Goal: Task Accomplishment & Management: Manage account settings

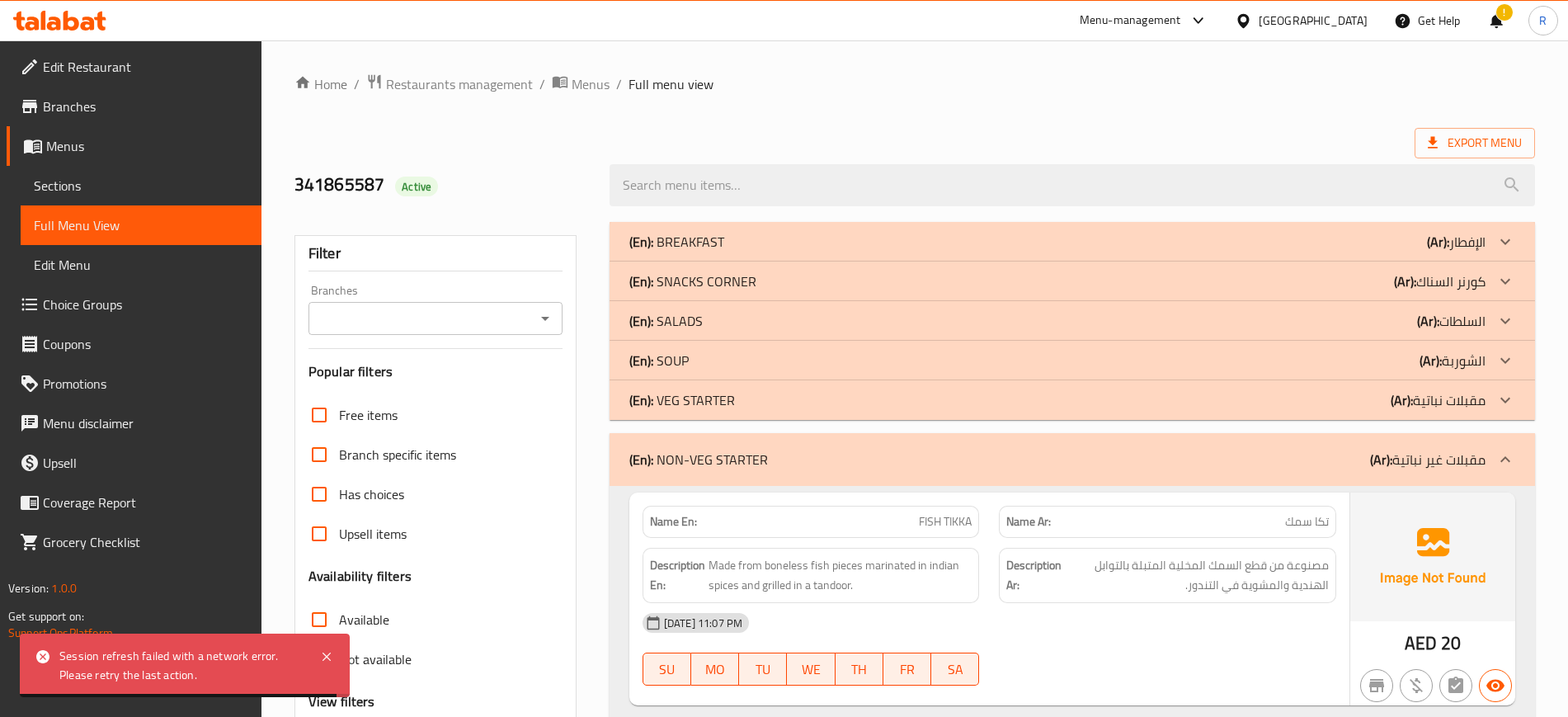
scroll to position [27377, 0]
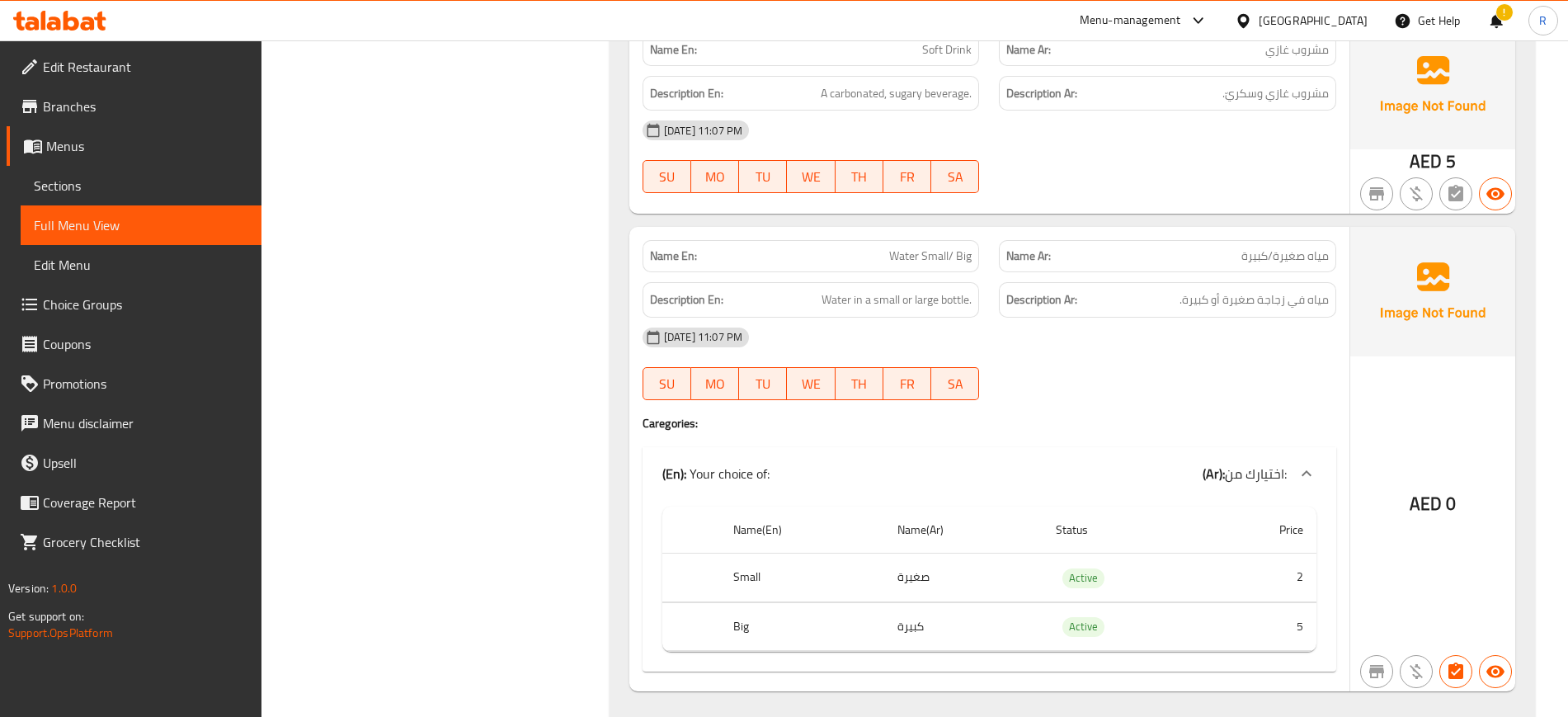
click at [105, 27] on icon at bounding box center [100, 21] width 12 height 19
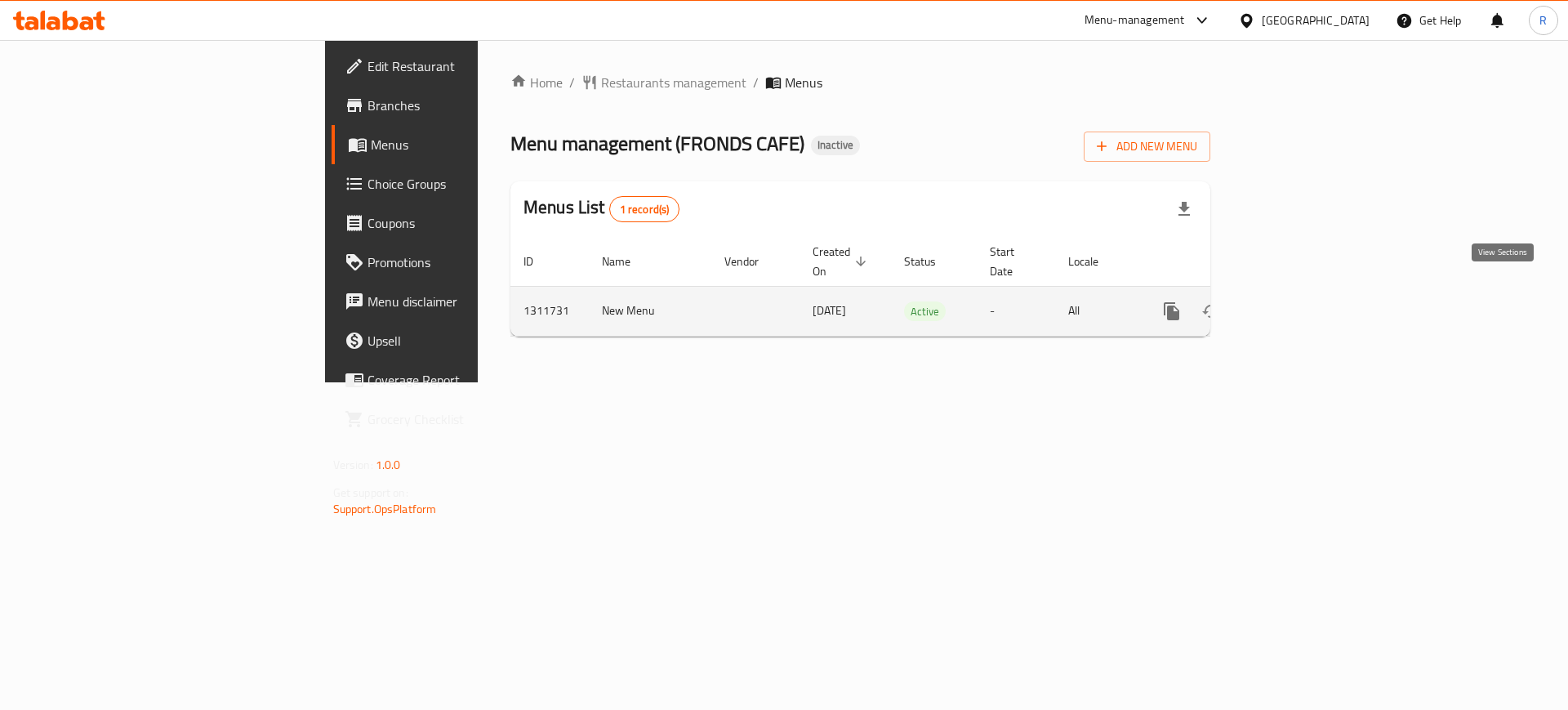
click at [1300, 302] on icon "enhanced table" at bounding box center [1290, 312] width 20 height 20
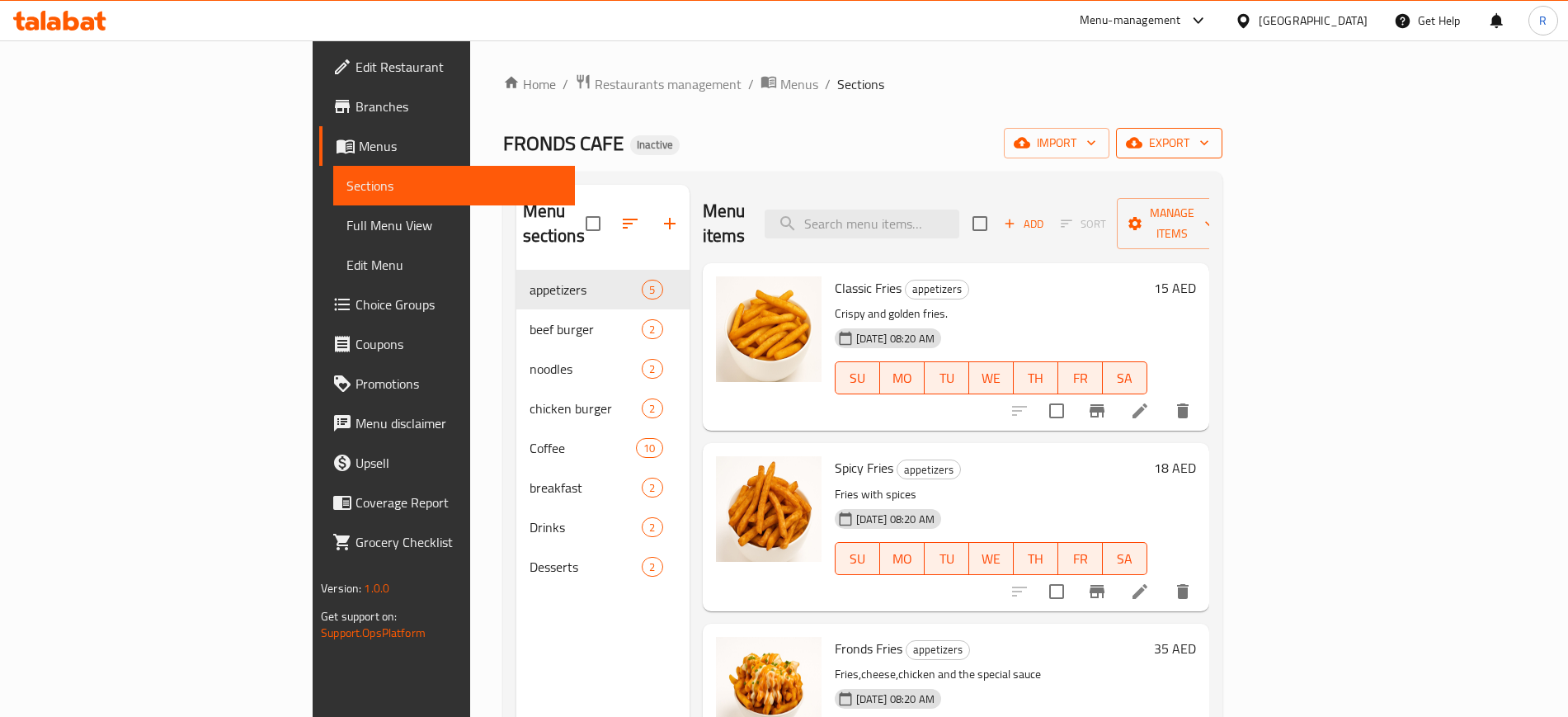
click at [1210, 153] on span "export" at bounding box center [1169, 143] width 80 height 21
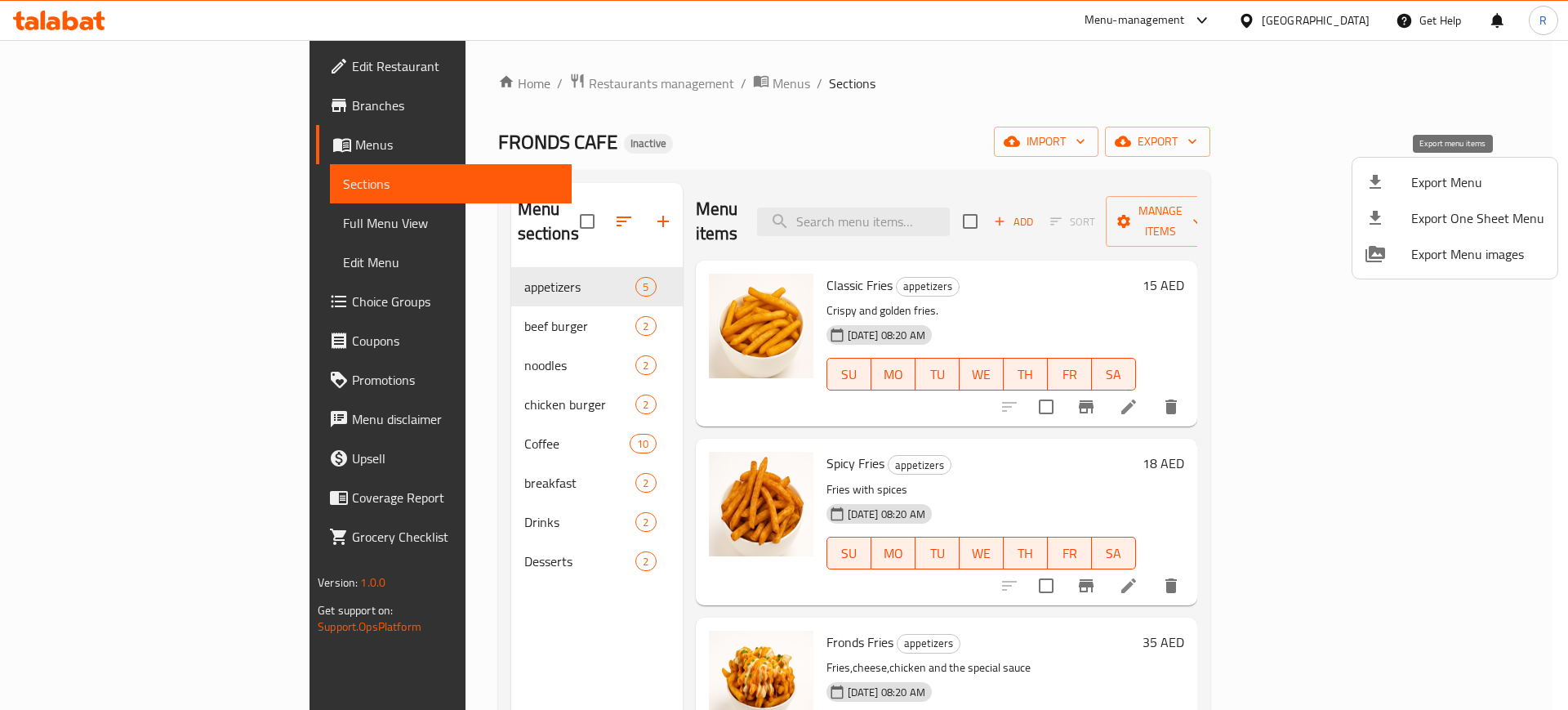
click at [1444, 176] on span "Export Menu" at bounding box center [1477, 182] width 133 height 20
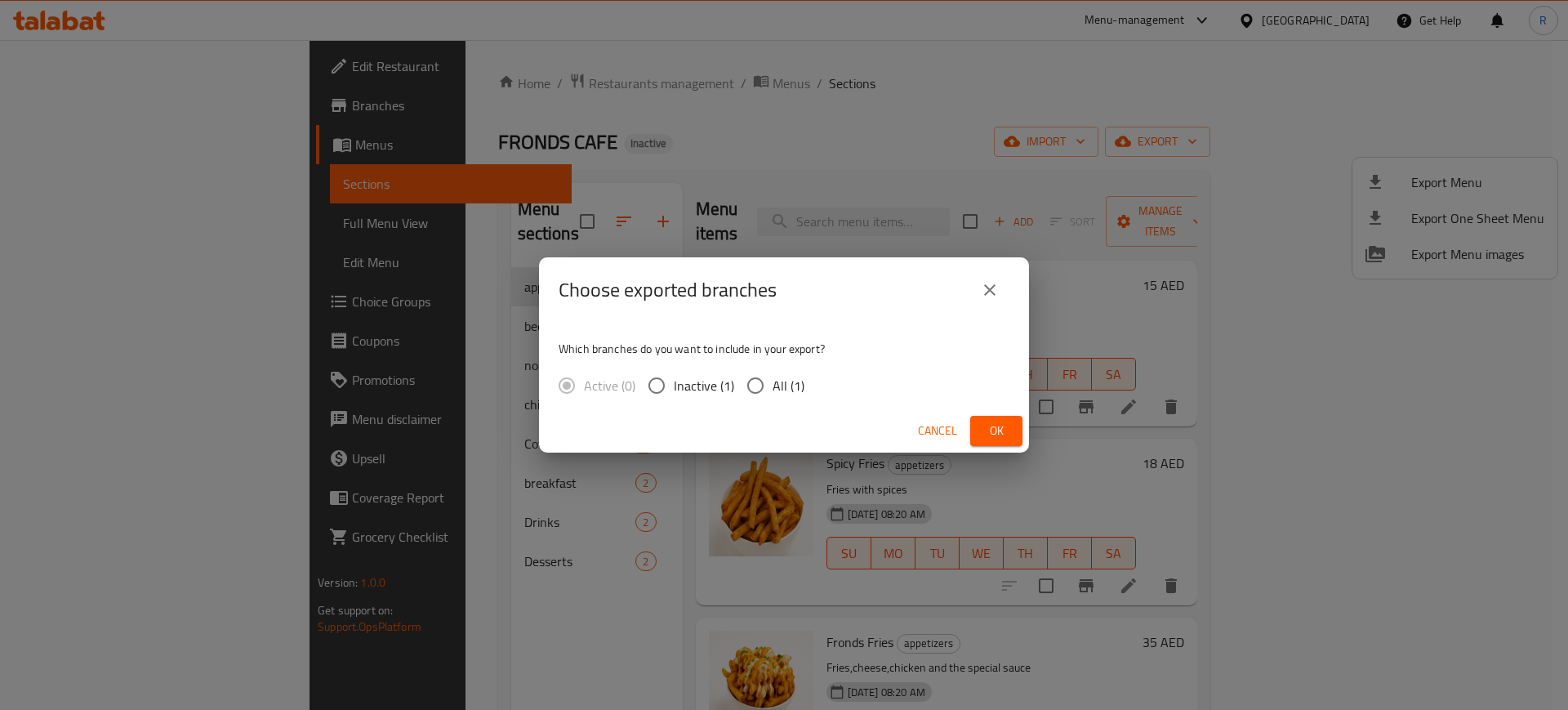
click at [752, 389] on input "All (1)" at bounding box center [755, 385] width 34 height 34
radio input "true"
click at [989, 434] on span "Ok" at bounding box center [996, 431] width 27 height 21
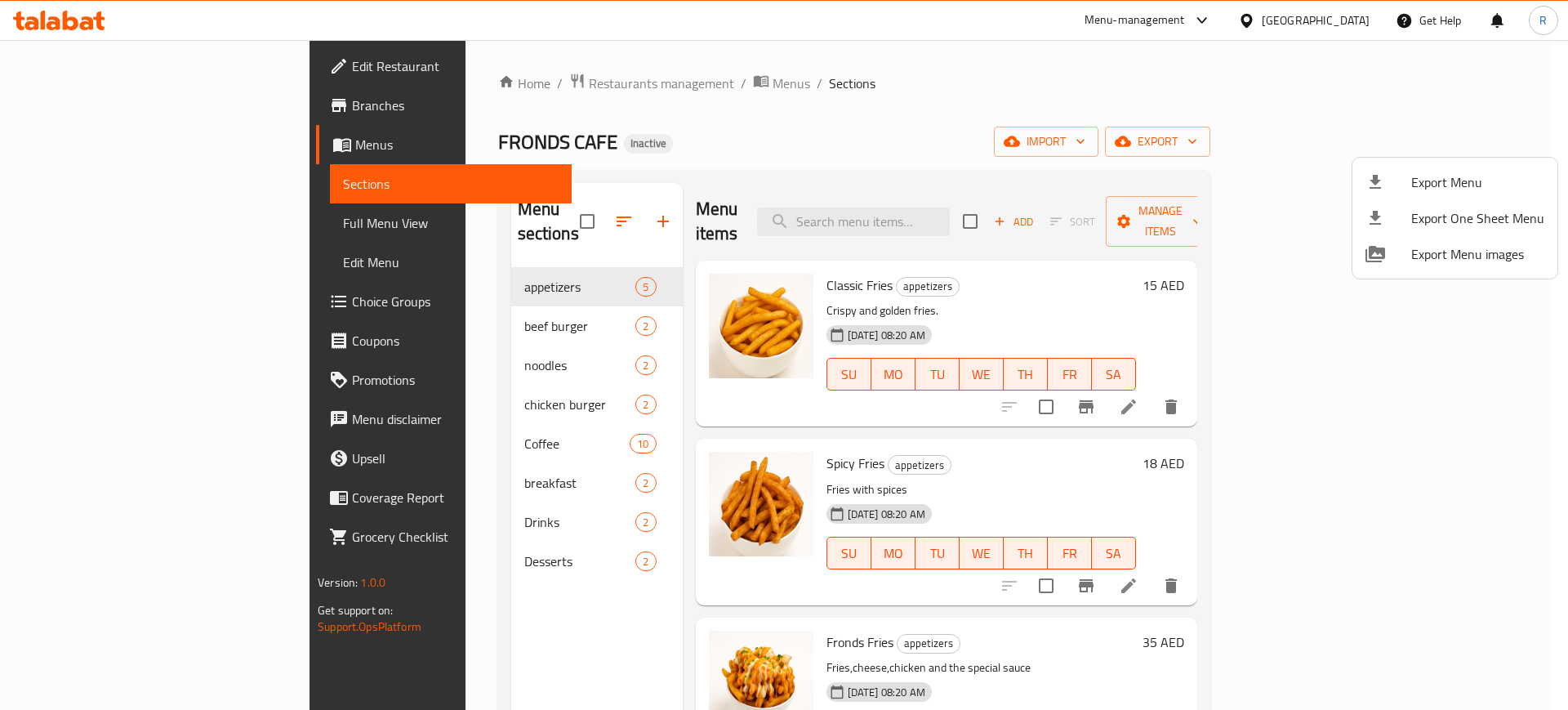
click at [460, 455] on div at bounding box center [784, 355] width 1568 height 710
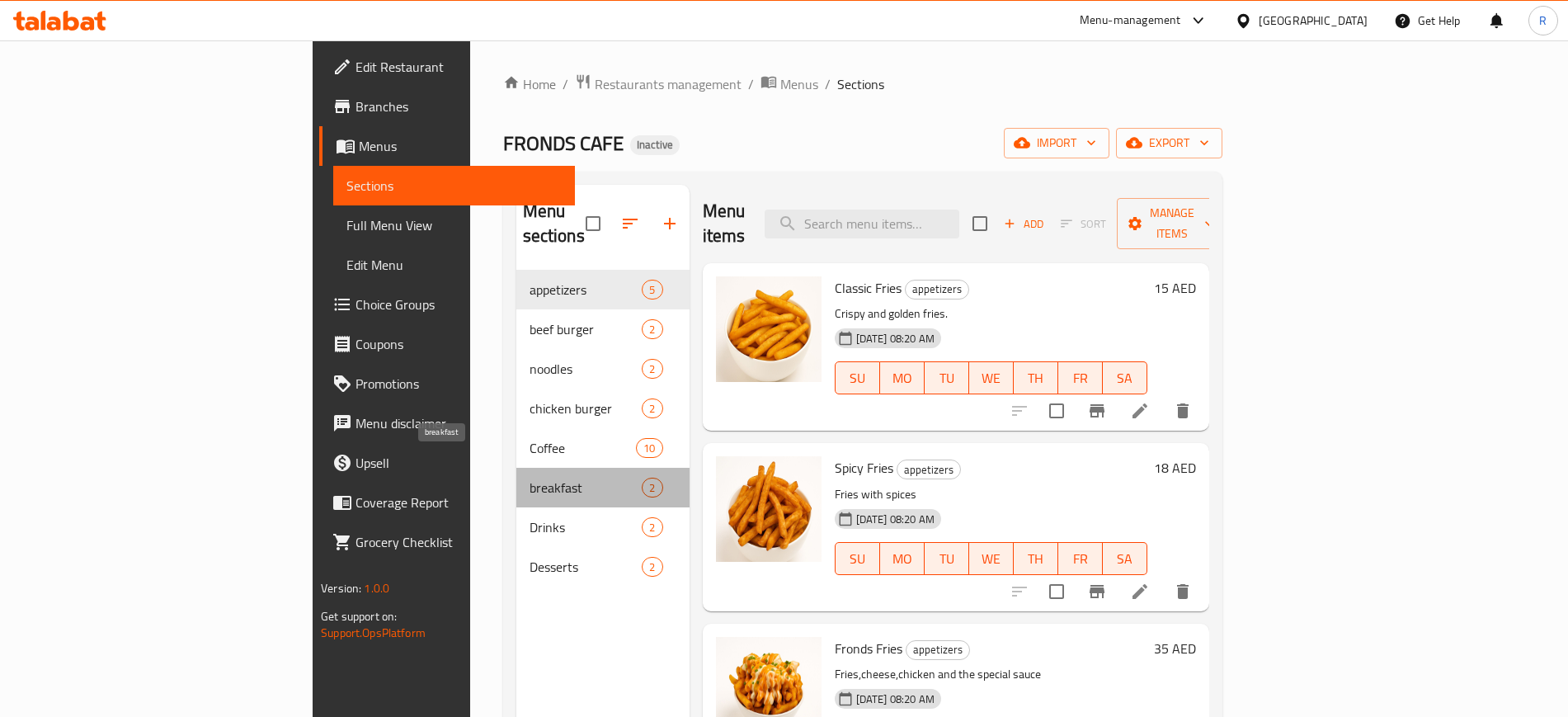
click at [529, 478] on span "breakfast" at bounding box center [586, 488] width 113 height 20
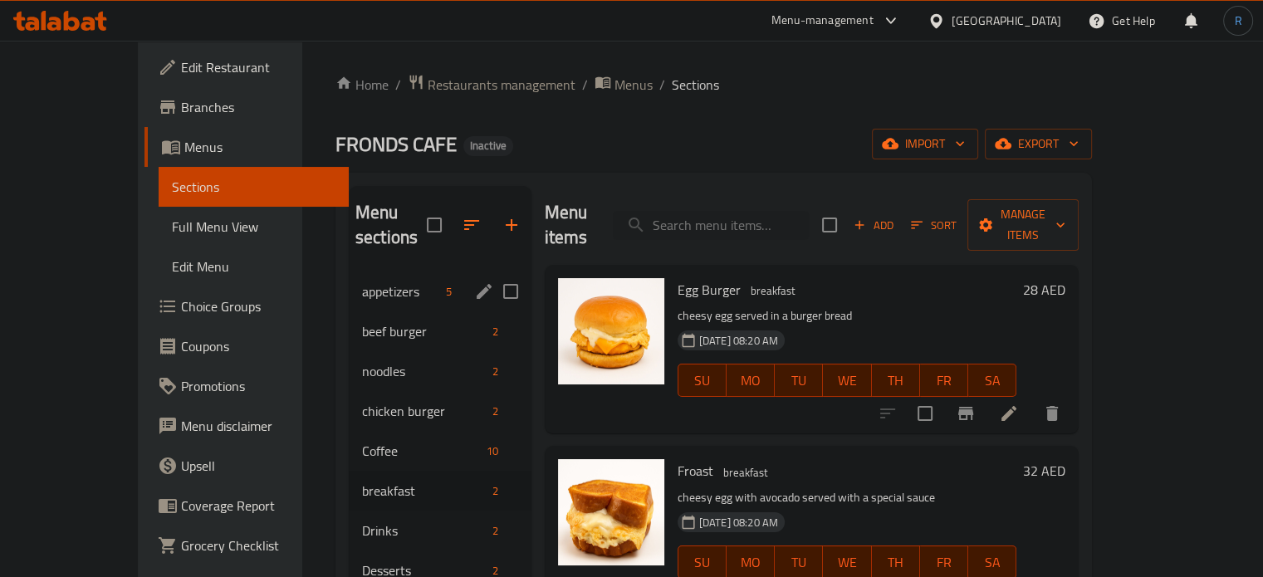
click at [362, 282] on span "appetizers" at bounding box center [400, 292] width 77 height 20
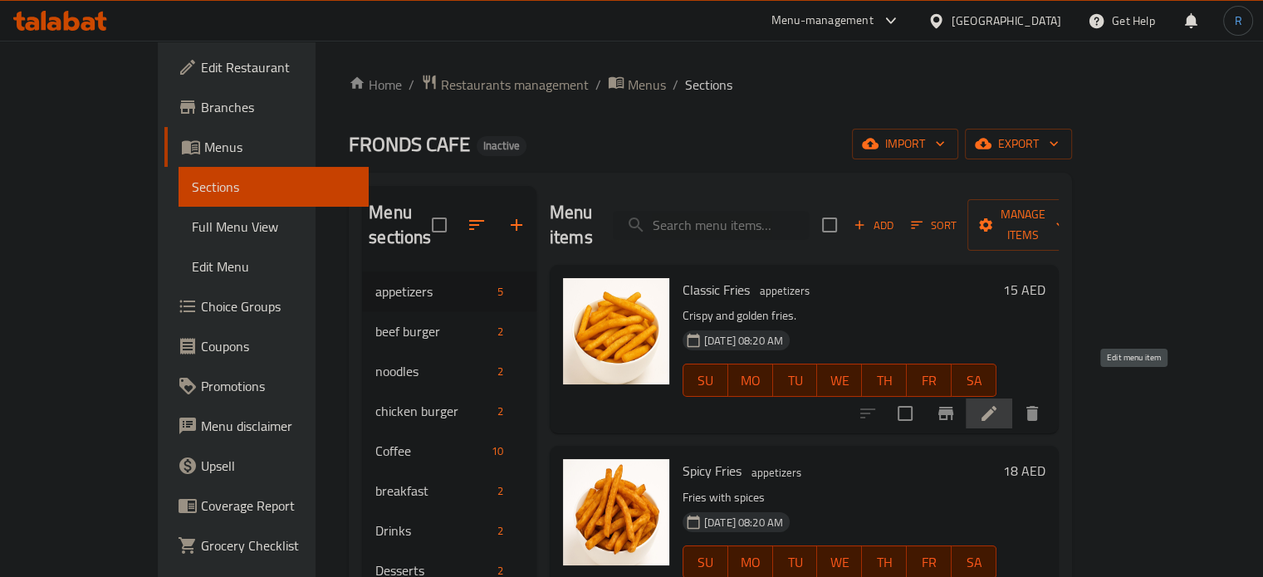
click at [999, 404] on icon at bounding box center [989, 414] width 20 height 20
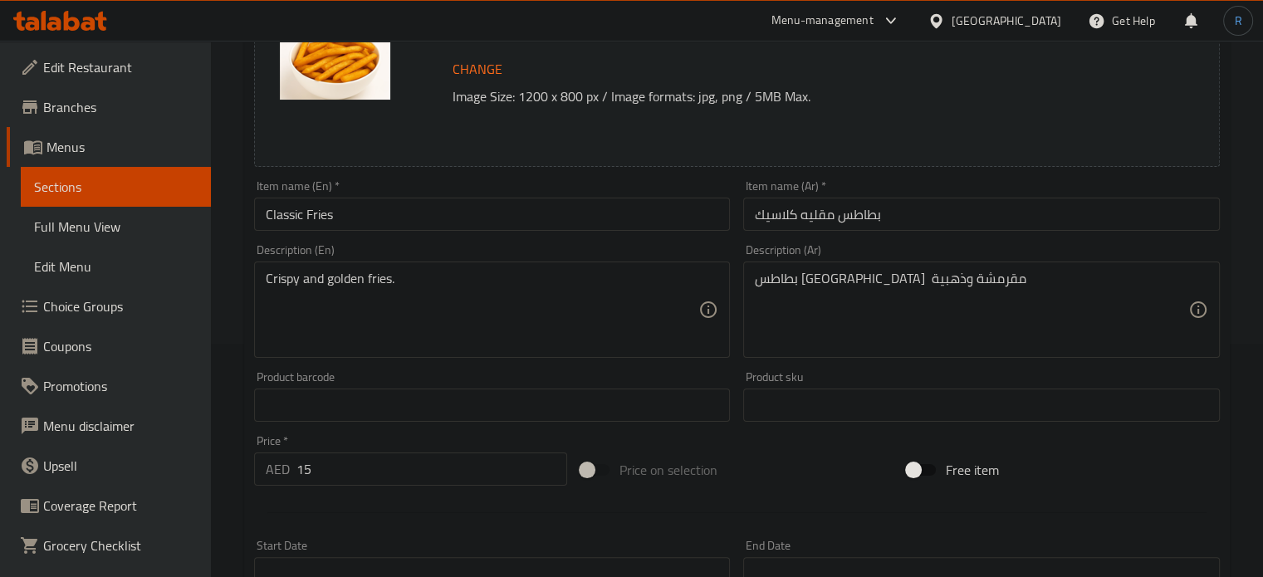
scroll to position [249, 0]
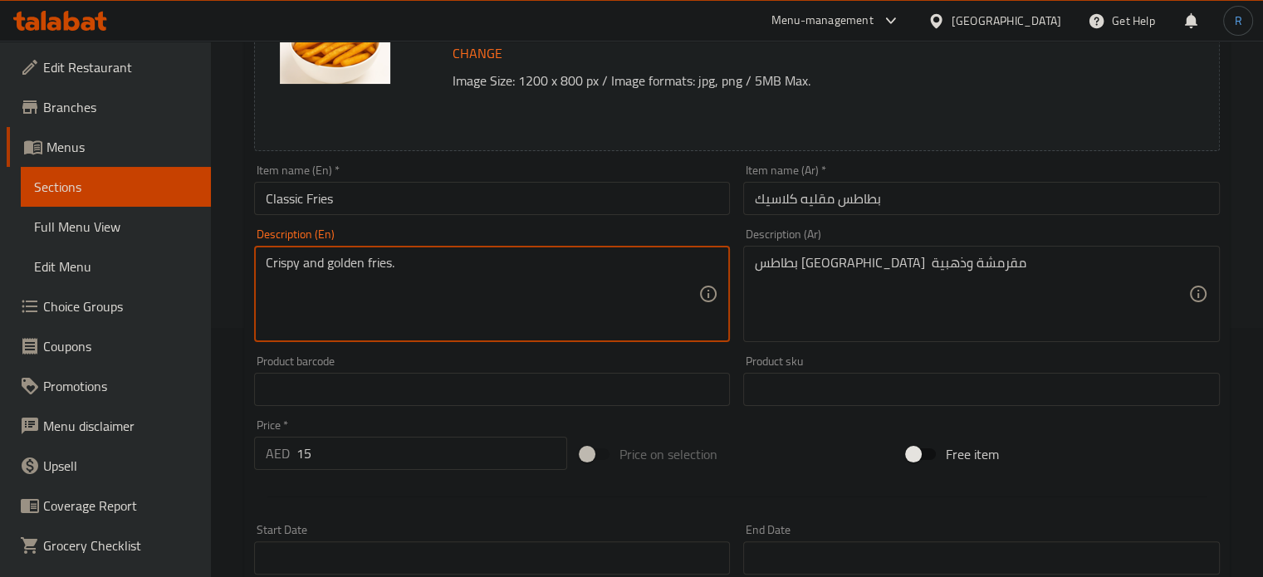
click at [413, 270] on textarea "Crispy and golden fries." at bounding box center [483, 294] width 434 height 79
drag, startPoint x: 367, startPoint y: 264, endPoint x: 221, endPoint y: 268, distance: 146.3
click at [221, 268] on div "Home / Restaurants management / Menus / Sections / item / update appetizers sec…" at bounding box center [737, 369] width 1052 height 1157
type textarea "Normal fries."
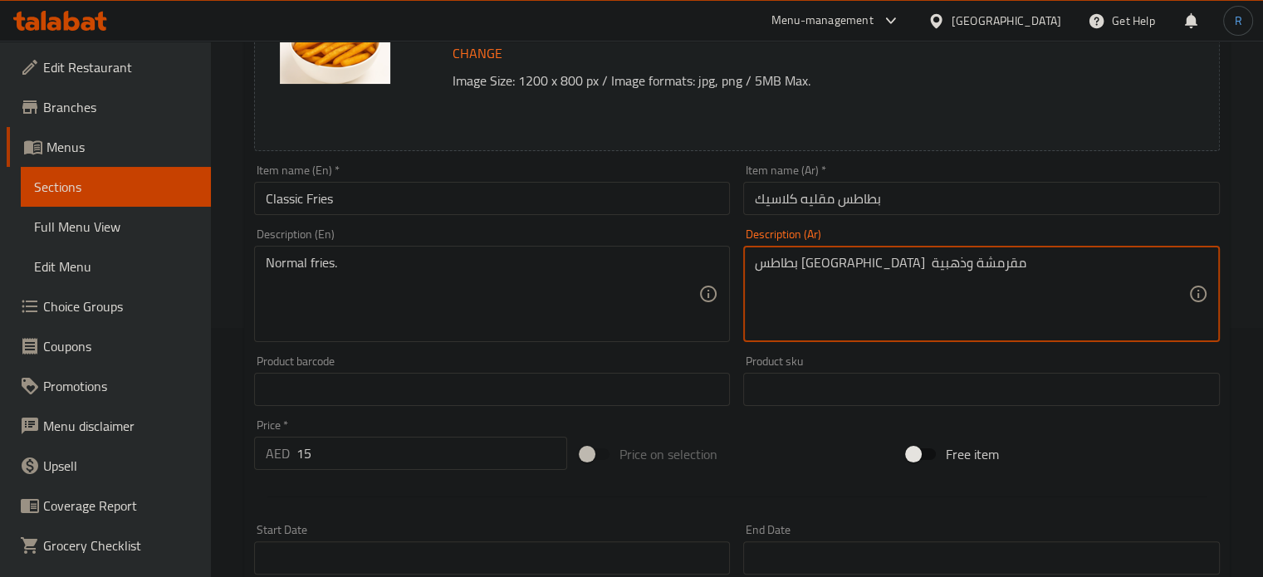
drag, startPoint x: 851, startPoint y: 269, endPoint x: 731, endPoint y: 269, distance: 119.6
type textarea "بطاطس مقلية عادية"
click at [565, 204] on input "Classic Fries" at bounding box center [492, 198] width 477 height 33
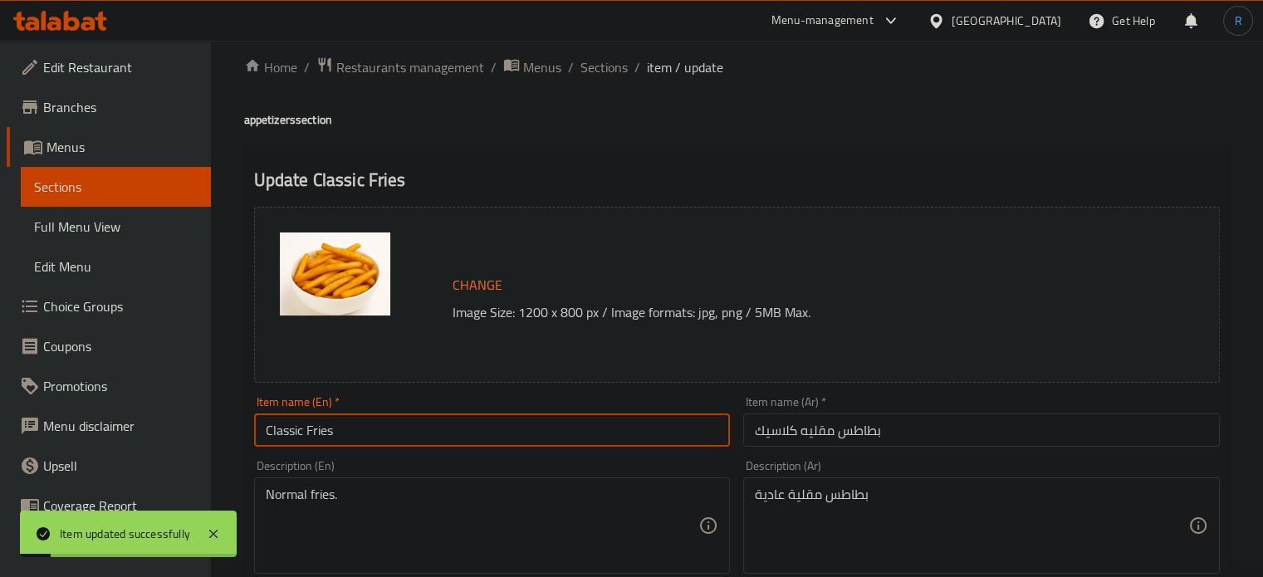
scroll to position [0, 0]
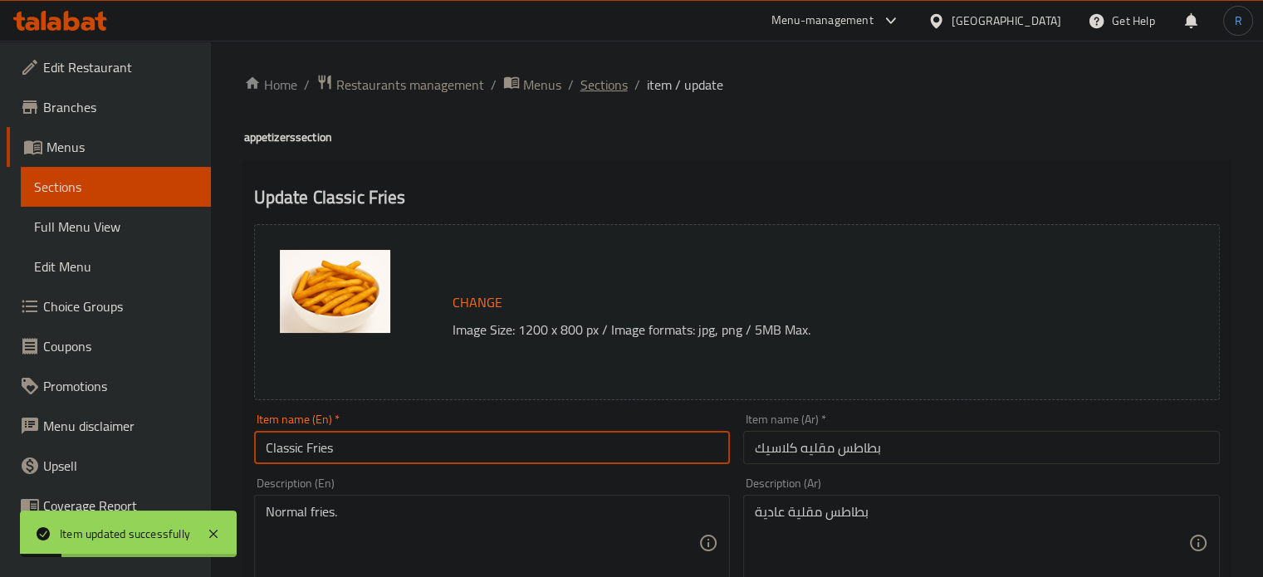
click at [585, 86] on span "Sections" at bounding box center [604, 85] width 47 height 20
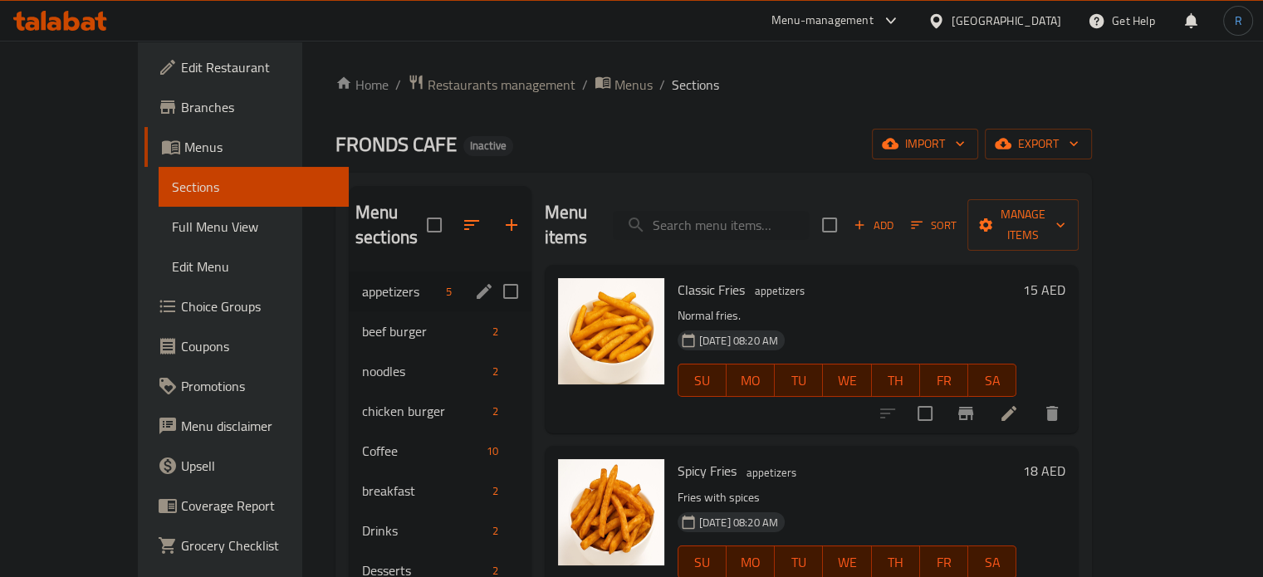
scroll to position [83, 0]
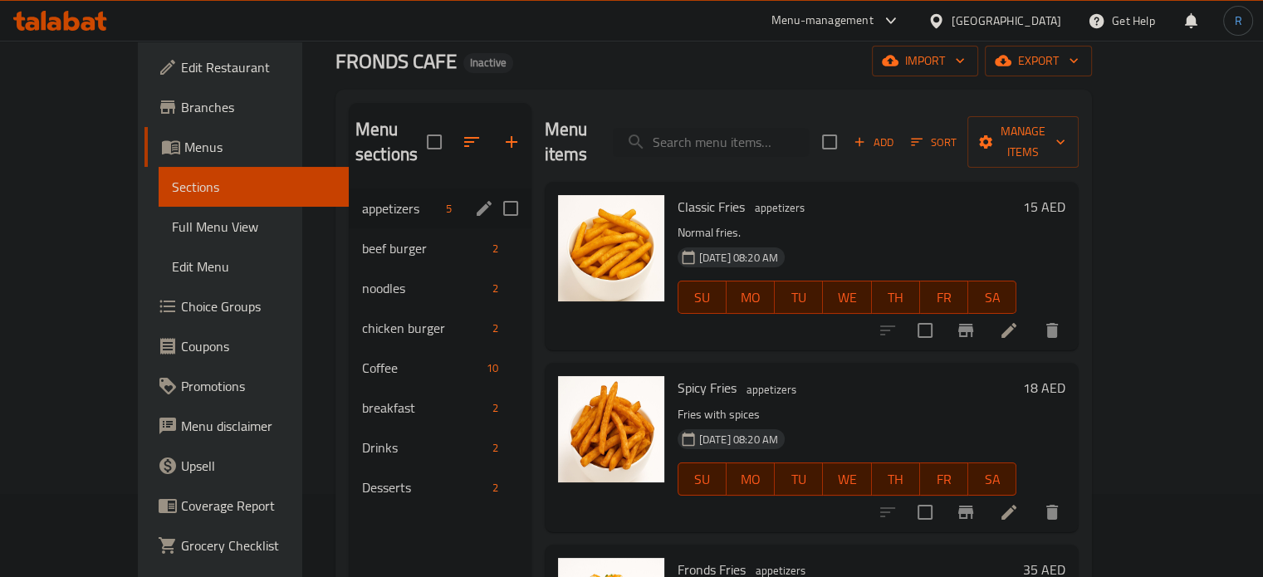
click at [434, 189] on div "appetizers 5" at bounding box center [440, 209] width 183 height 40
click at [474, 199] on icon "edit" at bounding box center [484, 209] width 20 height 20
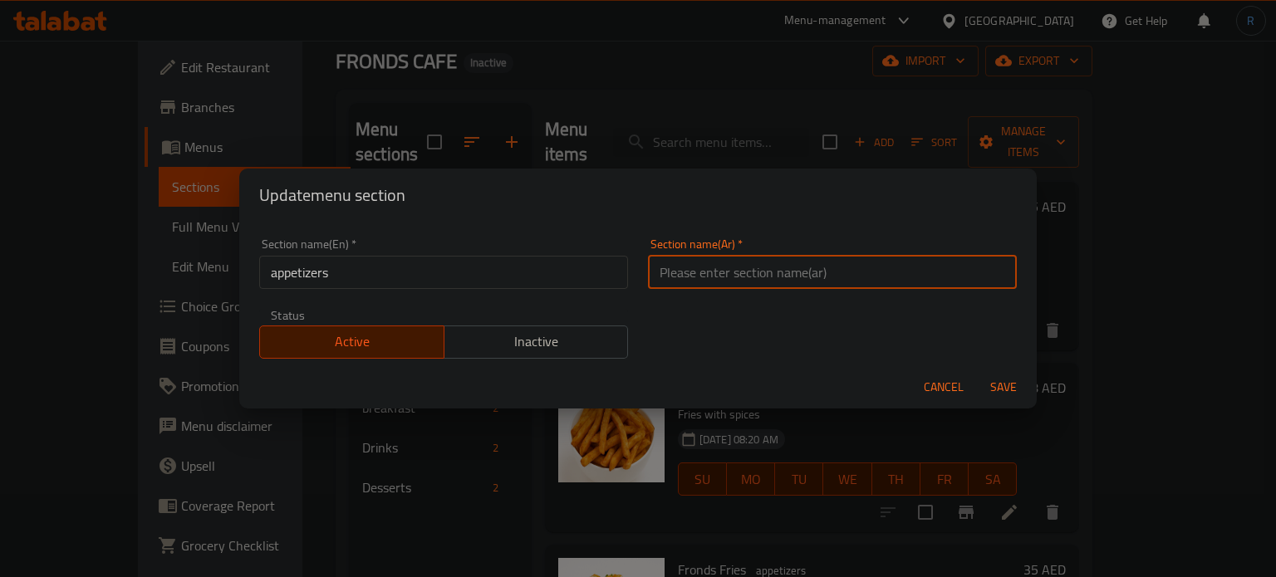
click at [741, 278] on input "text" at bounding box center [832, 272] width 369 height 33
click at [492, 273] on input "appetizers" at bounding box center [443, 272] width 369 height 33
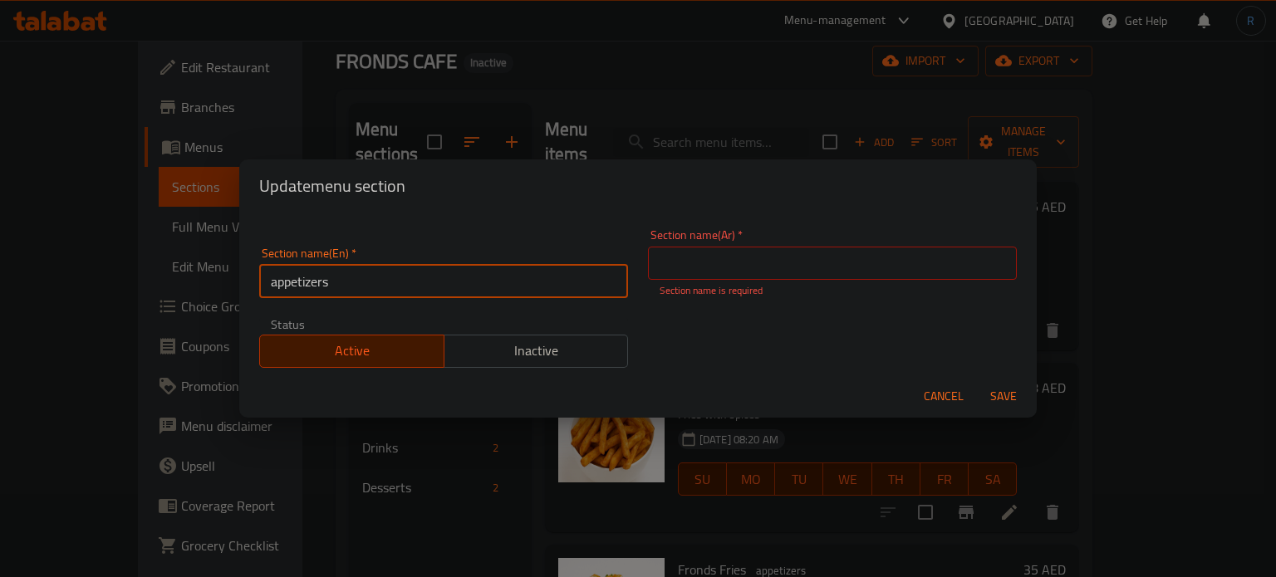
click at [492, 273] on input "appetizers" at bounding box center [443, 281] width 369 height 33
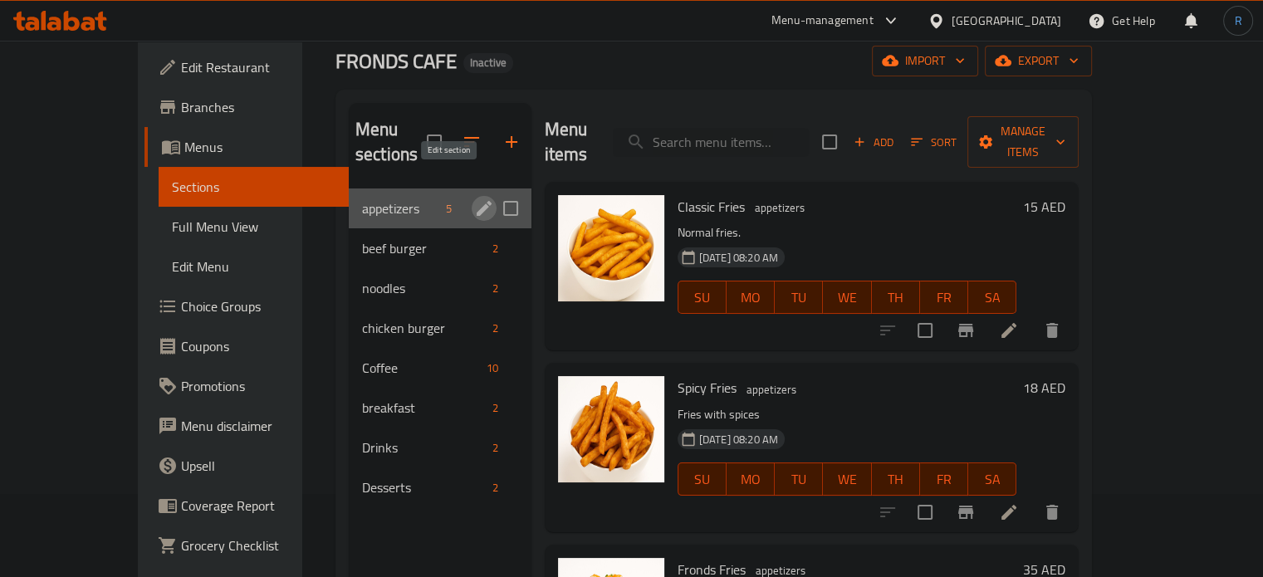
click at [474, 199] on icon "edit" at bounding box center [484, 209] width 20 height 20
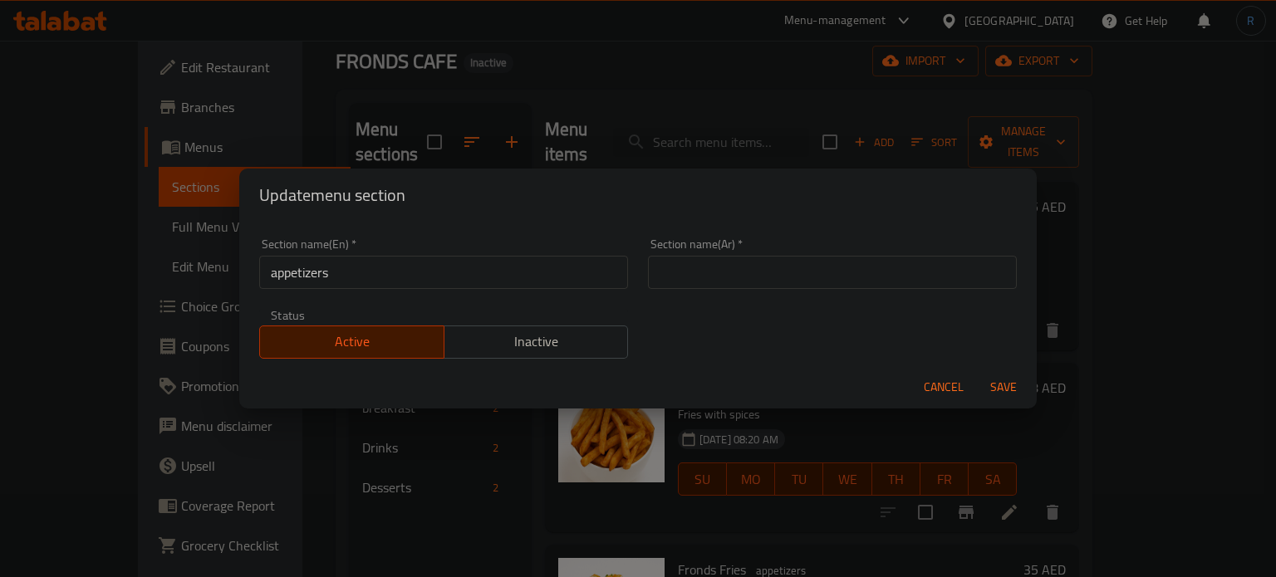
click at [718, 276] on input "text" at bounding box center [832, 272] width 369 height 33
paste input "المقبلات"
type input "المقبلات"
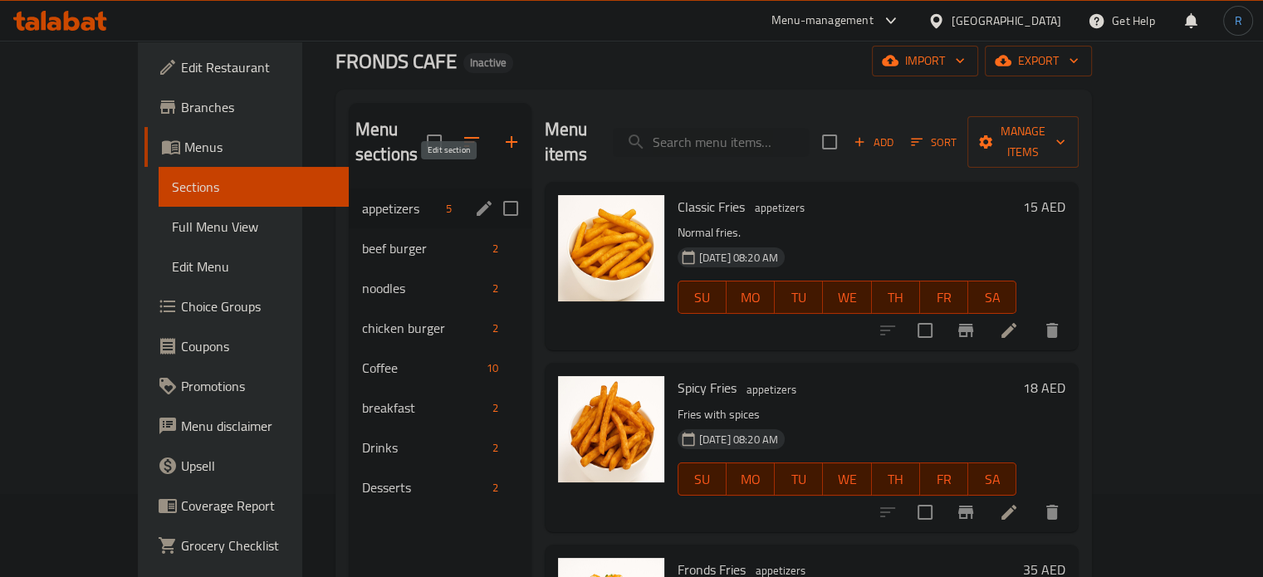
click at [474, 199] on icon "edit" at bounding box center [484, 209] width 20 height 20
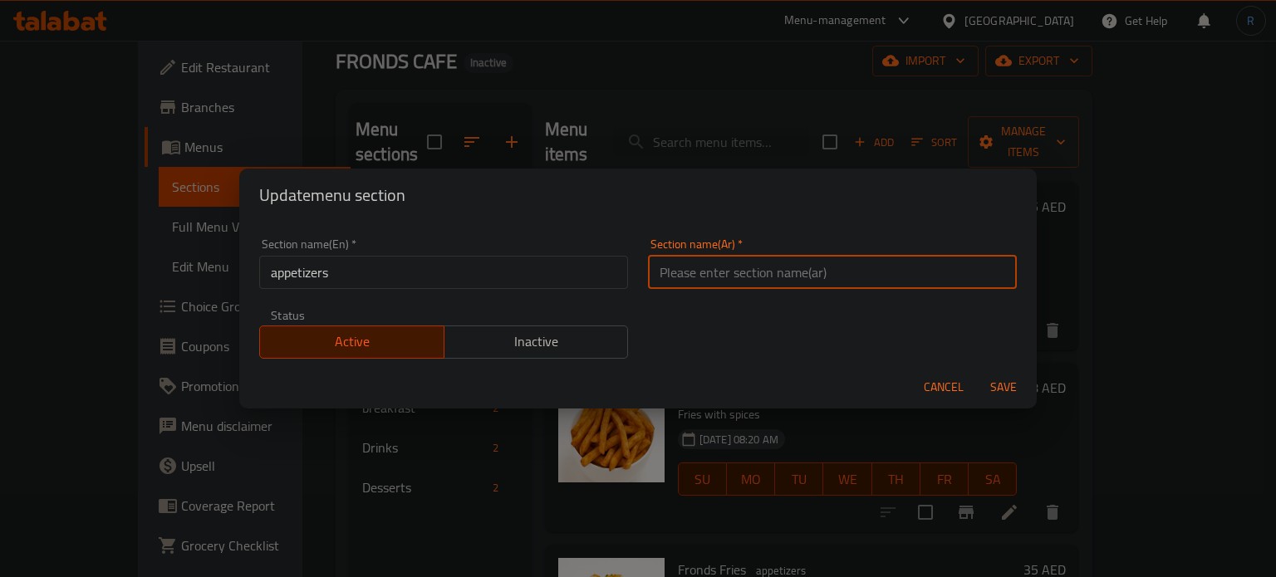
click at [731, 277] on input "text" at bounding box center [832, 272] width 369 height 33
paste input "المقبلات"
type input "المقبلات"
click at [977, 372] on button "Save" at bounding box center [1003, 387] width 53 height 31
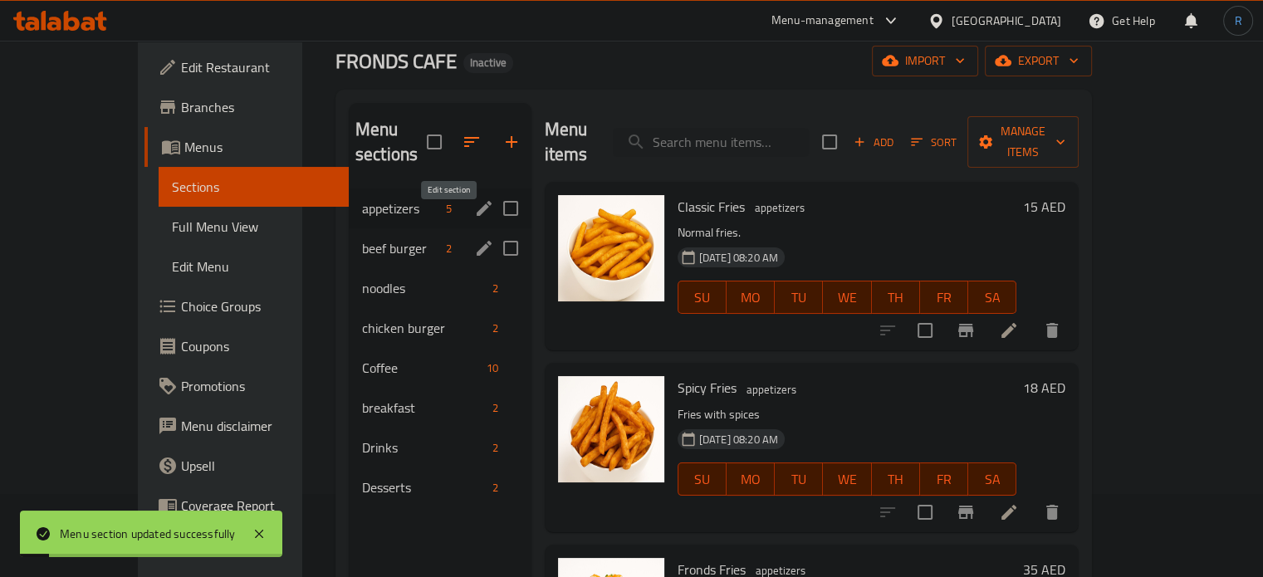
click at [474, 238] on icon "edit" at bounding box center [484, 248] width 20 height 20
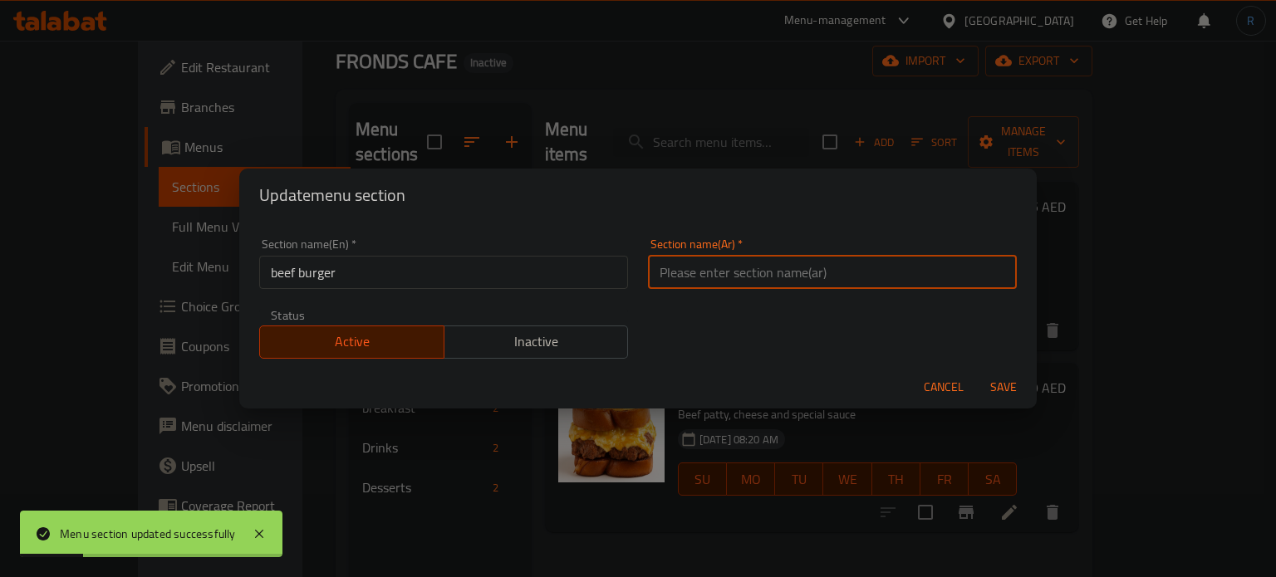
click at [741, 282] on input "text" at bounding box center [832, 272] width 369 height 33
type input "برجر"
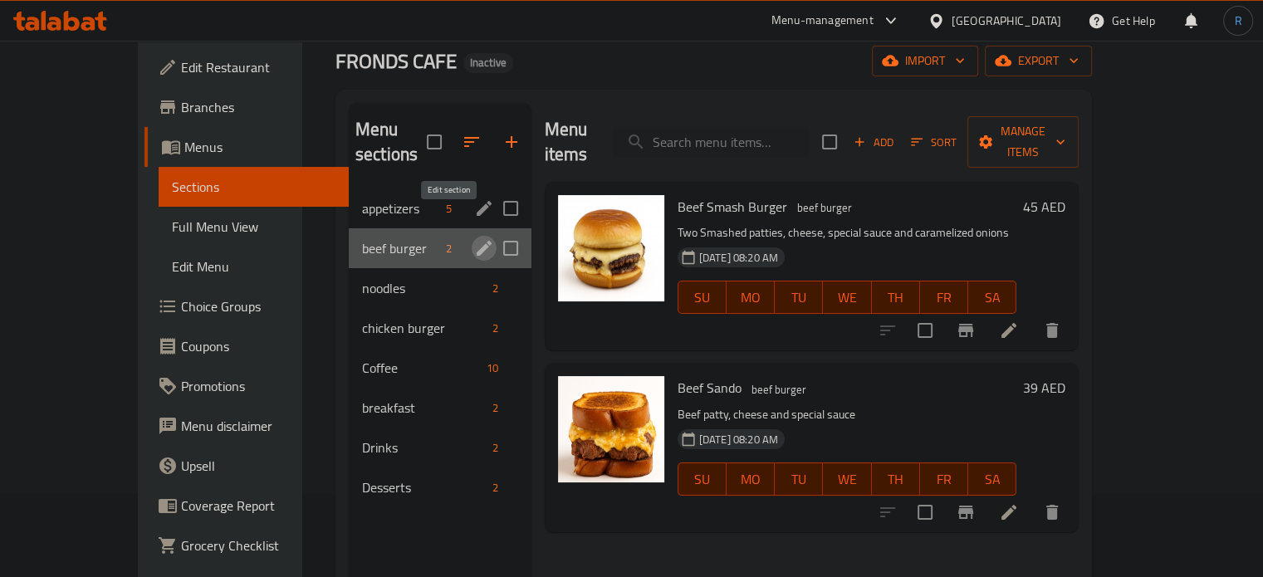
click at [474, 238] on icon "edit" at bounding box center [484, 248] width 20 height 20
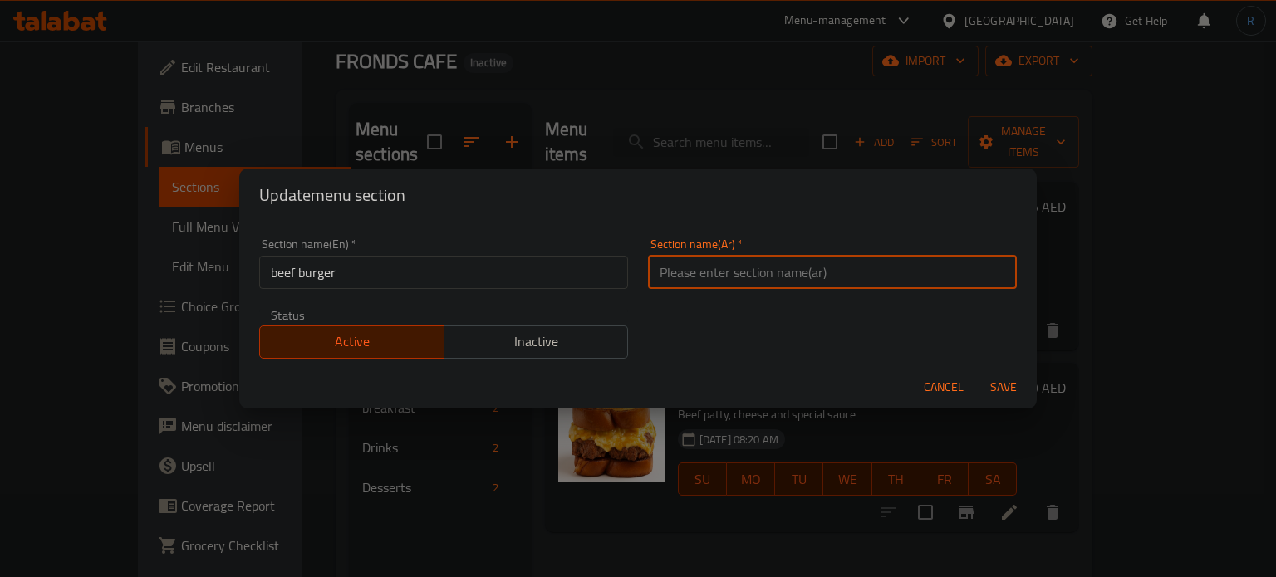
click at [748, 280] on input "text" at bounding box center [832, 272] width 369 height 33
type input "برجر اللحم البقري"
click at [977, 372] on button "Save" at bounding box center [1003, 387] width 53 height 31
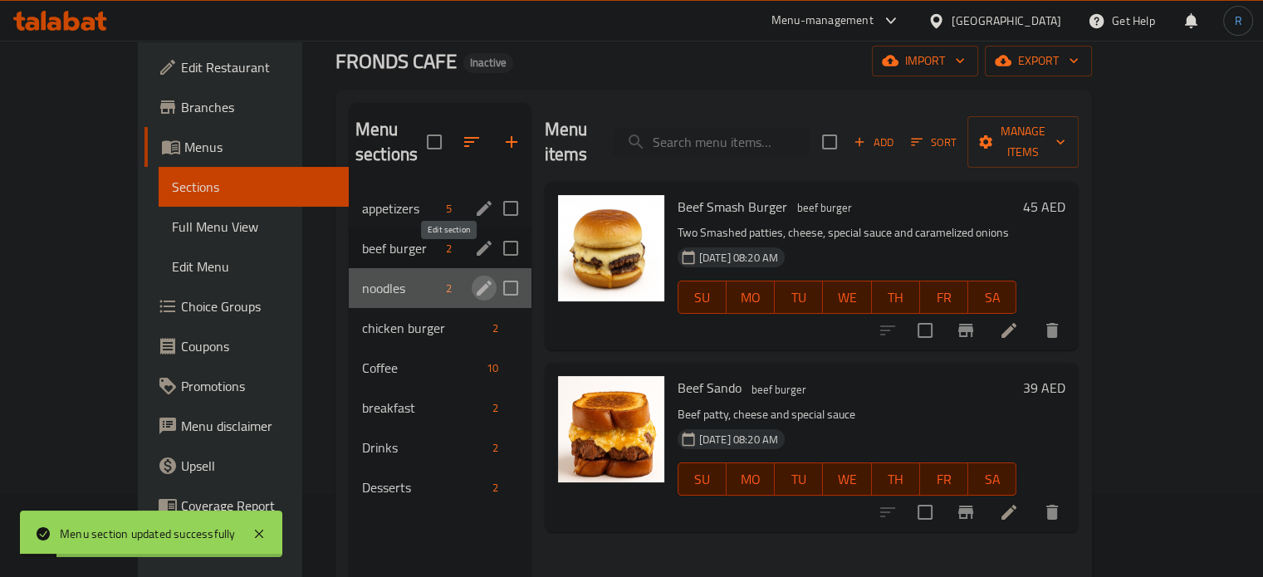
click at [474, 278] on icon "edit" at bounding box center [484, 288] width 20 height 20
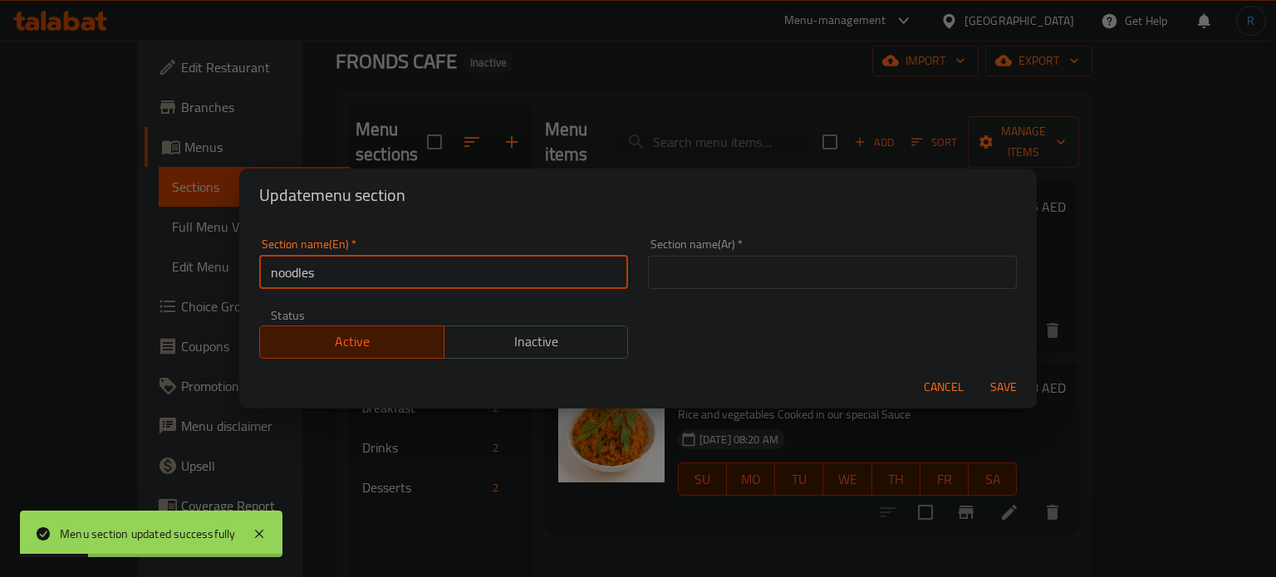
click at [469, 270] on input "noodles" at bounding box center [443, 272] width 369 height 33
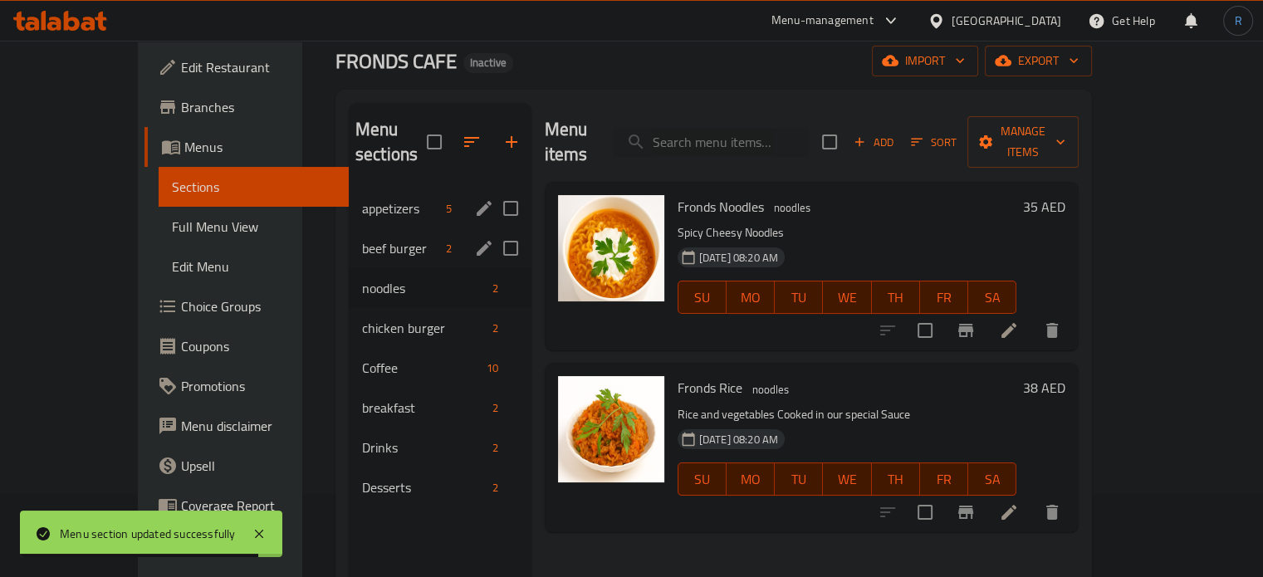
drag, startPoint x: 579, startPoint y: 335, endPoint x: 562, endPoint y: 335, distance: 16.6
click at [579, 335] on div "Menu items Add Sort Manage items Fronds Noodles noodles Spicy Cheesy Noodles 15…" at bounding box center [806, 391] width 548 height 577
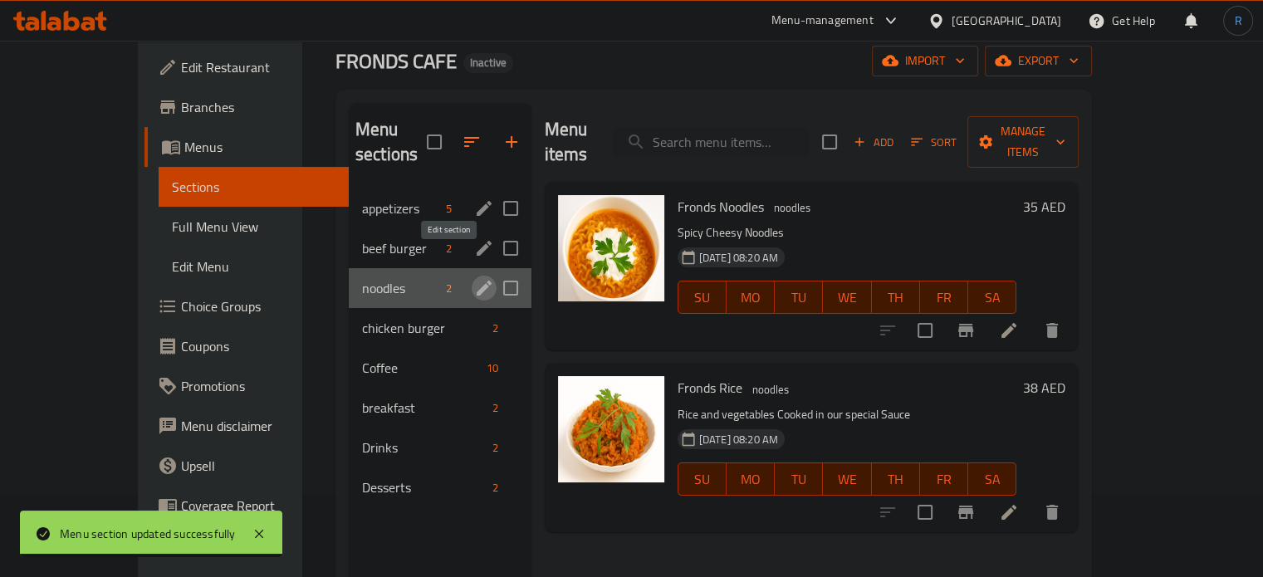
click at [474, 278] on icon "edit" at bounding box center [484, 288] width 20 height 20
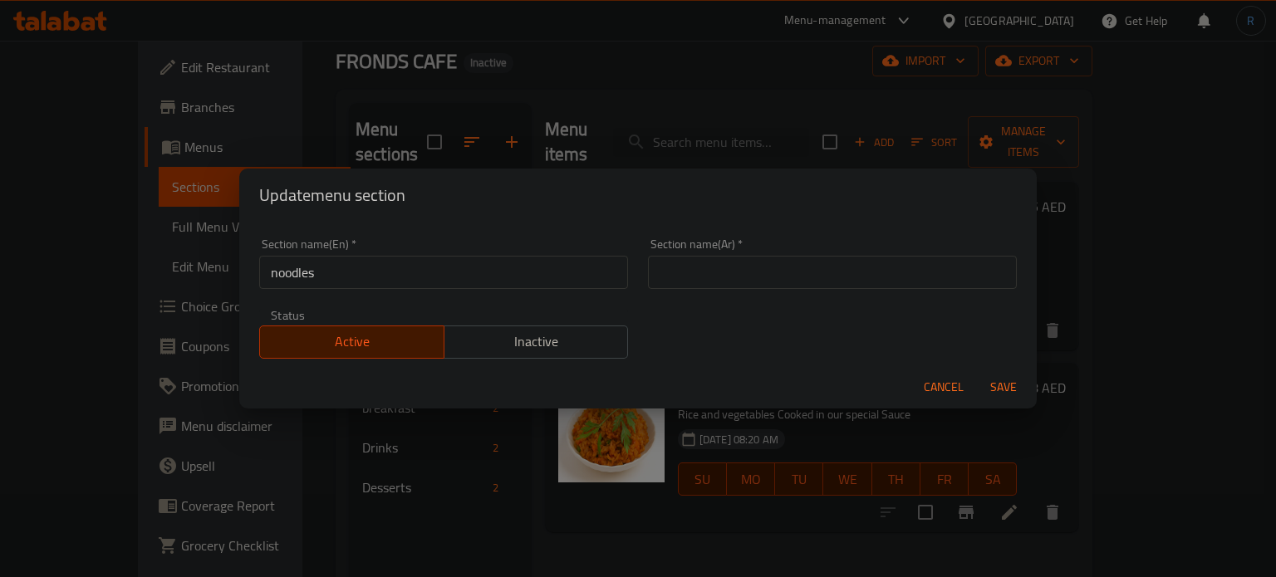
click at [681, 274] on input "text" at bounding box center [832, 272] width 369 height 33
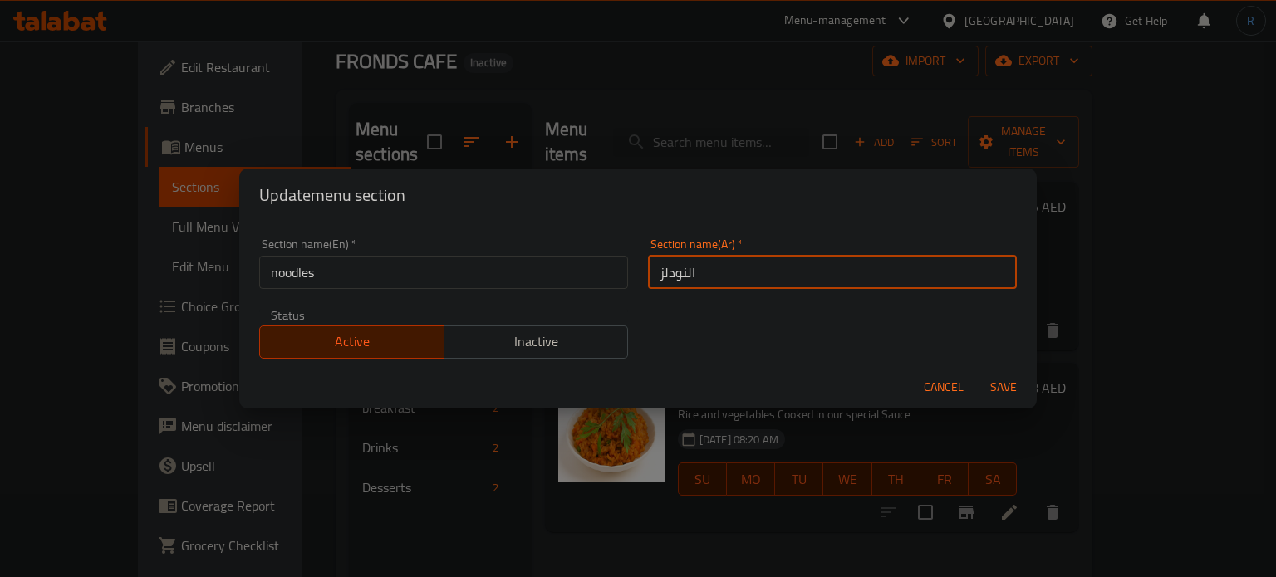
type input "النودلز"
click at [977, 372] on button "Save" at bounding box center [1003, 387] width 53 height 31
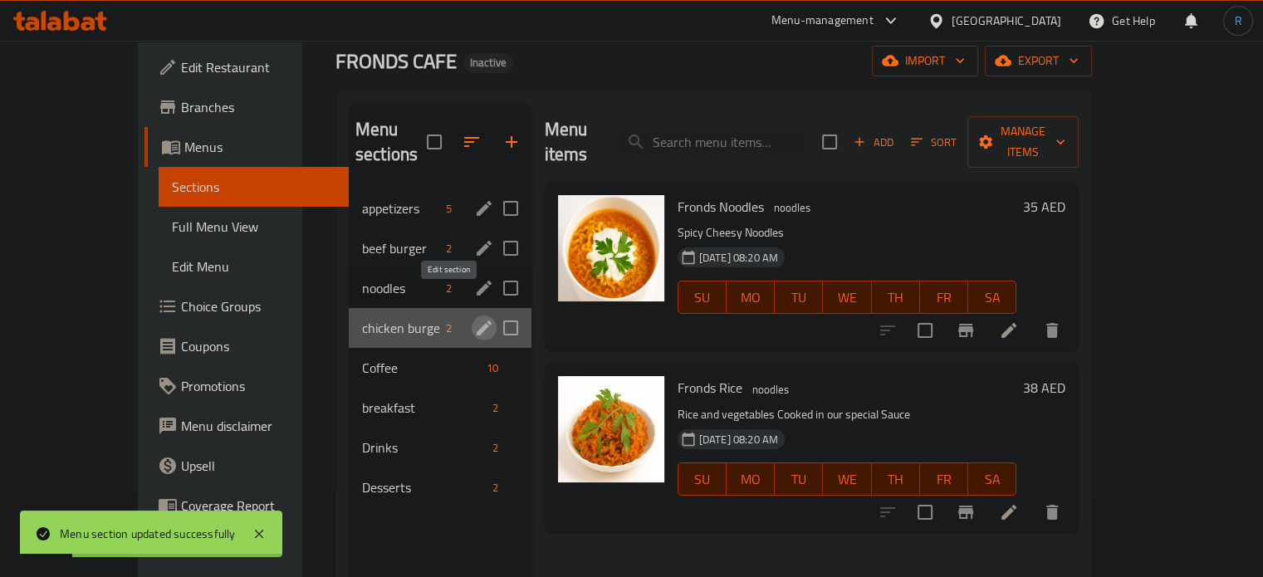
click at [472, 316] on button "edit" at bounding box center [484, 328] width 25 height 25
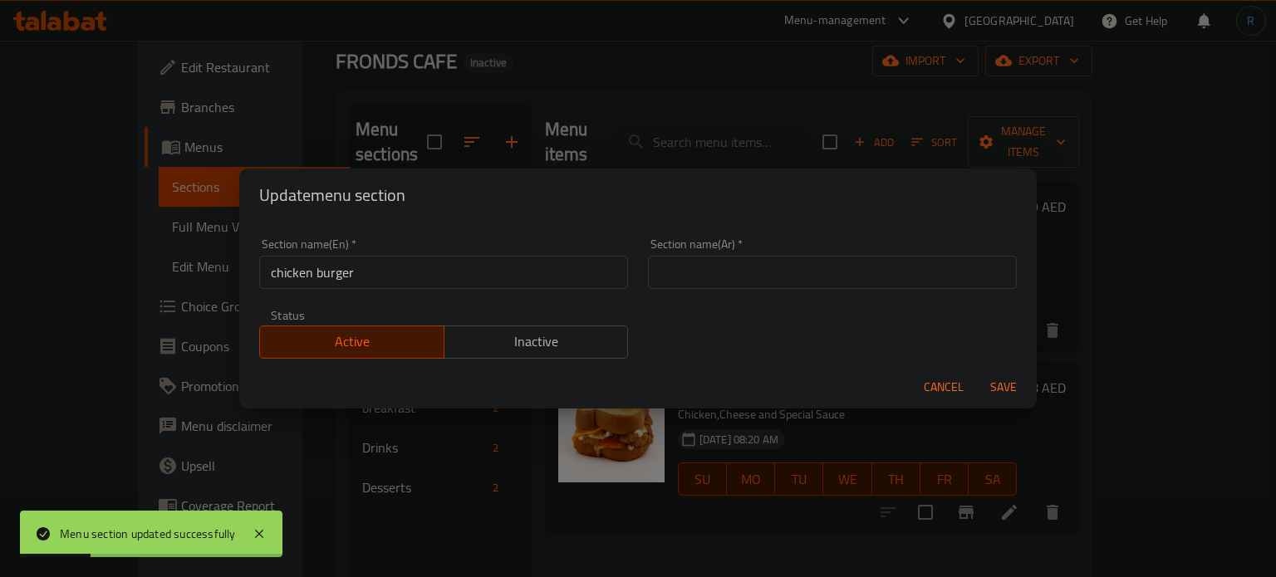
click at [382, 268] on input "chicken burger" at bounding box center [443, 272] width 369 height 33
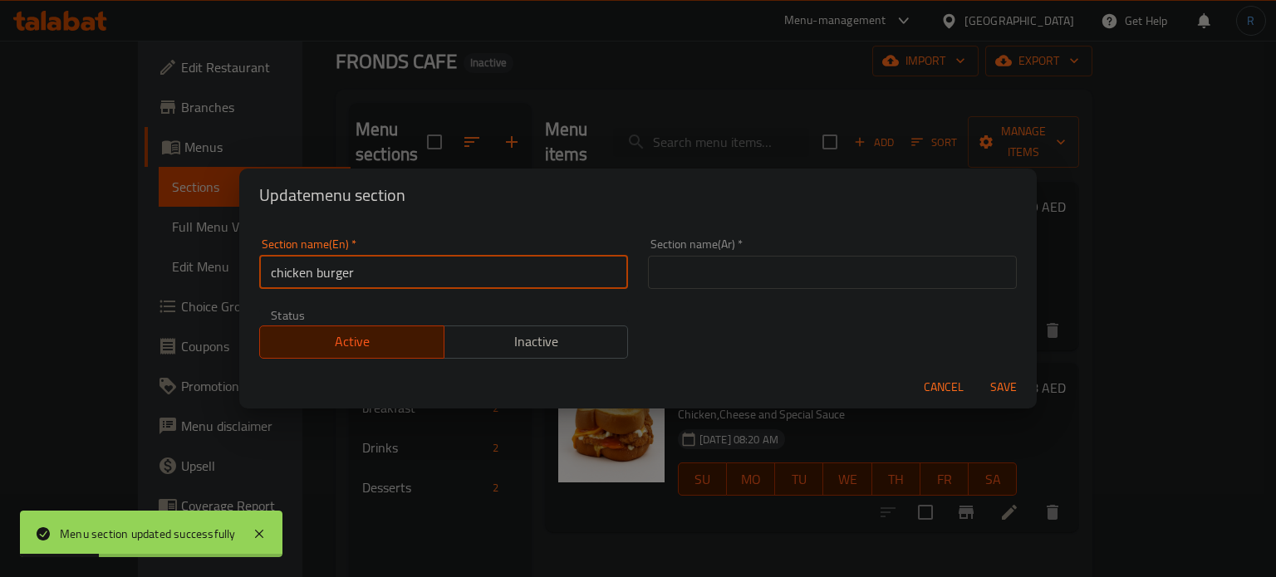
click at [382, 268] on input "chicken burger" at bounding box center [443, 272] width 369 height 33
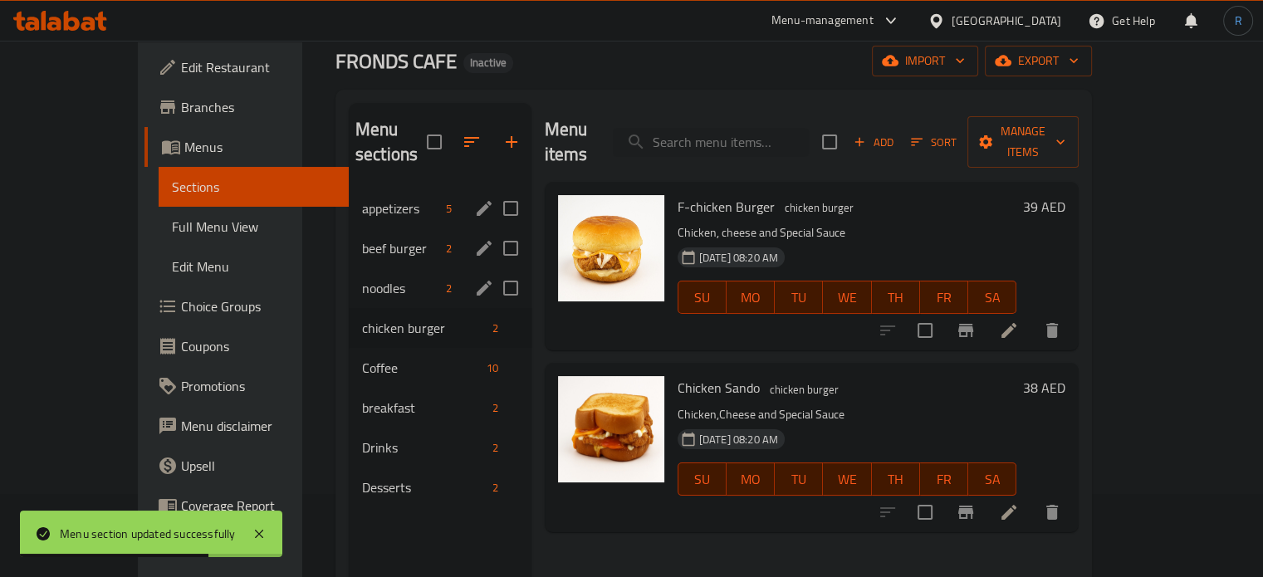
click at [548, 333] on div "Menu items Add Sort Manage items F-chicken Burger chicken burger Chicken, chees…" at bounding box center [806, 391] width 548 height 577
click at [474, 318] on icon "edit" at bounding box center [484, 328] width 20 height 20
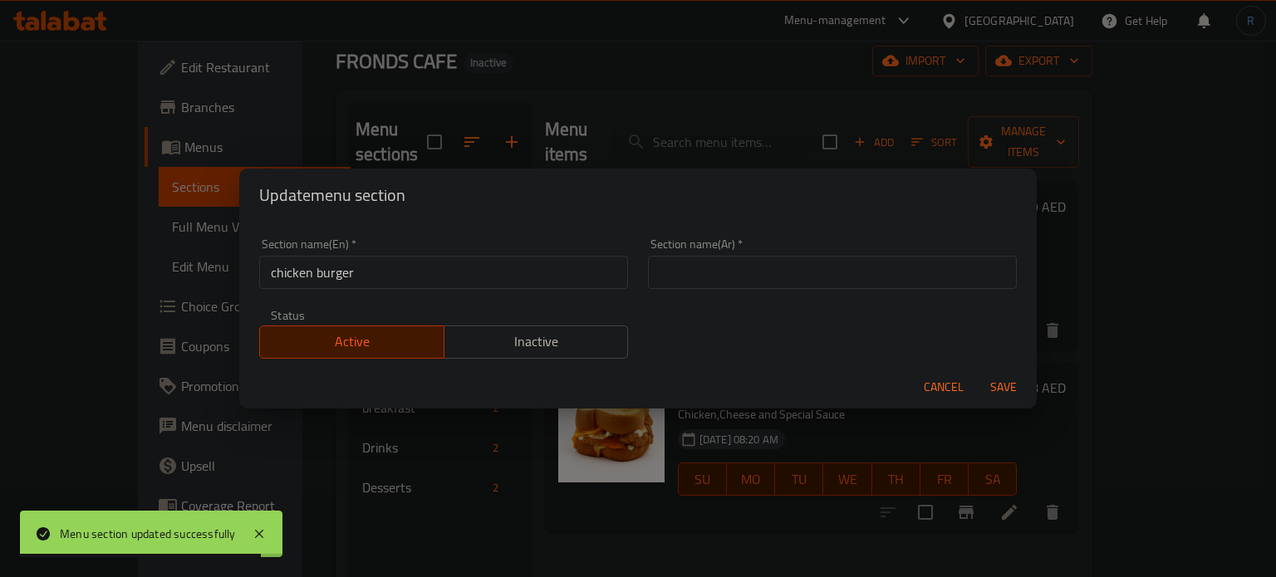
click at [693, 275] on input "text" at bounding box center [832, 272] width 369 height 33
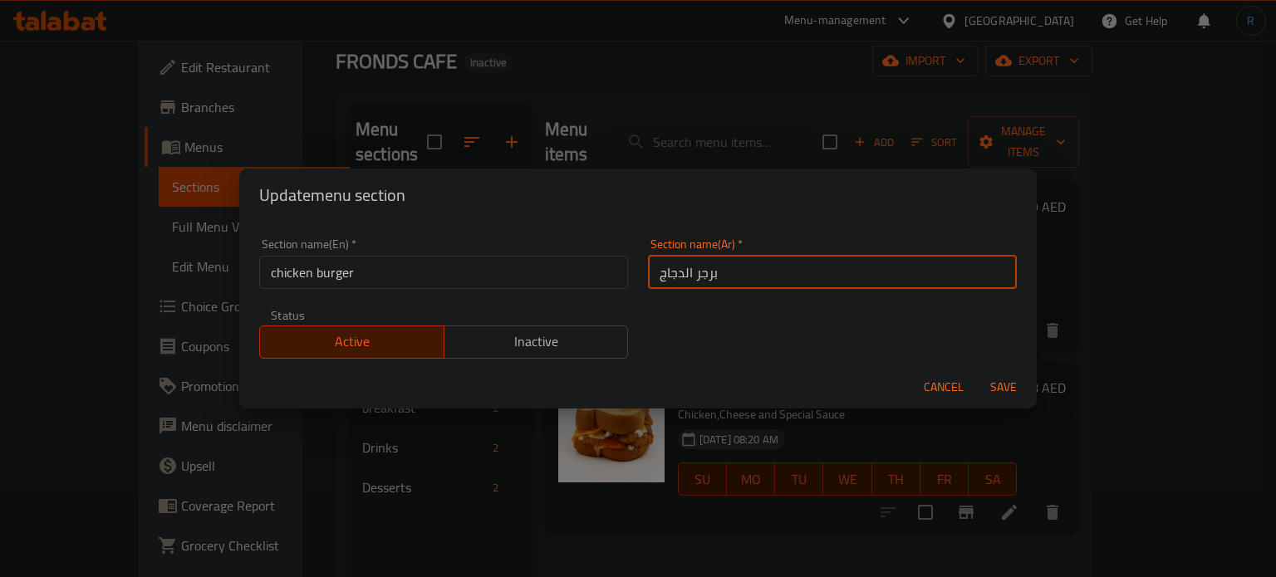
type input "برجر الدجاج"
click at [977, 372] on button "Save" at bounding box center [1003, 387] width 53 height 31
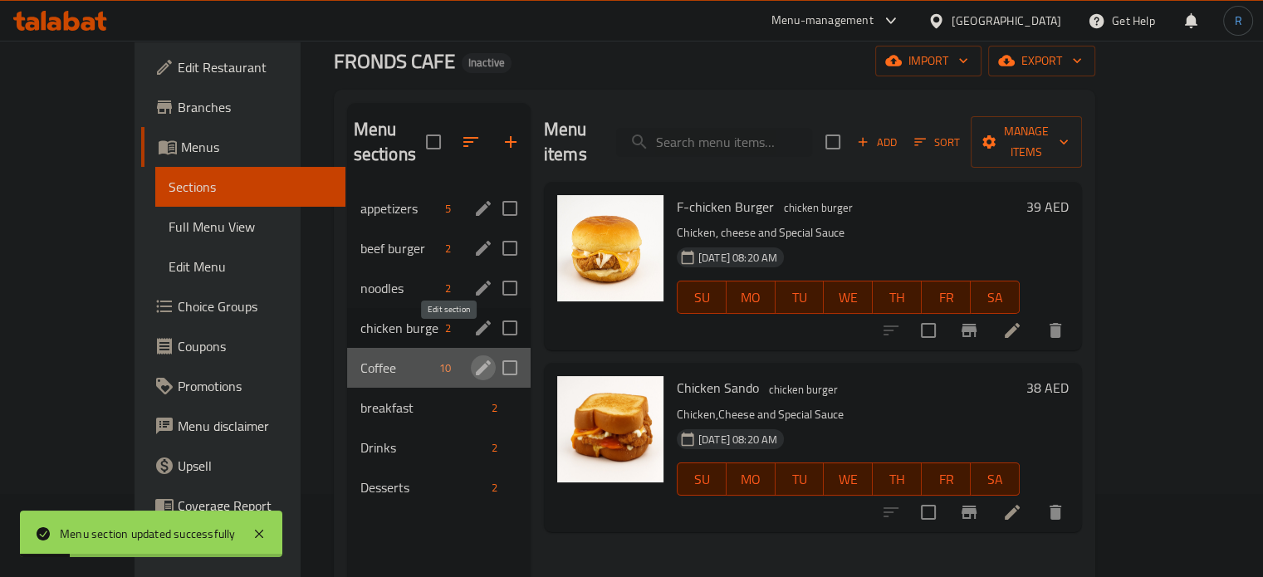
click at [473, 358] on icon "edit" at bounding box center [483, 368] width 20 height 20
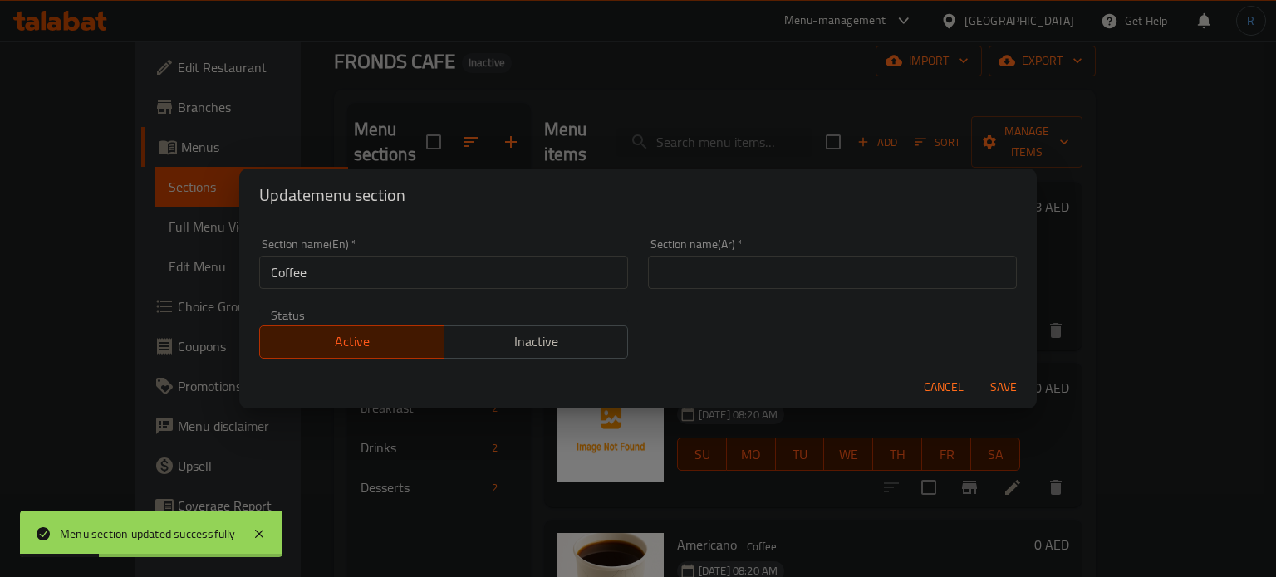
click at [547, 277] on input "Coffee" at bounding box center [443, 272] width 369 height 33
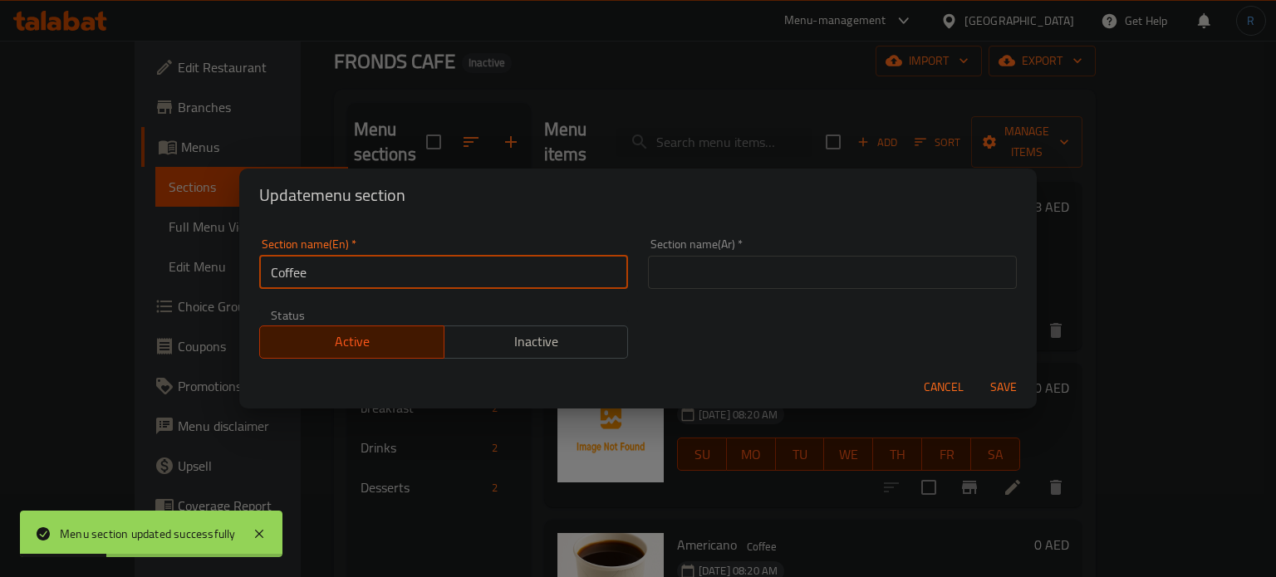
click at [547, 277] on input "Coffee" at bounding box center [443, 272] width 369 height 33
click at [715, 277] on input "text" at bounding box center [832, 272] width 369 height 33
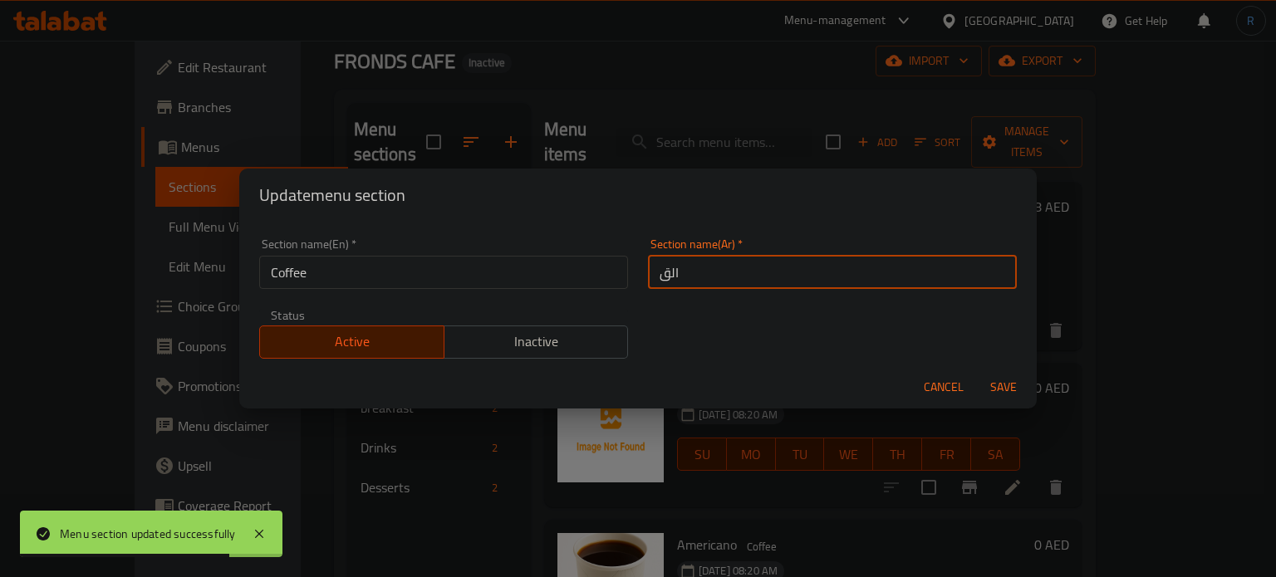
type input "القهوة"
click at [977, 372] on button "Save" at bounding box center [1003, 387] width 53 height 31
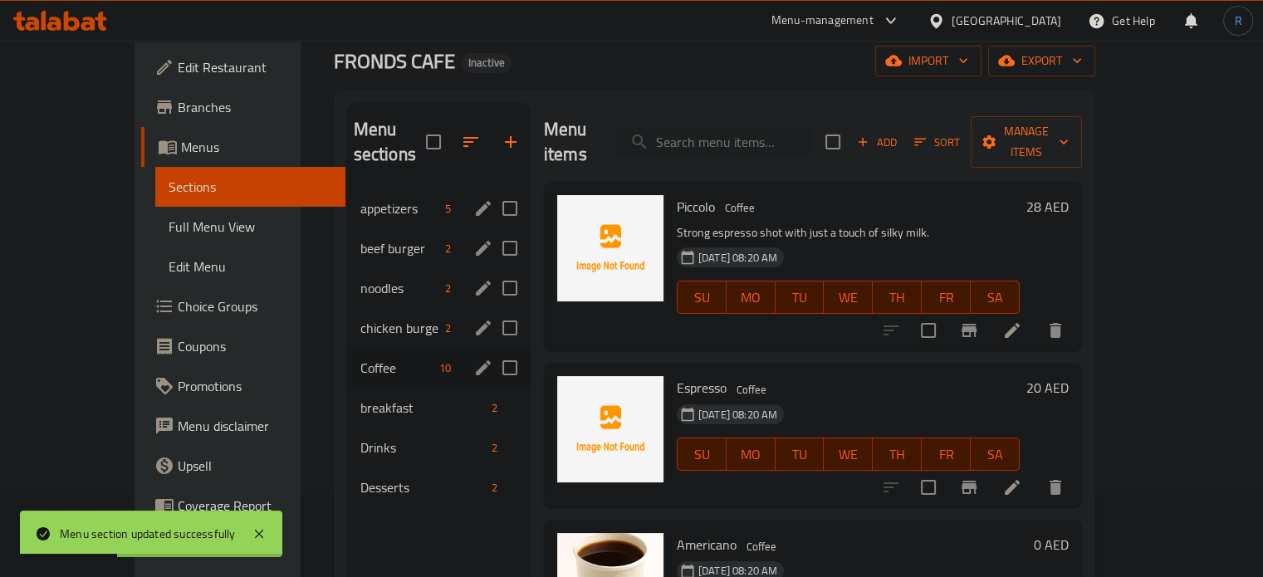
drag, startPoint x: 537, startPoint y: 333, endPoint x: 527, endPoint y: 333, distance: 10.8
click at [537, 333] on div "Menu items Add Sort Manage items Piccolo Coffee Strong espresso shot with just …" at bounding box center [807, 391] width 552 height 577
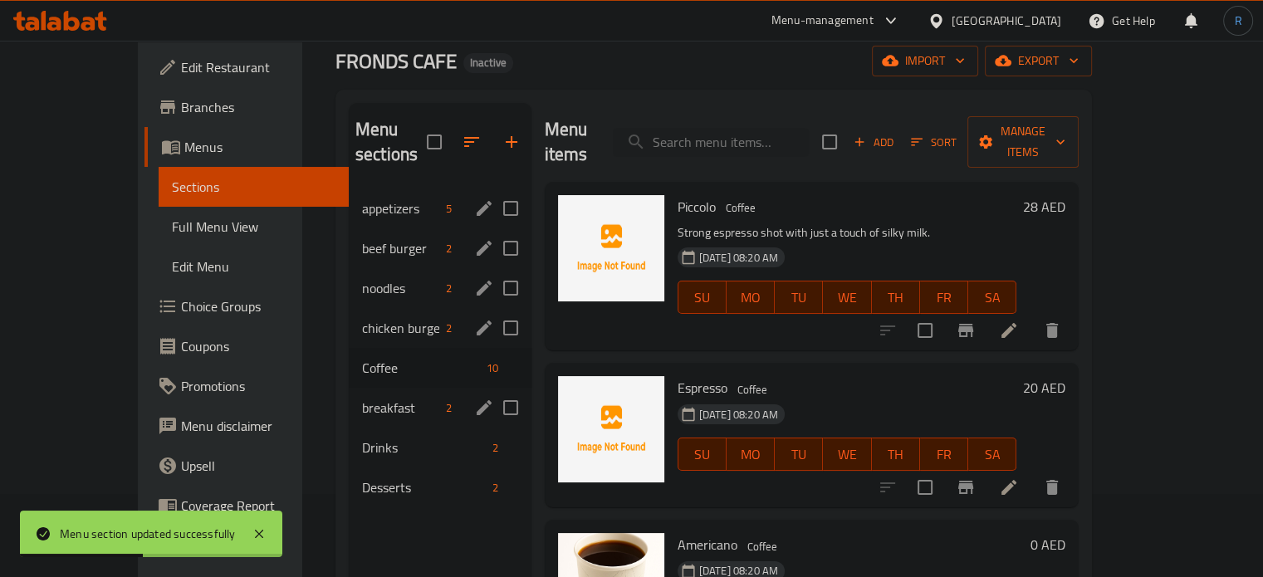
click at [349, 394] on div "breakfast 2" at bounding box center [440, 408] width 183 height 40
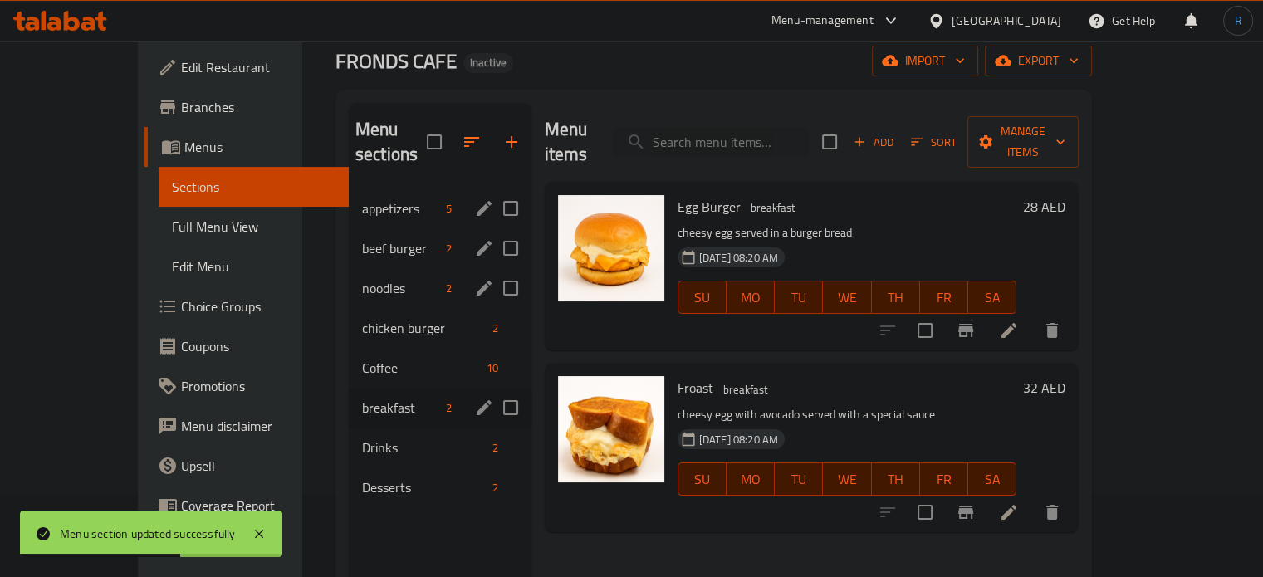
click at [474, 398] on icon "edit" at bounding box center [484, 408] width 20 height 20
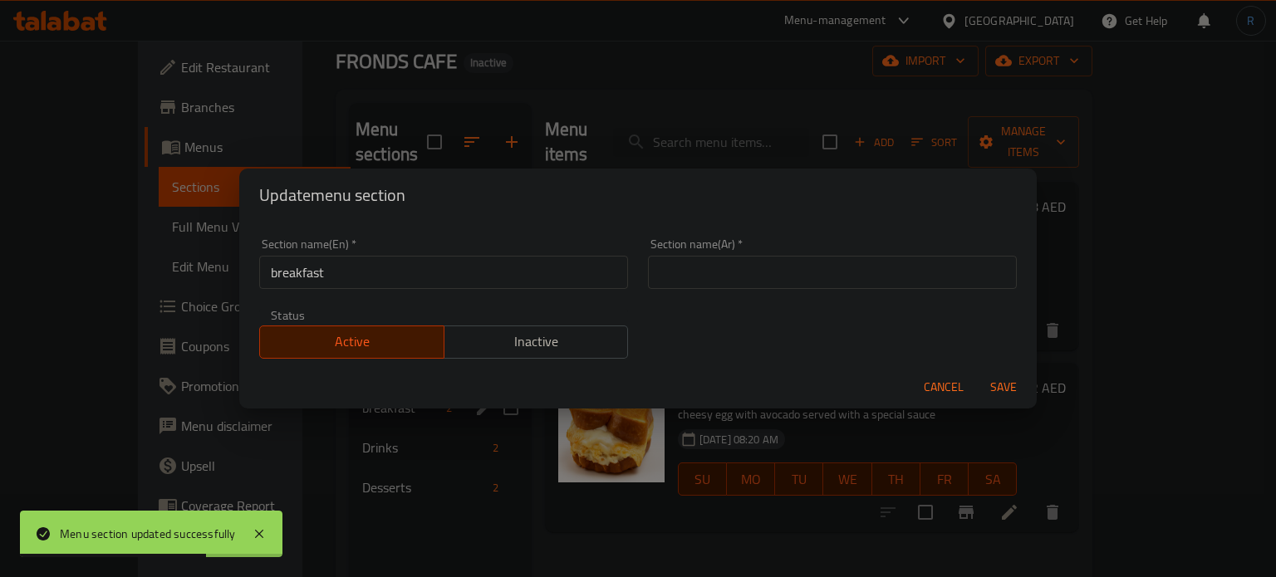
click at [405, 277] on input "breakfast" at bounding box center [443, 272] width 369 height 33
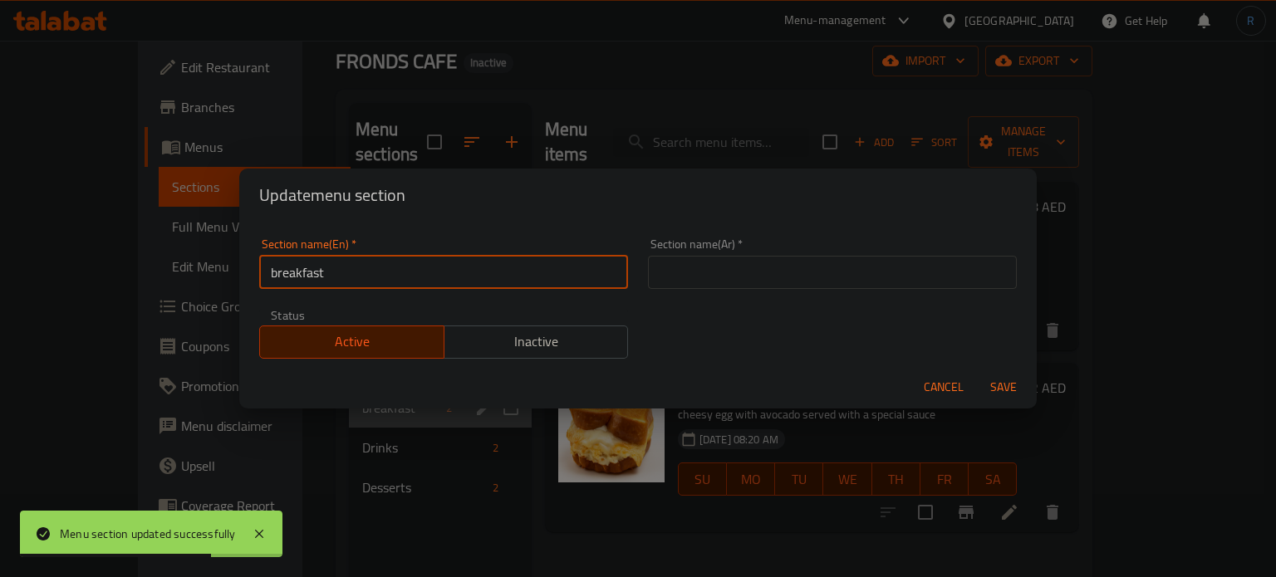
click at [405, 277] on input "breakfast" at bounding box center [443, 272] width 369 height 33
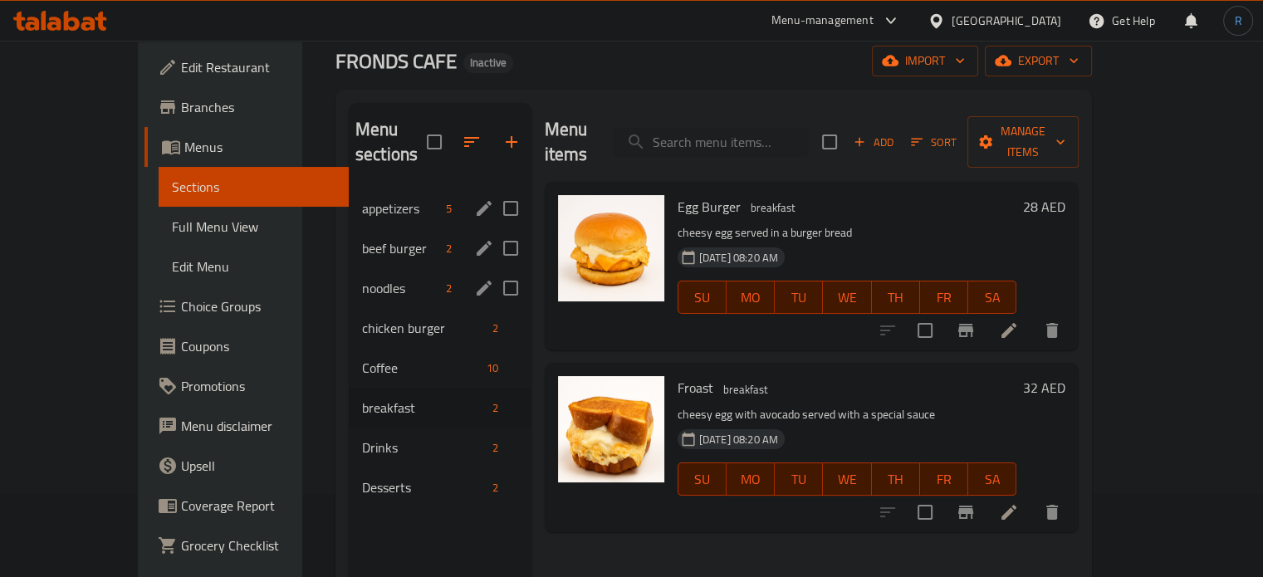
click at [546, 331] on div "Menu items Add Sort Manage items Egg Burger breakfast cheesy egg served in a bu…" at bounding box center [806, 391] width 548 height 577
click at [474, 398] on icon "edit" at bounding box center [484, 408] width 20 height 20
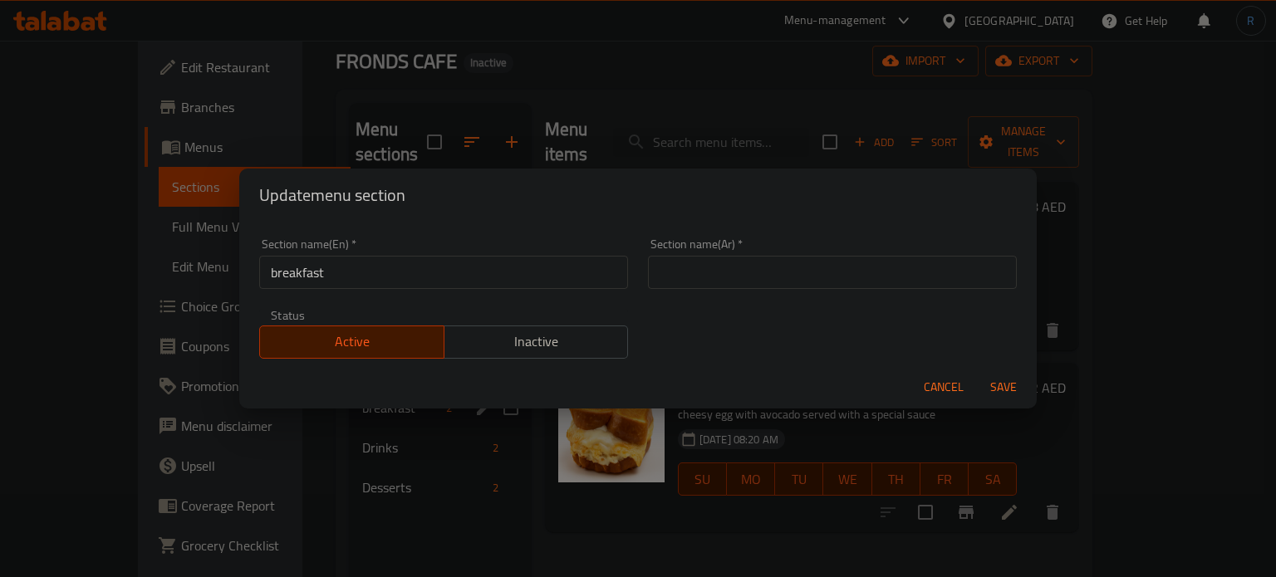
click at [707, 276] on input "text" at bounding box center [832, 272] width 369 height 33
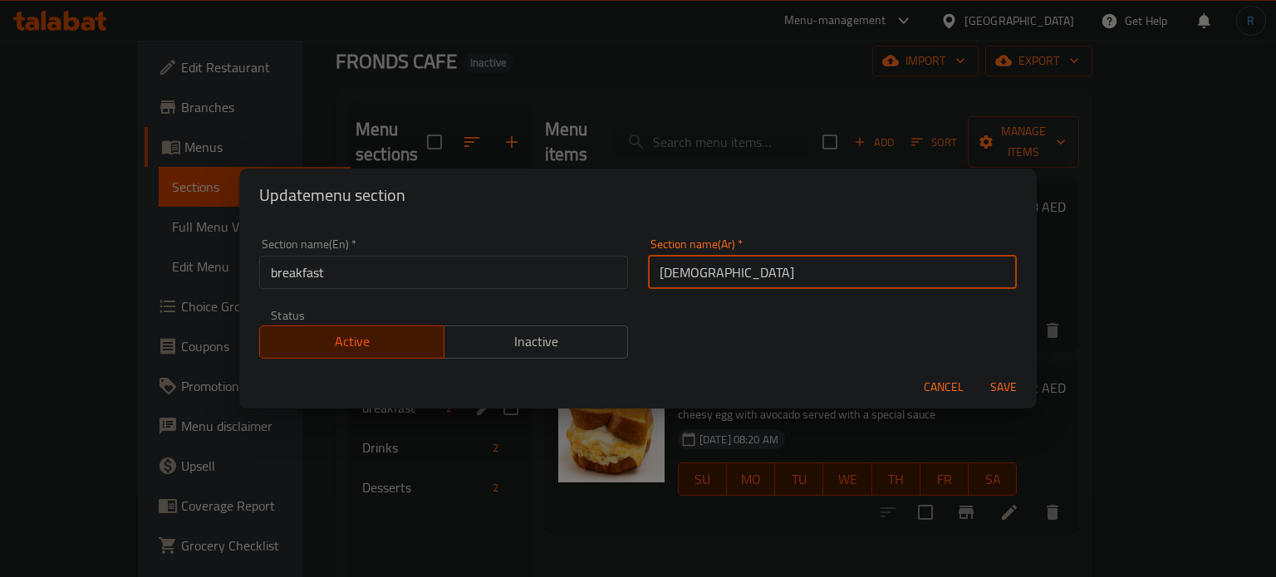
type input "الإفطار"
click at [977, 372] on button "Save" at bounding box center [1003, 387] width 53 height 31
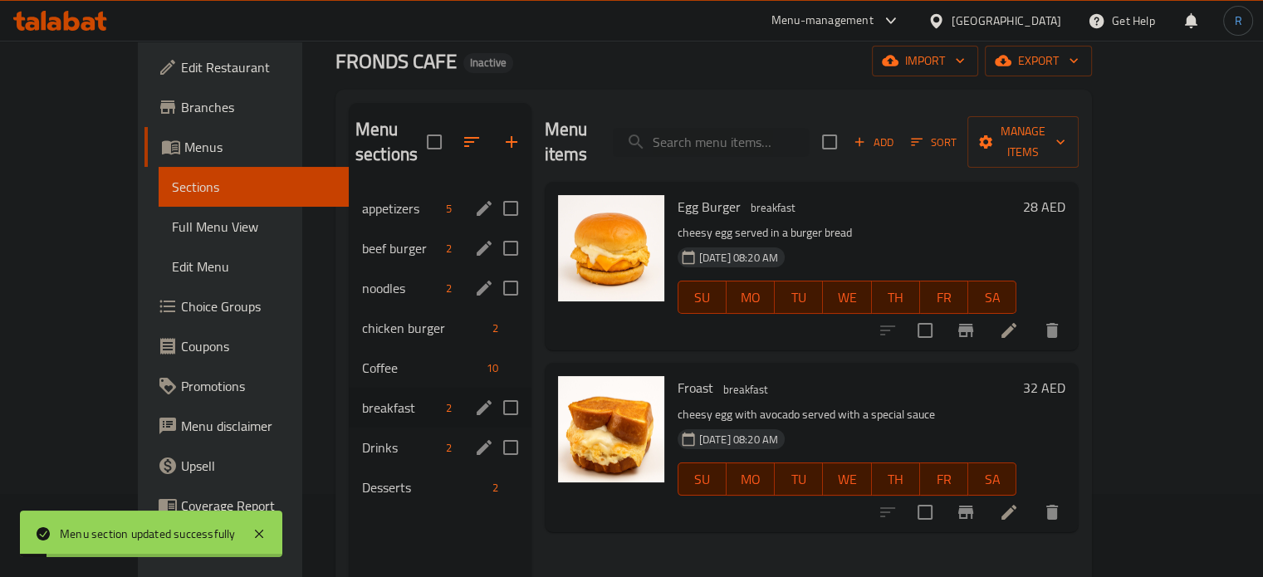
click at [362, 438] on span "Drinks" at bounding box center [400, 448] width 77 height 20
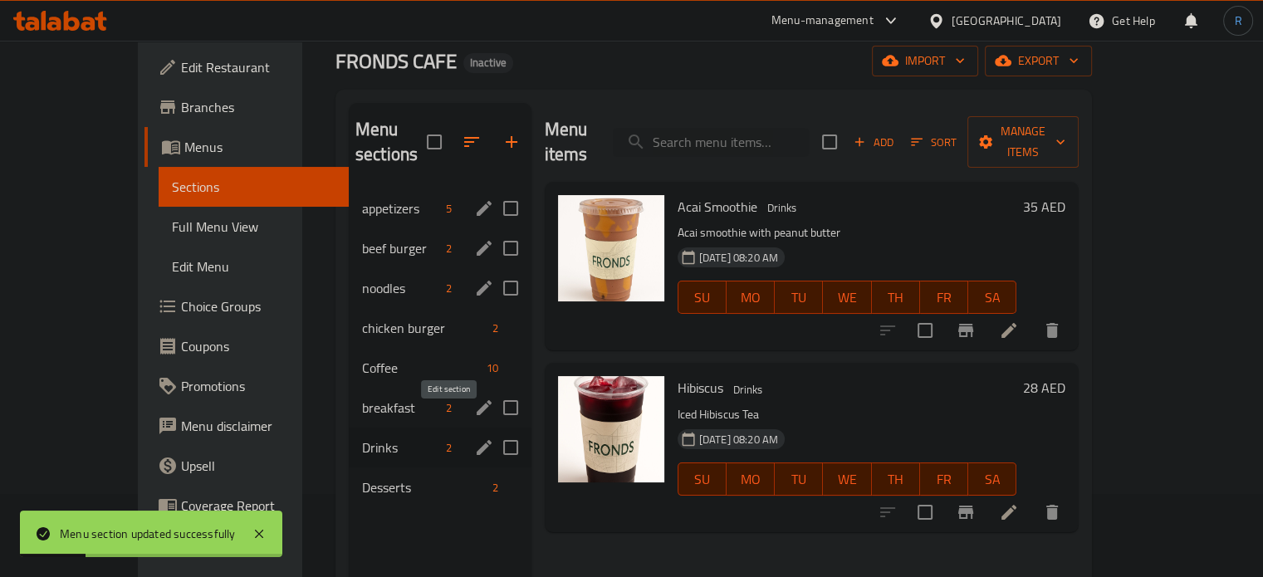
click at [474, 438] on icon "edit" at bounding box center [484, 448] width 20 height 20
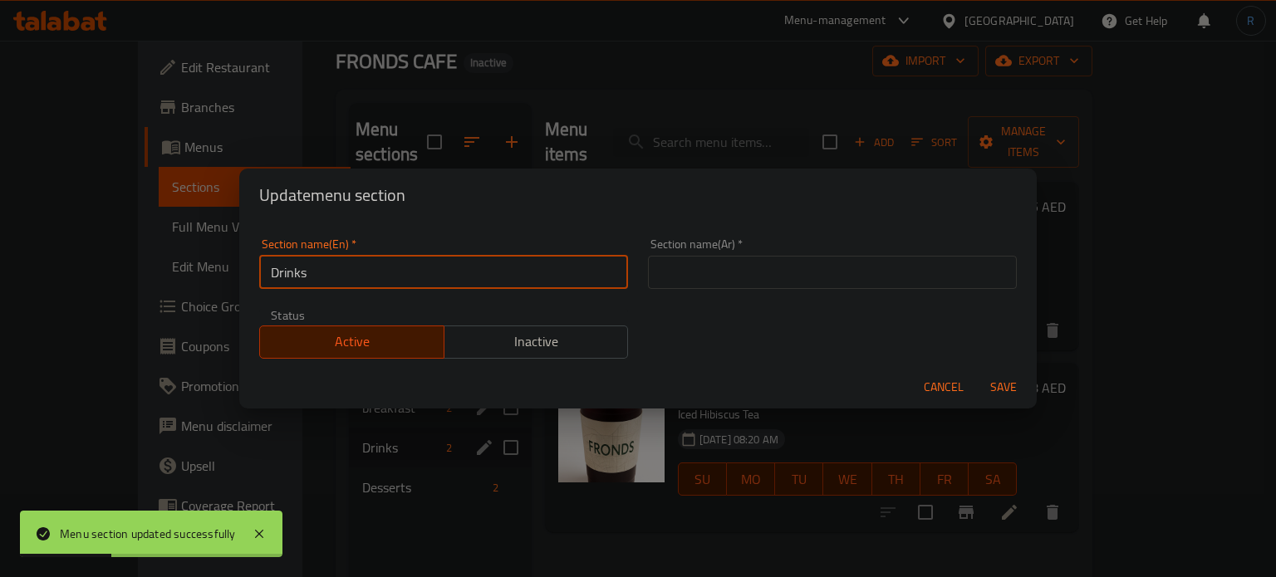
click at [408, 282] on input "Drinks" at bounding box center [443, 272] width 369 height 33
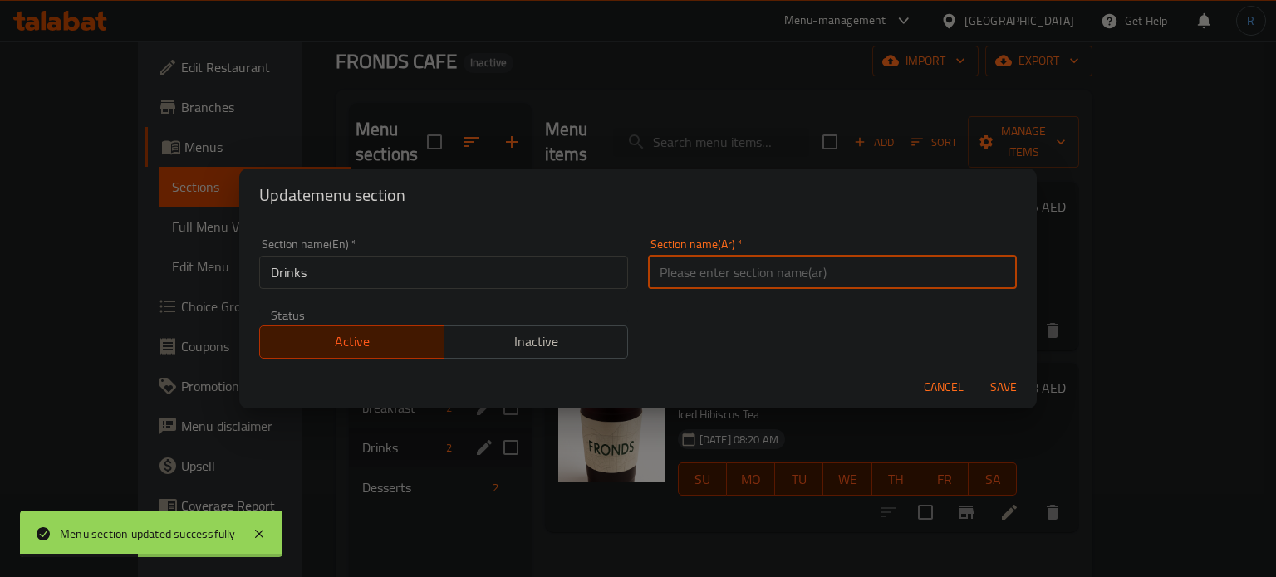
click at [681, 278] on input "text" at bounding box center [832, 272] width 369 height 33
type input "المشروبات"
click at [977, 372] on button "Save" at bounding box center [1003, 387] width 53 height 31
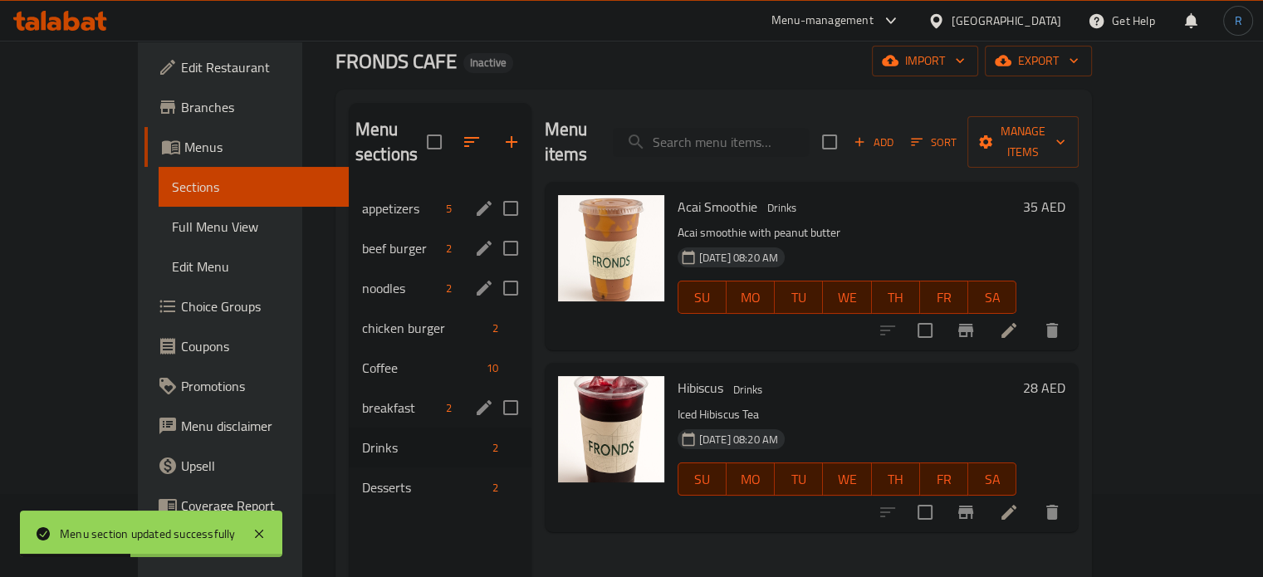
click at [532, 498] on div "Menu items Add Sort Manage items Acai Smoothie Drinks Acai smoothie with peanut…" at bounding box center [806, 391] width 548 height 577
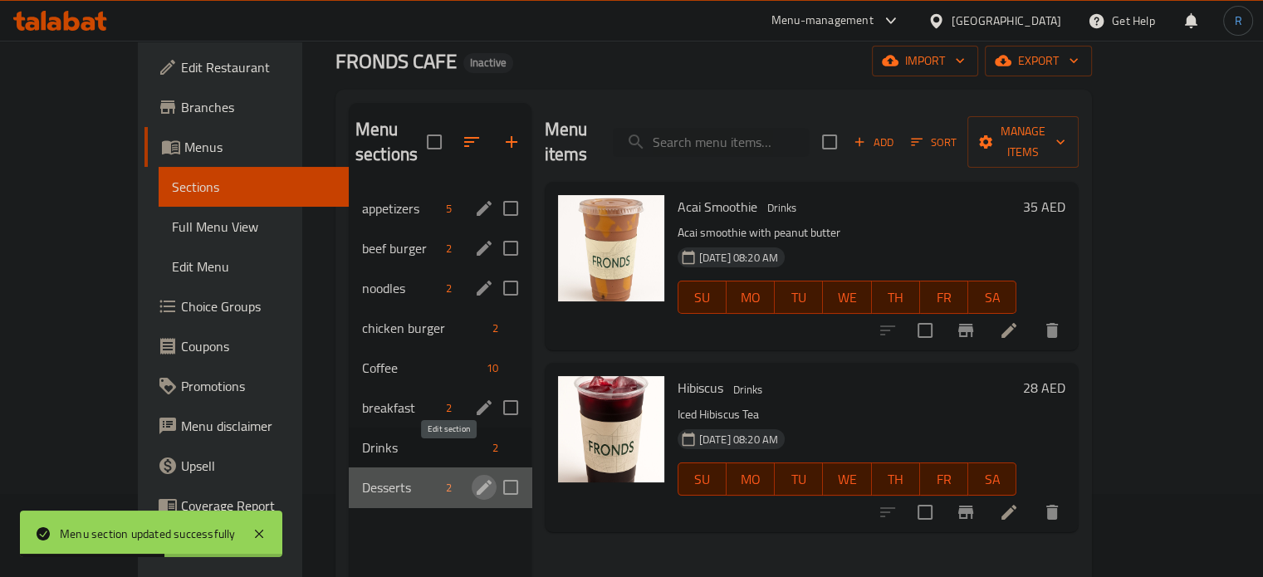
click at [474, 478] on icon "edit" at bounding box center [484, 488] width 20 height 20
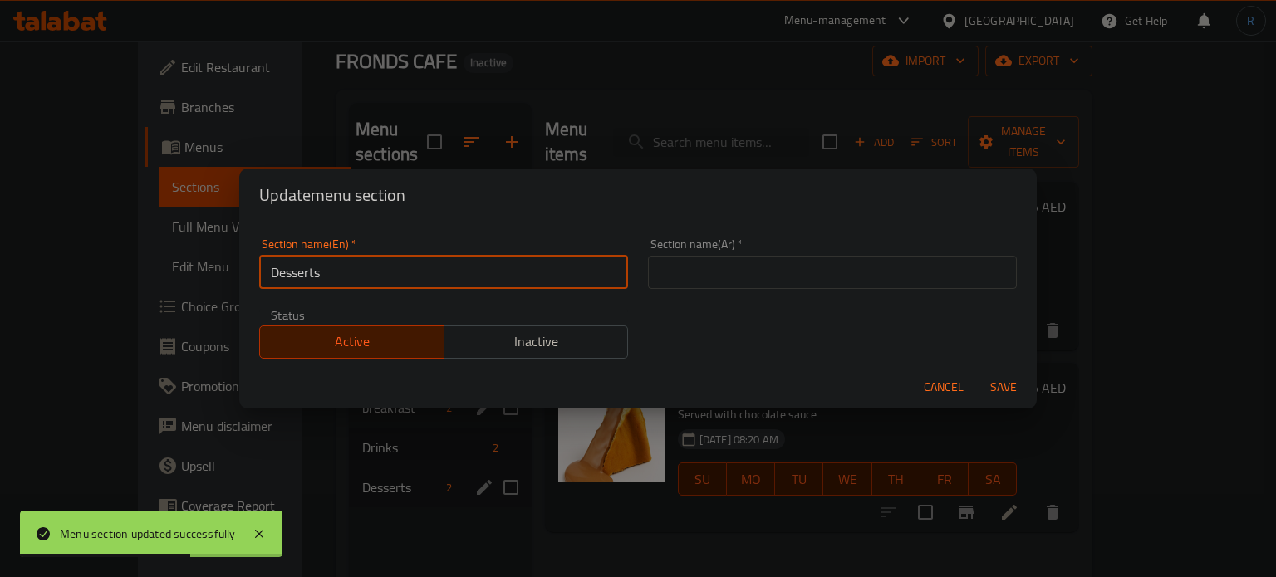
click at [433, 276] on input "Desserts" at bounding box center [443, 272] width 369 height 33
click at [701, 275] on input "text" at bounding box center [832, 272] width 369 height 33
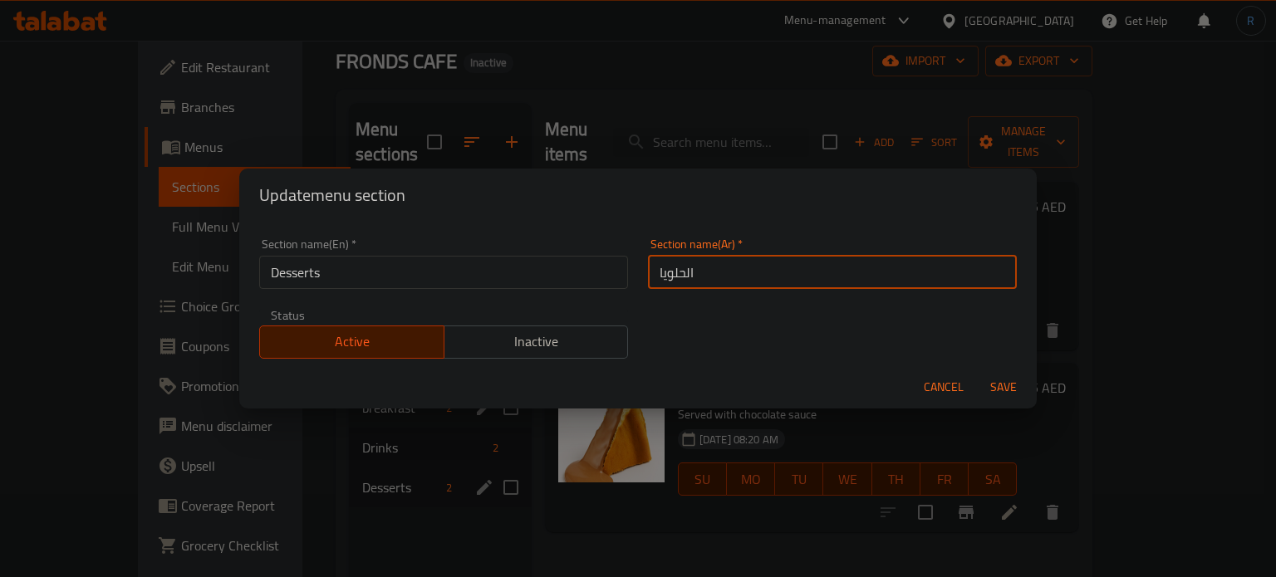
type input "الحلويات"
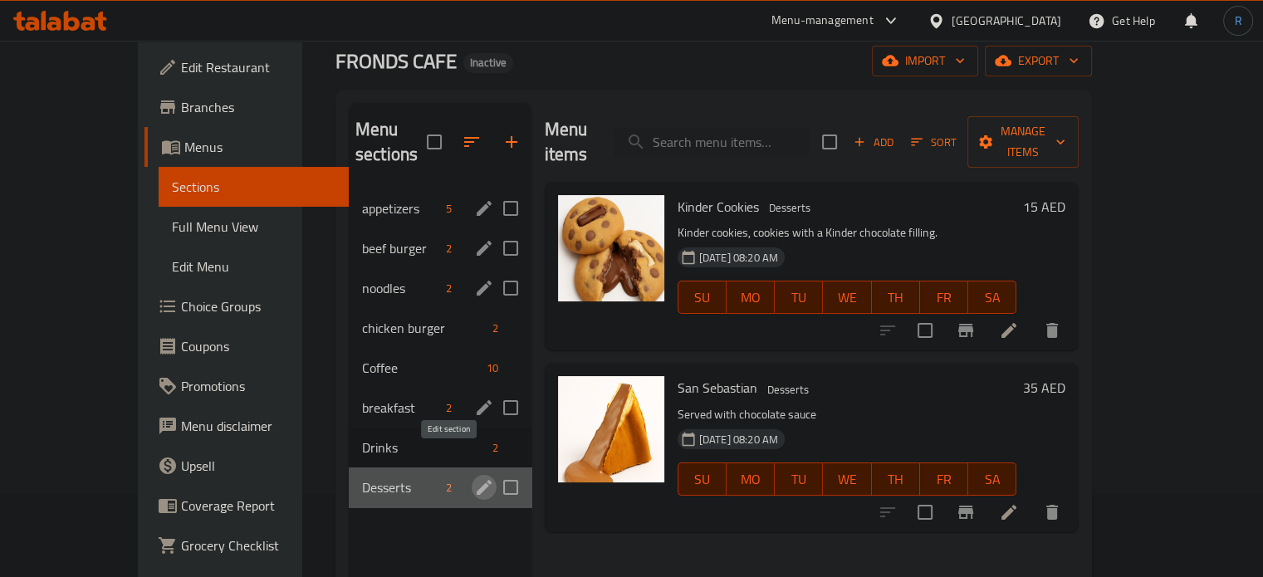
click at [474, 478] on icon "edit" at bounding box center [484, 488] width 20 height 20
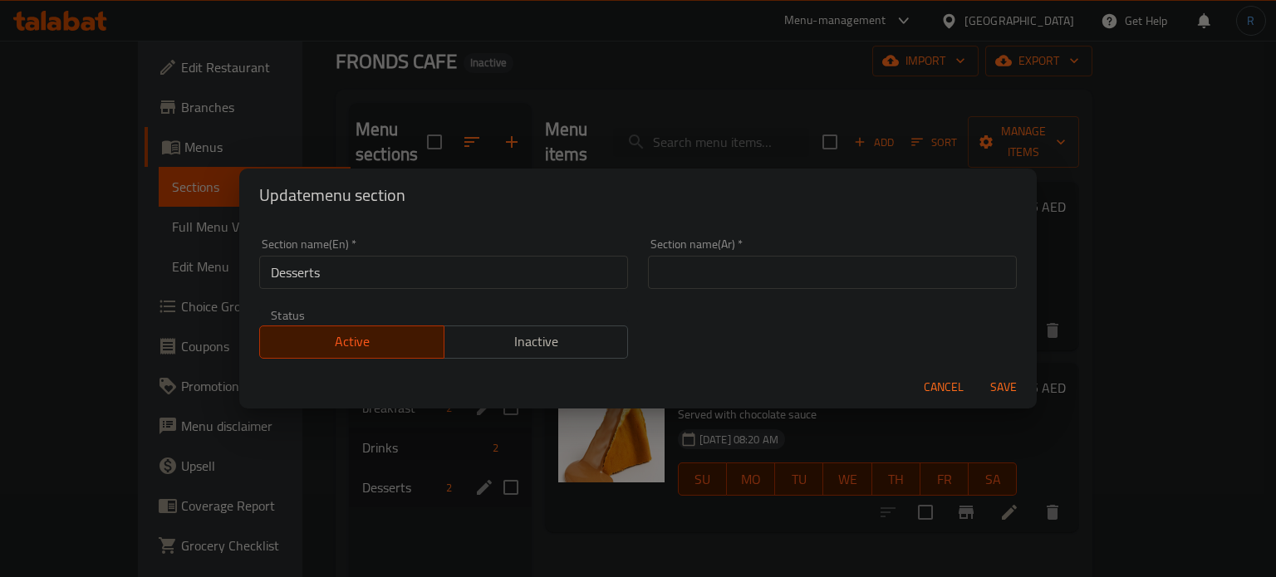
click at [684, 271] on input "text" at bounding box center [832, 272] width 369 height 33
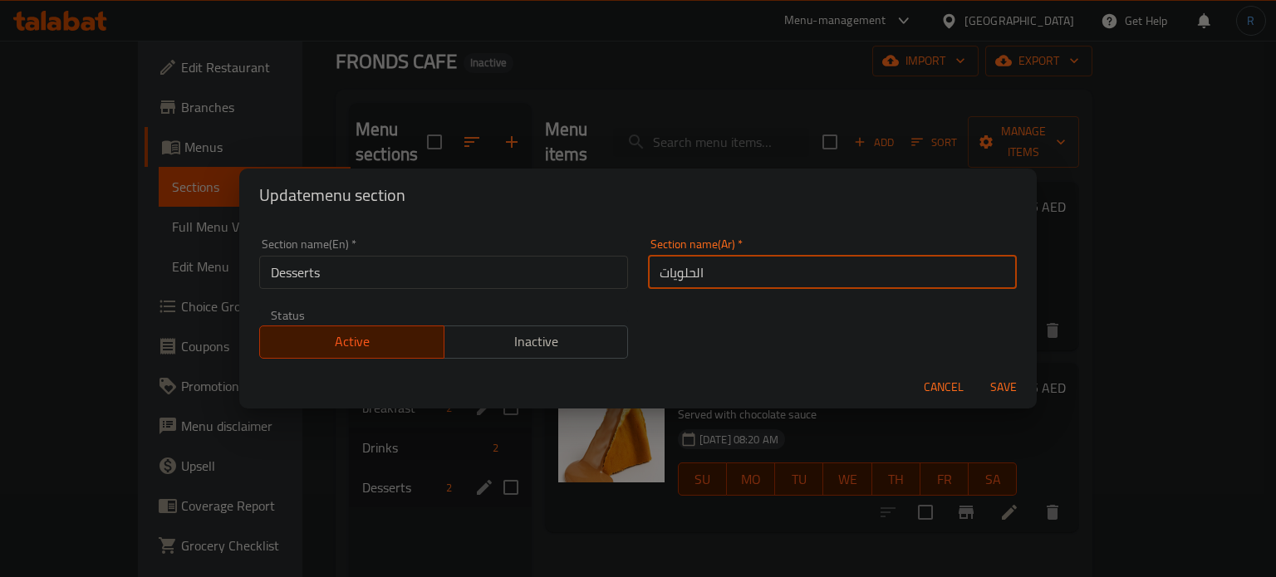
type input "الحلويات"
click at [977, 372] on button "Save" at bounding box center [1003, 387] width 53 height 31
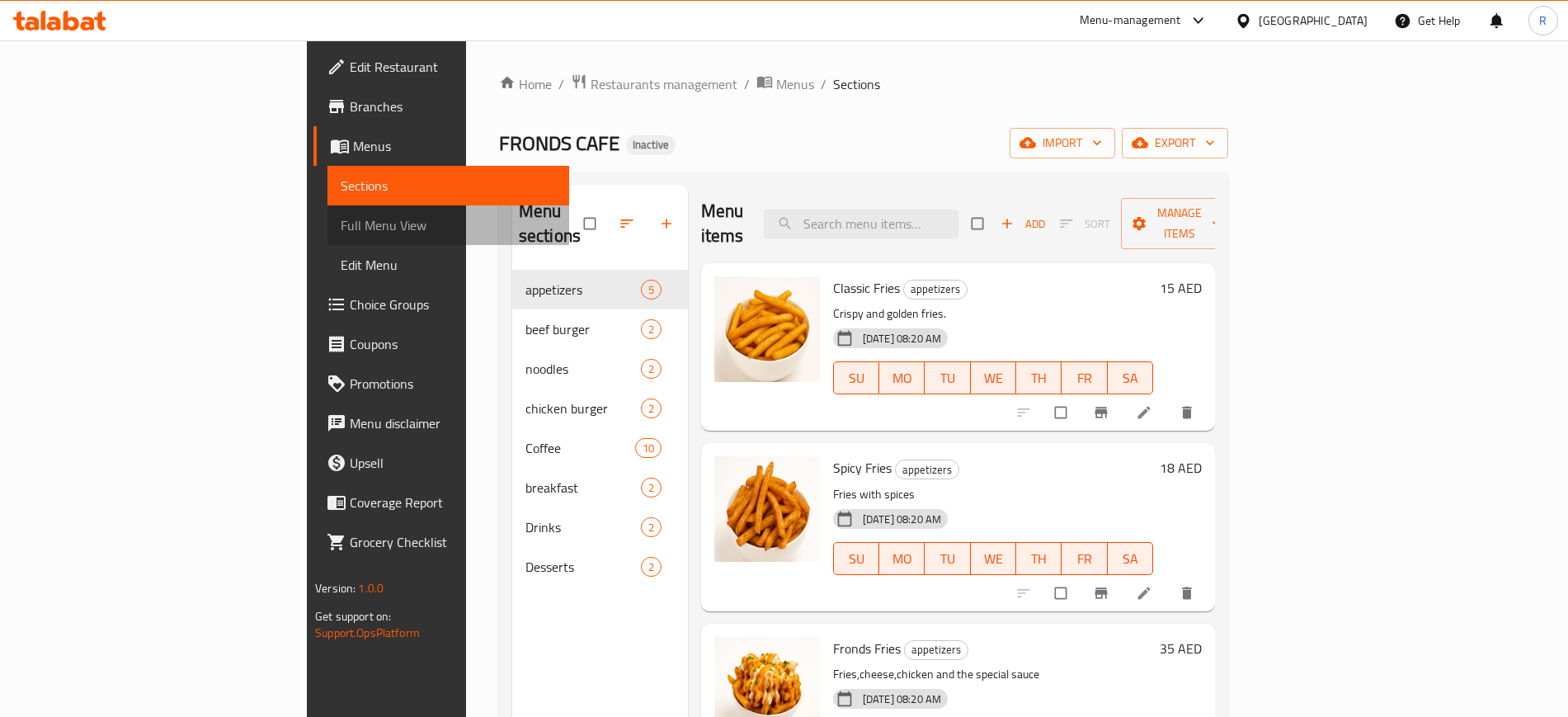
click at [341, 224] on span "Full Menu View" at bounding box center [448, 225] width 214 height 20
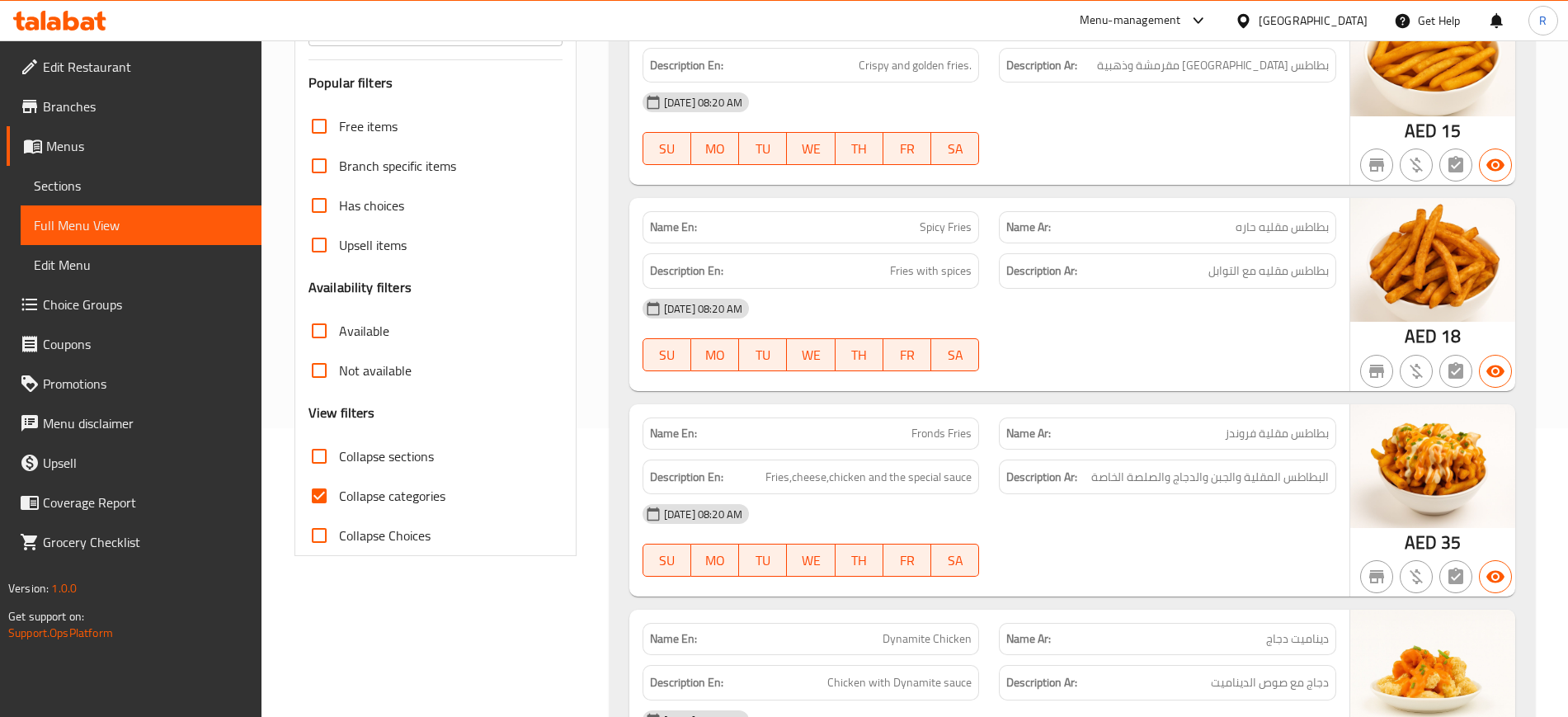
scroll to position [412, 0]
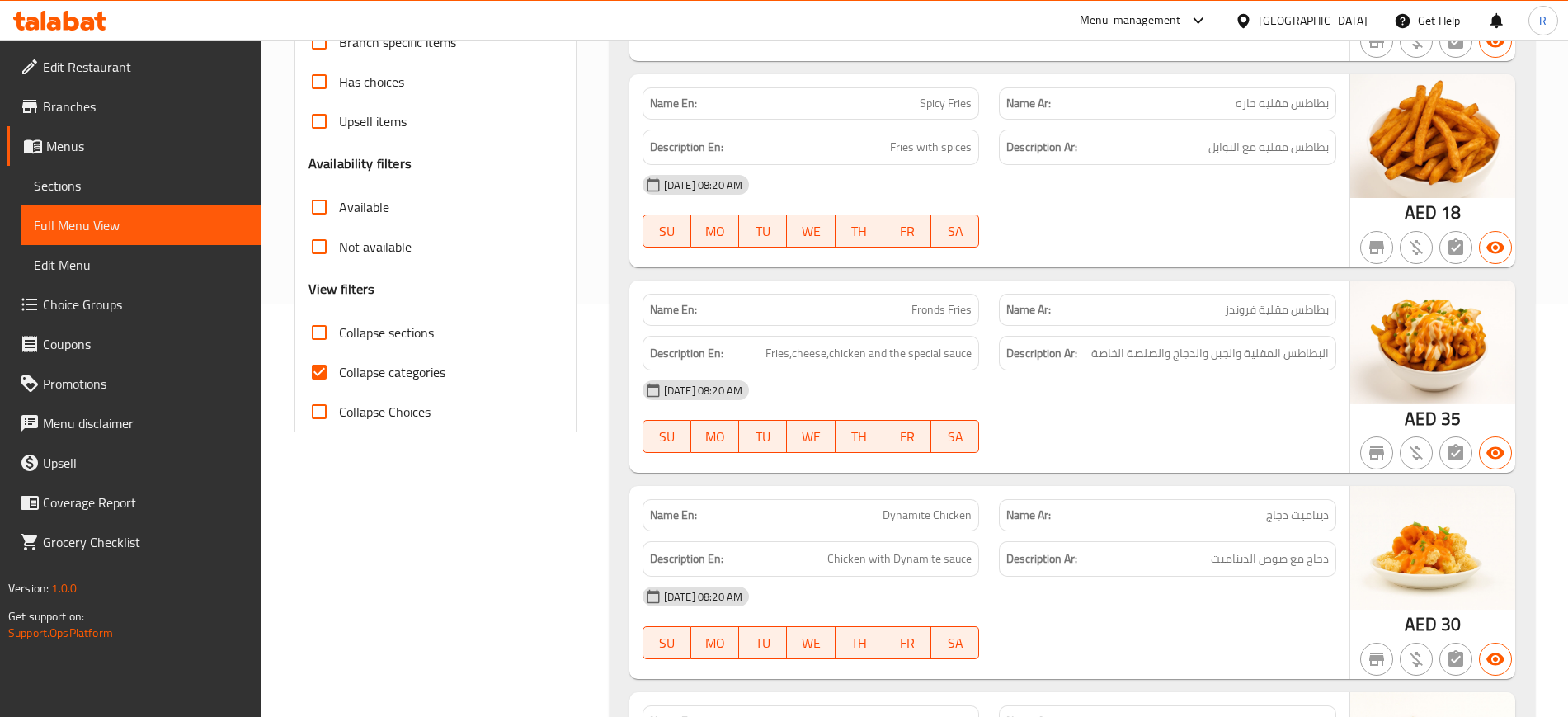
click at [319, 374] on input "Collapse categories" at bounding box center [320, 372] width 40 height 40
checkbox input "false"
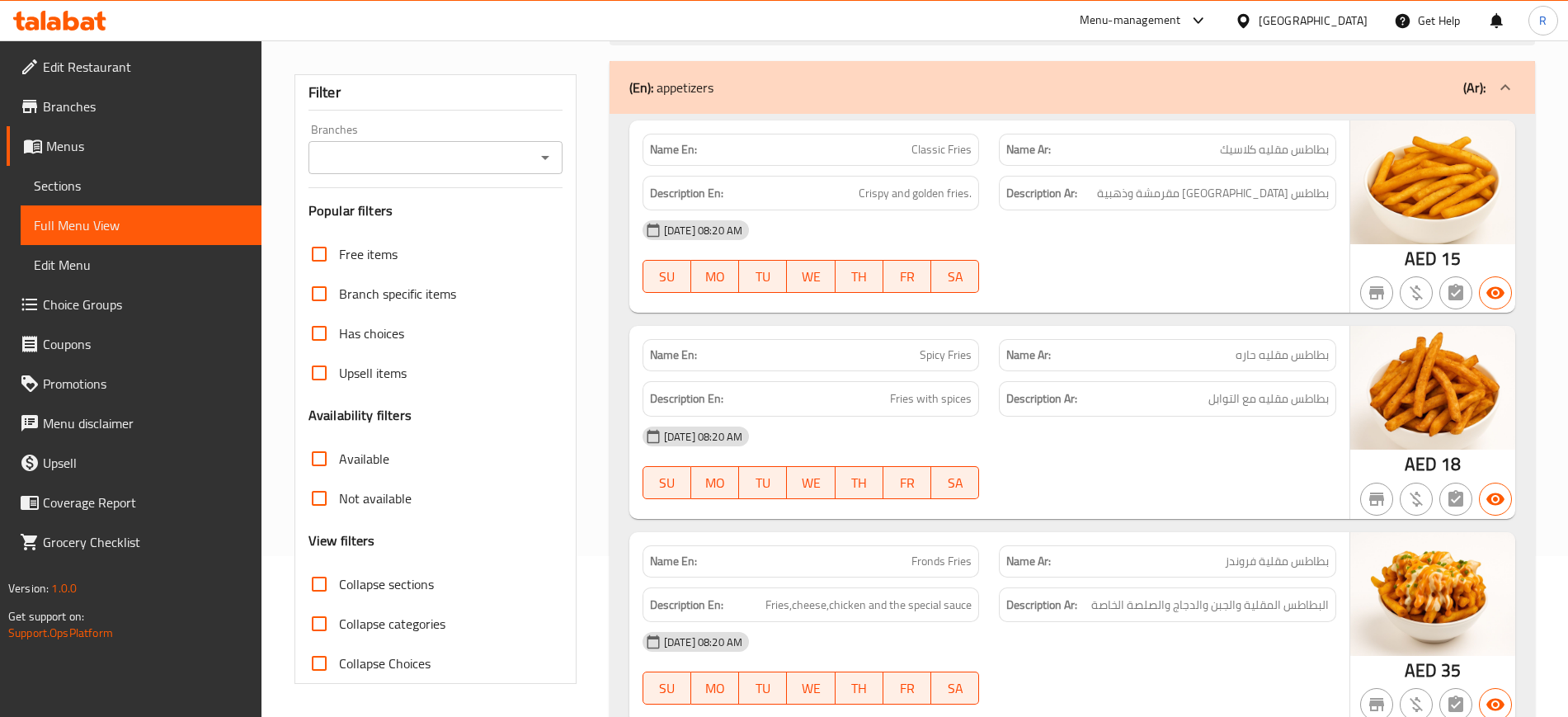
scroll to position [0, 0]
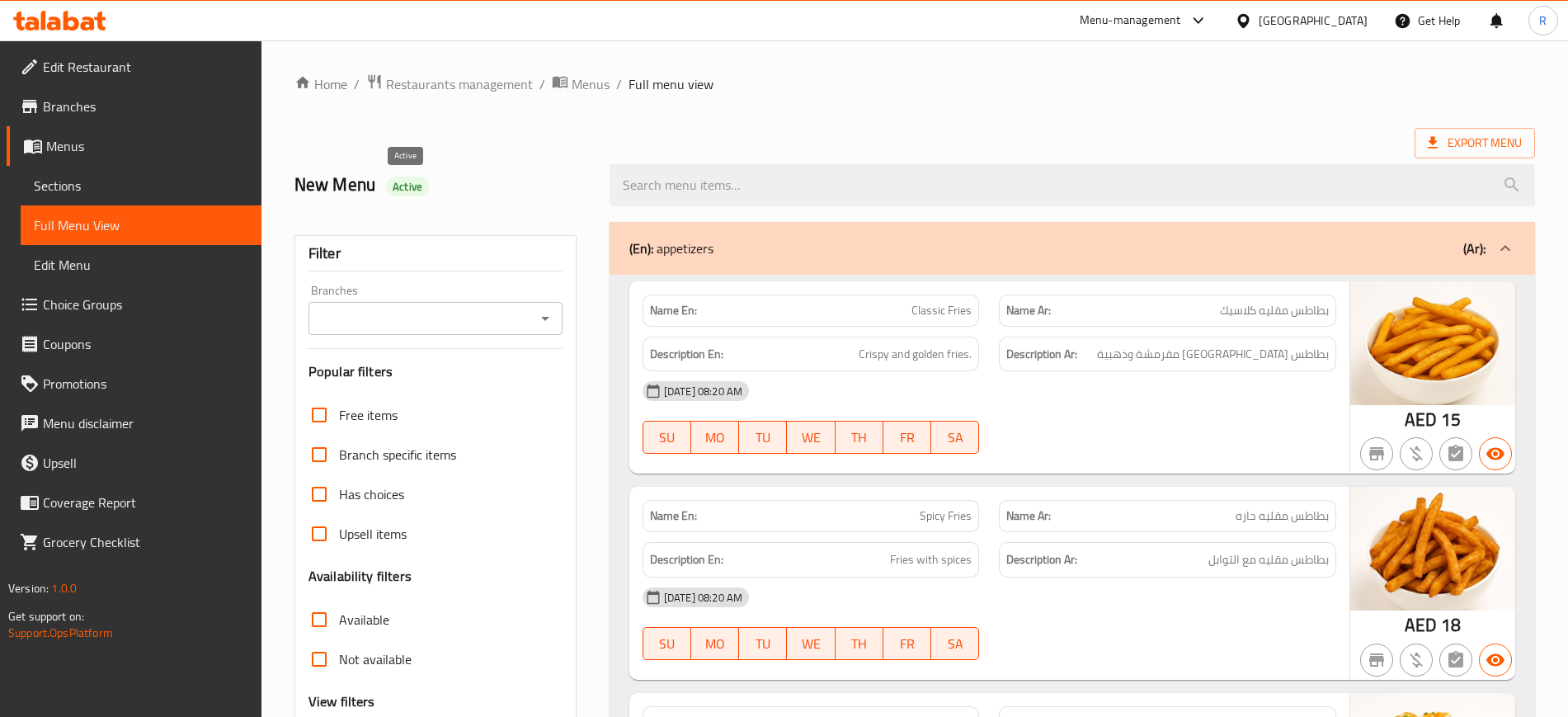
click at [399, 186] on span "Active" at bounding box center [407, 187] width 43 height 16
copy span "Active"
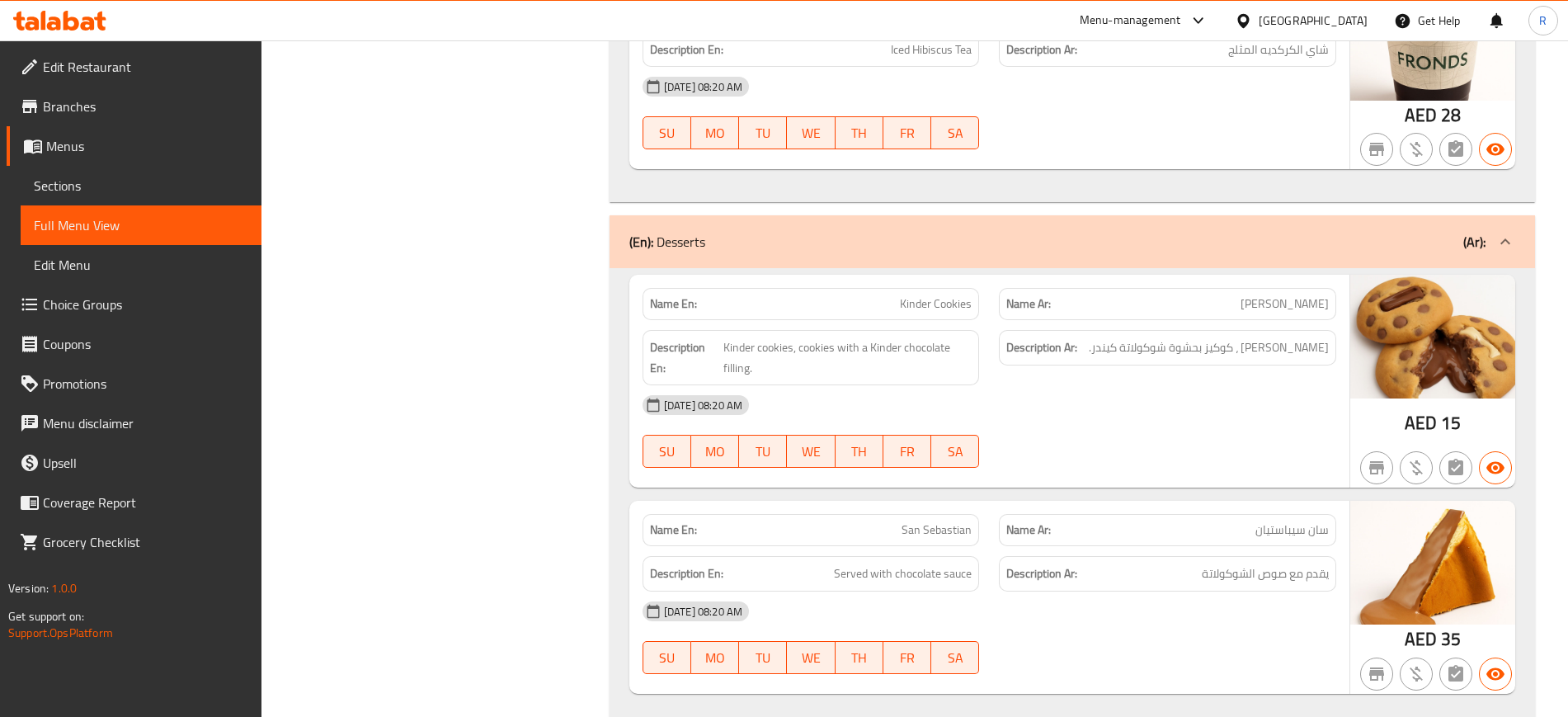
scroll to position [7321, 0]
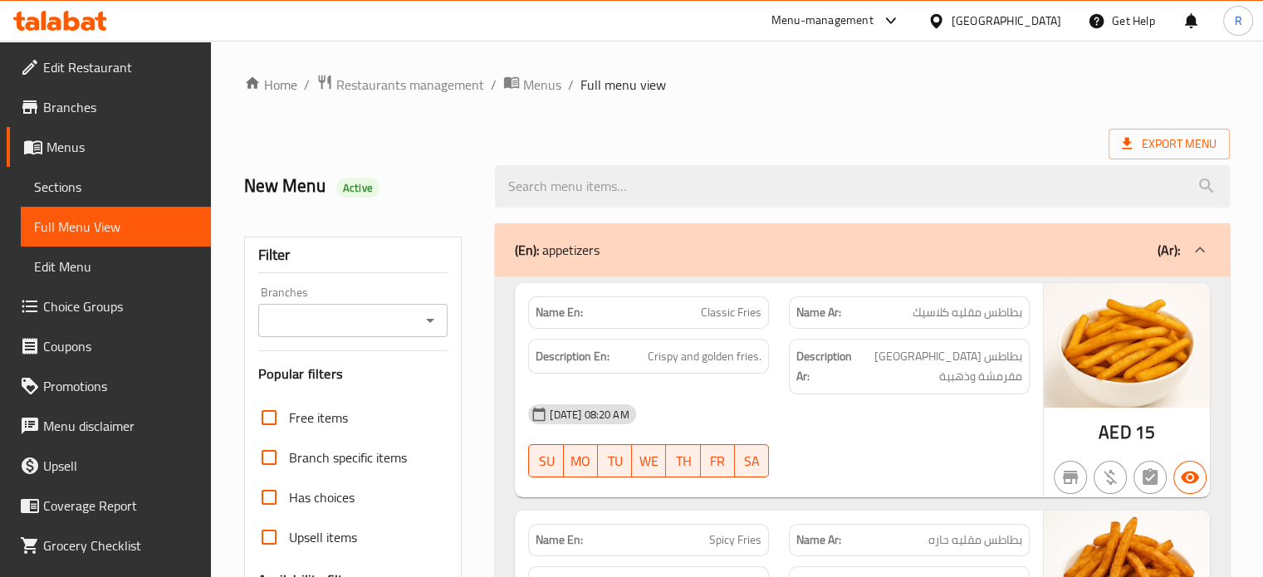
click at [1094, 90] on ol "Home / Restaurants management / Menus / Full menu view" at bounding box center [737, 85] width 986 height 22
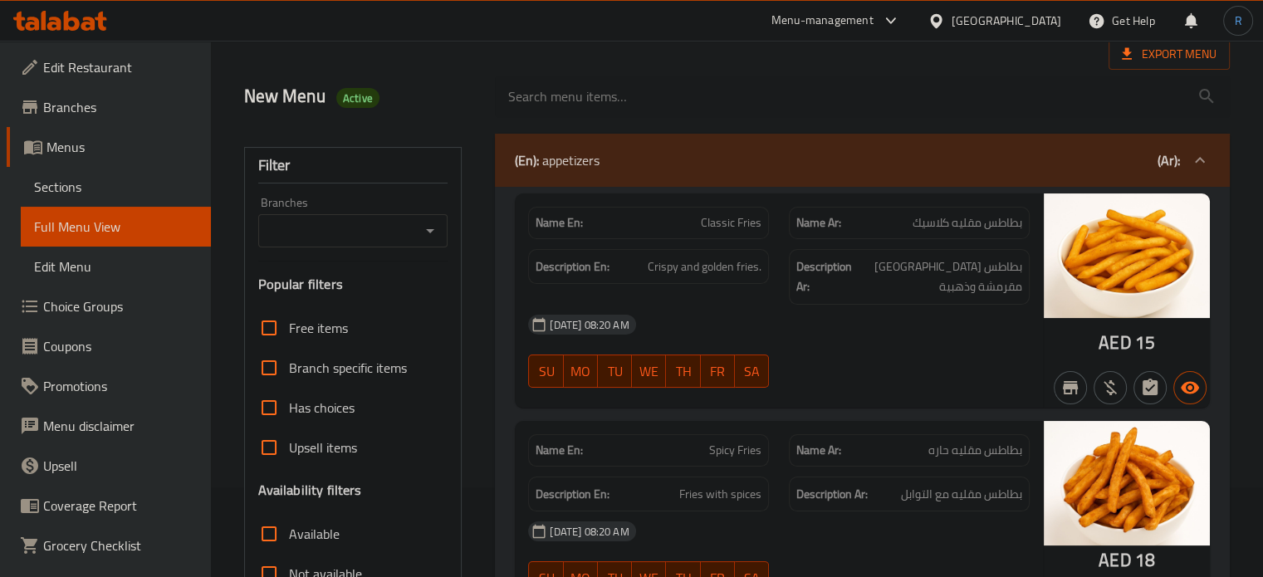
scroll to position [83, 0]
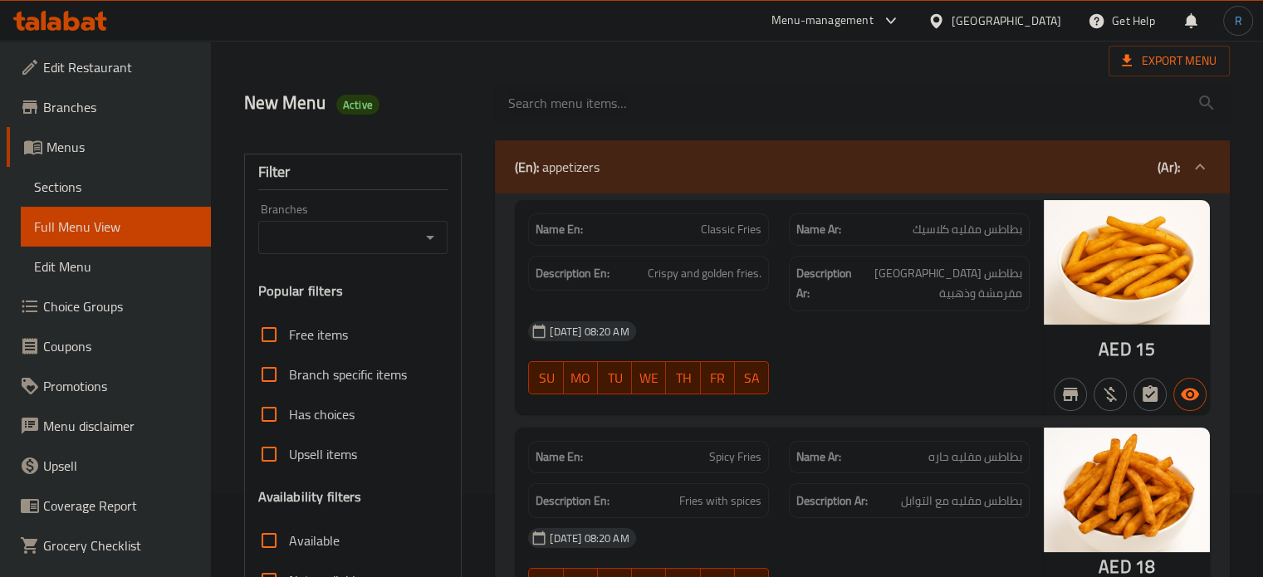
click at [654, 58] on div "Export Menu" at bounding box center [737, 61] width 986 height 31
click at [1186, 102] on input "search" at bounding box center [862, 103] width 735 height 42
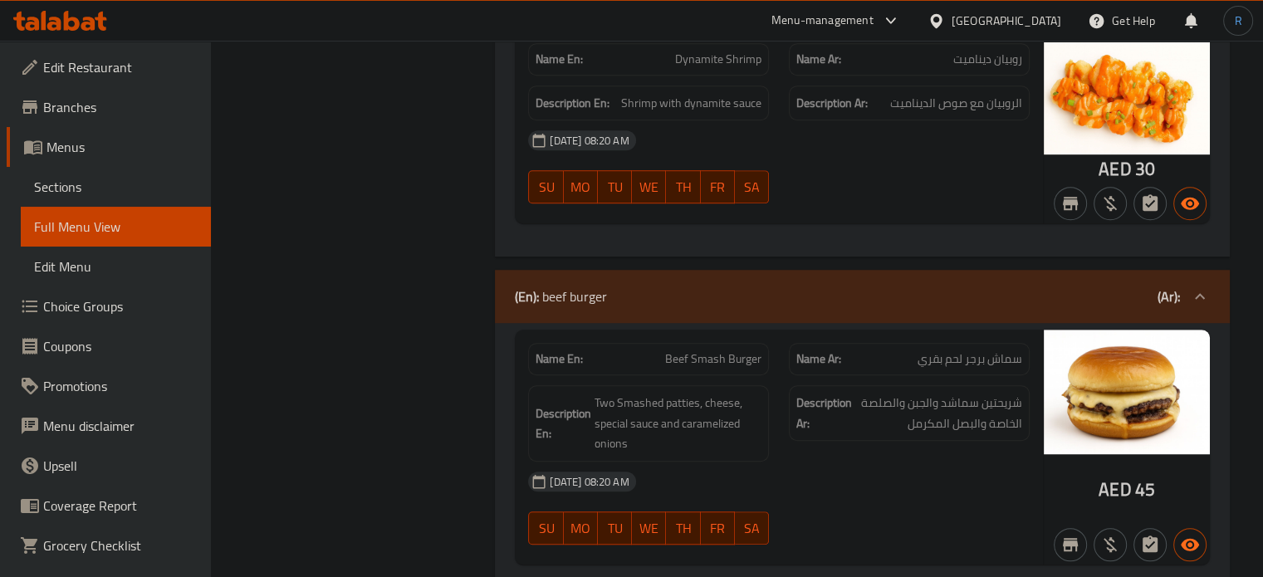
scroll to position [1163, 0]
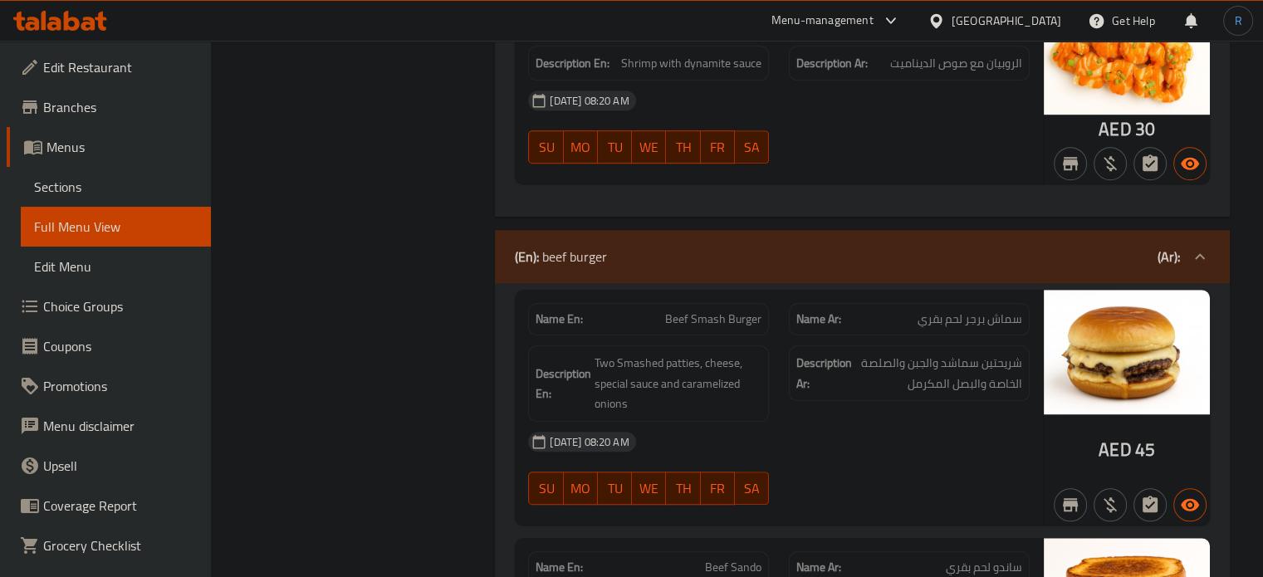
click at [871, 422] on div "15-09-2025 08:20 AM" at bounding box center [779, 442] width 522 height 40
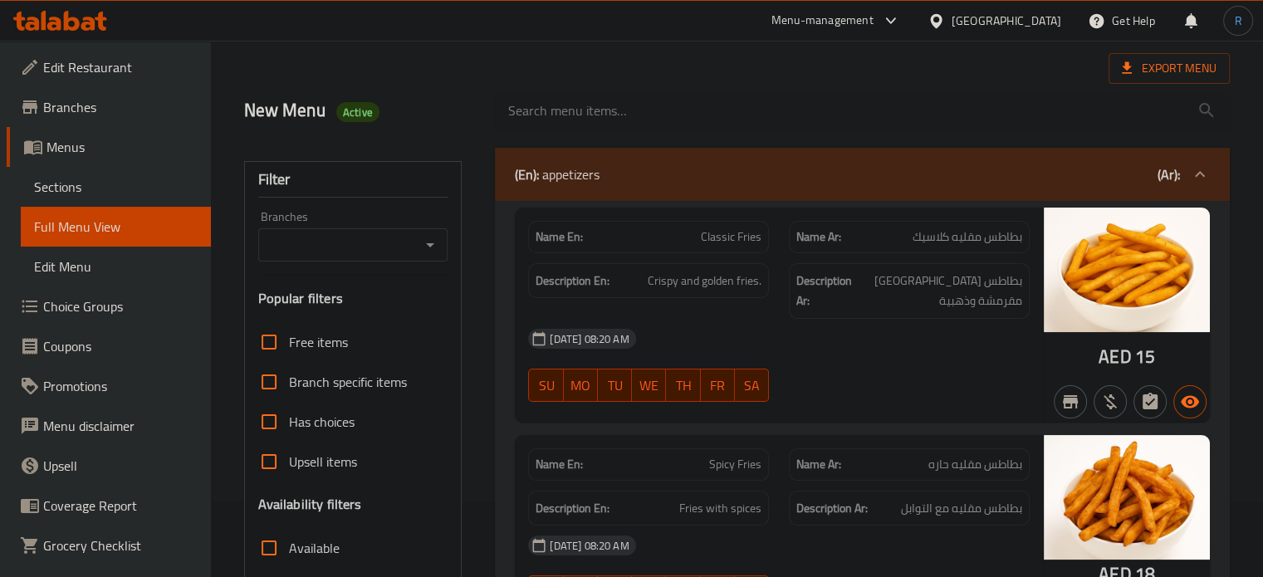
scroll to position [249, 0]
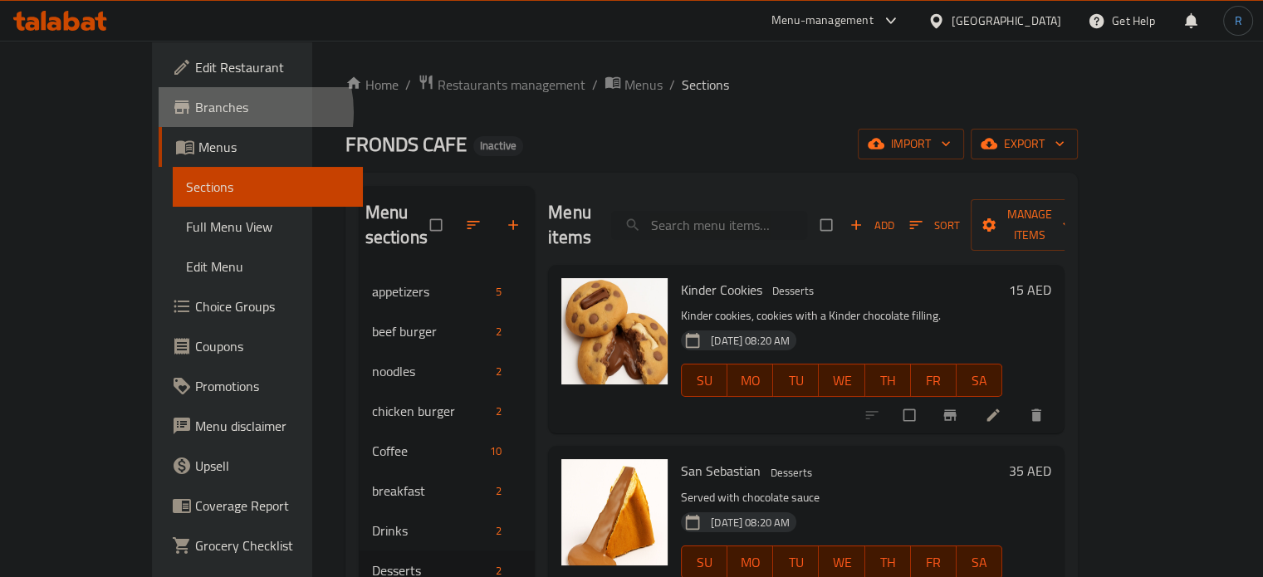
click at [195, 112] on span "Branches" at bounding box center [272, 107] width 155 height 20
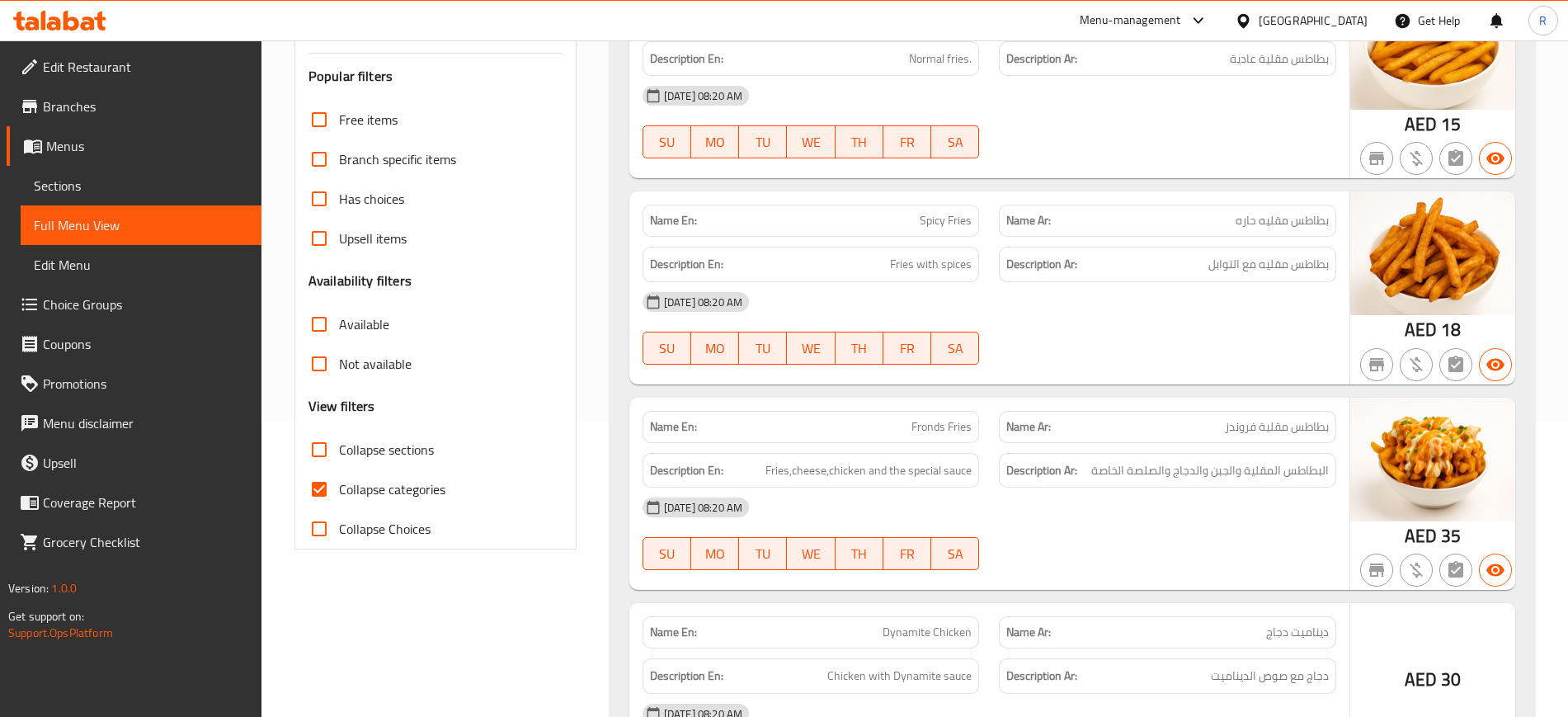
scroll to position [619, 0]
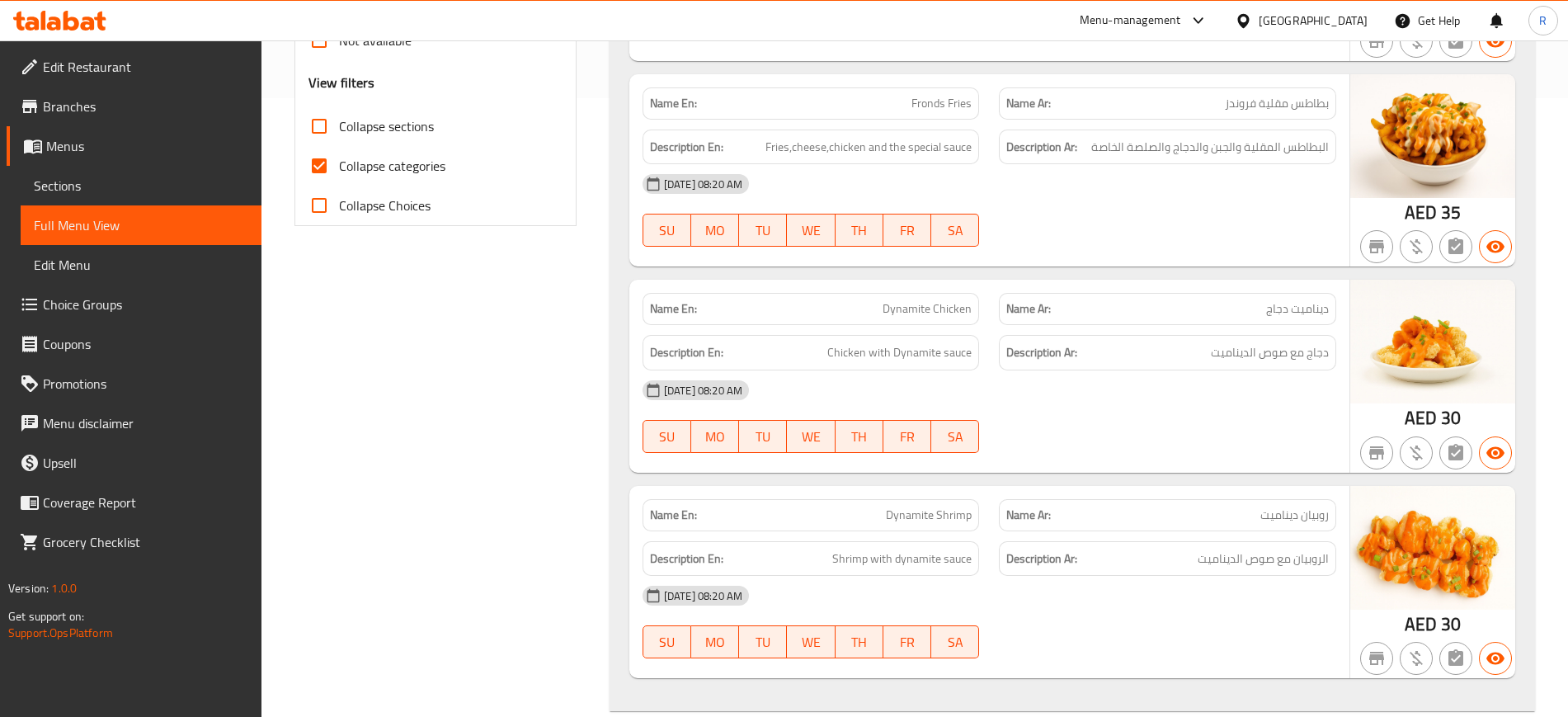
click at [319, 176] on input "Collapse categories" at bounding box center [320, 166] width 40 height 40
checkbox input "false"
click at [314, 124] on input "Collapse sections" at bounding box center [320, 126] width 40 height 40
checkbox input "true"
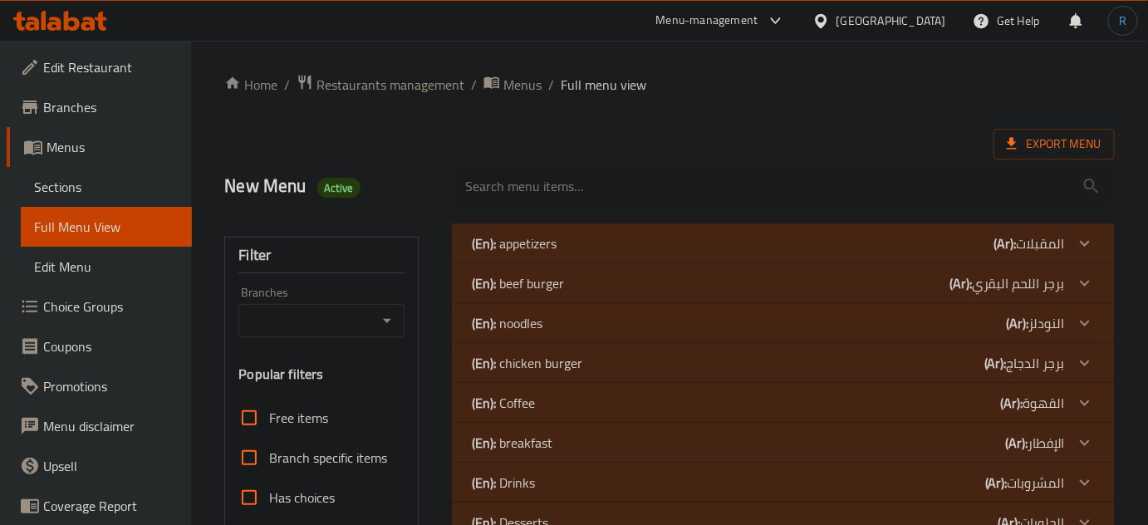
scroll to position [75, 0]
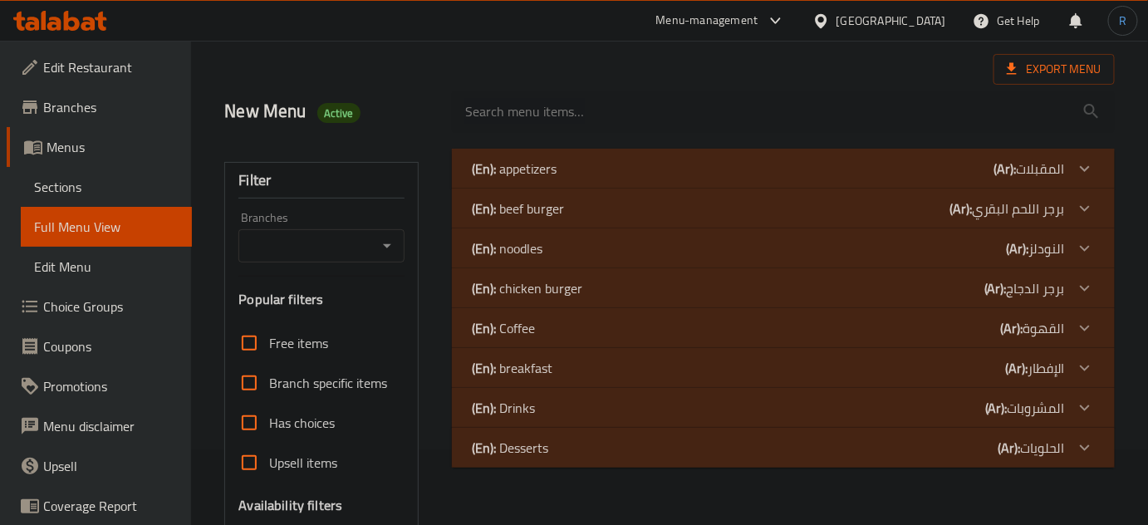
click at [558, 172] on div "(En): appetizers (Ar): المقبلات" at bounding box center [768, 169] width 593 height 20
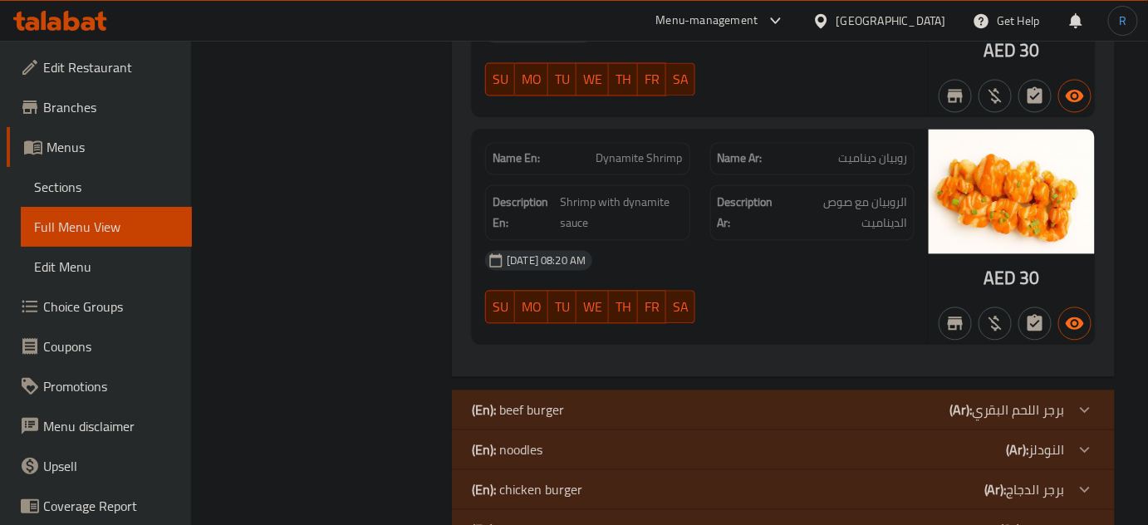
scroll to position [1132, 0]
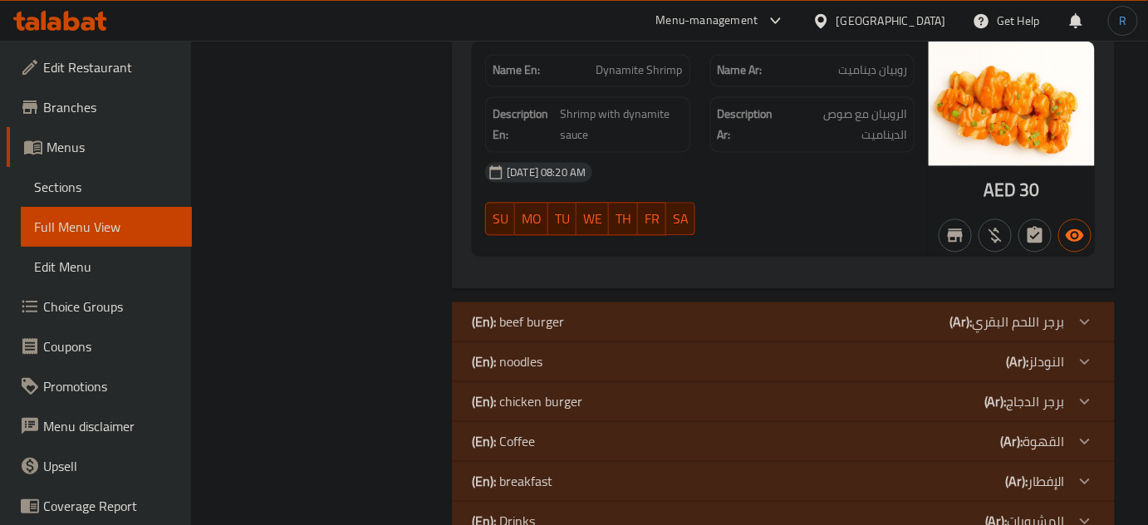
click at [538, 312] on p "(En): beef burger" at bounding box center [518, 322] width 92 height 20
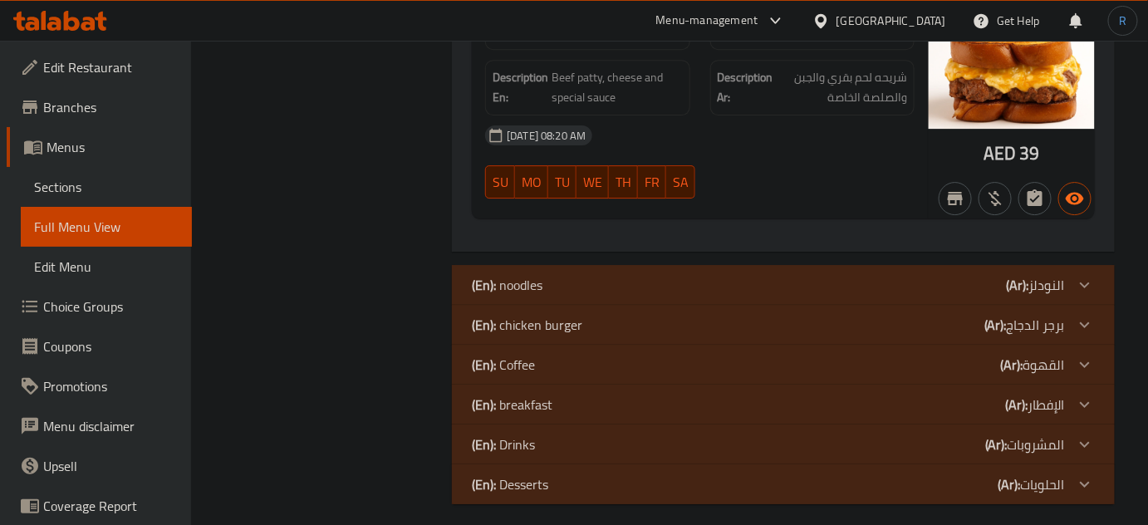
scroll to position [1743, 0]
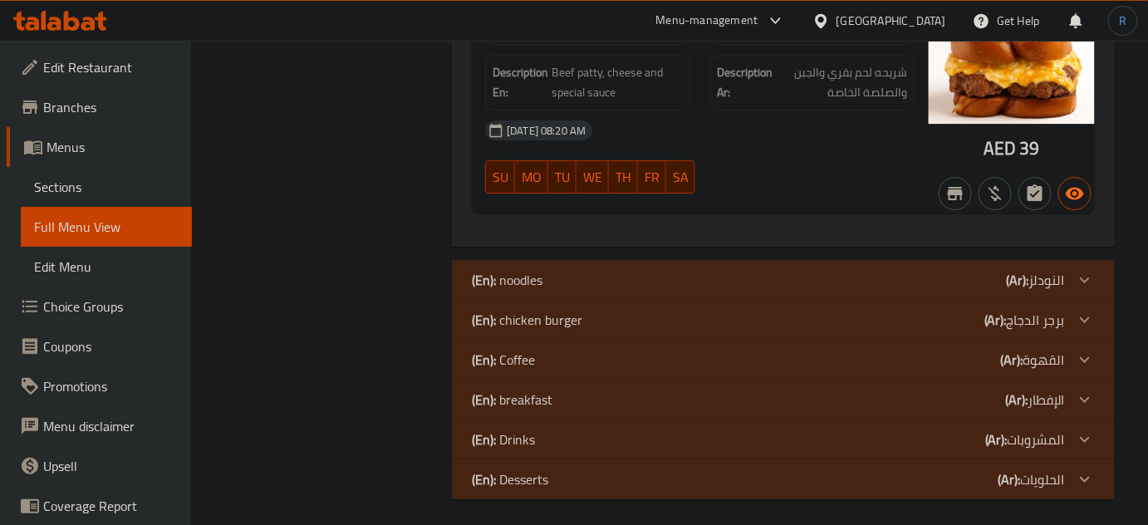
click at [688, 270] on div "(En): noodles (Ar): النودلز" at bounding box center [768, 280] width 593 height 20
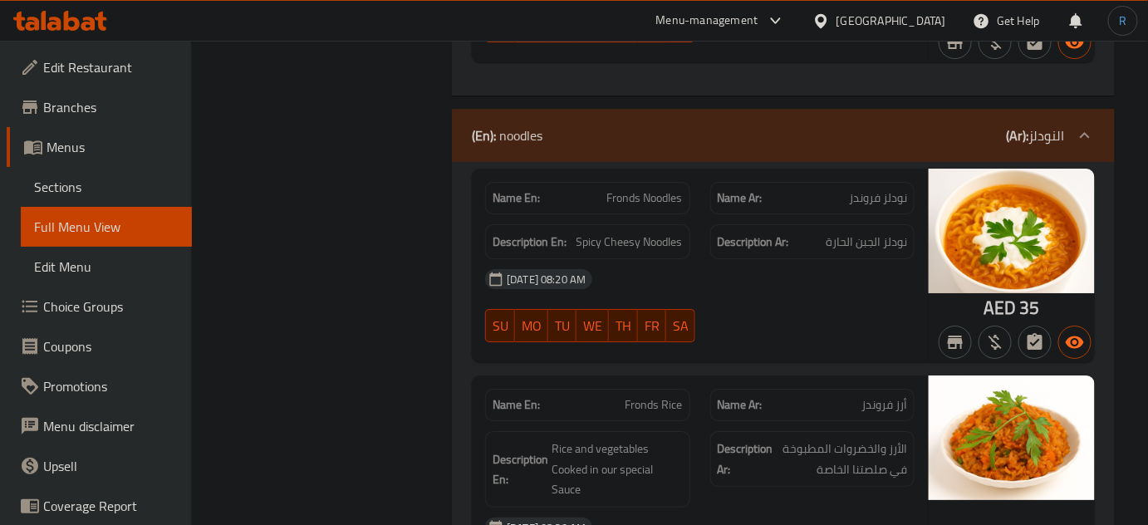
scroll to position [1970, 0]
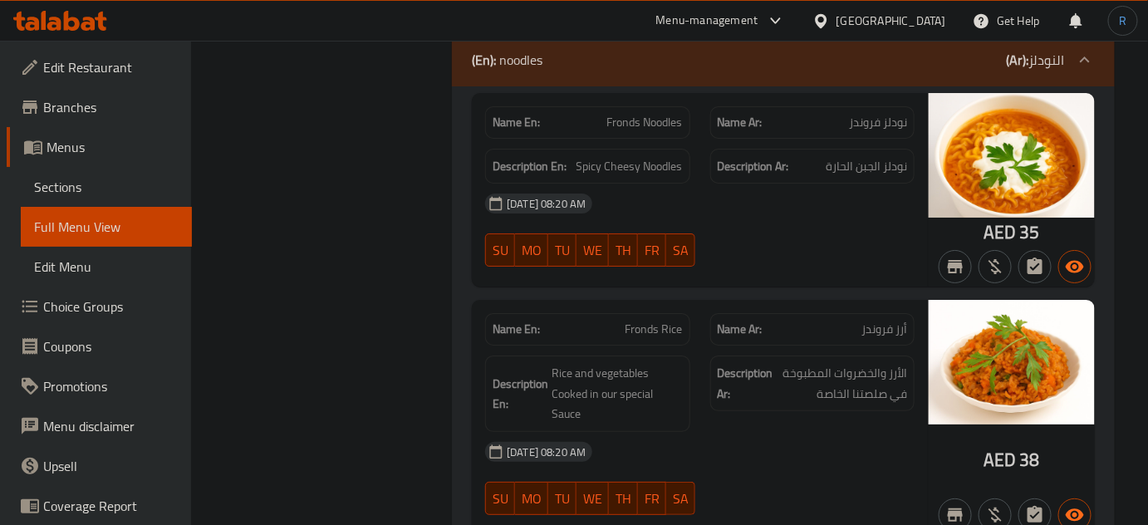
click at [669, 114] on span "Fronds Noodles" at bounding box center [645, 122] width 76 height 17
copy span "Fronds Noodles"
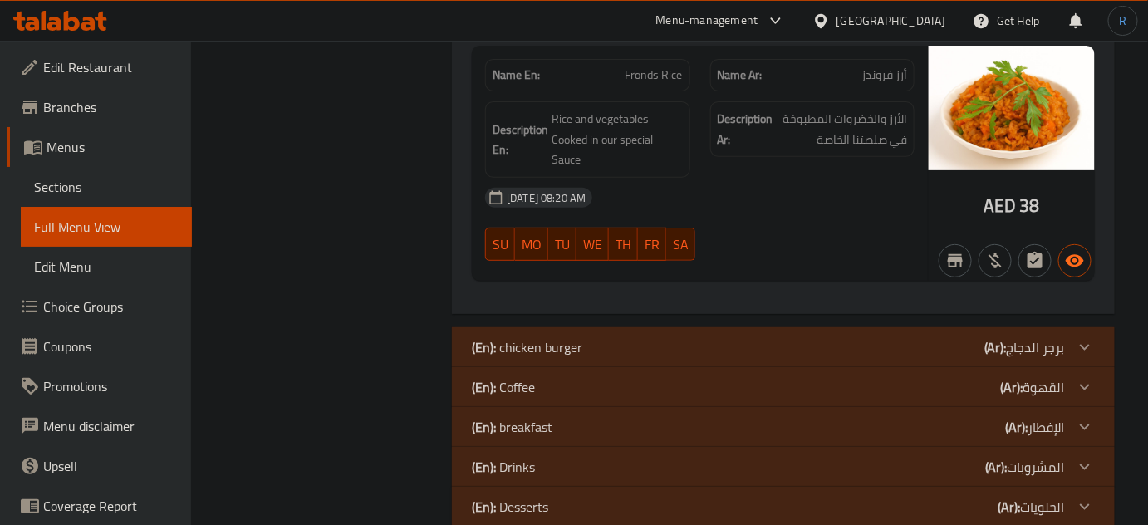
scroll to position [2250, 0]
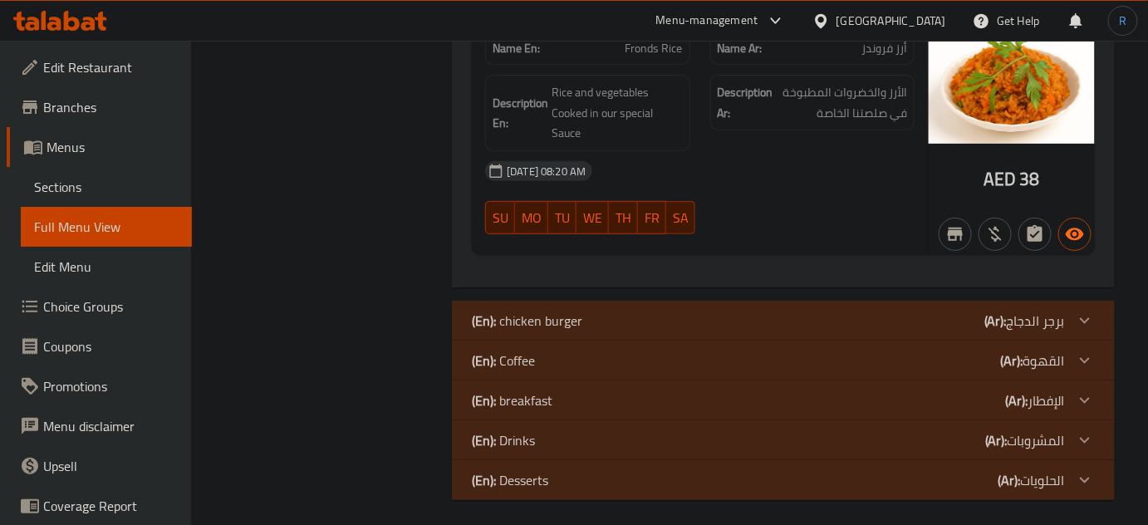
click at [626, 312] on div "(En): chicken burger (Ar): برجر الدجاج" at bounding box center [768, 321] width 593 height 20
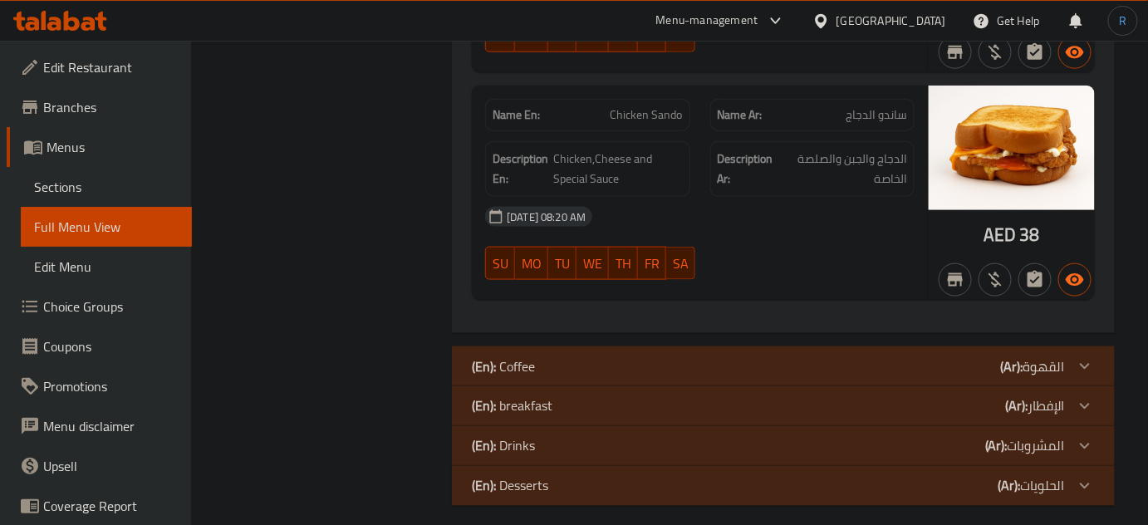
scroll to position [2756, 0]
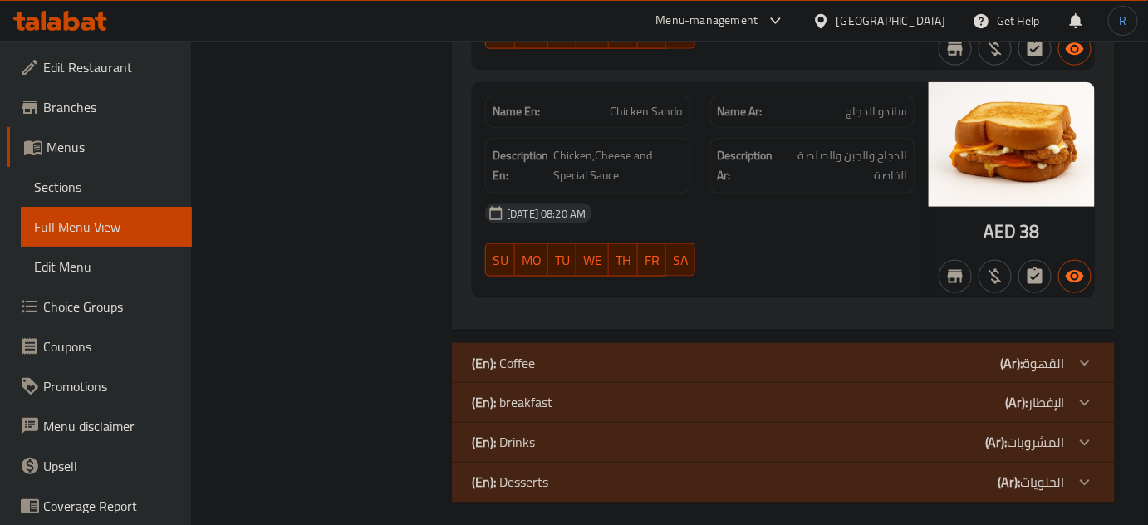
click at [627, 353] on div "(En): Coffee (Ar): القهوة" at bounding box center [768, 363] width 593 height 20
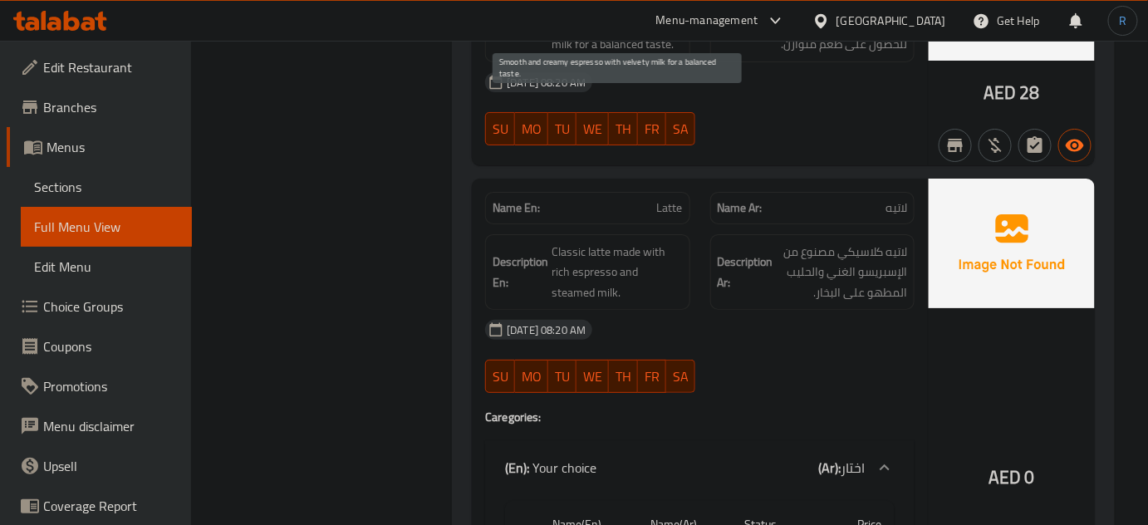
scroll to position [4191, 0]
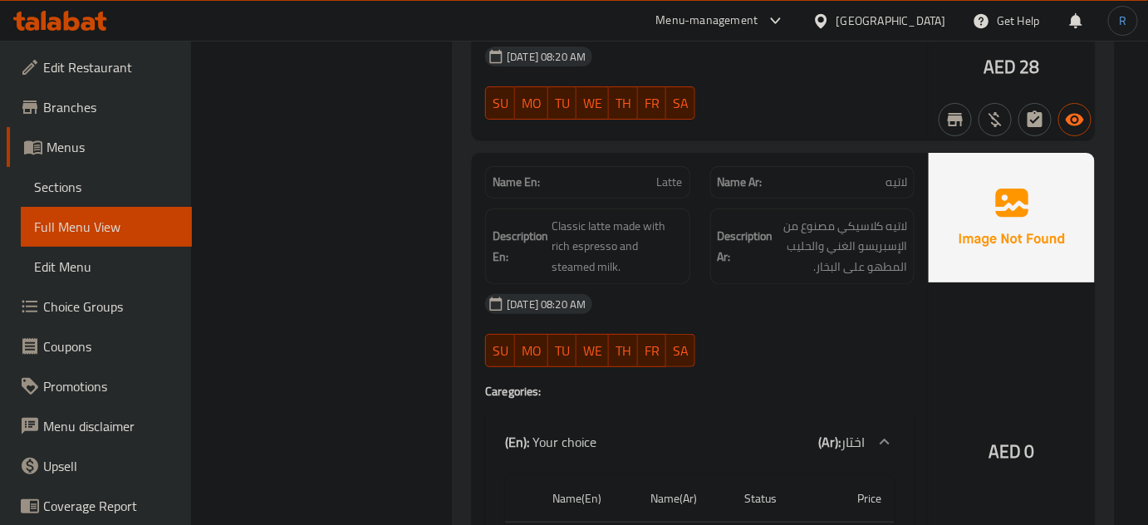
click at [673, 177] on span "Latte" at bounding box center [670, 182] width 26 height 17
copy span "Latte"
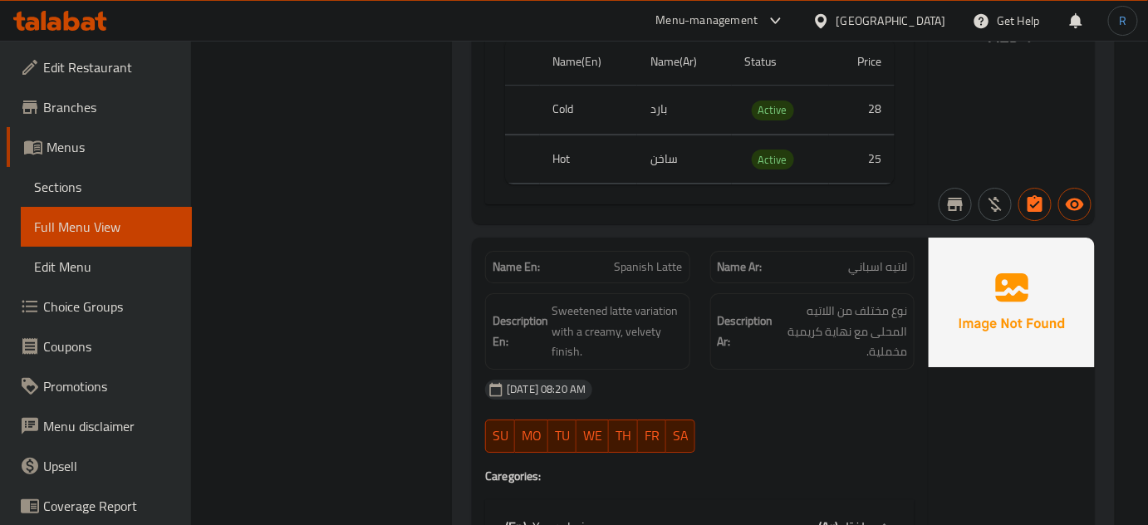
scroll to position [6079, 0]
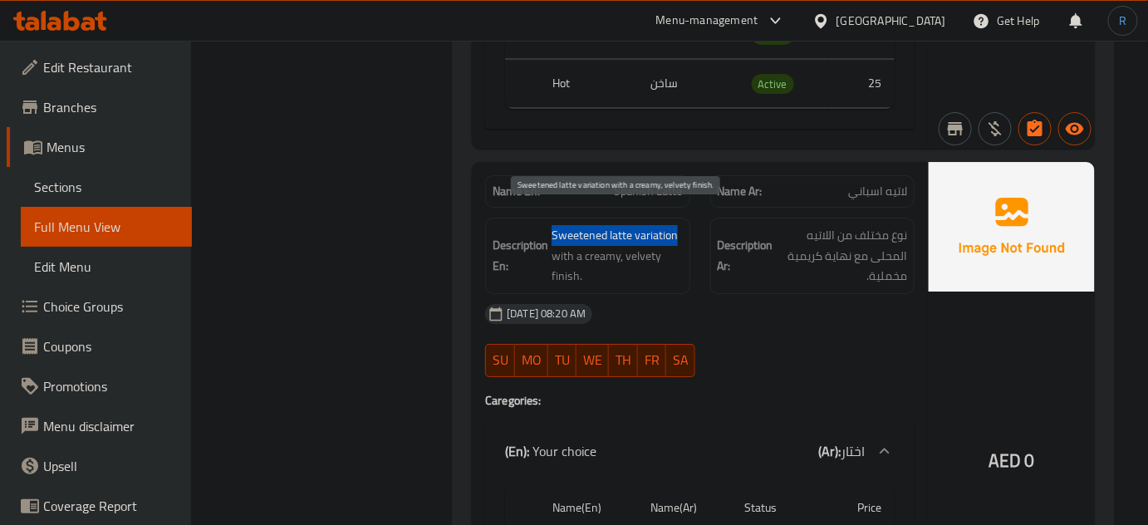
drag, startPoint x: 680, startPoint y: 212, endPoint x: 554, endPoint y: 214, distance: 126.3
click at [554, 225] on span "Sweetened latte variation with a creamy, velvety finish." at bounding box center [617, 255] width 130 height 61
copy span "Sweetened latte variation"
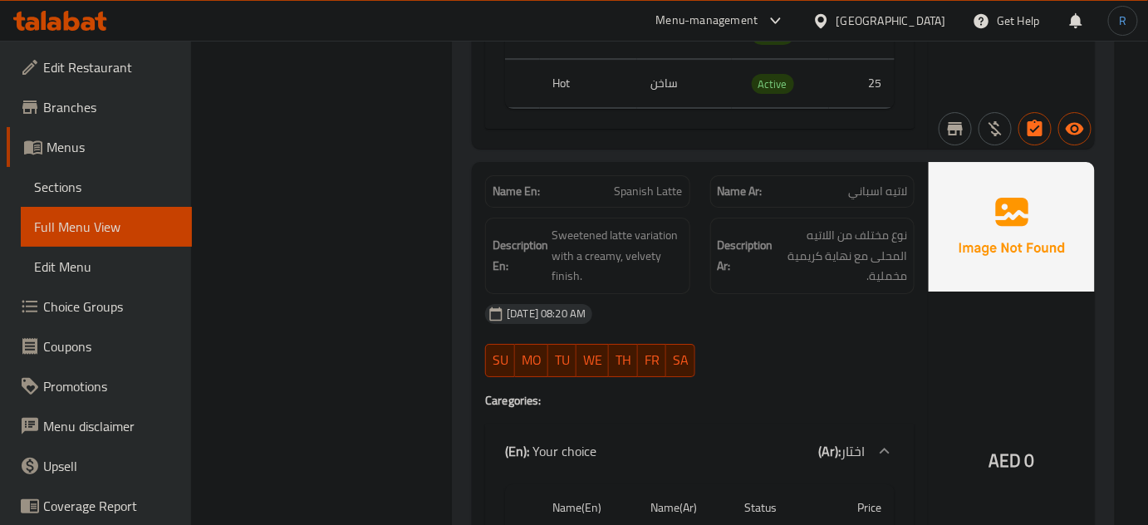
click at [640, 183] on span "Spanish Latte" at bounding box center [649, 191] width 68 height 17
copy span "Spanish Latte"
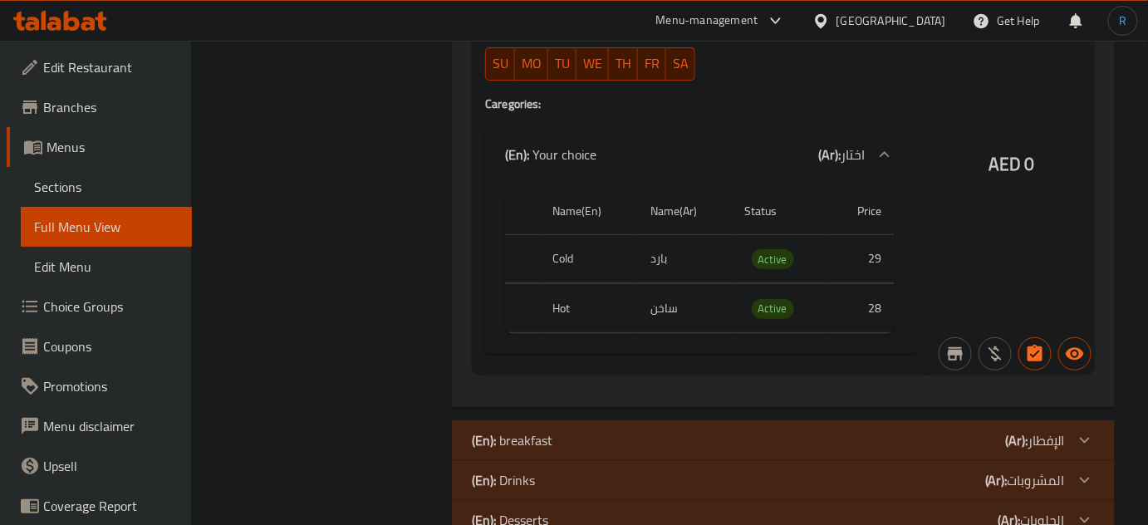
scroll to position [6404, 0]
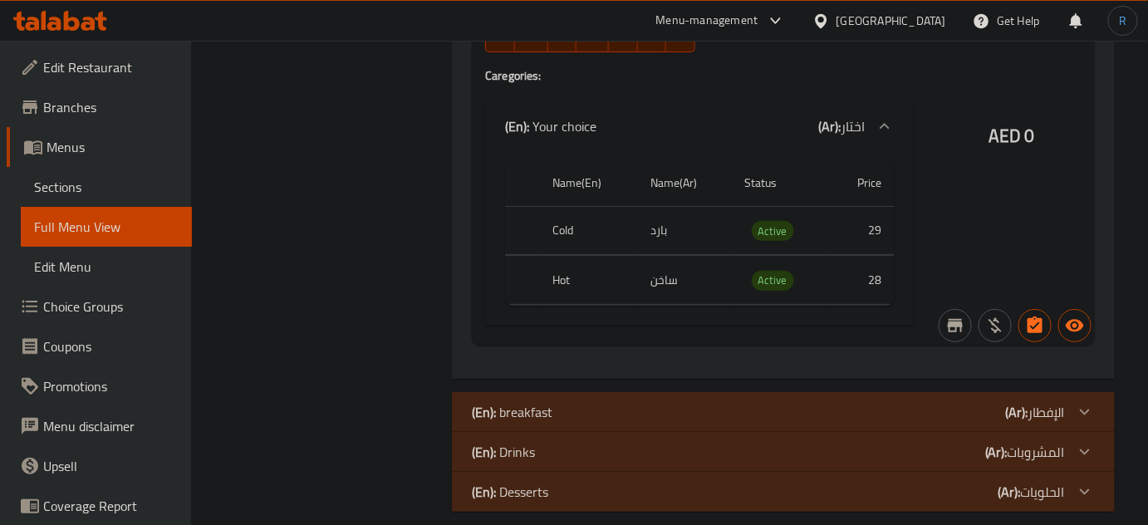
click at [567, 402] on div "(En): breakfast (Ar): الإفطار" at bounding box center [768, 412] width 593 height 20
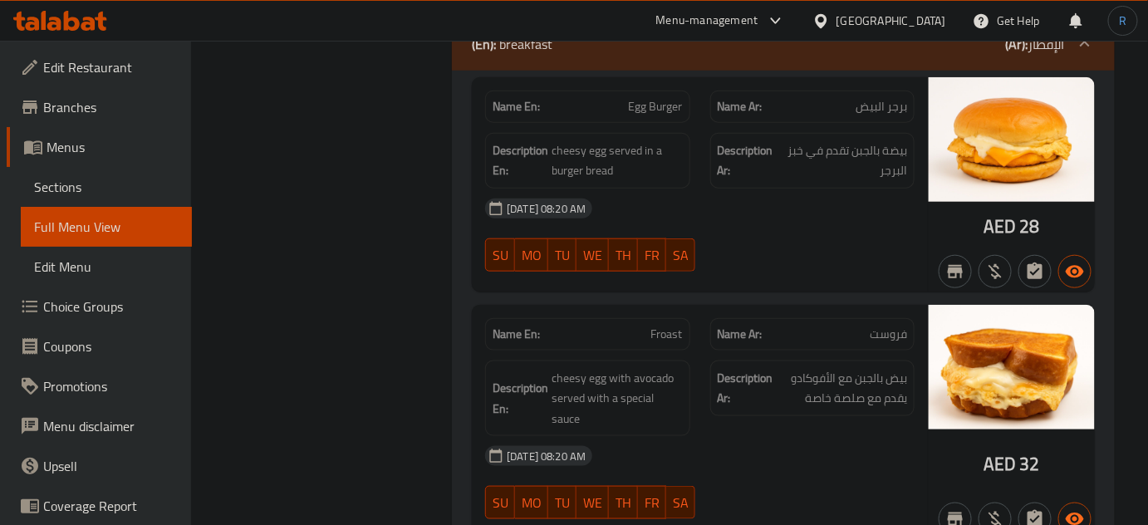
scroll to position [6781, 0]
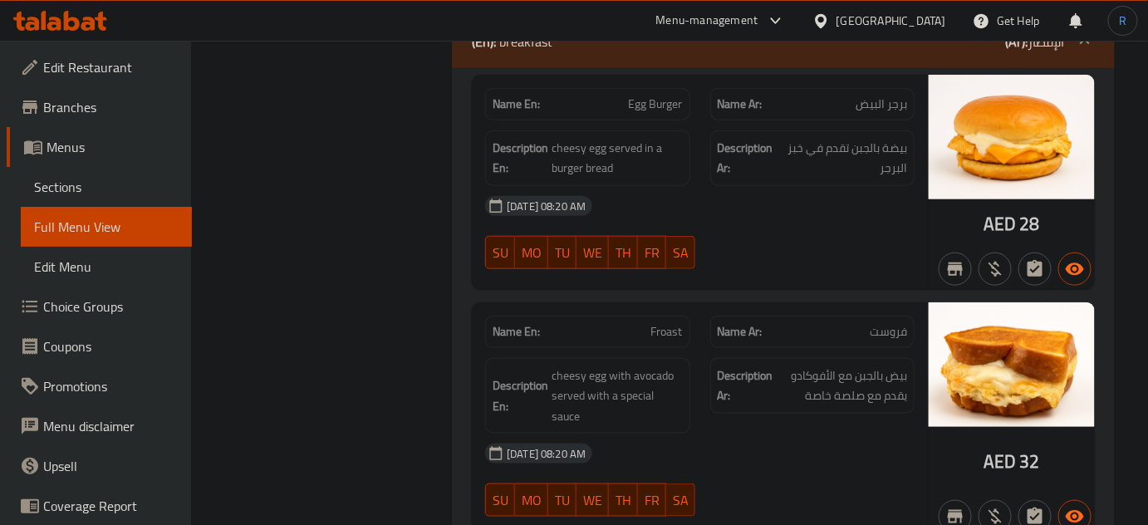
click at [651, 96] on span "Egg Burger" at bounding box center [656, 104] width 54 height 17
copy span "Egg Burger"
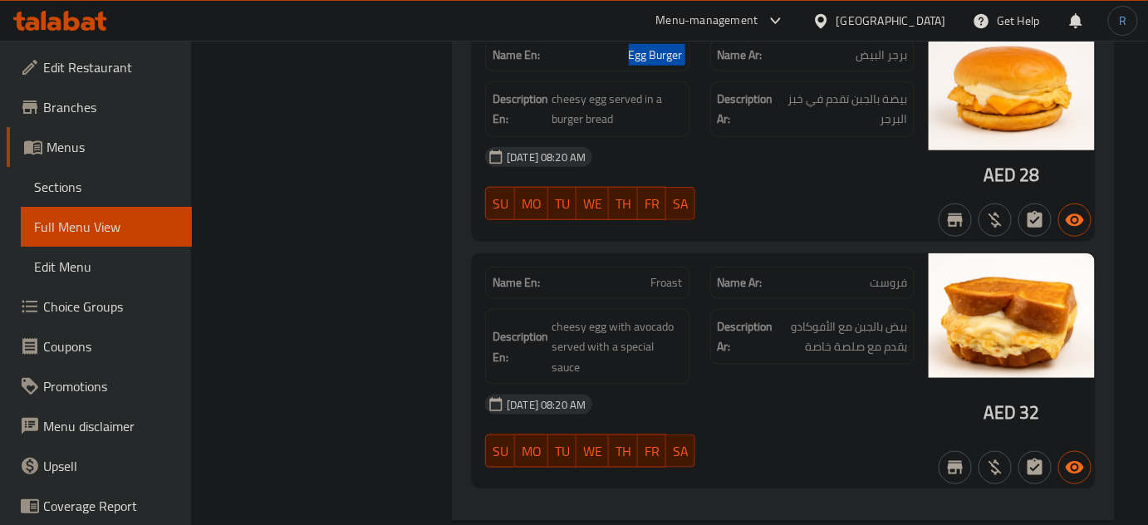
scroll to position [6857, 0]
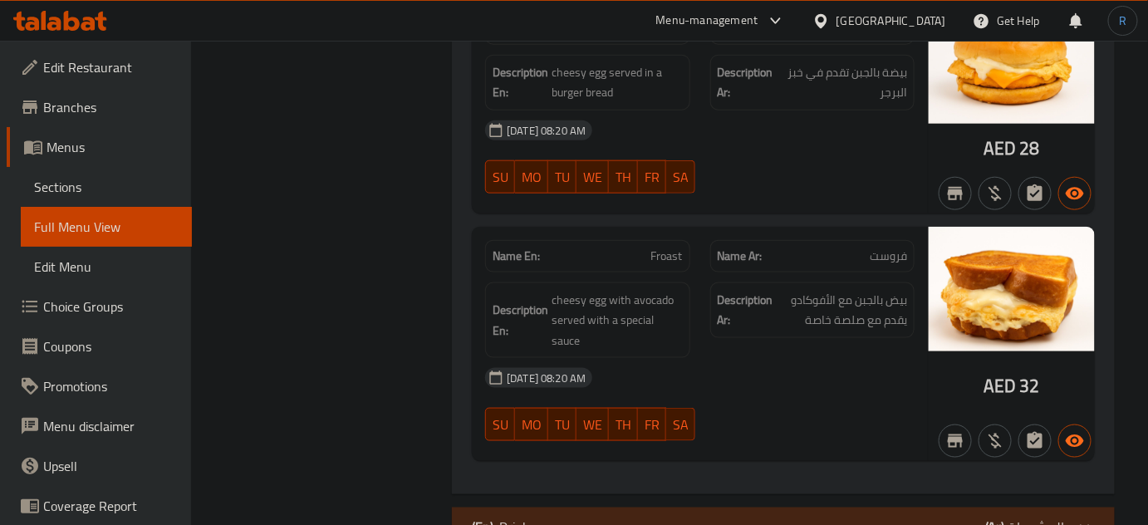
click at [655, 248] on span "Froast" at bounding box center [667, 256] width 32 height 17
copy span "Froast"
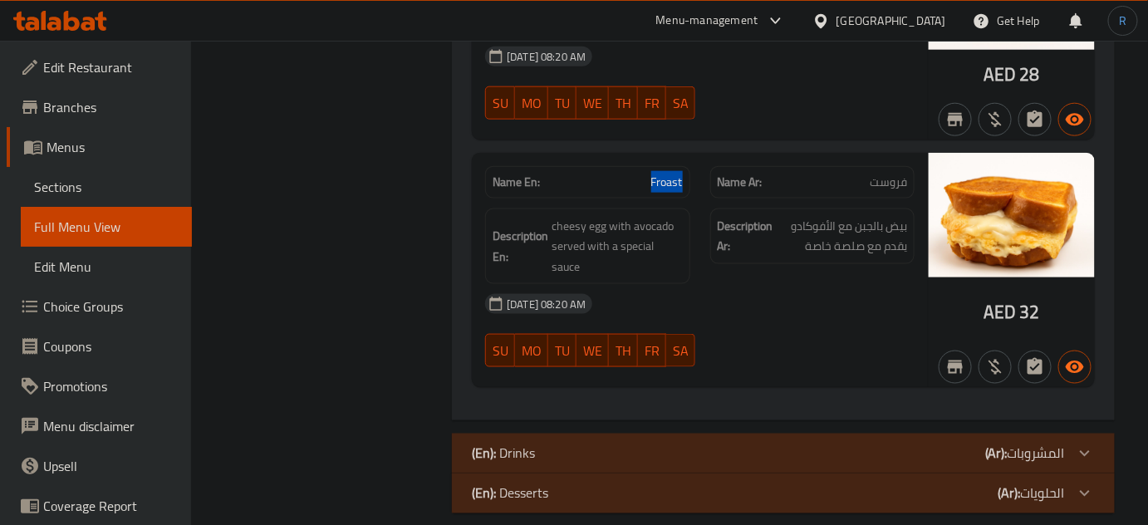
click at [547, 444] on div "(En): Drinks (Ar): المشروبات" at bounding box center [768, 454] width 593 height 20
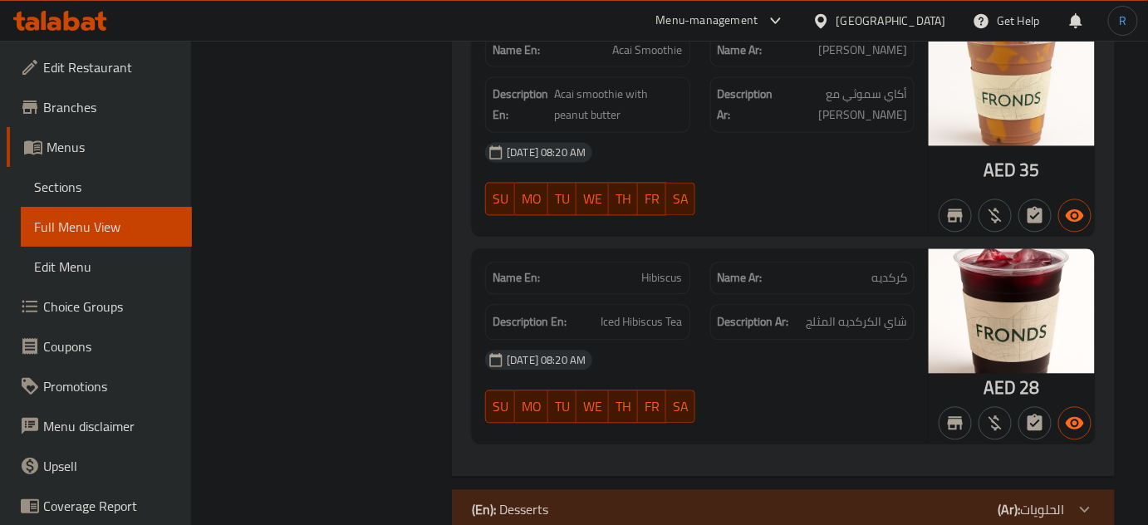
scroll to position [7416, 0]
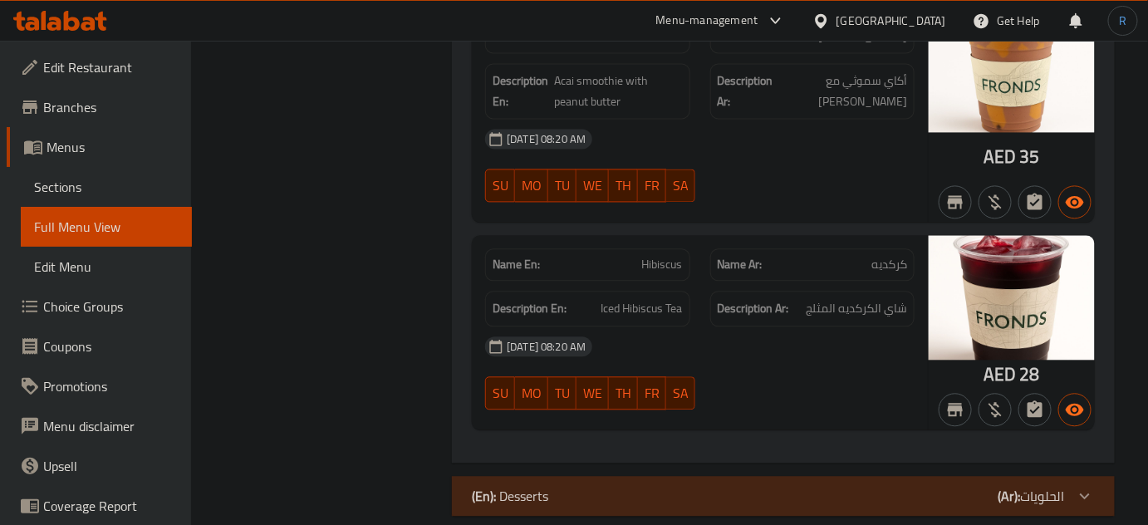
click at [799, 192] on div at bounding box center [812, 202] width 224 height 20
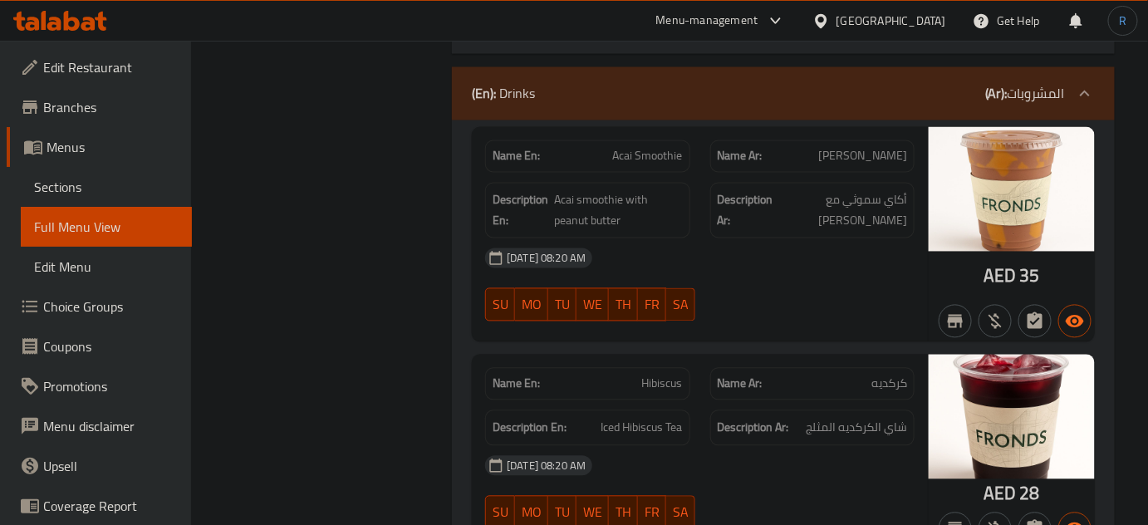
scroll to position [7265, 0]
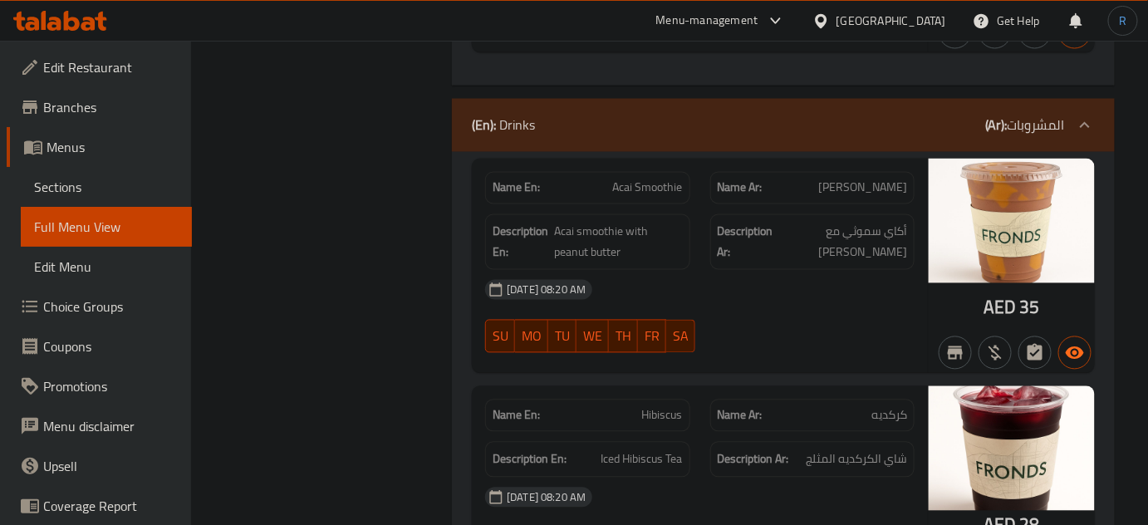
click at [891, 407] on span "كركديه" at bounding box center [889, 415] width 36 height 17
copy span "كركديه"
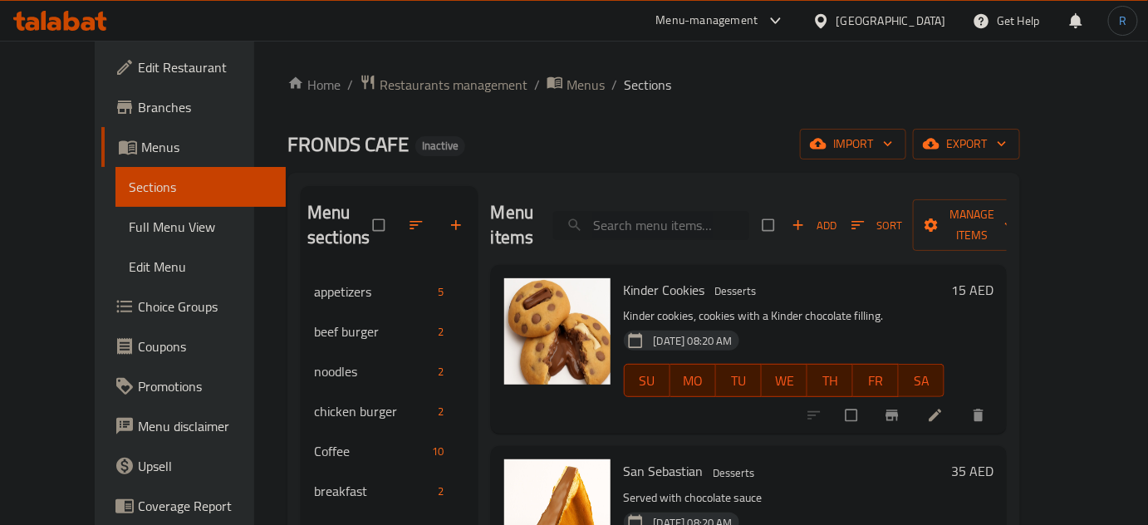
click at [689, 211] on input "search" at bounding box center [651, 225] width 196 height 29
paste input "Fronds Noodles"
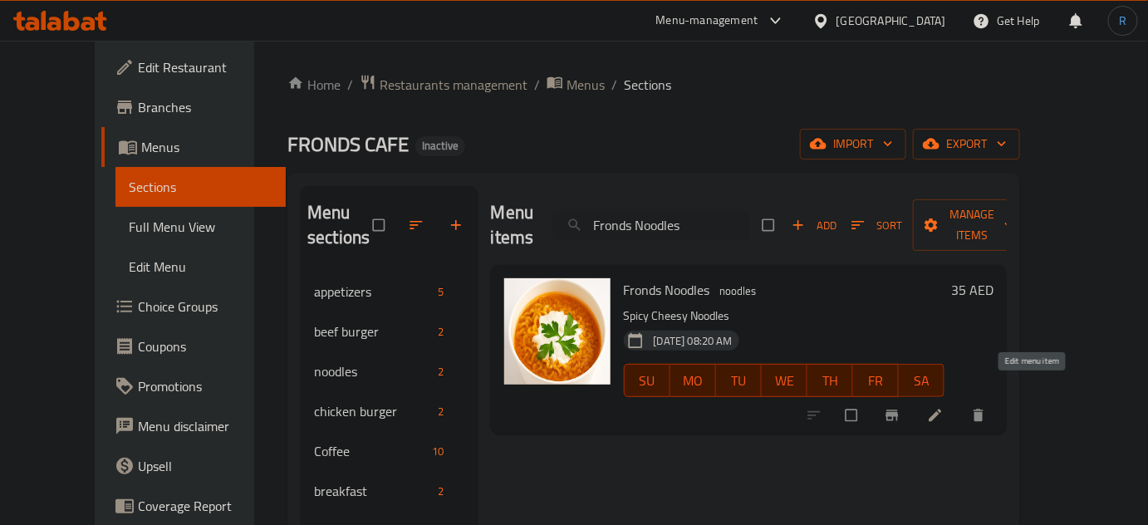
type input "Fronds Noodles"
click at [944, 407] on icon at bounding box center [935, 415] width 17 height 17
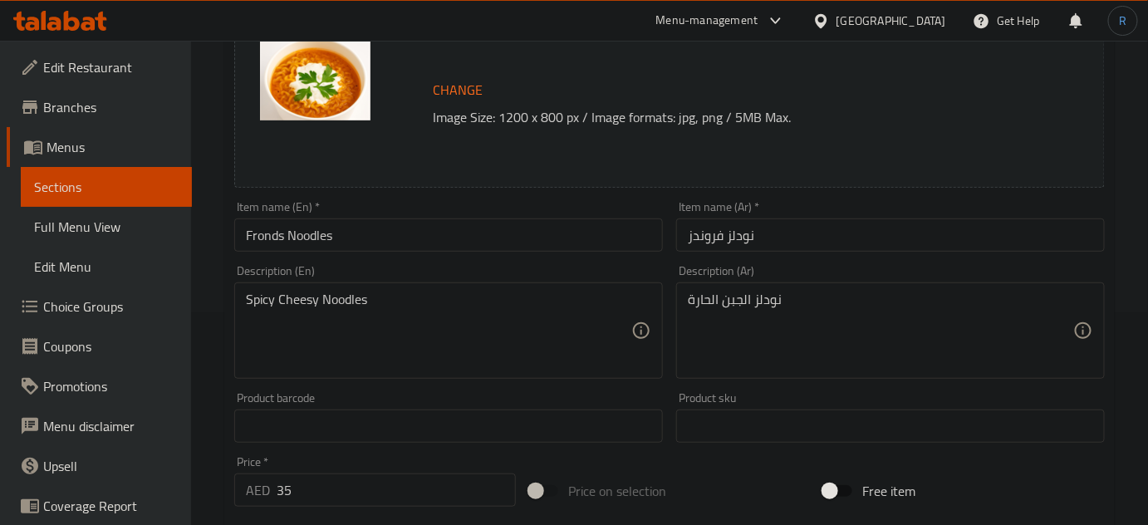
scroll to position [226, 0]
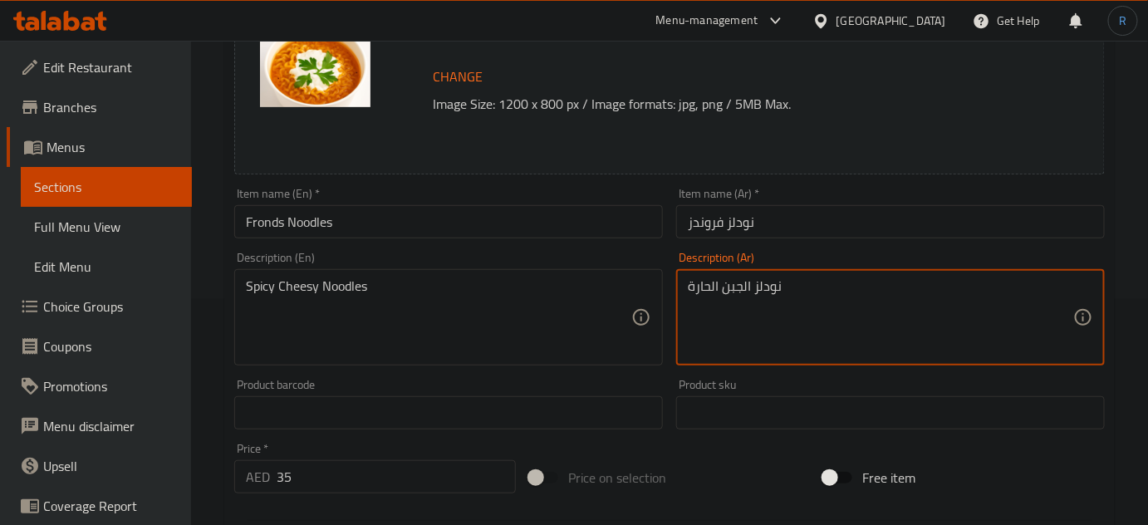
click at [739, 291] on textarea "نودلز الجبن الحارة" at bounding box center [880, 317] width 385 height 79
click at [713, 292] on textarea "نودلز تشيزي الحارة" at bounding box center [880, 317] width 385 height 79
type textarea "نودلز تشيزي حارة"
click at [552, 223] on input "Fronds Noodles" at bounding box center [448, 221] width 429 height 33
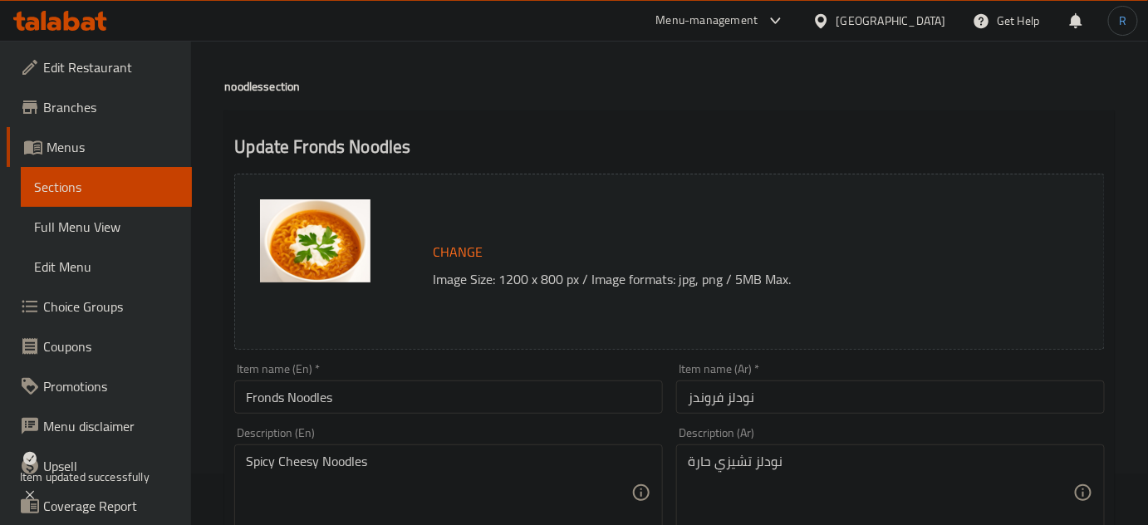
scroll to position [0, 0]
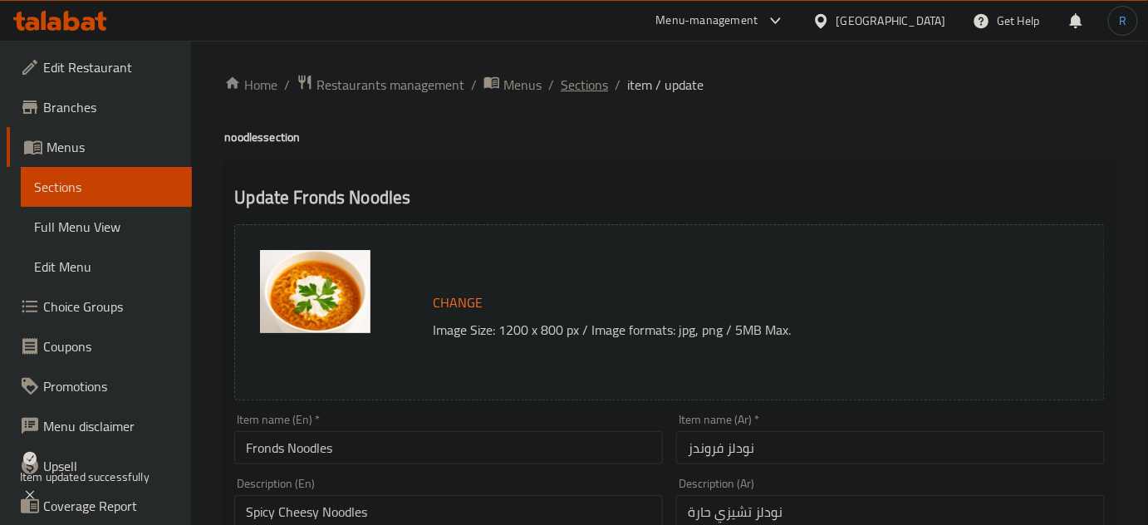
click at [574, 88] on span "Sections" at bounding box center [584, 85] width 47 height 20
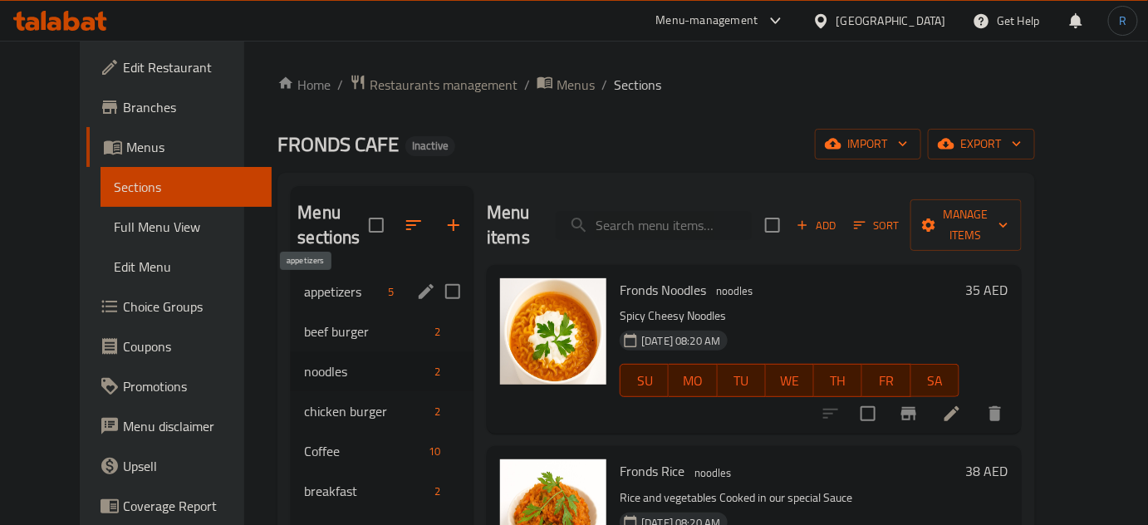
click at [304, 287] on span "appetizers" at bounding box center [342, 292] width 77 height 20
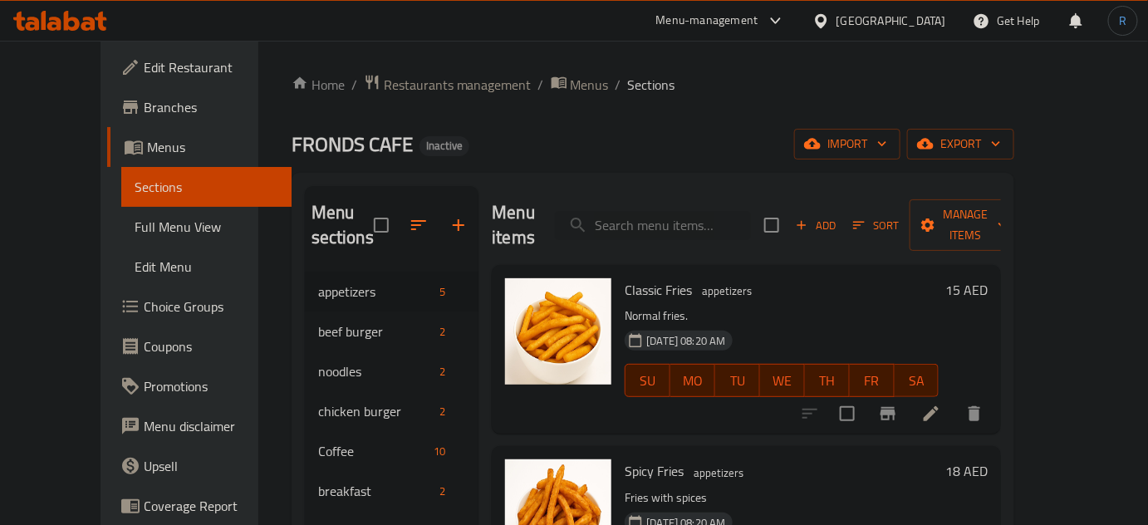
click at [625, 277] on span "Classic Fries" at bounding box center [658, 289] width 67 height 25
copy h6 "Classic Fries"
click at [659, 211] on input "search" at bounding box center [653, 225] width 196 height 29
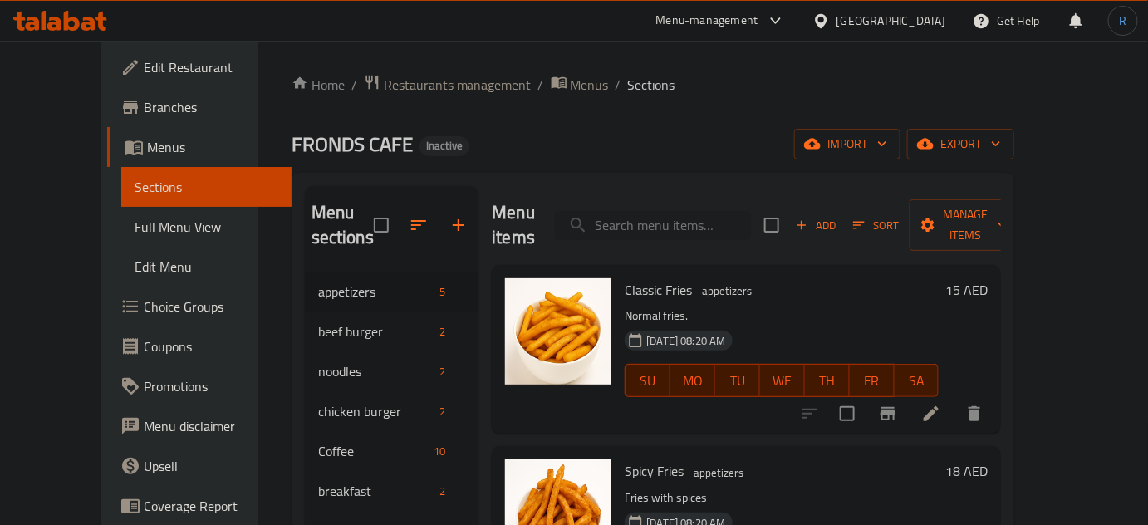
paste input "Latte"
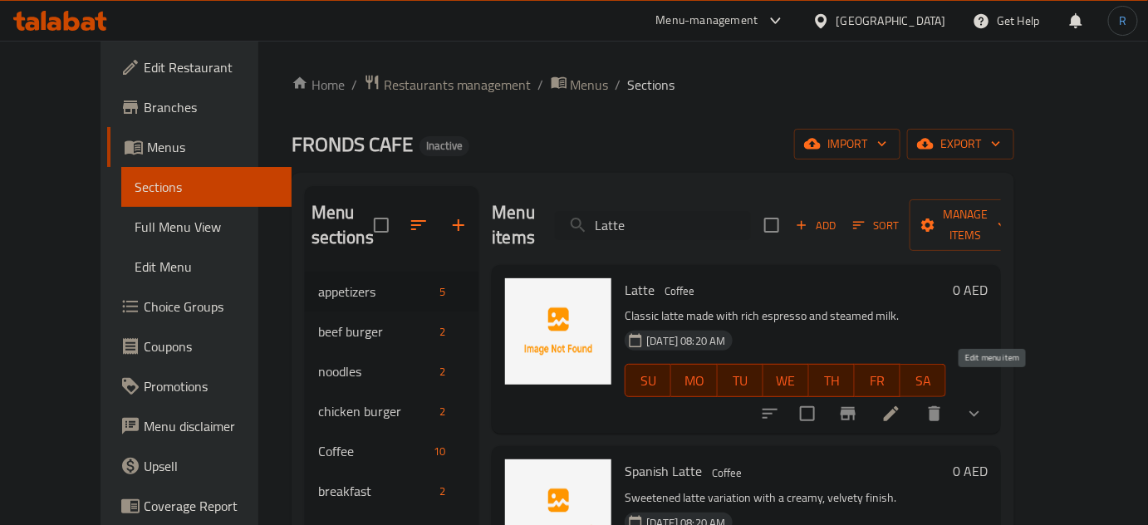
type input "Latte"
click at [899, 406] on icon at bounding box center [891, 413] width 15 height 15
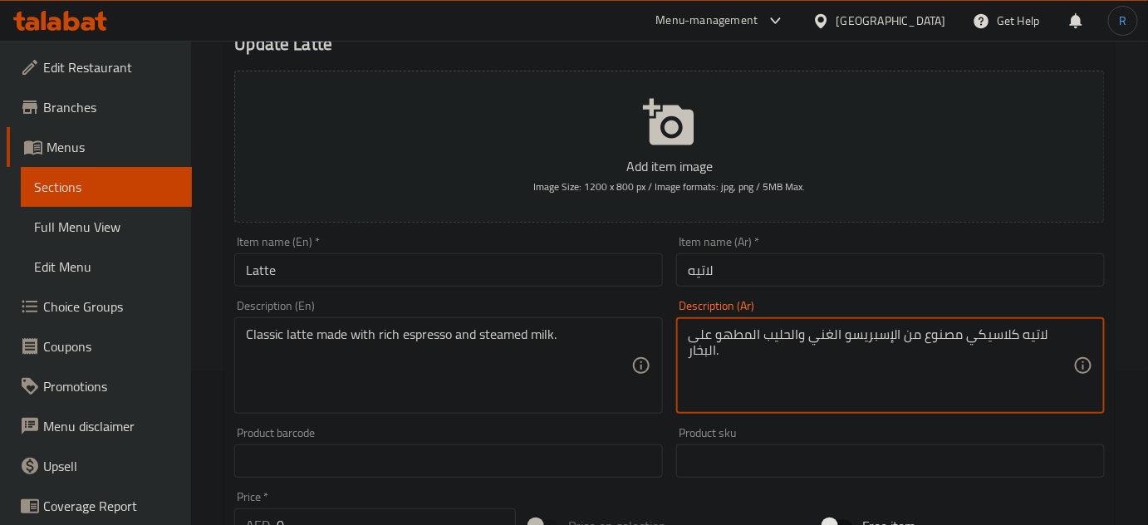
drag, startPoint x: 799, startPoint y: 488, endPoint x: 686, endPoint y: 520, distance: 117.3
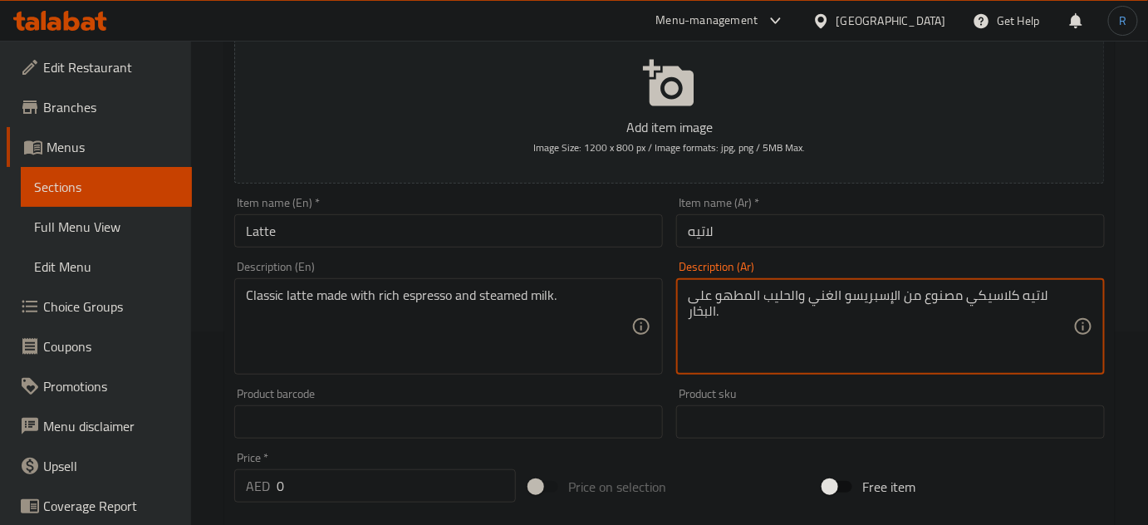
click at [798, 341] on textarea "لاتيه كلاسيكي مصنوع من الإسبريسو الغني والحليب المطهو على البخار." at bounding box center [880, 326] width 385 height 79
drag, startPoint x: 820, startPoint y: 298, endPoint x: 731, endPoint y: 318, distance: 91.1
click at [731, 318] on textarea "لاتيه كلاسيكي مصنوع من الإسبريسو الغني والحليب المطهو على البخار." at bounding box center [880, 326] width 385 height 79
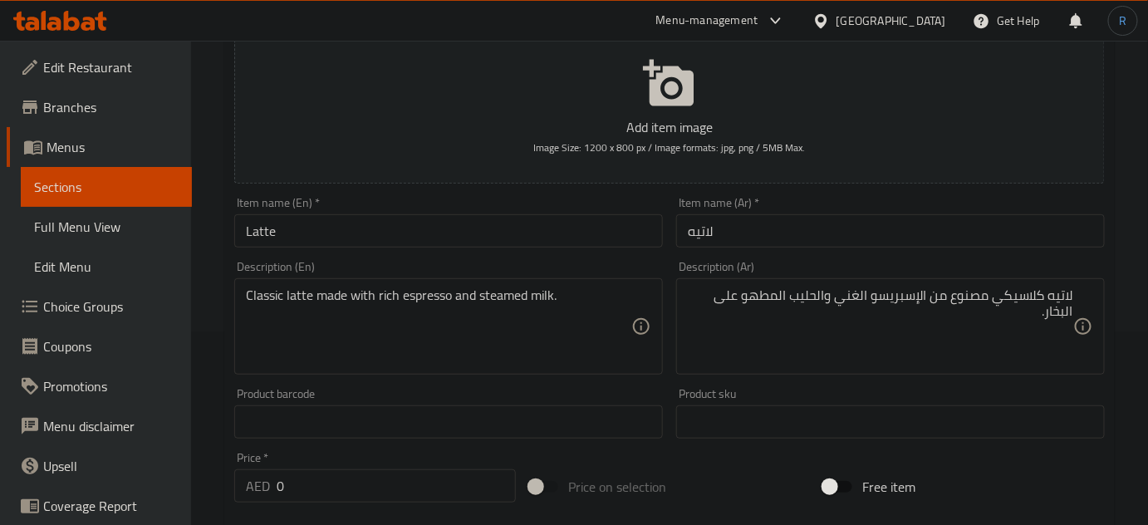
click at [844, 351] on textarea "لاتيه كلاسيكي مصنوع من الإسبريسو الغني والحليب المطهو على البخار." at bounding box center [880, 326] width 385 height 79
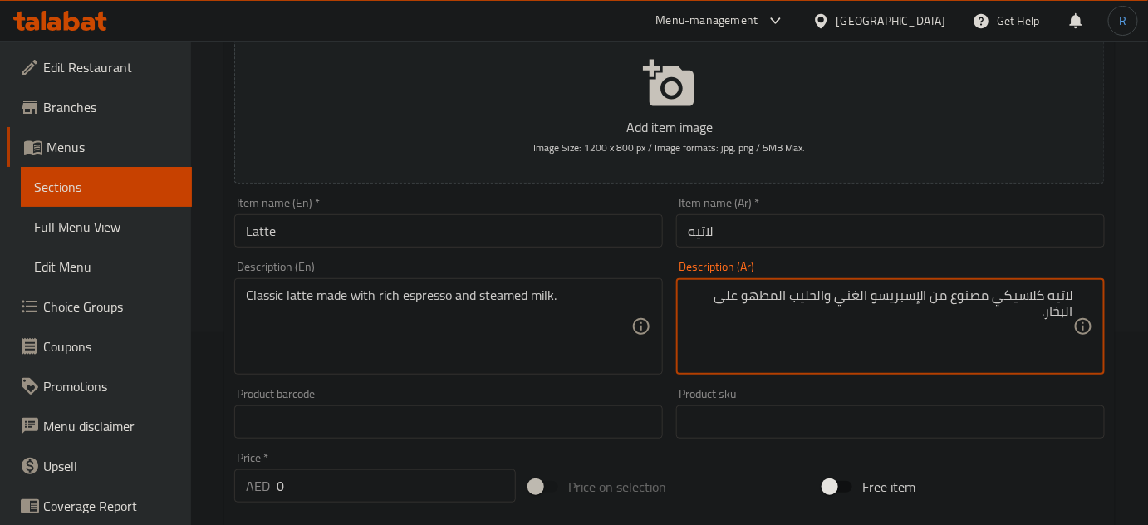
click at [766, 295] on textarea "لاتيه كلاسيكي مصنوع من الإسبريسو الغني والحليب المطهو على البخار." at bounding box center [880, 326] width 385 height 79
click at [745, 296] on textarea "لاتيه كلاسيكي مصنوع من الإسبريسو الغني والحليب على البخار." at bounding box center [880, 326] width 385 height 79
click at [768, 300] on textarea "لاتيه كلاسيكي مصنوع من الإسبريسو الغني والحليب على ." at bounding box center [880, 326] width 385 height 79
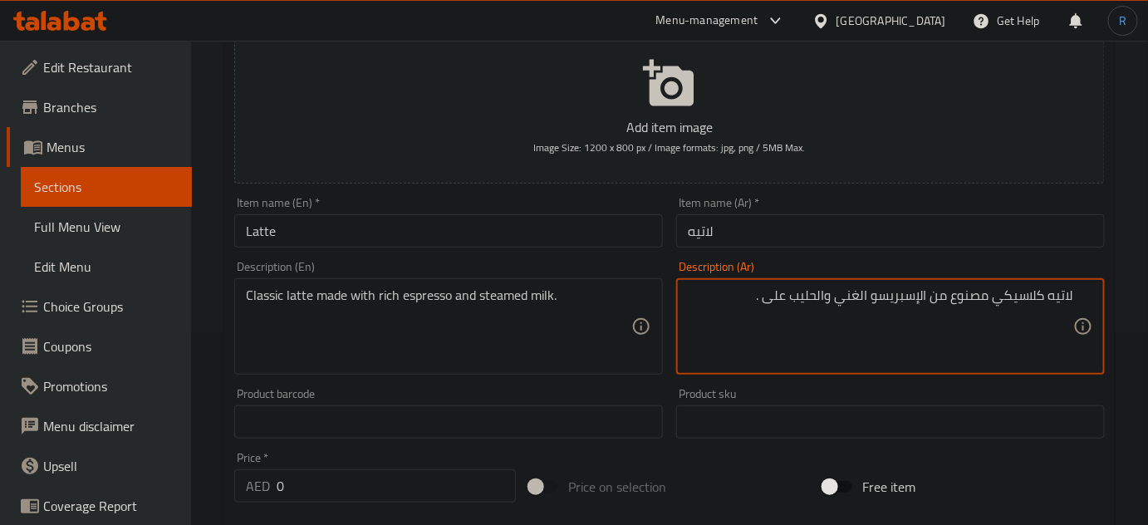
click at [768, 300] on textarea "لاتيه كلاسيكي مصنوع من الإسبريسو الغني والحليب على ." at bounding box center [880, 326] width 385 height 79
click at [769, 300] on textarea "لاتيه كلاسيكي مصنوع من الإسبريسو الغني والحليب على ." at bounding box center [880, 326] width 385 height 79
click at [771, 300] on textarea "لاتيه كلاسيكي مصنوع من الإسبريسو الغني والحليب على ." at bounding box center [880, 326] width 385 height 79
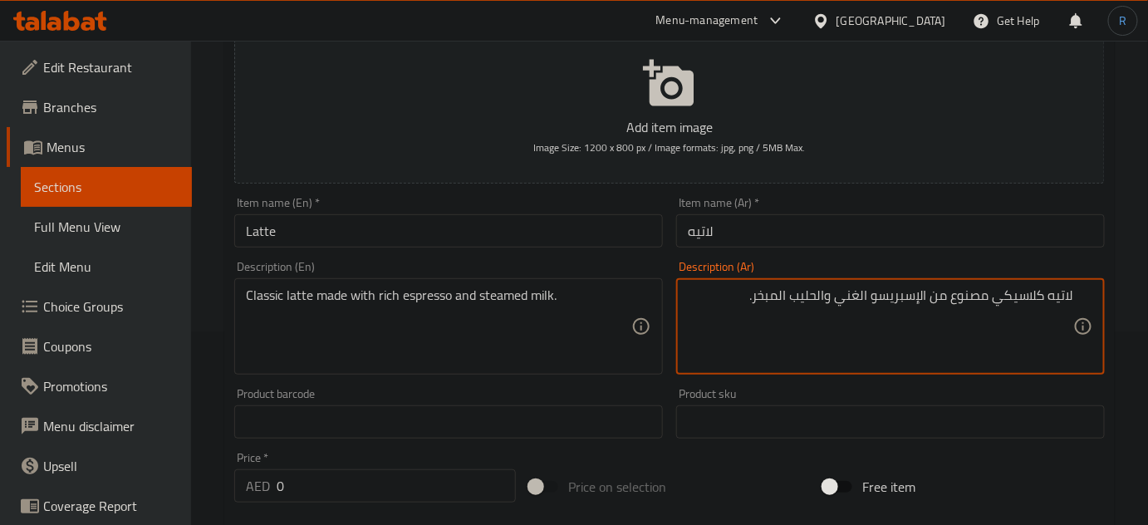
type textarea "لاتيه كلاسيكي مصنوع من الإسبريسو الغني والحليب المبخر."
click at [552, 237] on input "Latte" at bounding box center [448, 230] width 429 height 33
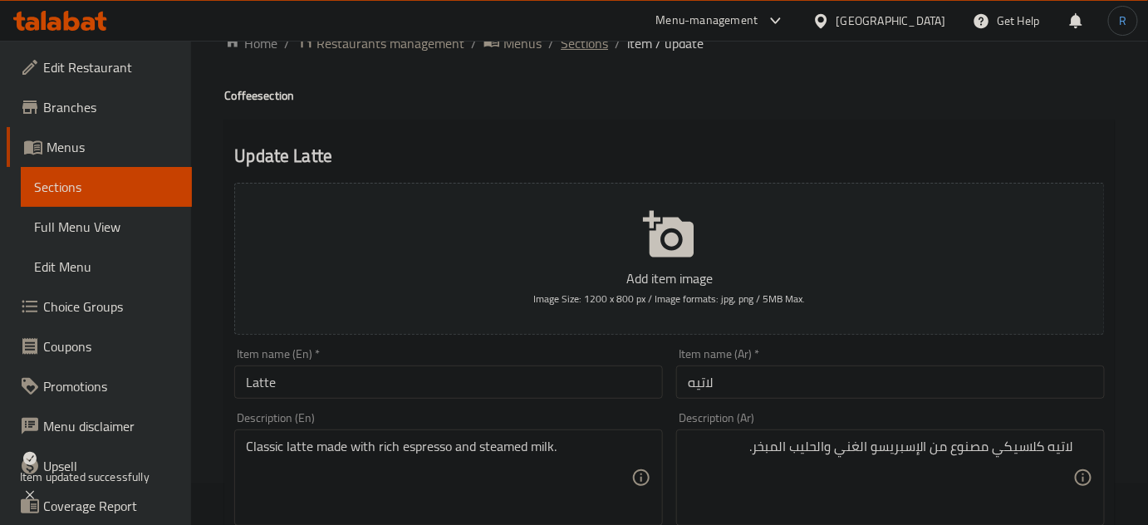
click at [583, 47] on span "Sections" at bounding box center [584, 43] width 47 height 20
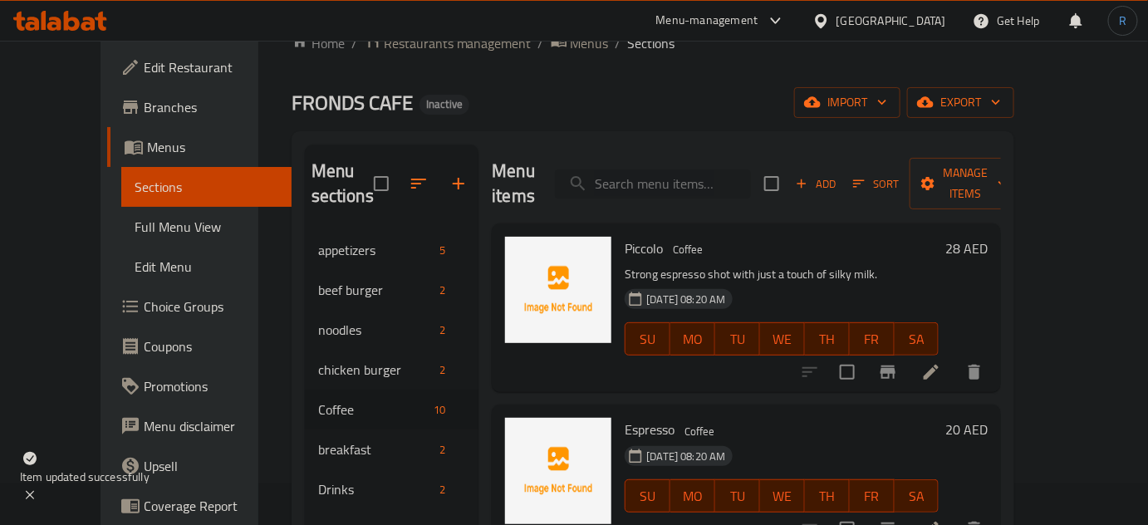
click at [666, 169] on input "search" at bounding box center [653, 183] width 196 height 29
paste input "Spanish Latte"
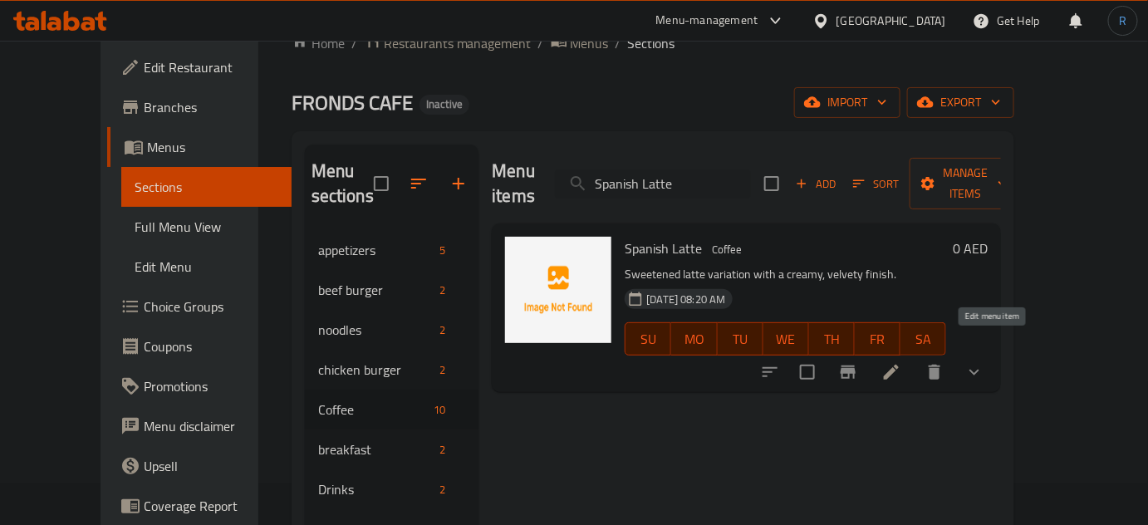
type input "Spanish Latte"
click at [901, 362] on icon at bounding box center [891, 372] width 20 height 20
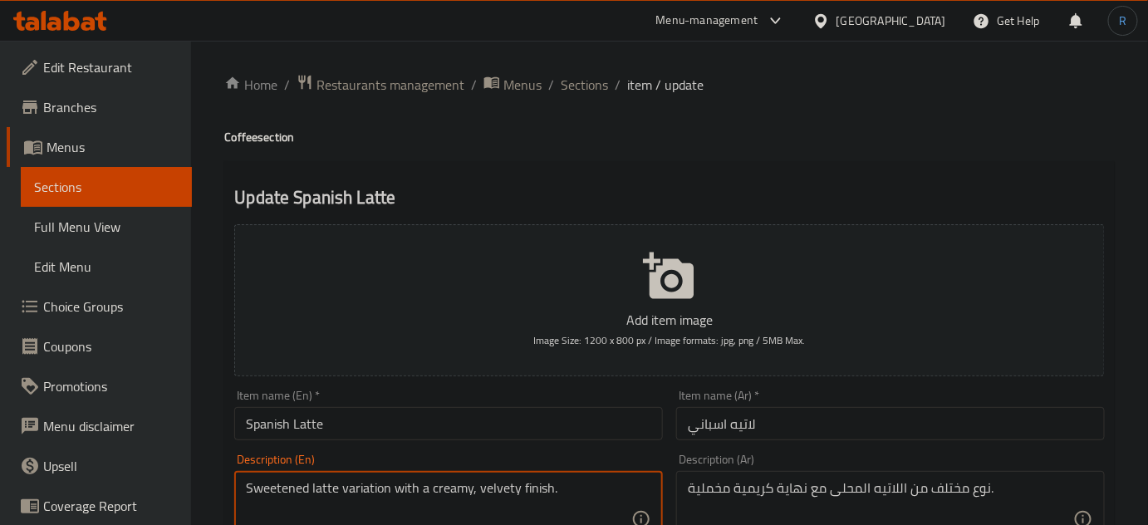
click at [408, 483] on textarea "Sweetened latte variation with a creamy, velvety finish." at bounding box center [438, 519] width 385 height 79
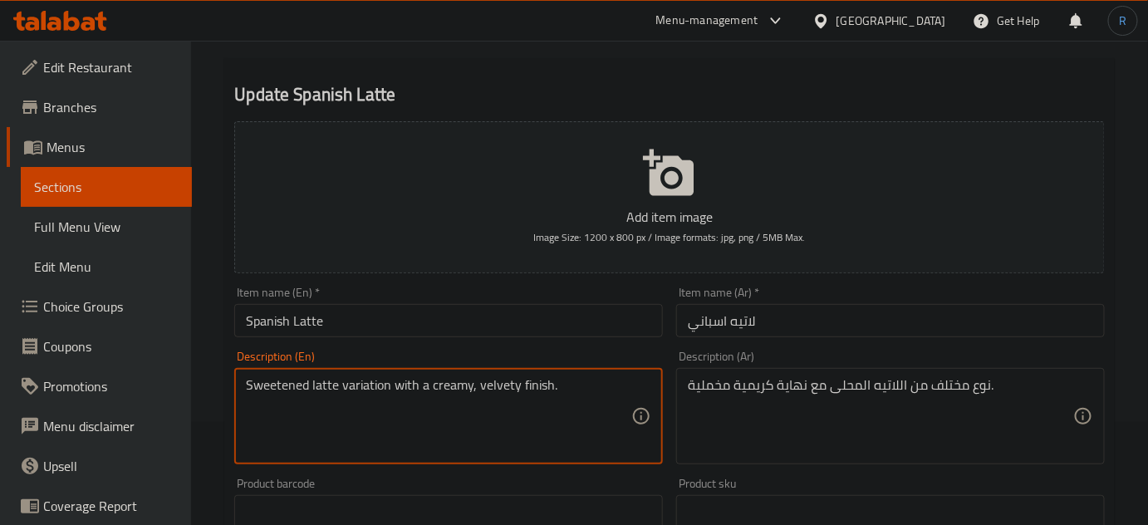
scroll to position [226, 0]
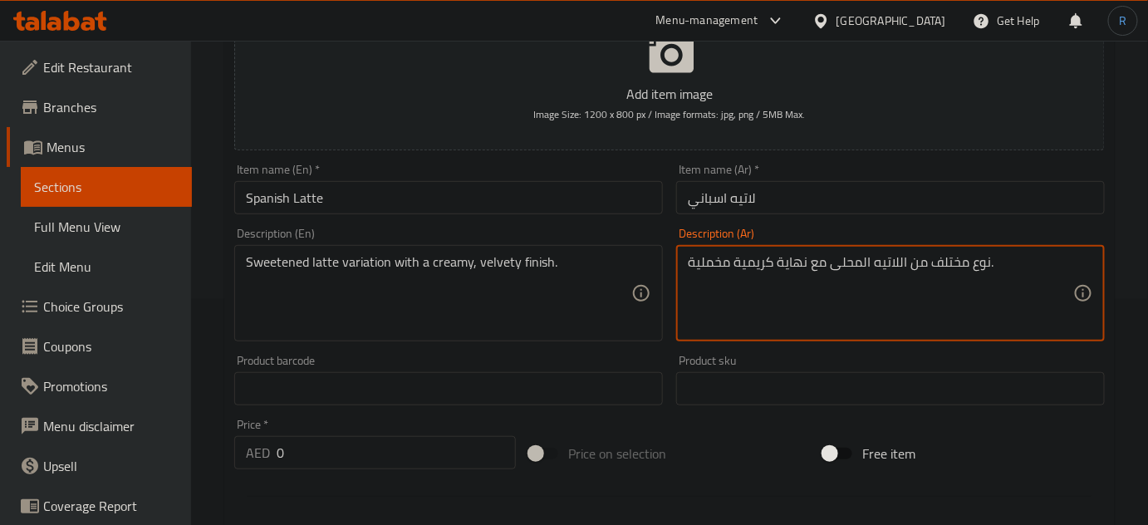
click at [849, 262] on textarea "نوع مختلف من اللاتيه المحلى مع نهاية كريمية مخملية." at bounding box center [880, 293] width 385 height 79
paste textarea "تنوع لاتيه محلى مع لمسة نهائ"
click at [737, 265] on textarea "تنوع لاتيه محلى مع لمسة نهائية كريمية مخملية." at bounding box center [880, 293] width 385 height 79
click at [689, 267] on textarea "تنوع لاتيه محلى مع لمسة نهائية كريمي مخملية." at bounding box center [880, 293] width 385 height 79
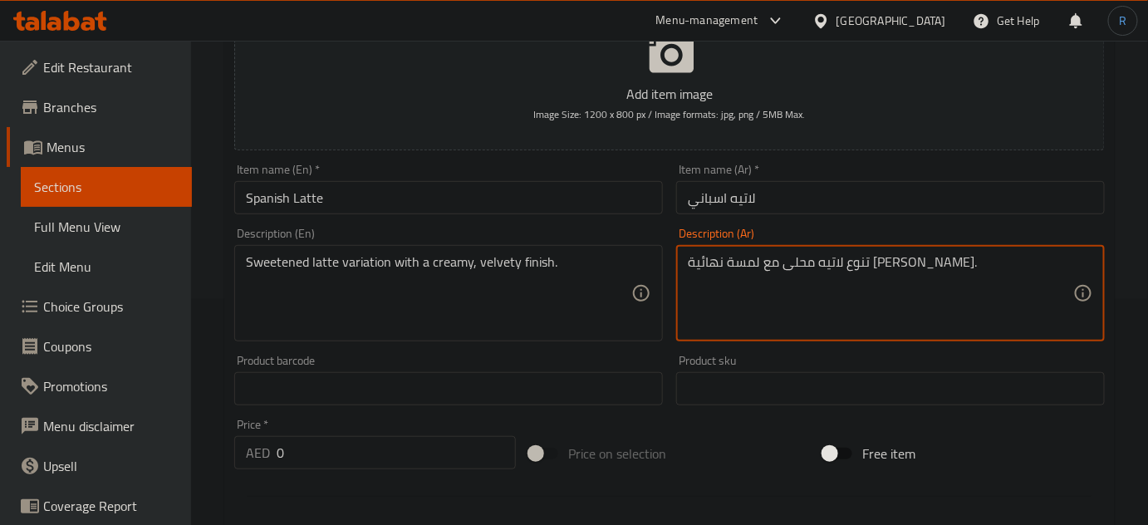
click at [498, 189] on input "Spanish Latte" at bounding box center [448, 197] width 429 height 33
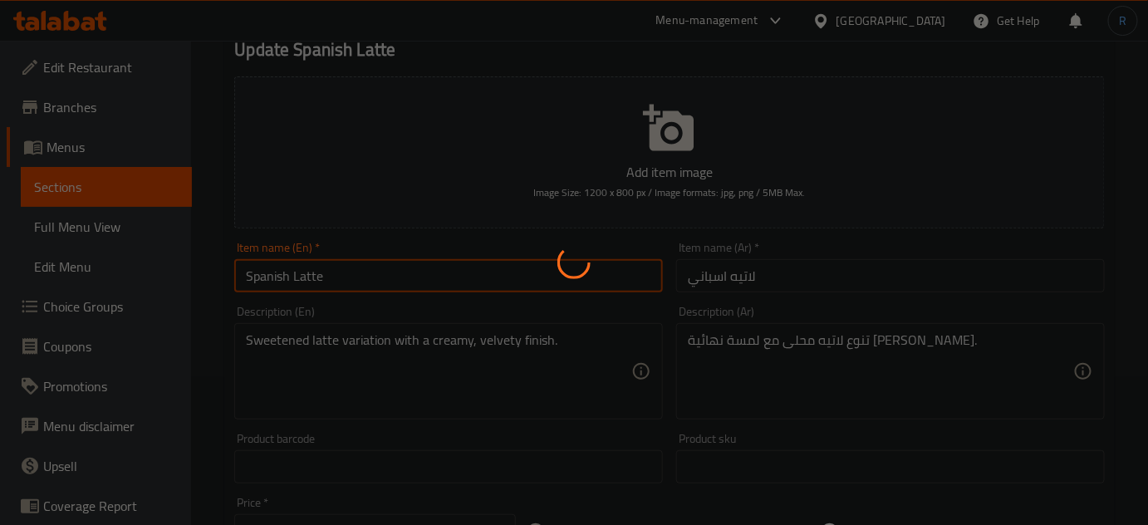
scroll to position [150, 0]
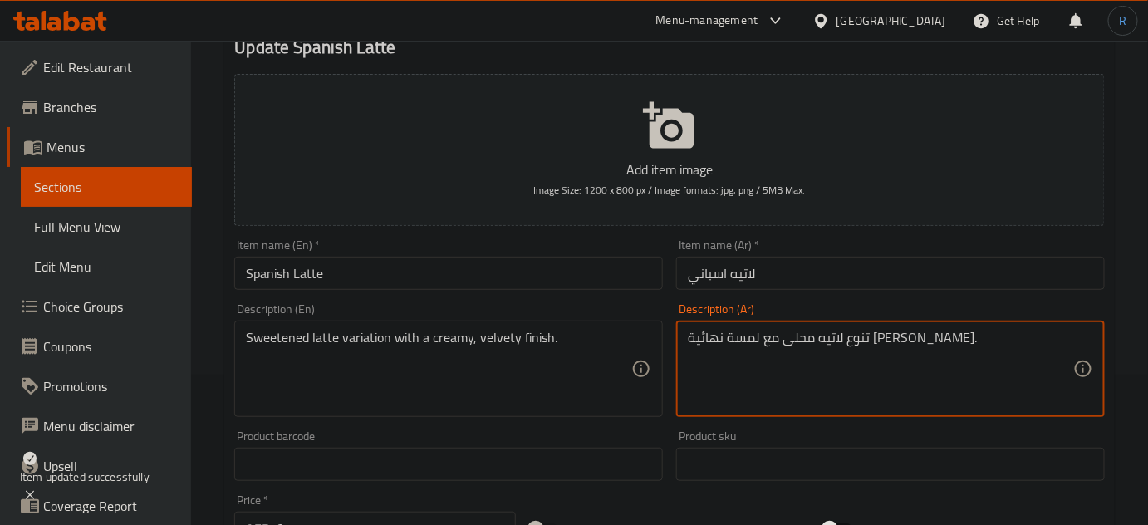
click at [715, 341] on textarea "تنوع لاتيه محلى مع لمسة نهائية كريمي مخملية." at bounding box center [880, 369] width 385 height 79
type textarea "تنوع لاتيه محلى مع لمسة نهائية [PERSON_NAME]."
click at [599, 282] on input "Spanish Latte" at bounding box center [448, 273] width 429 height 33
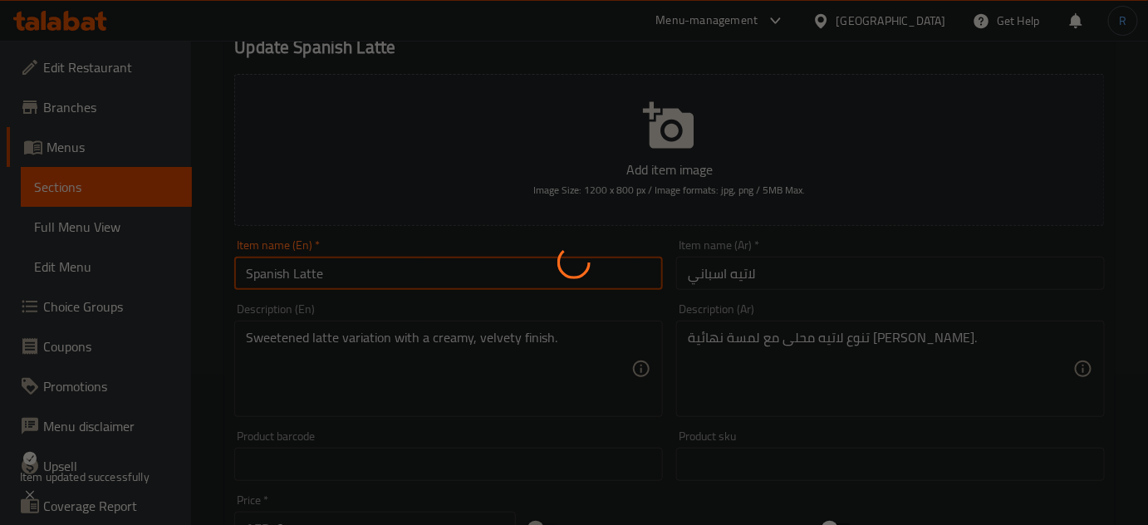
scroll to position [0, 0]
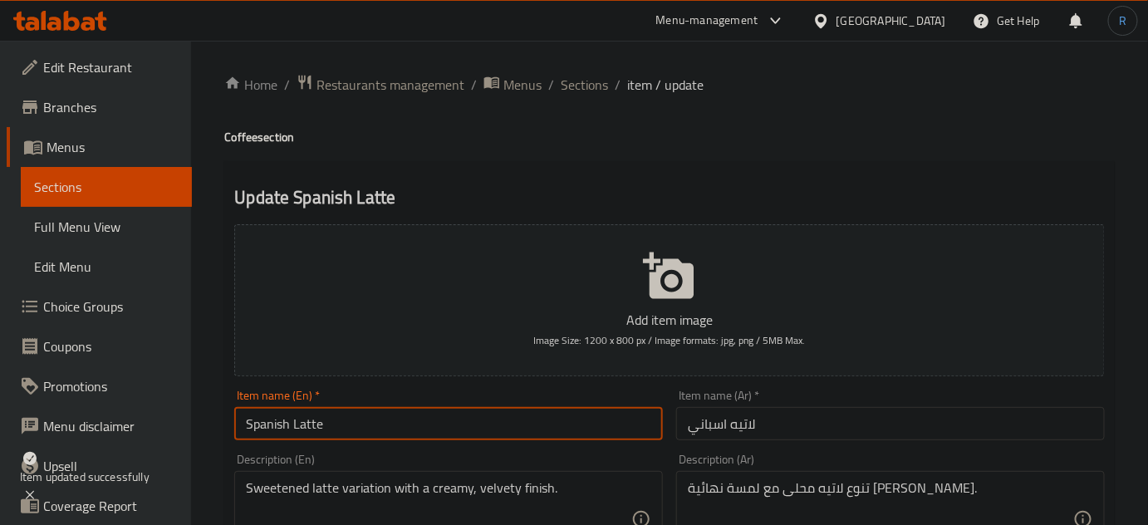
drag, startPoint x: 578, startPoint y: 96, endPoint x: 606, endPoint y: 164, distance: 73.7
click at [578, 95] on span "Sections" at bounding box center [584, 85] width 47 height 20
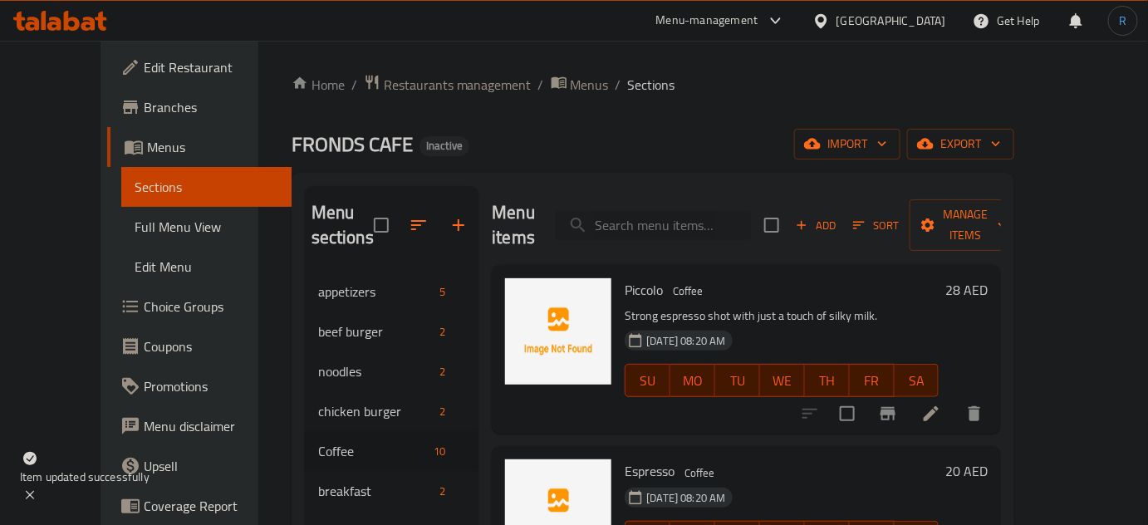
click at [677, 221] on input "search" at bounding box center [653, 225] width 196 height 29
paste input "Egg Burger"
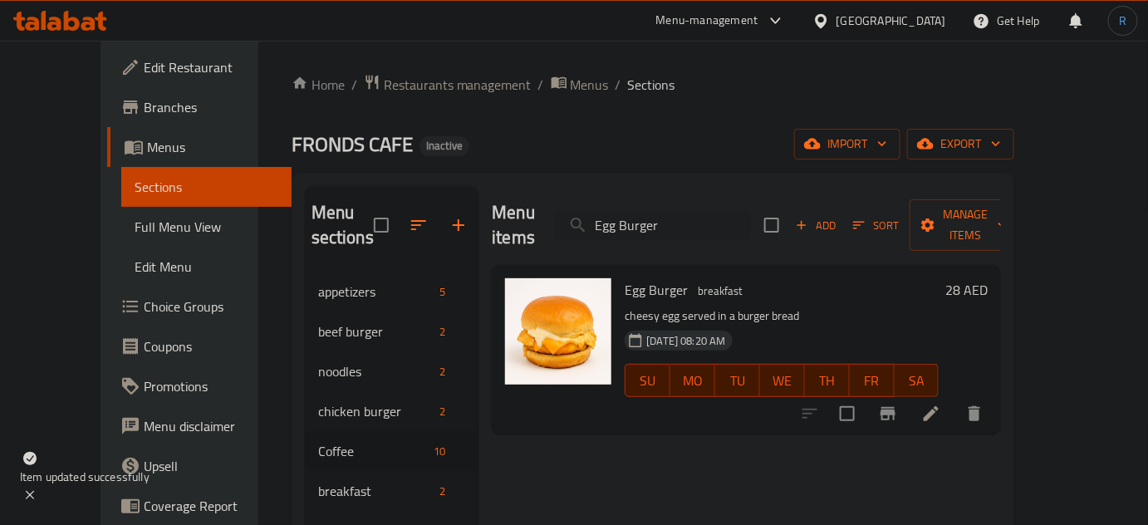
type input "Egg Burger"
click at [954, 399] on li at bounding box center [931, 414] width 47 height 30
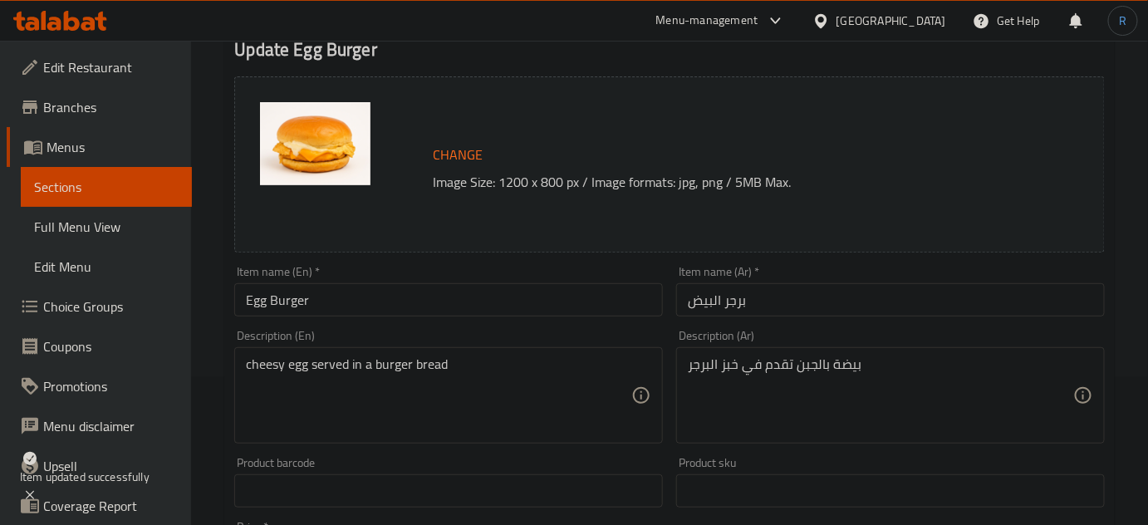
scroll to position [150, 0]
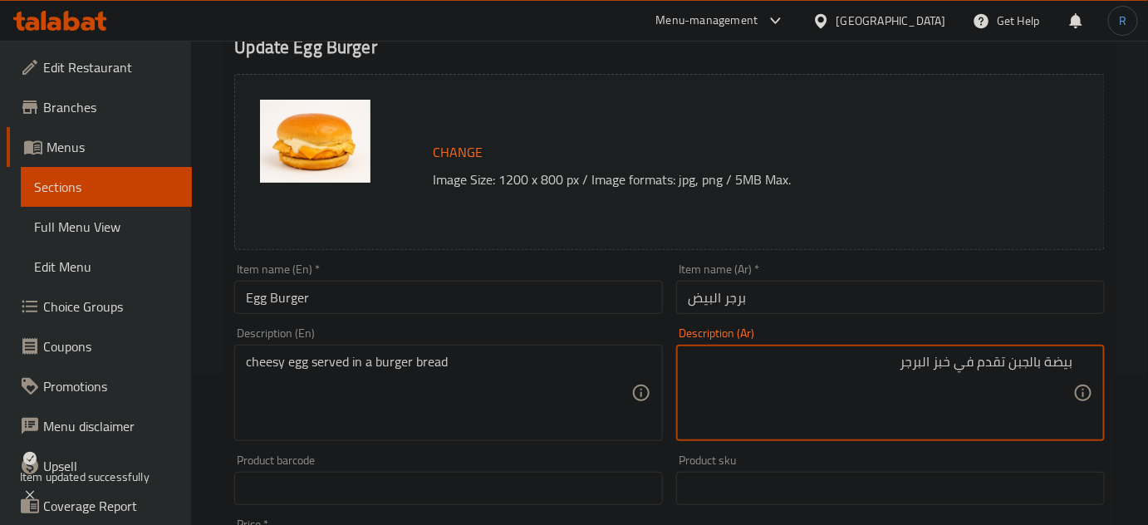
drag, startPoint x: 1010, startPoint y: 370, endPoint x: 1081, endPoint y: 366, distance: 70.7
click at [1081, 366] on div "بيضة بالجبن تقدم في خبز البرجر Description (Ar)" at bounding box center [890, 393] width 429 height 96
click at [1027, 366] on textarea "بيضة بالجبن تقدم في خبز البرجر" at bounding box center [880, 393] width 385 height 79
click at [1003, 361] on textarea "بيض تشيزي تقدم في خبز البرجر" at bounding box center [880, 393] width 385 height 79
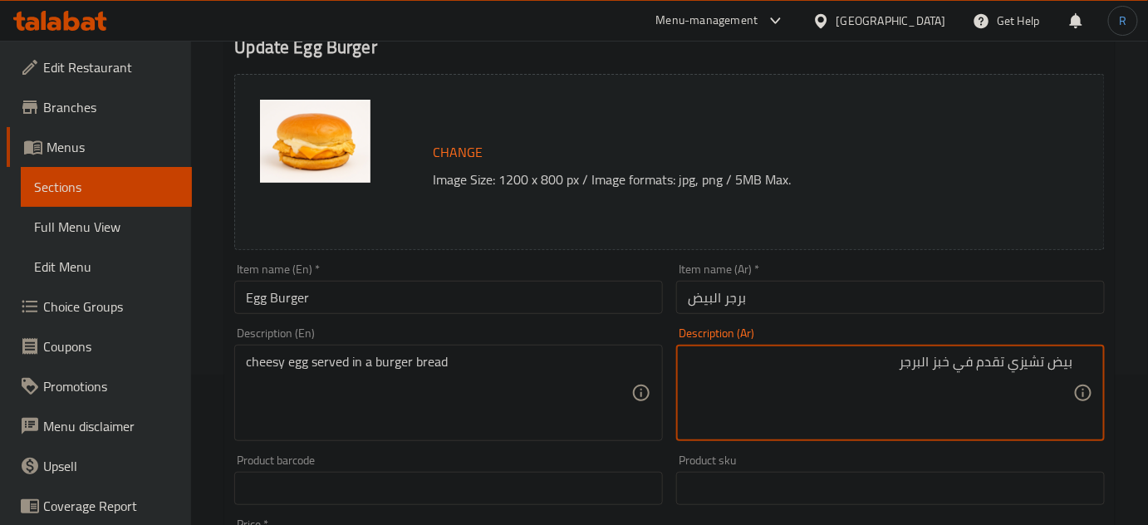
click at [1001, 366] on textarea "بيض تشيزي تقدم في خبز البرجر" at bounding box center [880, 393] width 385 height 79
type textarea "بيض تشيزي يقدم في خبز البرجر"
click at [852, 302] on input "برجر البيض" at bounding box center [890, 297] width 429 height 33
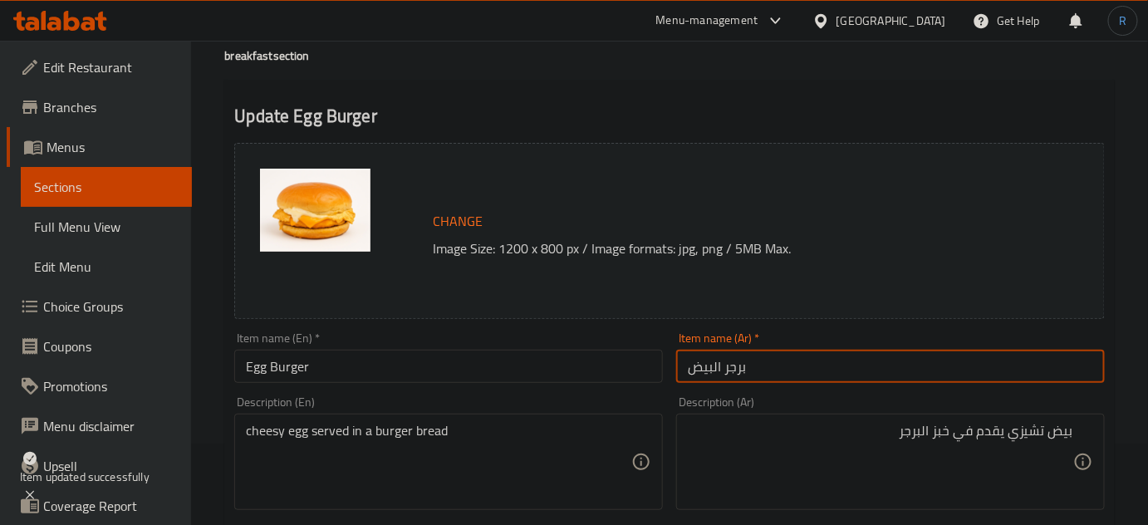
scroll to position [0, 0]
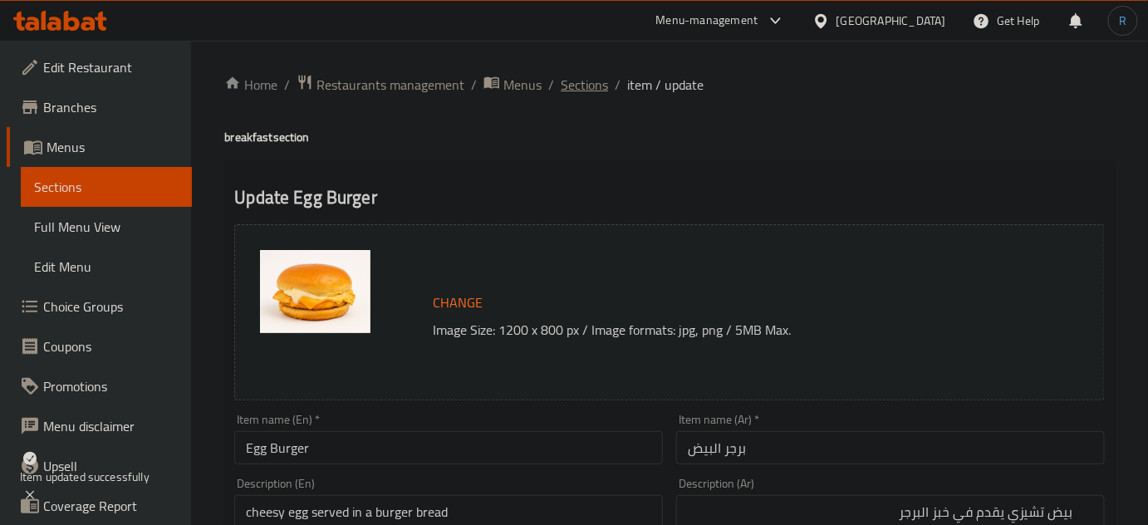
click at [564, 91] on span "Sections" at bounding box center [584, 85] width 47 height 20
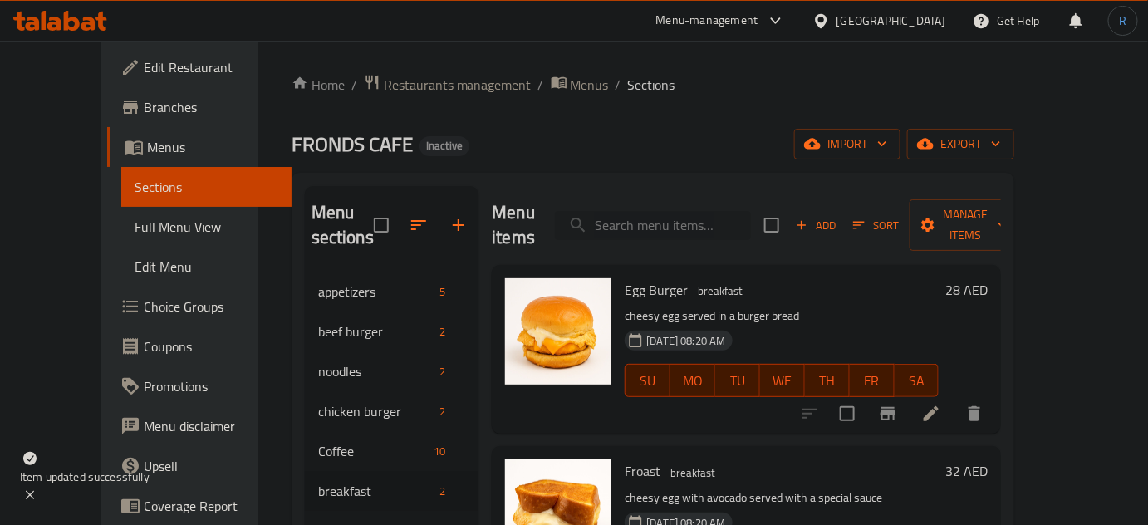
click at [640, 217] on input "search" at bounding box center [653, 225] width 196 height 29
paste input "Froast"
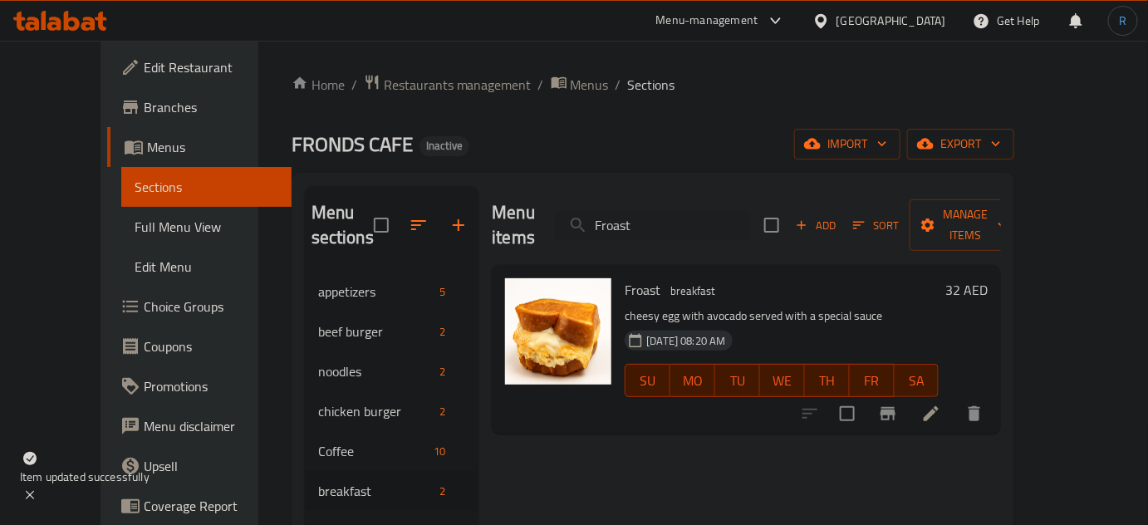
type input "Froast"
click at [941, 404] on icon at bounding box center [931, 414] width 20 height 20
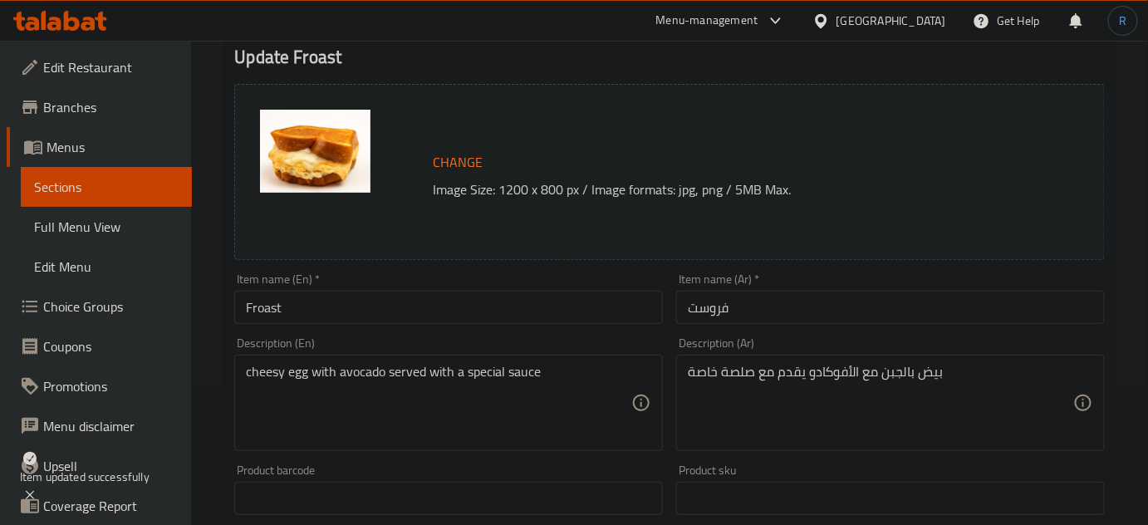
scroll to position [150, 0]
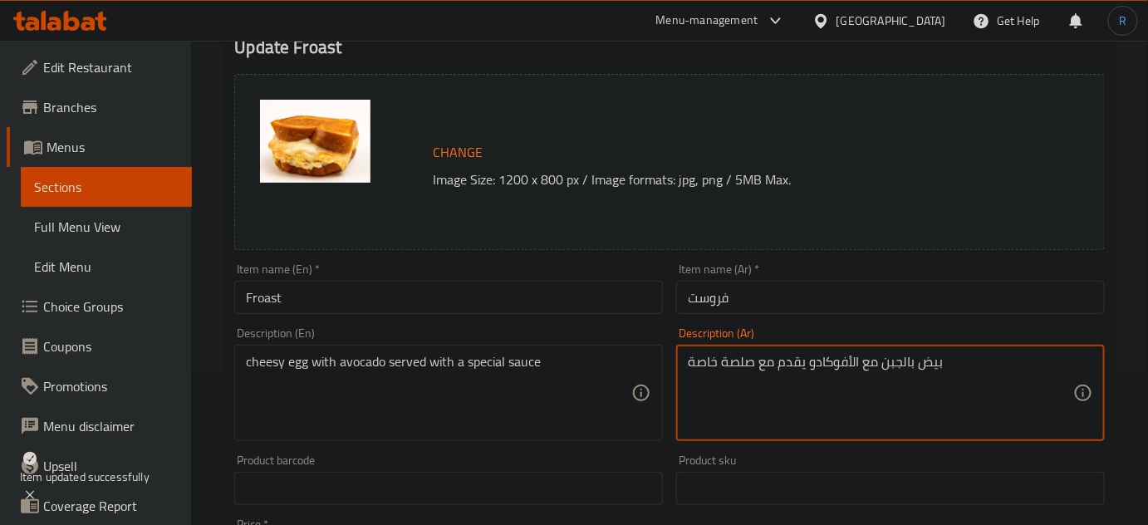
click at [895, 370] on textarea "بيض بالجبن مع الأفوكادو يقدم مع صلصة خاصة" at bounding box center [880, 393] width 385 height 79
type textarea "بيض تشيزي مع الأفوكادو يقدم مع صلصة خاصة"
click at [805, 298] on input "فروست" at bounding box center [890, 297] width 429 height 33
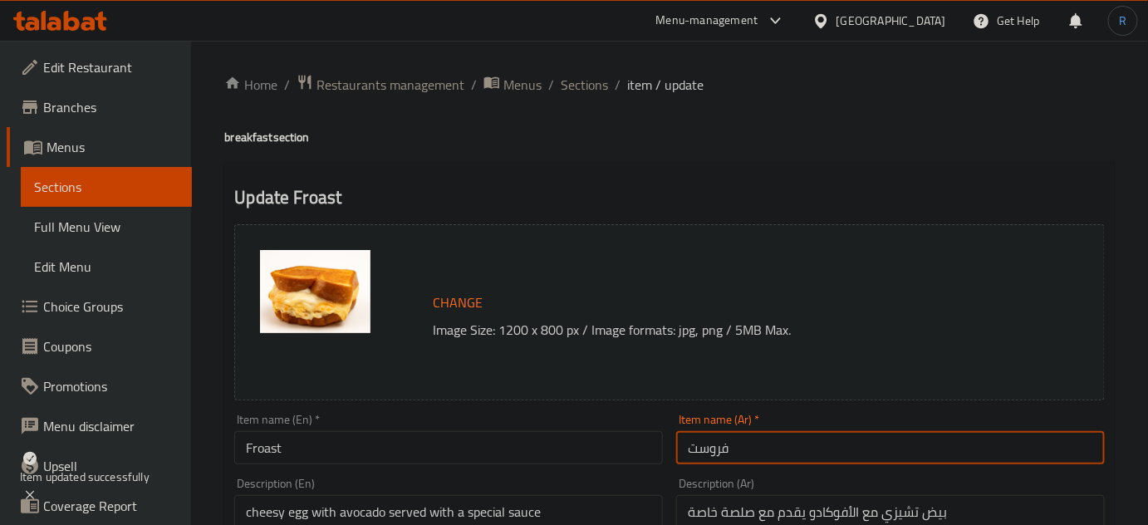
drag, startPoint x: 571, startPoint y: 85, endPoint x: 554, endPoint y: 15, distance: 71.7
click at [571, 85] on span "Sections" at bounding box center [584, 85] width 47 height 20
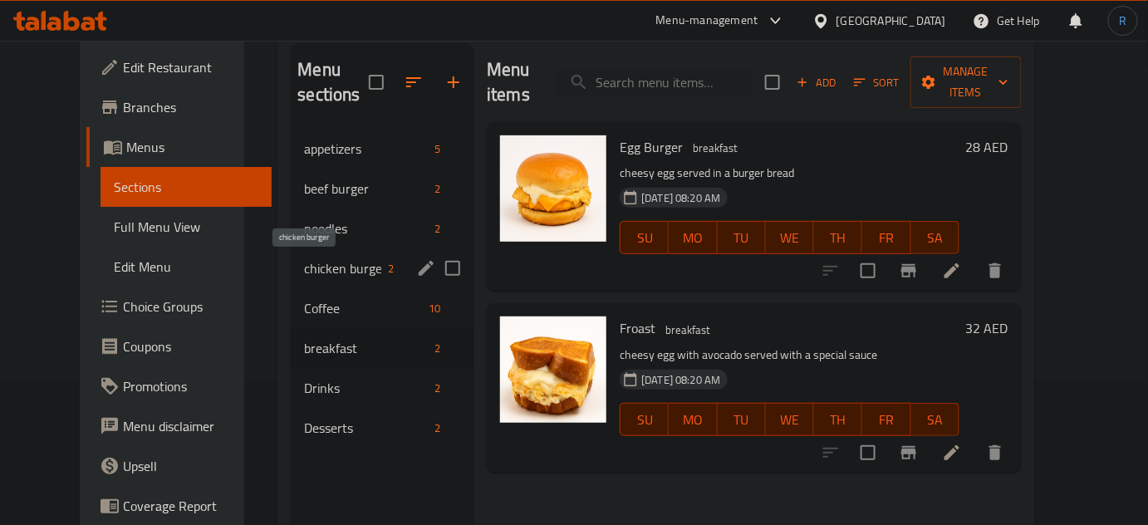
scroll to position [150, 0]
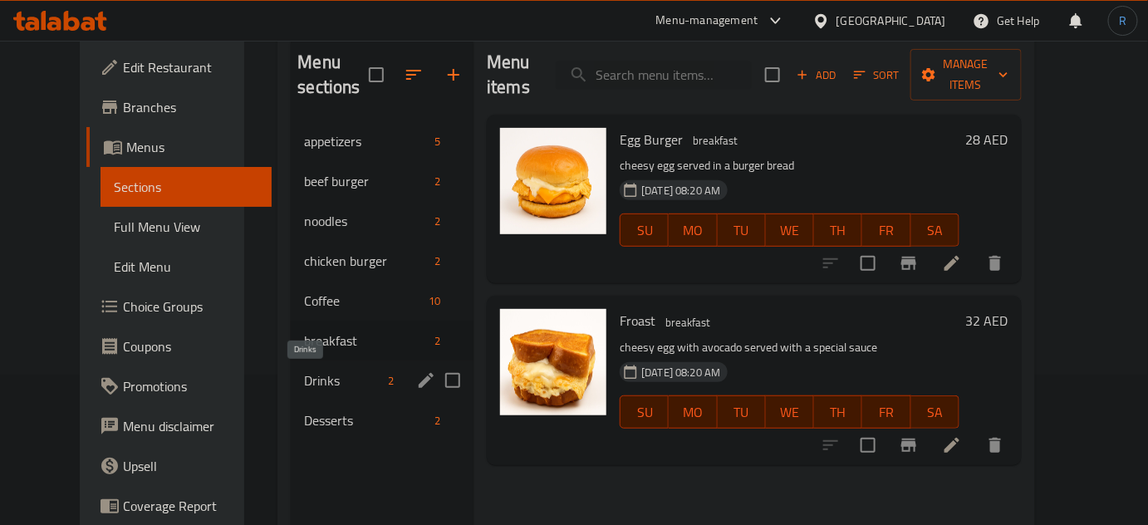
click at [304, 371] on span "Drinks" at bounding box center [342, 380] width 77 height 20
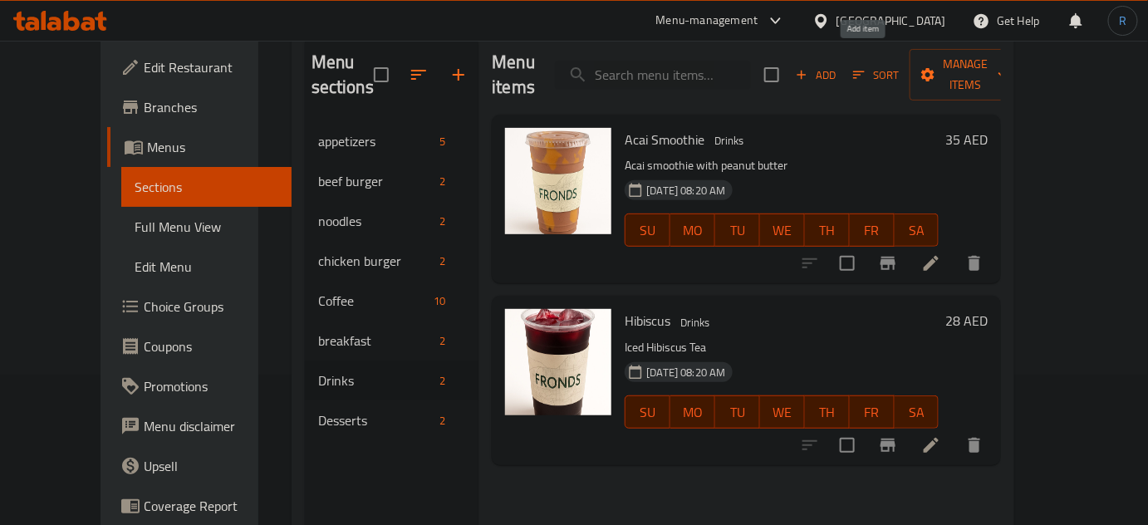
click at [838, 66] on span "Add" at bounding box center [815, 75] width 45 height 19
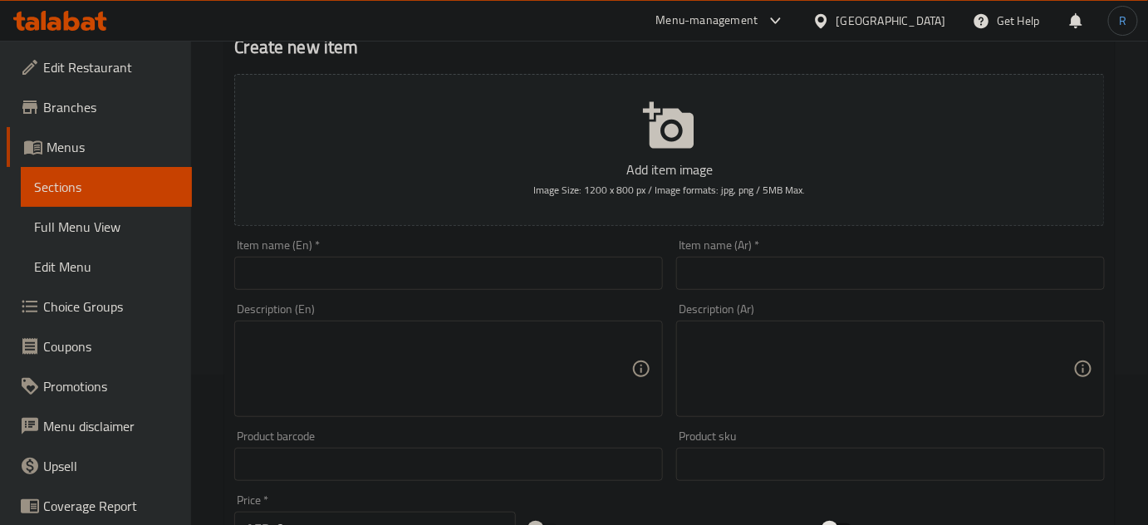
click at [593, 375] on textarea at bounding box center [438, 369] width 385 height 79
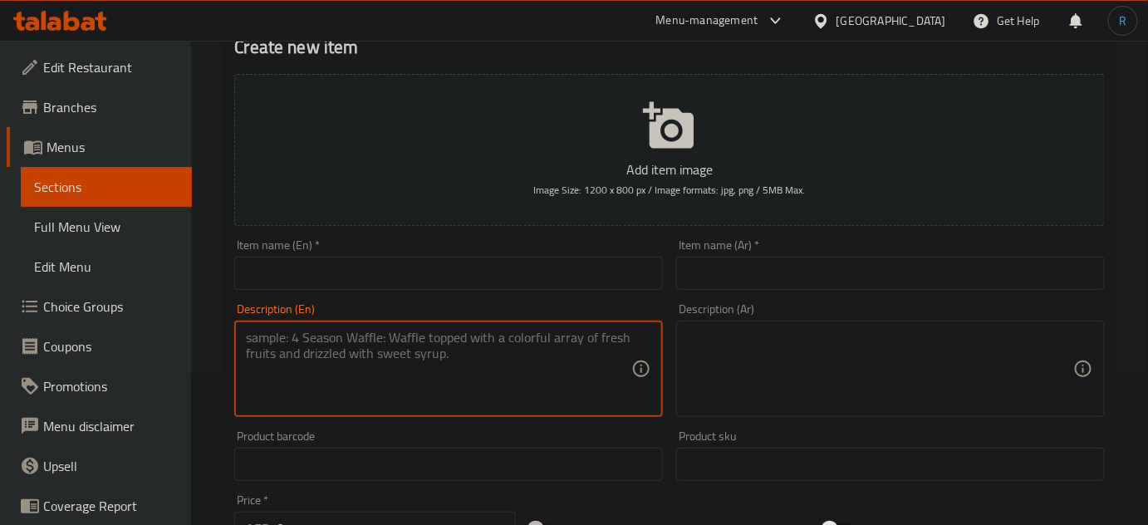
click at [488, 273] on input "text" at bounding box center [448, 273] width 429 height 33
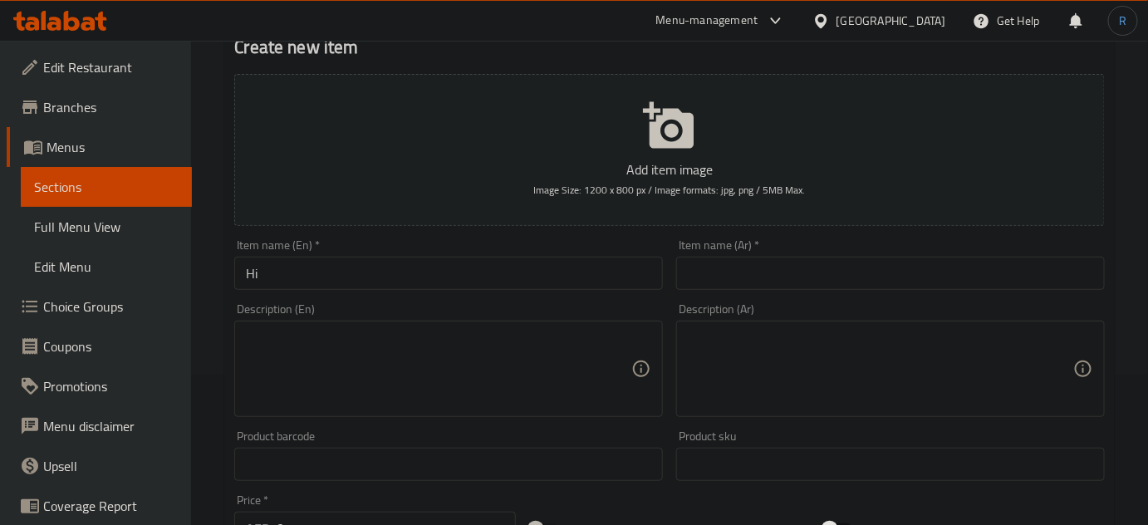
click at [611, 269] on input "Hi" at bounding box center [448, 273] width 429 height 33
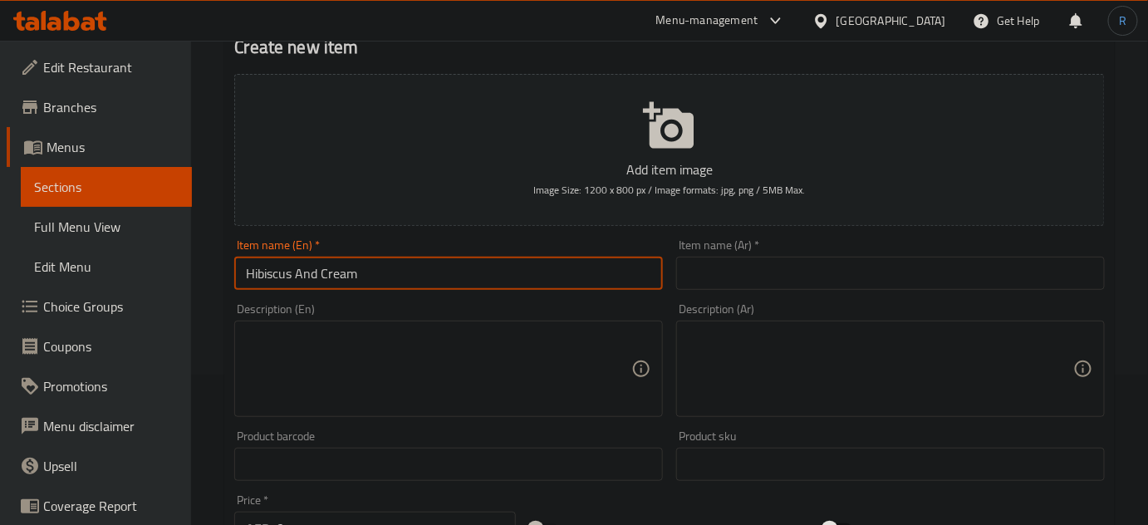
click at [362, 265] on input "Hibiscus And Cream" at bounding box center [448, 273] width 429 height 33
type input "Hibiscus And Cream"
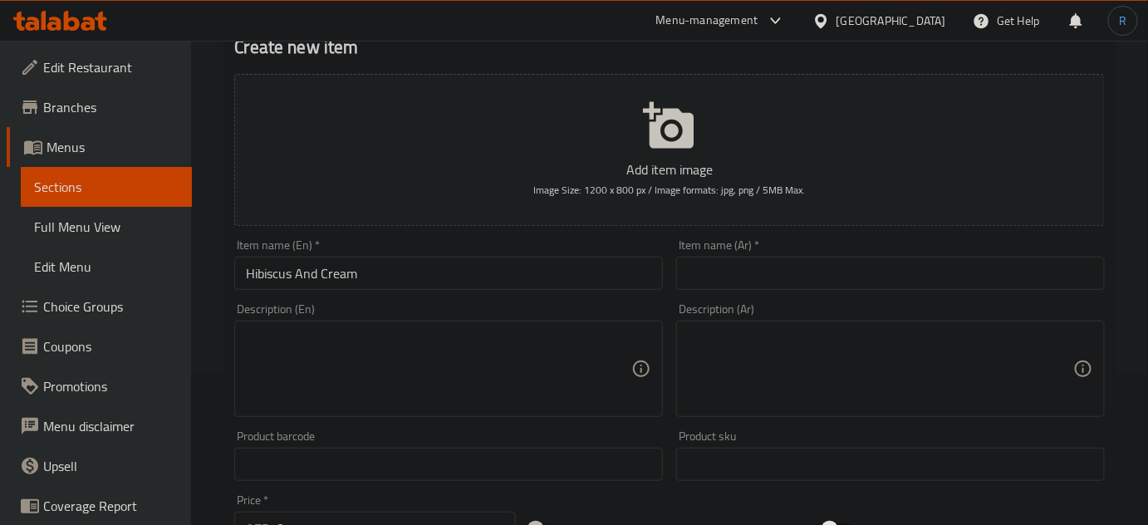
click at [591, 330] on textarea at bounding box center [438, 369] width 385 height 79
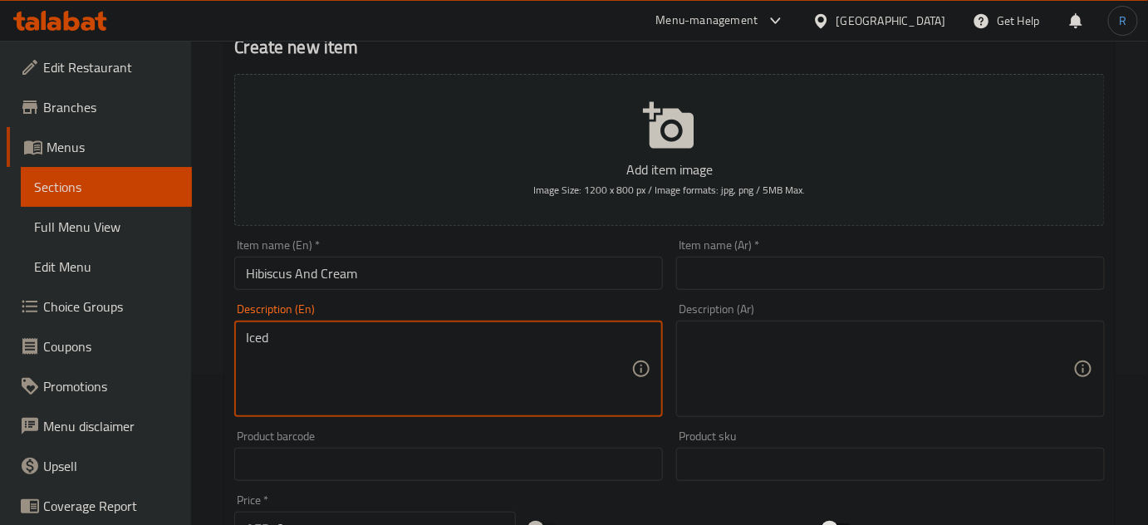
click at [276, 272] on input "Hibiscus And Cream" at bounding box center [448, 273] width 429 height 33
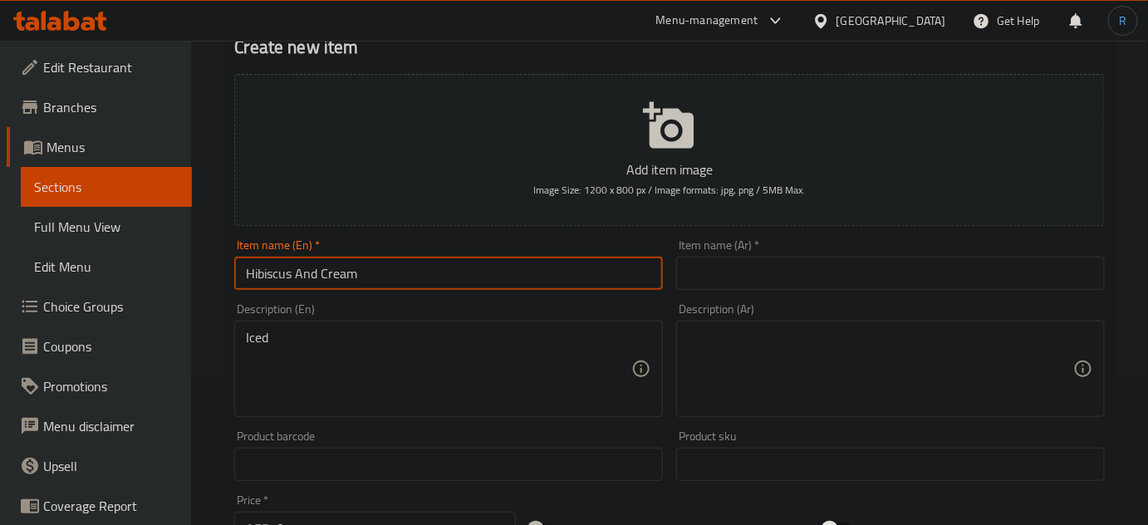
click at [276, 272] on input "Hibiscus And Cream" at bounding box center [448, 273] width 429 height 33
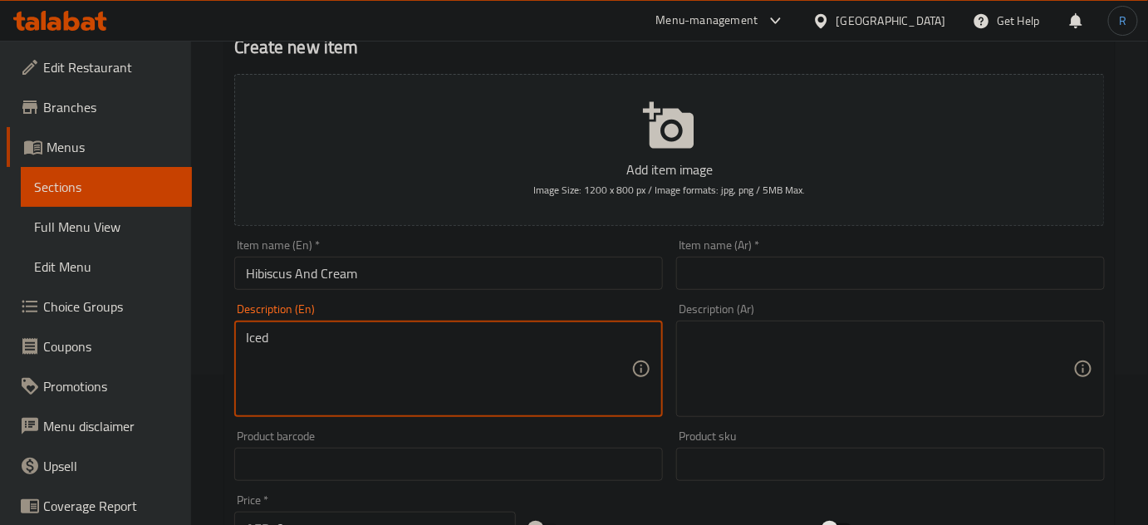
paste textarea "Hibiscus"
type textarea "Iced Hibiscus served with cream on top"
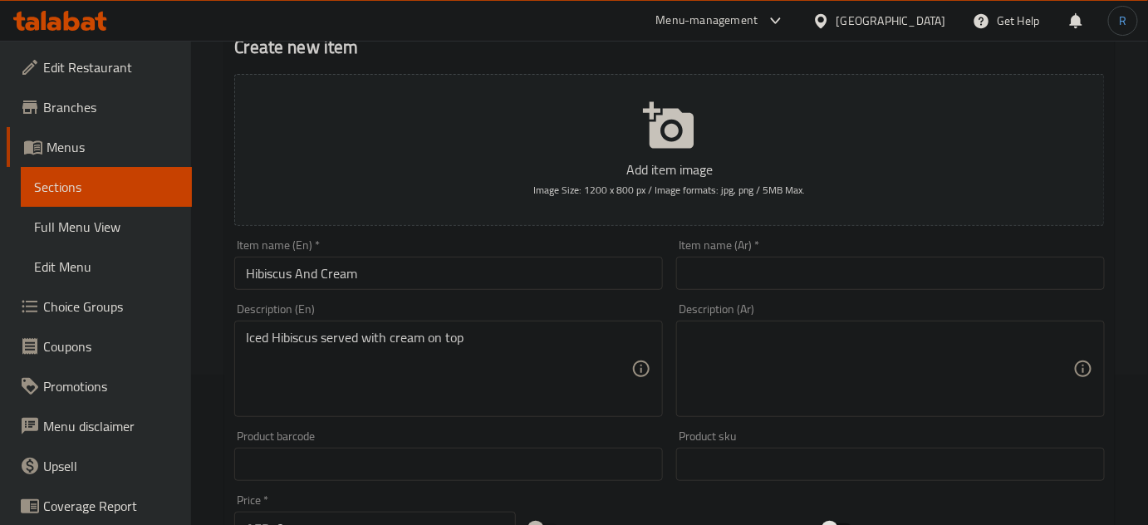
click at [591, 347] on textarea "Iced Hibiscus served with cream on top" at bounding box center [438, 369] width 385 height 79
click at [748, 380] on textarea at bounding box center [880, 369] width 385 height 79
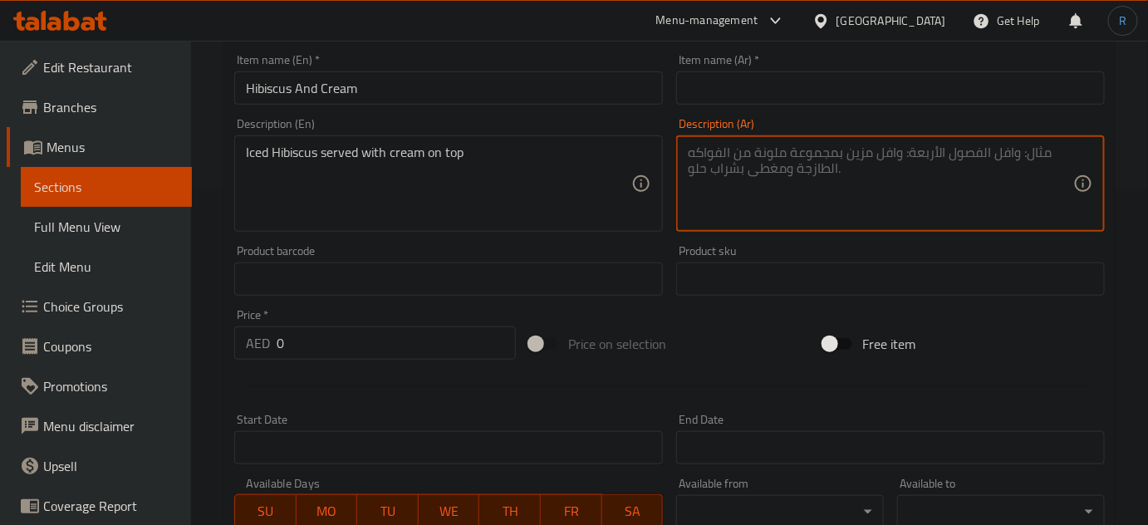
scroll to position [377, 0]
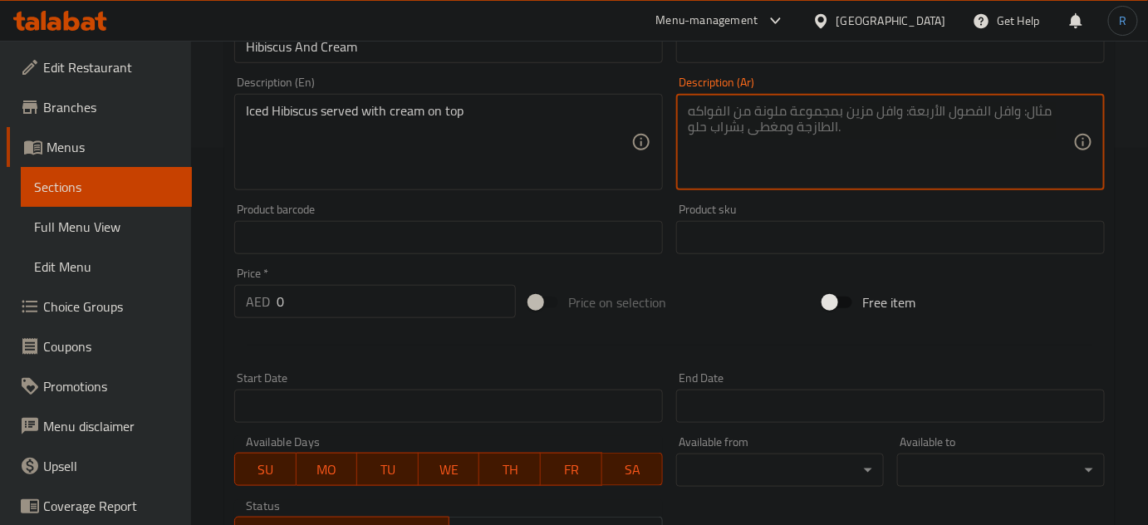
click at [332, 309] on input "0" at bounding box center [396, 301] width 239 height 33
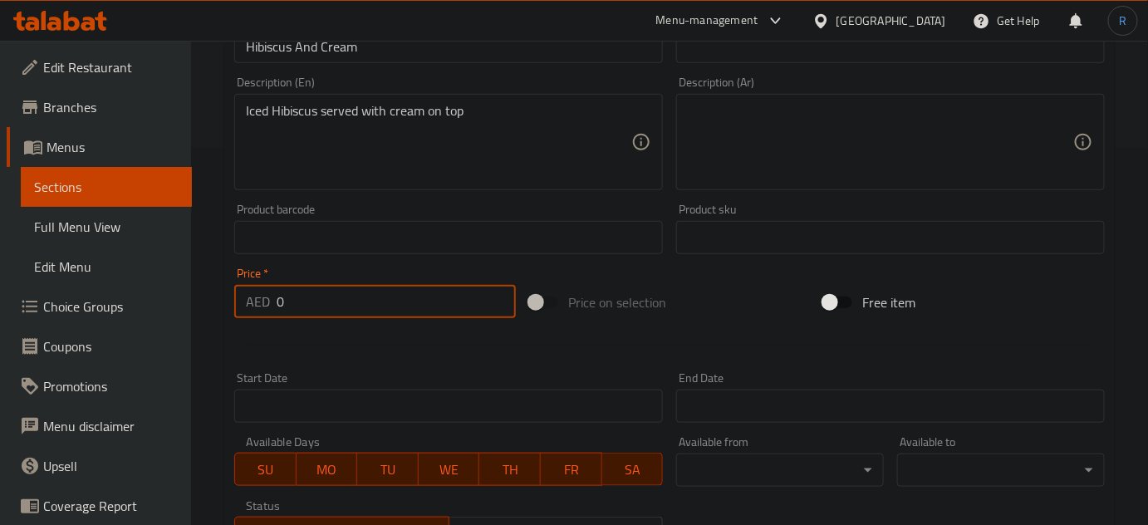
click at [332, 309] on input "0" at bounding box center [396, 301] width 239 height 33
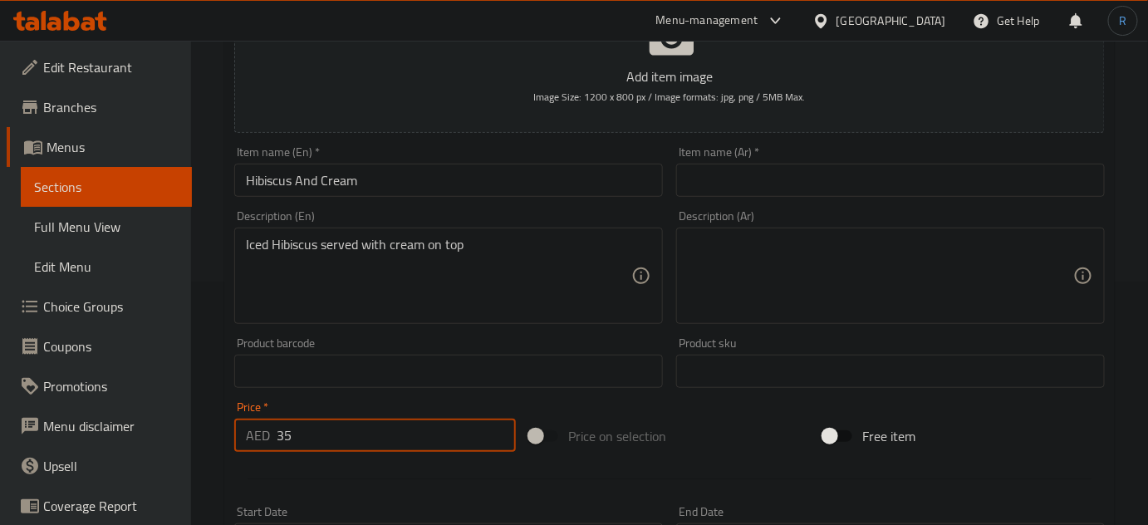
scroll to position [226, 0]
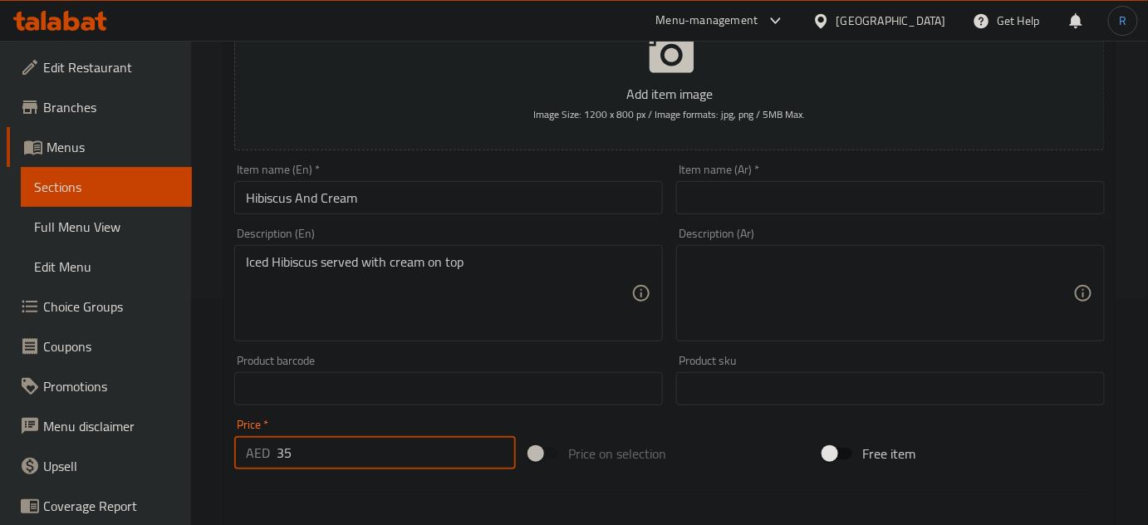
type input "35"
click at [794, 203] on input "text" at bounding box center [890, 197] width 429 height 33
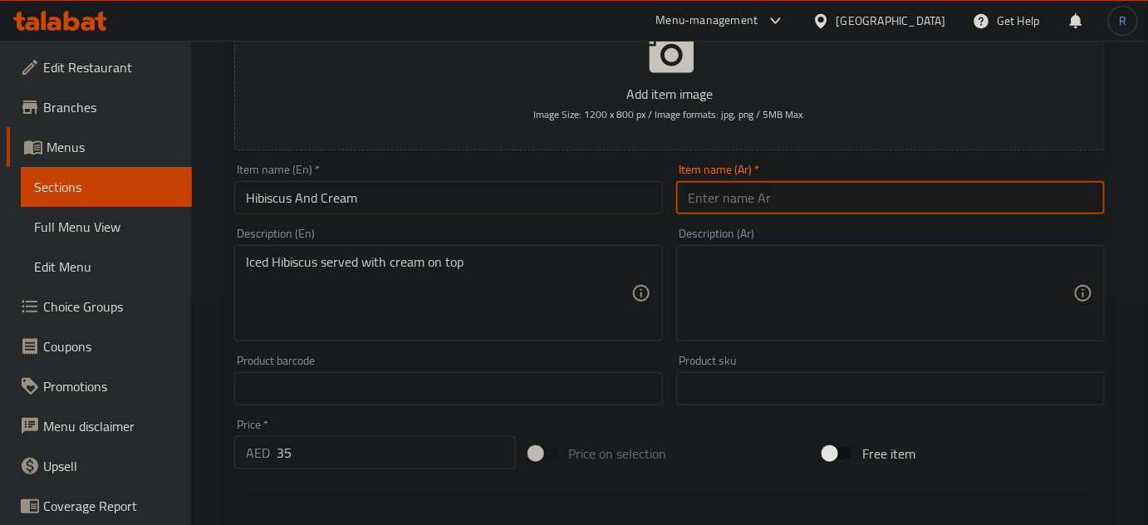
paste input "كركديه"
type input "كركديه مع كريمة"
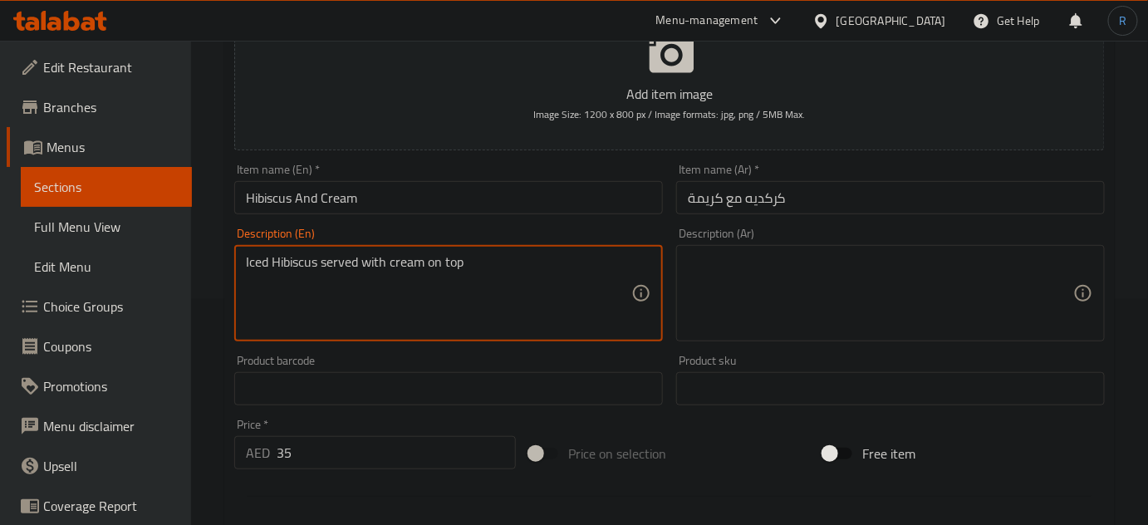
click at [420, 262] on textarea "Iced Hibiscus served with cream on top" at bounding box center [438, 293] width 385 height 79
click at [817, 272] on textarea at bounding box center [880, 293] width 385 height 79
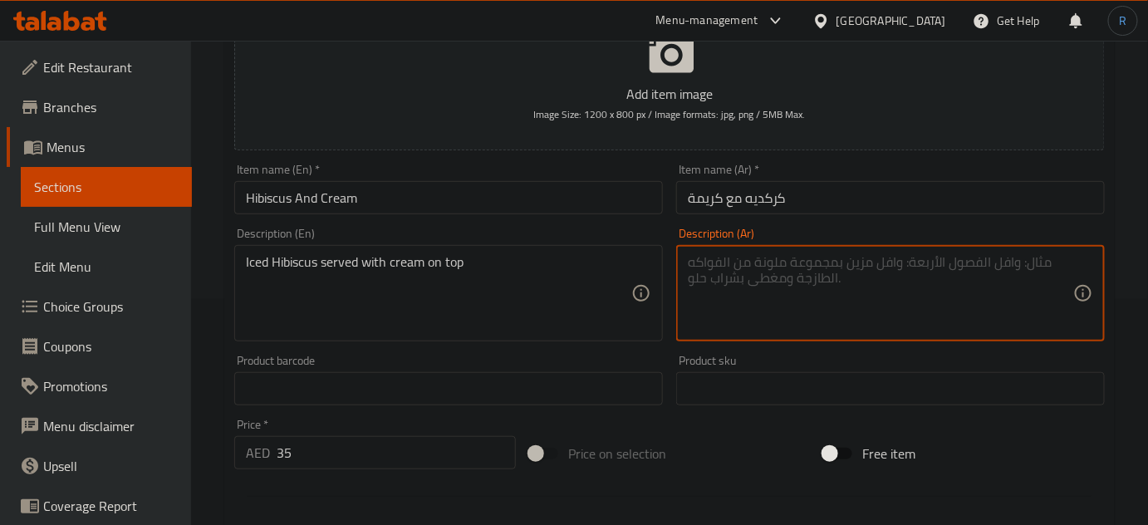
paste textarea "كركديه مثلج يقدم مع كريمة في الأعلى"
type textarea "كركديه مثلج يقدم مع كريمة في الأعلى"
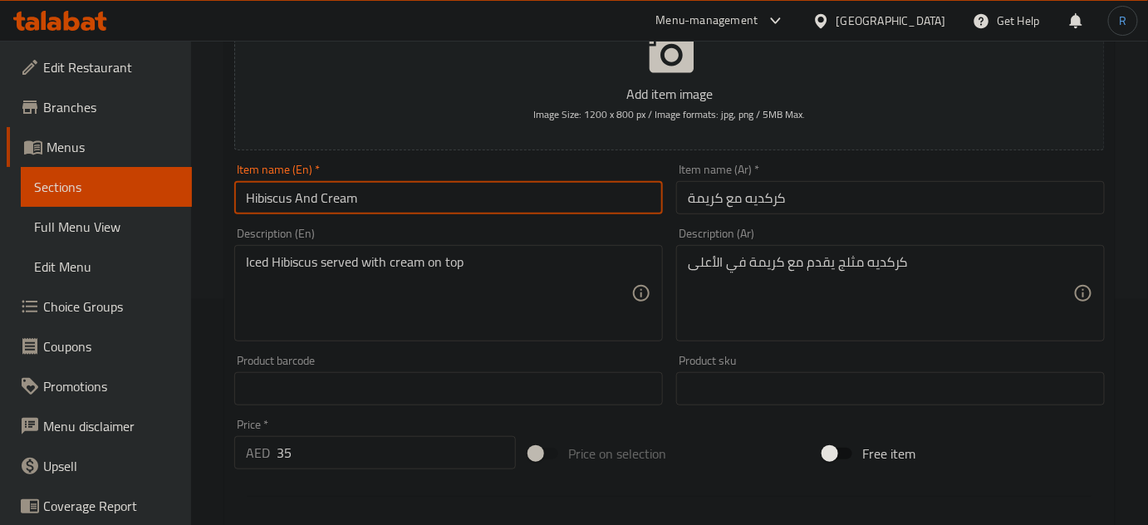
click at [595, 201] on input "Hibiscus And Cream" at bounding box center [448, 197] width 429 height 33
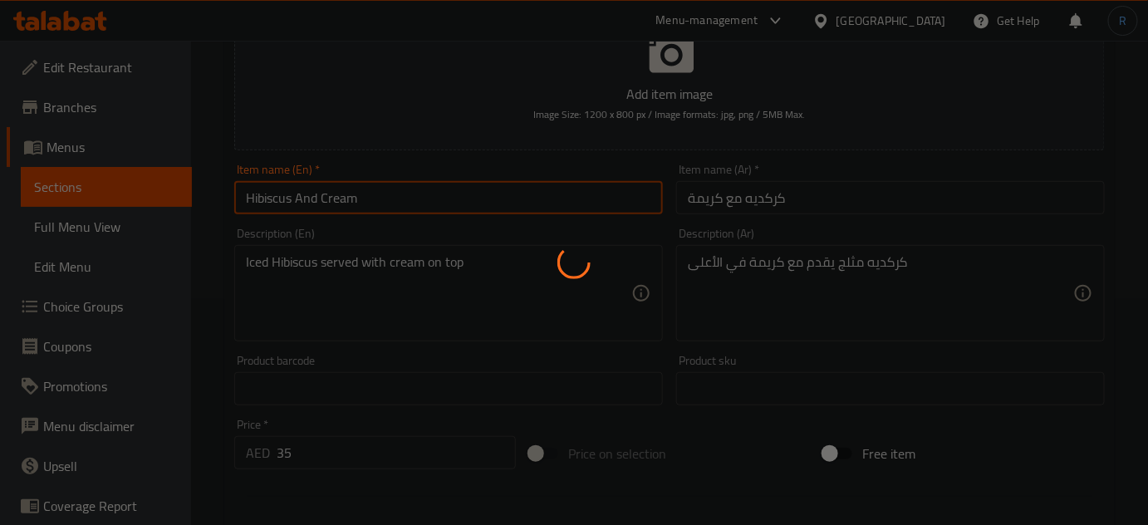
type input "0"
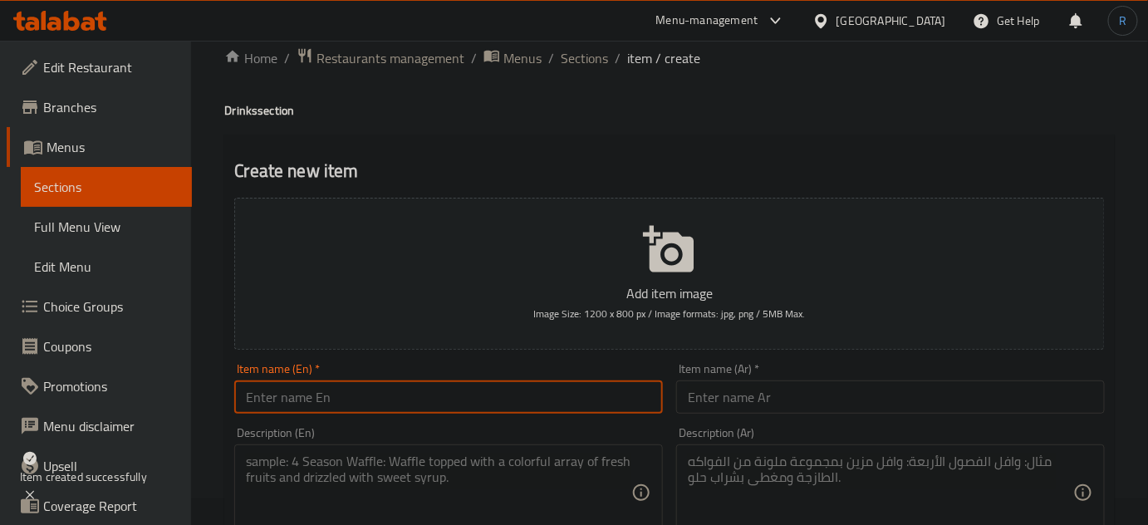
scroll to position [0, 0]
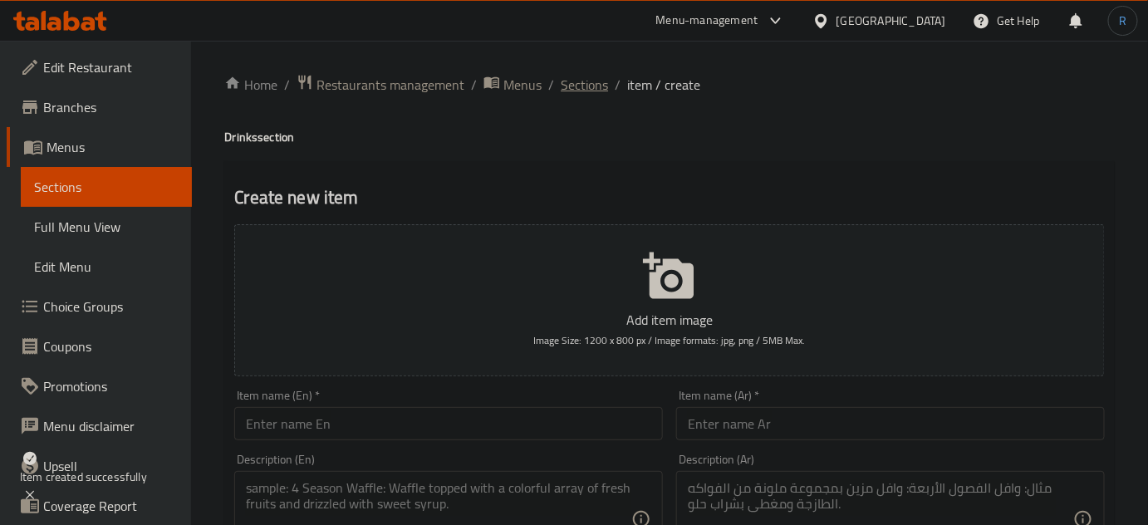
click at [577, 85] on span "Sections" at bounding box center [584, 85] width 47 height 20
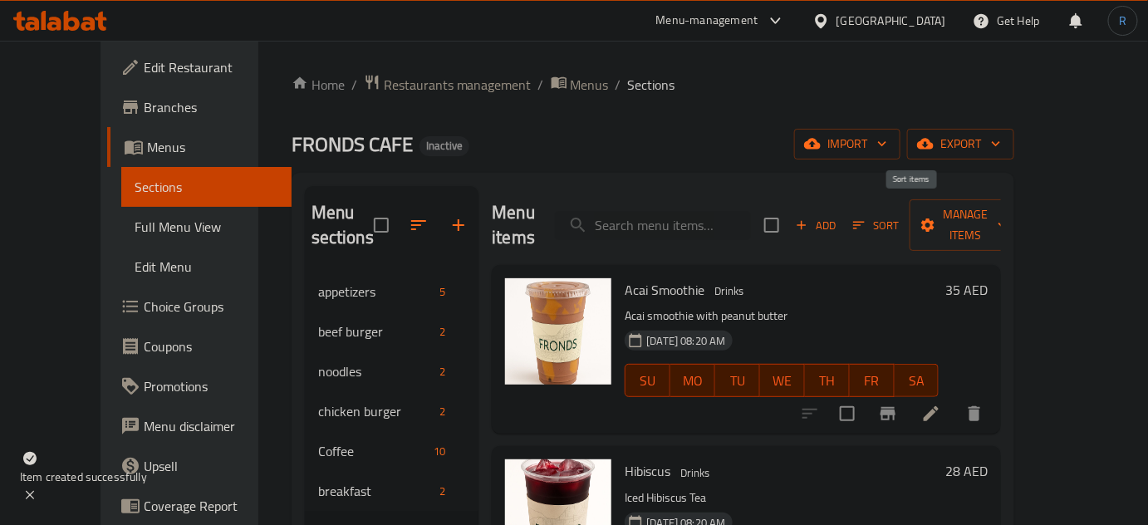
click at [866, 218] on icon "button" at bounding box center [858, 225] width 15 height 15
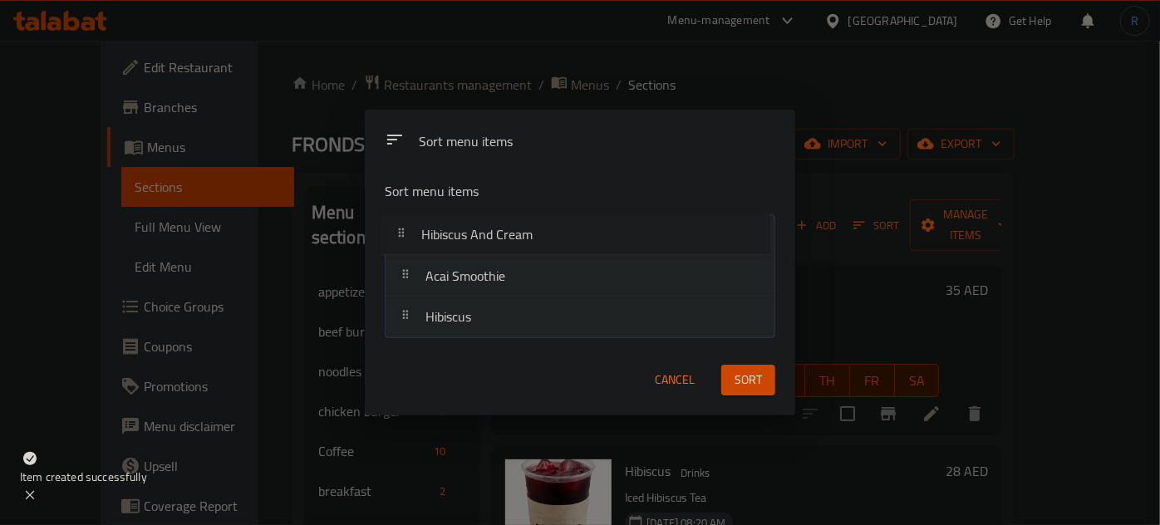
drag, startPoint x: 541, startPoint y: 326, endPoint x: 536, endPoint y: 234, distance: 92.3
click at [536, 234] on nav "Acai Smoothie Hibiscus Hibiscus And Cream" at bounding box center [580, 276] width 390 height 124
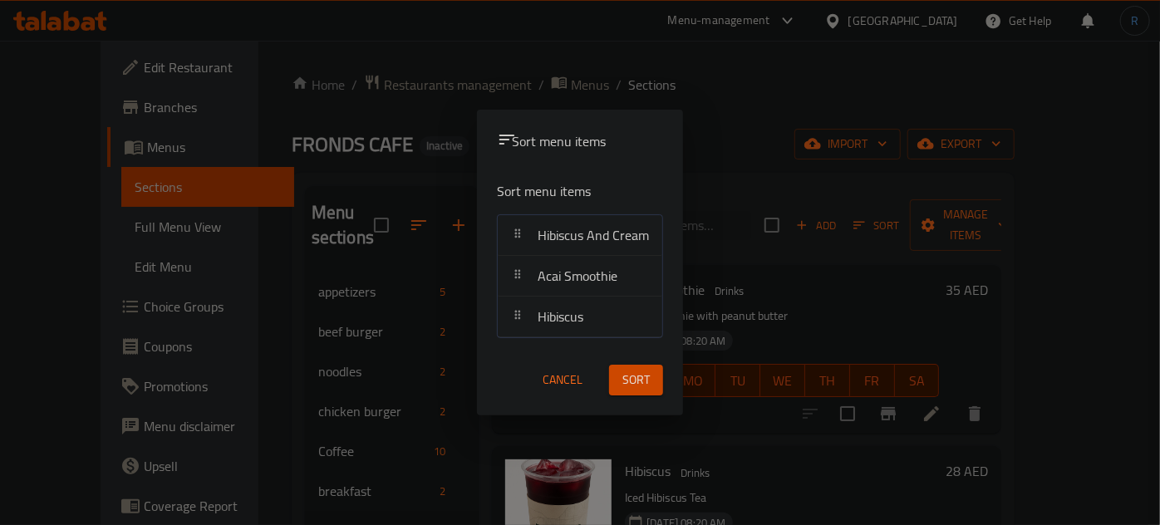
click at [578, 155] on div "Sort menu items" at bounding box center [587, 142] width 164 height 31
click at [650, 387] on span "Sort" at bounding box center [635, 380] width 27 height 21
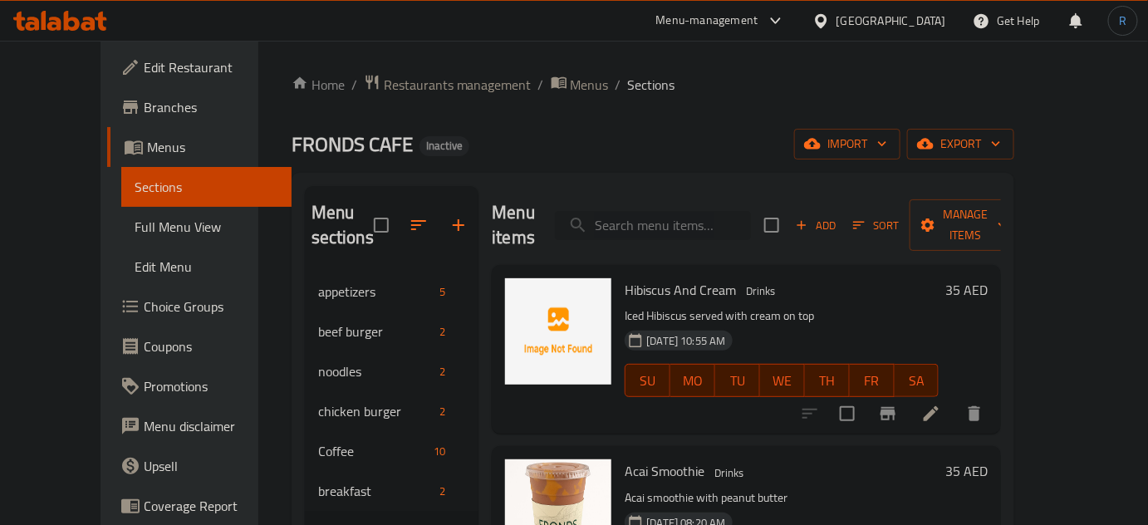
click at [655, 223] on input "search" at bounding box center [653, 225] width 196 height 29
paste input "Kinder Cookies"
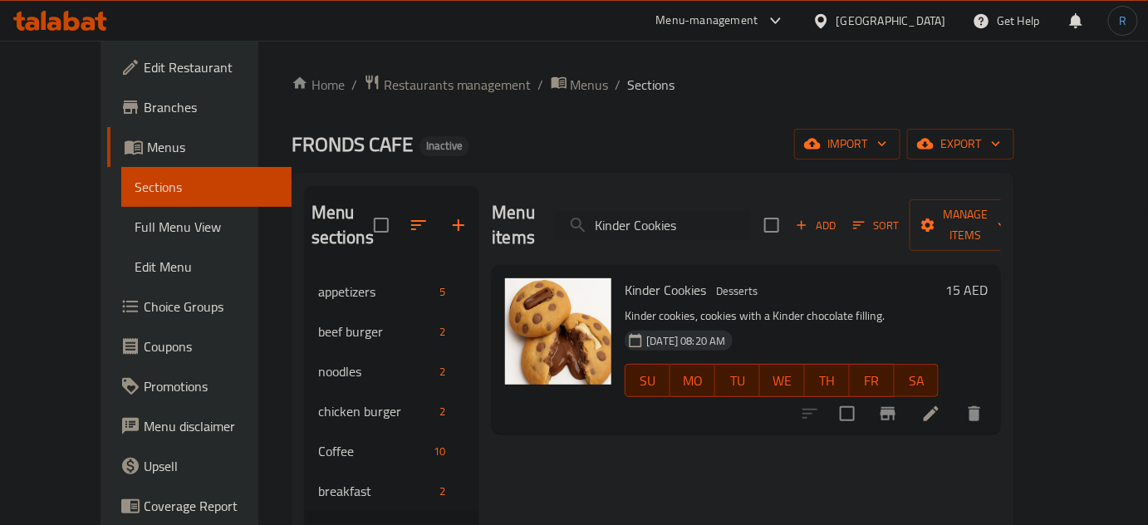
type input "Kinder Cookies"
click at [954, 399] on li at bounding box center [931, 414] width 47 height 30
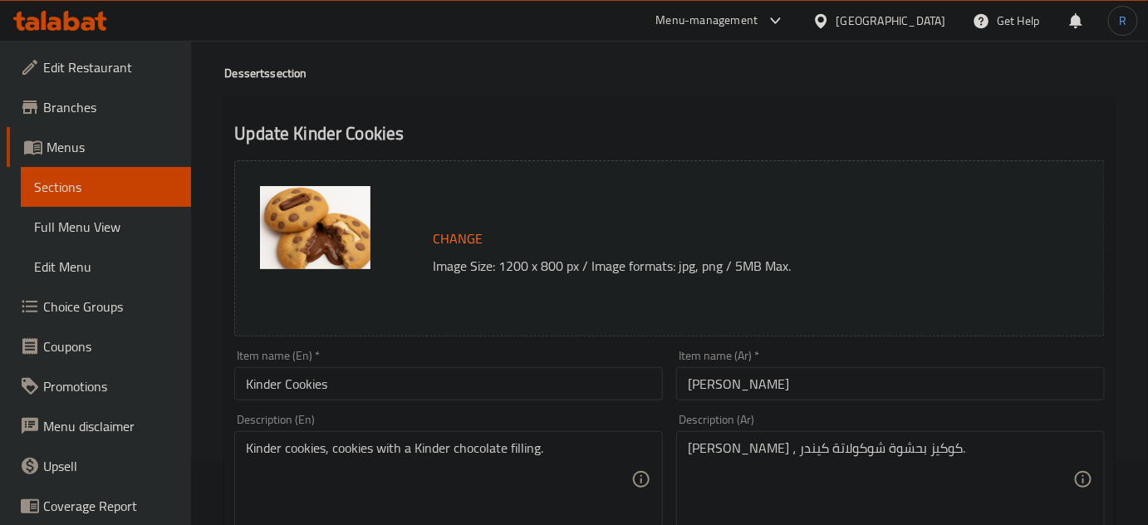
scroll to position [150, 0]
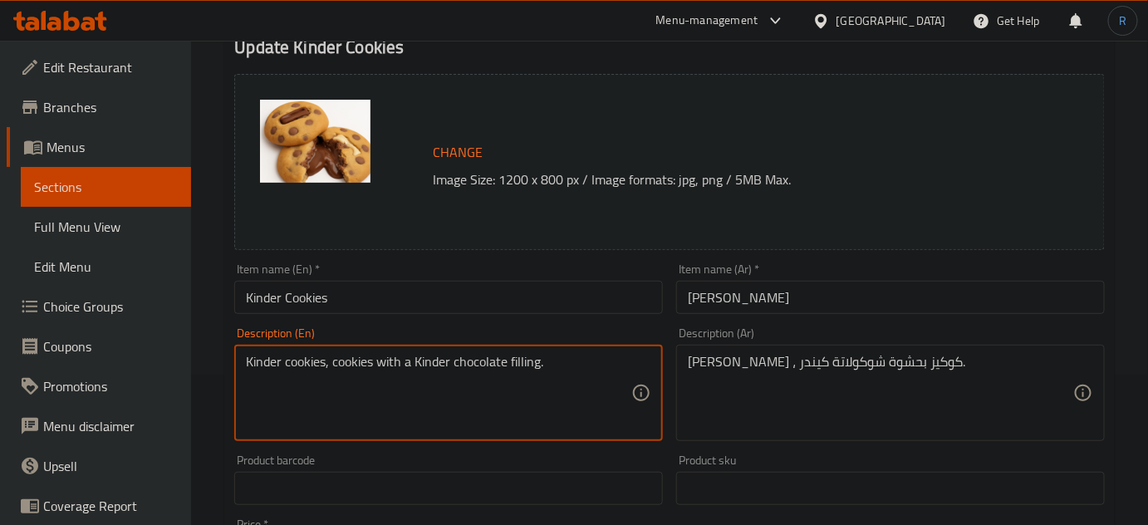
click at [467, 360] on textarea "Kinder cookies, cookies with a Kinder chocolate filling." at bounding box center [438, 393] width 385 height 79
click at [744, 359] on textarea "كوكيز كيندر ، كوكيز بحشوة شوكولاتة كيندر." at bounding box center [880, 393] width 385 height 79
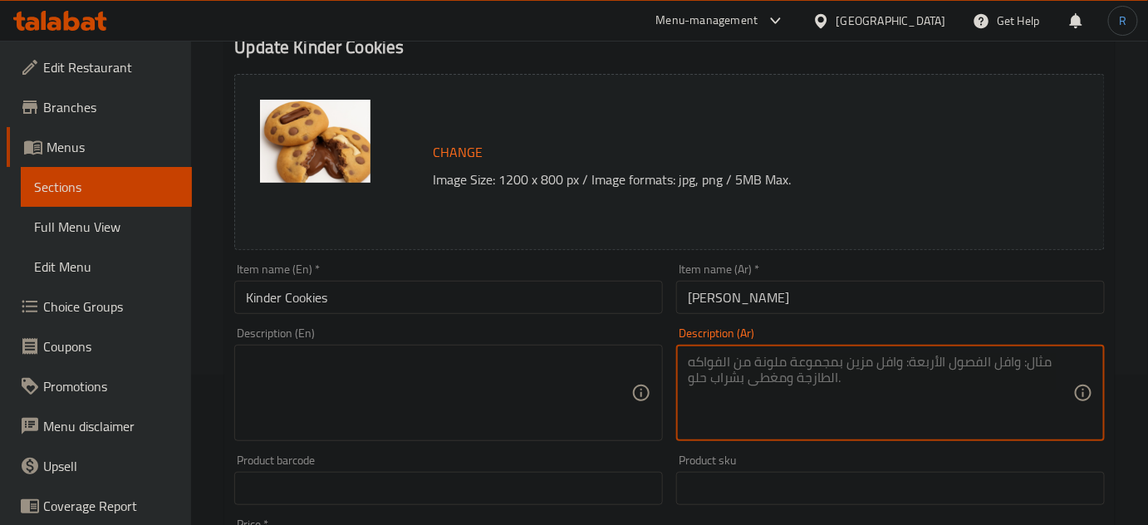
click at [514, 292] on input "Kinder Cookies" at bounding box center [448, 297] width 429 height 33
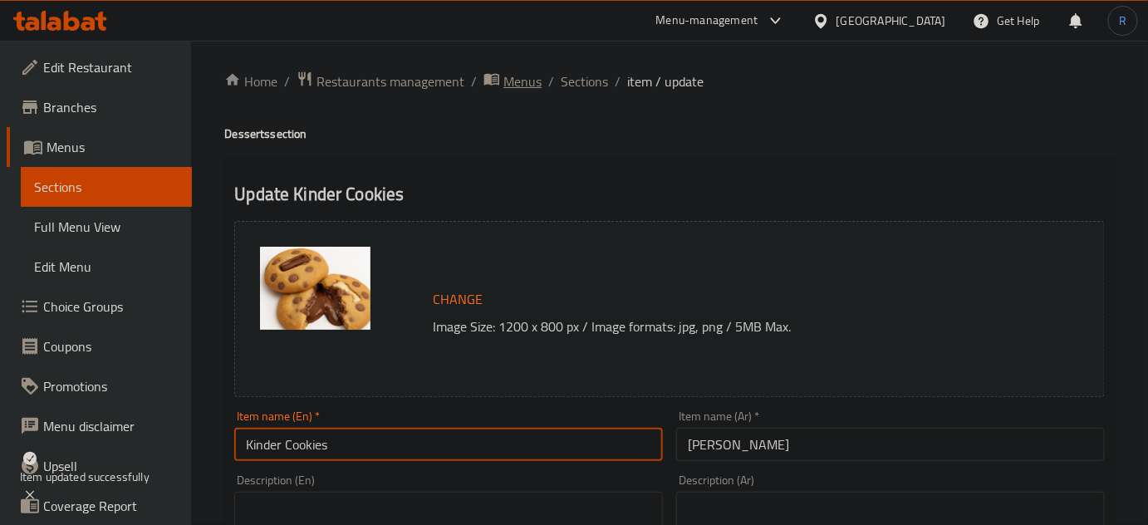
scroll to position [0, 0]
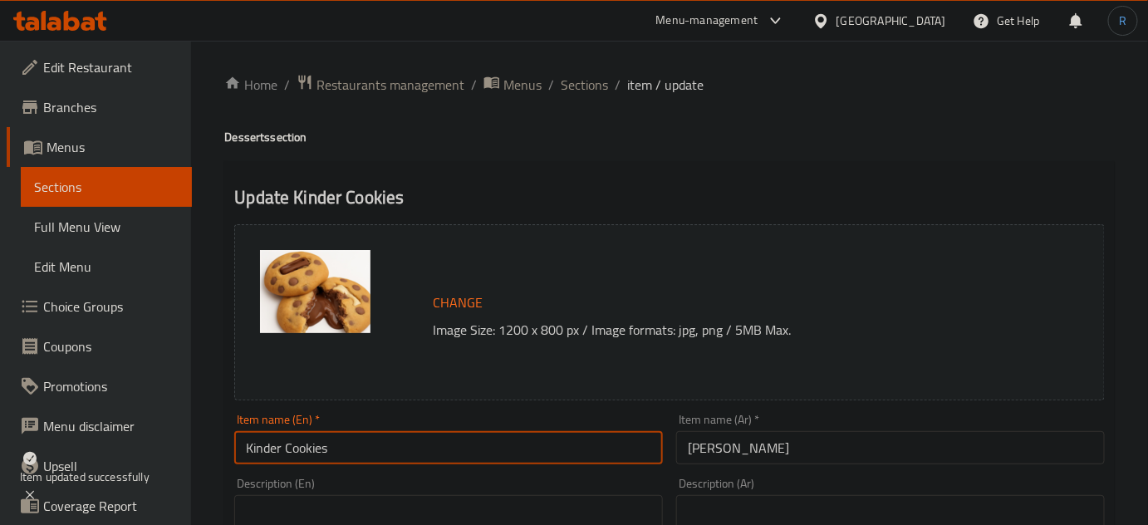
drag, startPoint x: 589, startPoint y: 87, endPoint x: 549, endPoint y: 0, distance: 95.9
click at [589, 86] on span "Sections" at bounding box center [584, 85] width 47 height 20
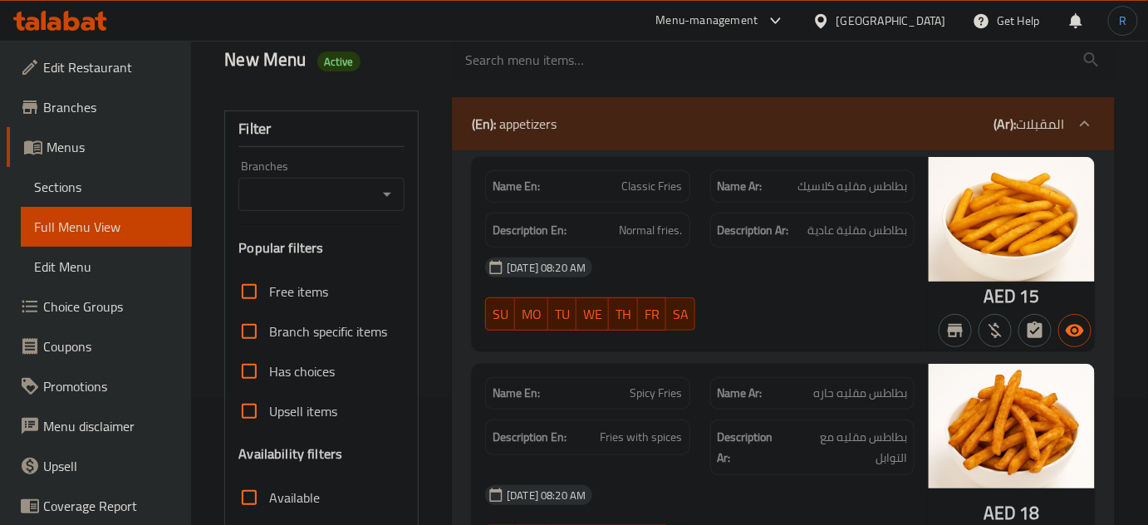
scroll to position [377, 0]
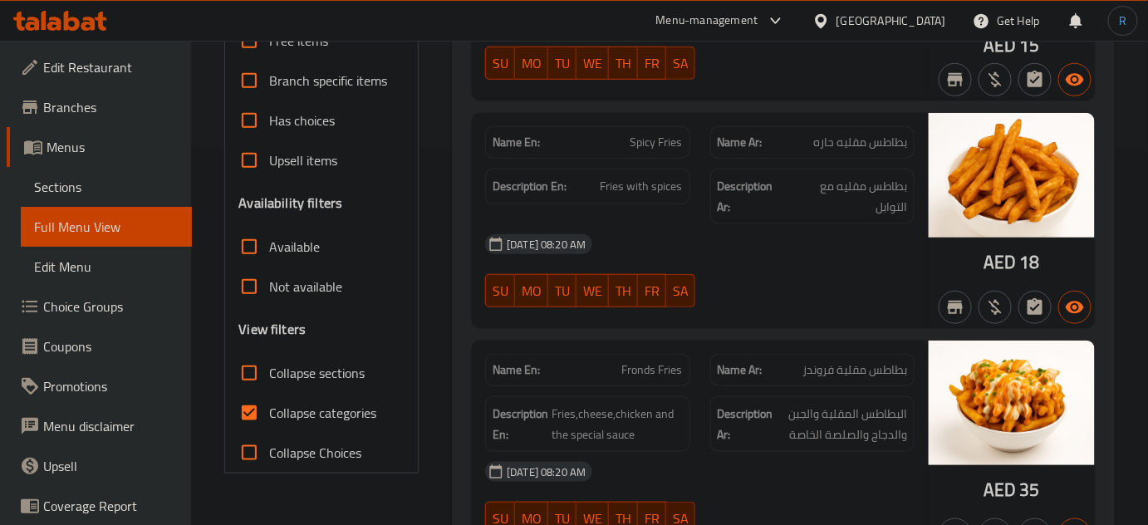
click at [245, 369] on input "Collapse sections" at bounding box center [249, 373] width 40 height 40
checkbox input "true"
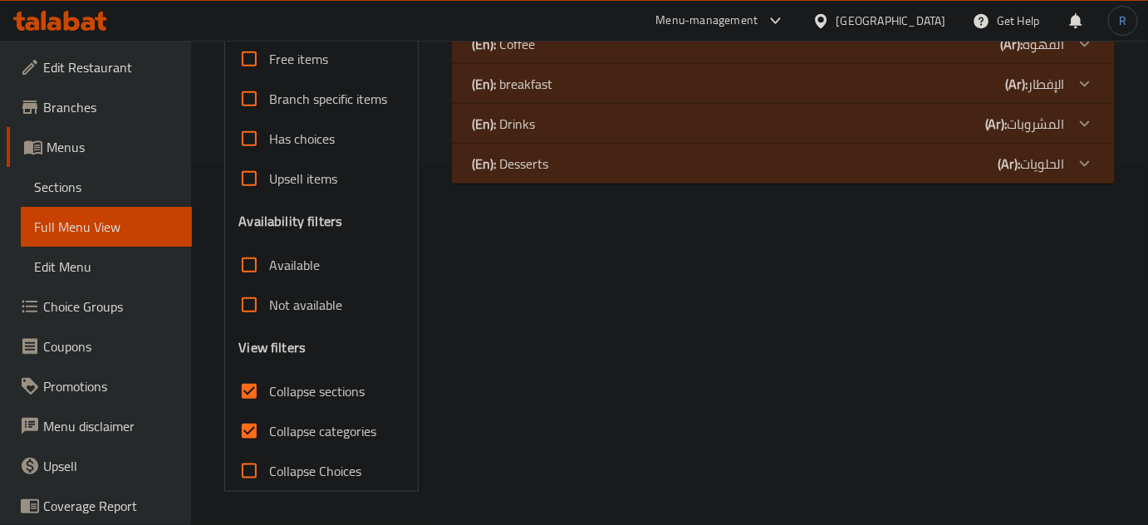
scroll to position [358, 0]
click at [279, 449] on label "Collapse categories" at bounding box center [302, 432] width 147 height 40
click at [269, 449] on input "Collapse categories" at bounding box center [249, 432] width 40 height 40
checkbox input "false"
click at [559, 116] on div "(En): Drinks (Ar): المشروبات" at bounding box center [768, 125] width 593 height 20
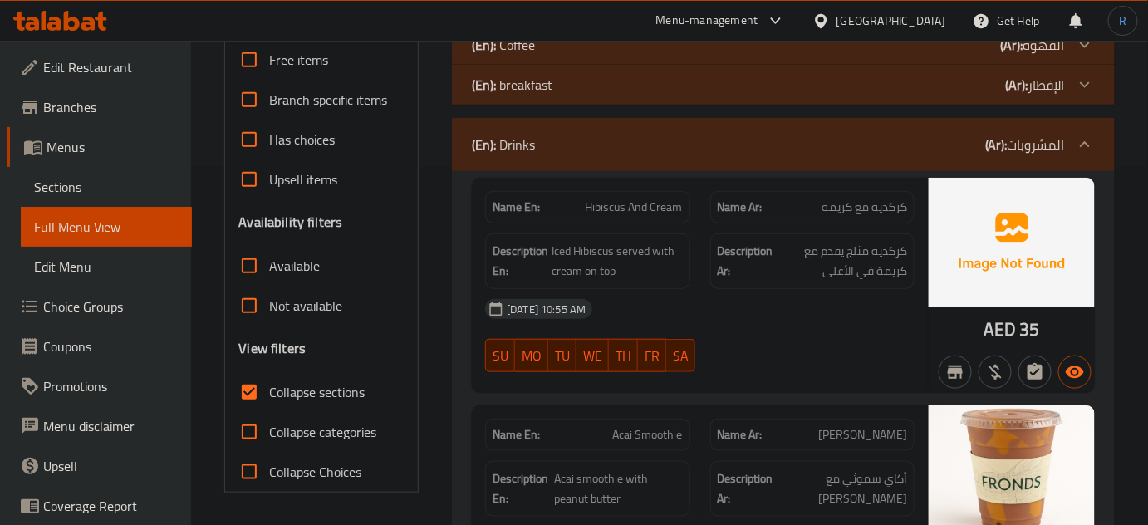
drag, startPoint x: 935, startPoint y: 333, endPoint x: 738, endPoint y: 337, distance: 196.1
click at [935, 333] on div "AED 35" at bounding box center [1012, 285] width 166 height 214
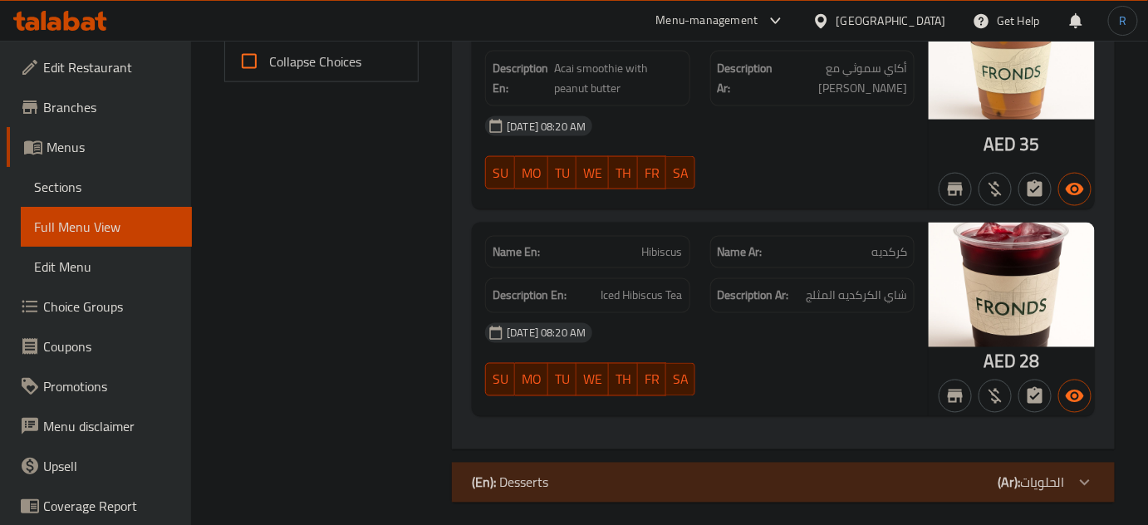
scroll to position [777, 0]
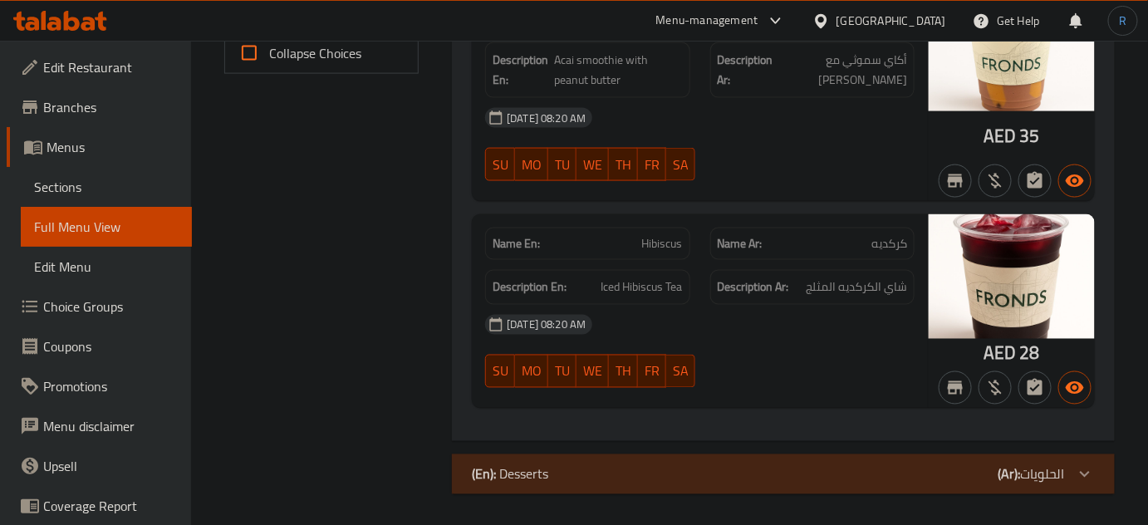
click at [790, 194] on div "Name En: Acai Smoothie Name Ar: أكاي سموثي Description En: Acai smoothie with p…" at bounding box center [700, 94] width 456 height 214
click at [621, 486] on div "(En): Desserts (Ar): الحلويات" at bounding box center [783, 474] width 663 height 40
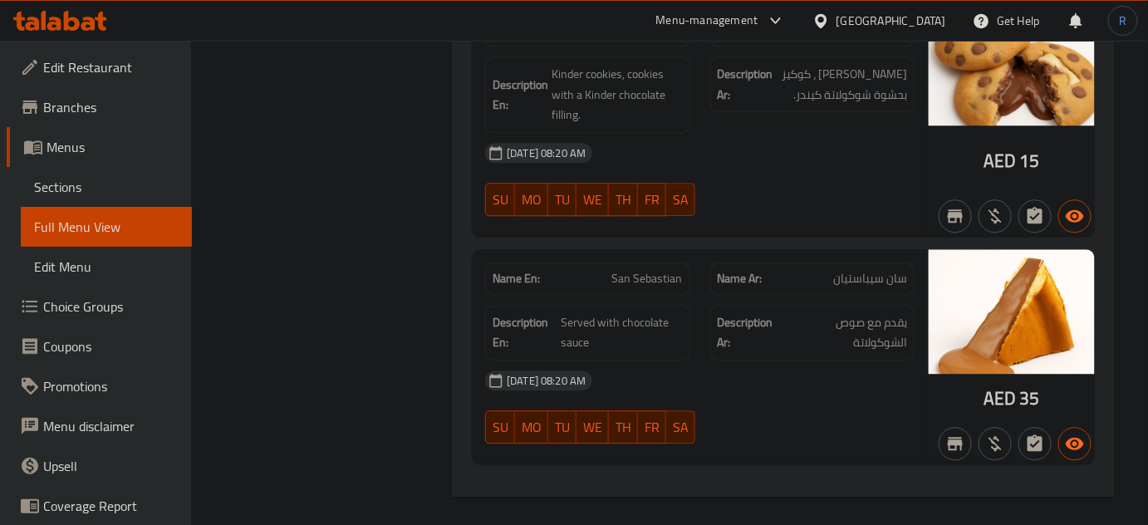
scroll to position [1214, 0]
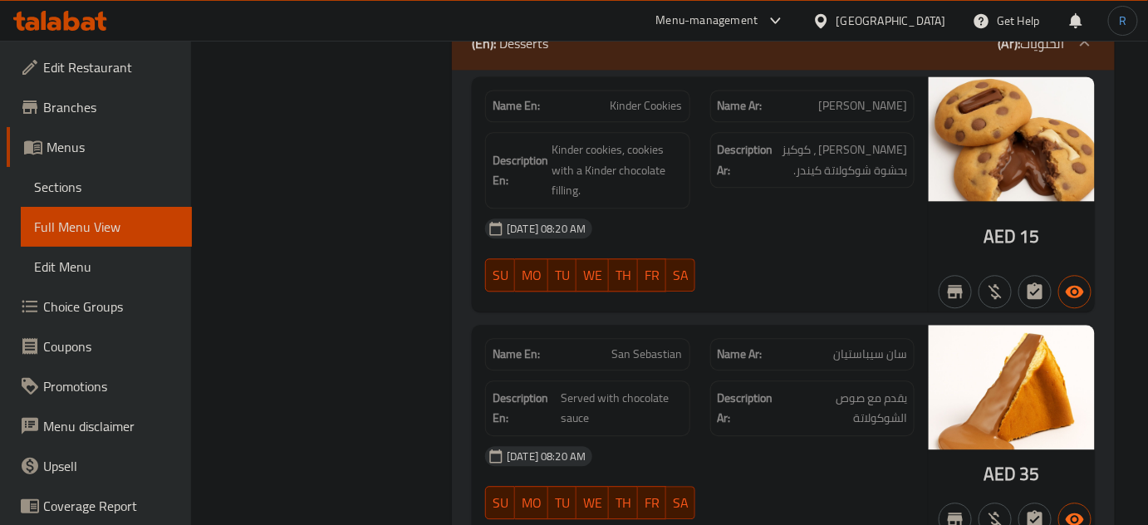
drag, startPoint x: 1077, startPoint y: 238, endPoint x: 852, endPoint y: 208, distance: 227.1
click at [1077, 238] on div "AED 15" at bounding box center [1012, 193] width 166 height 235
click at [643, 97] on span "Kinder Cookies" at bounding box center [647, 105] width 72 height 17
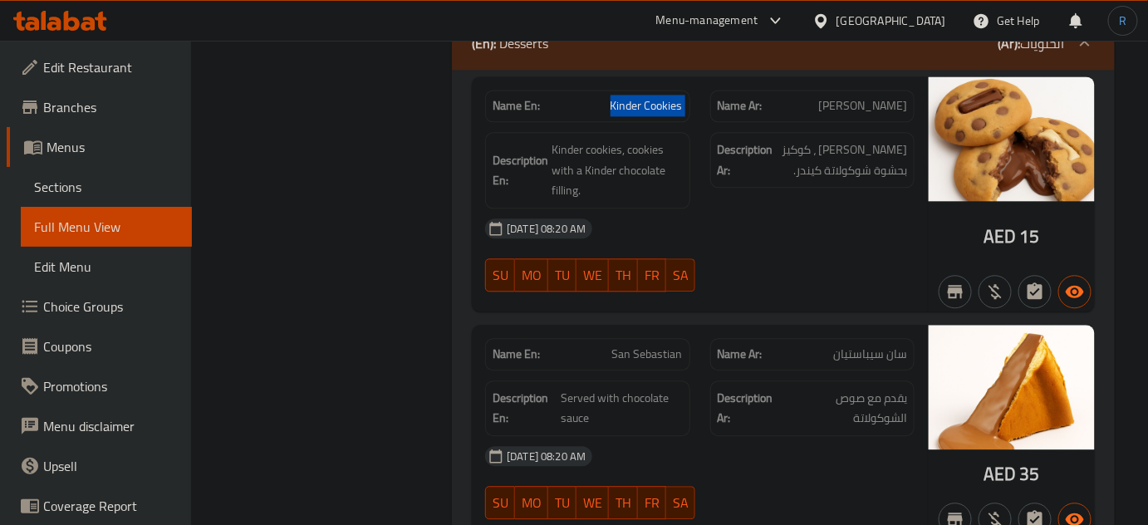
copy span "Kinder Cookies"
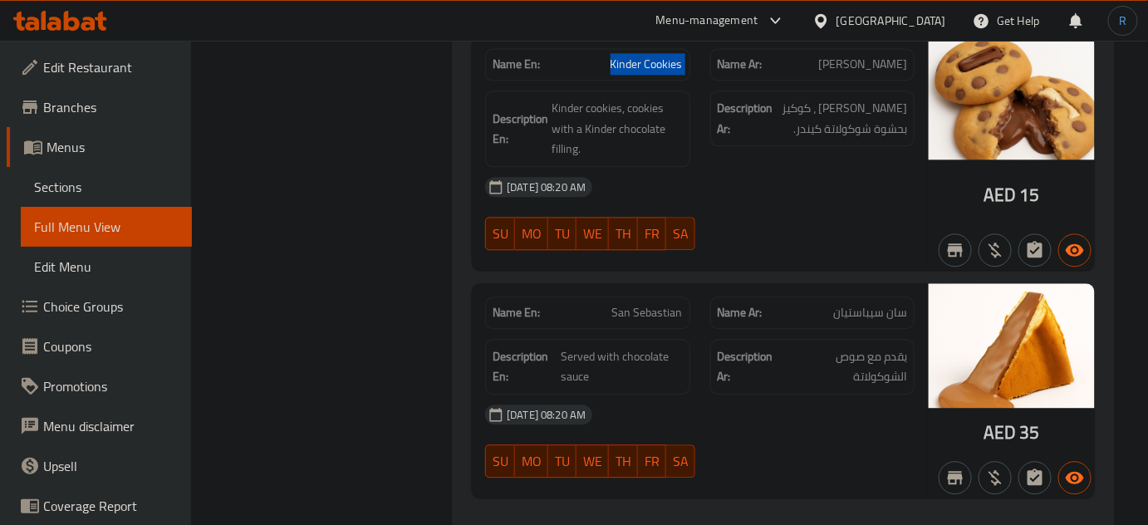
scroll to position [1290, 0]
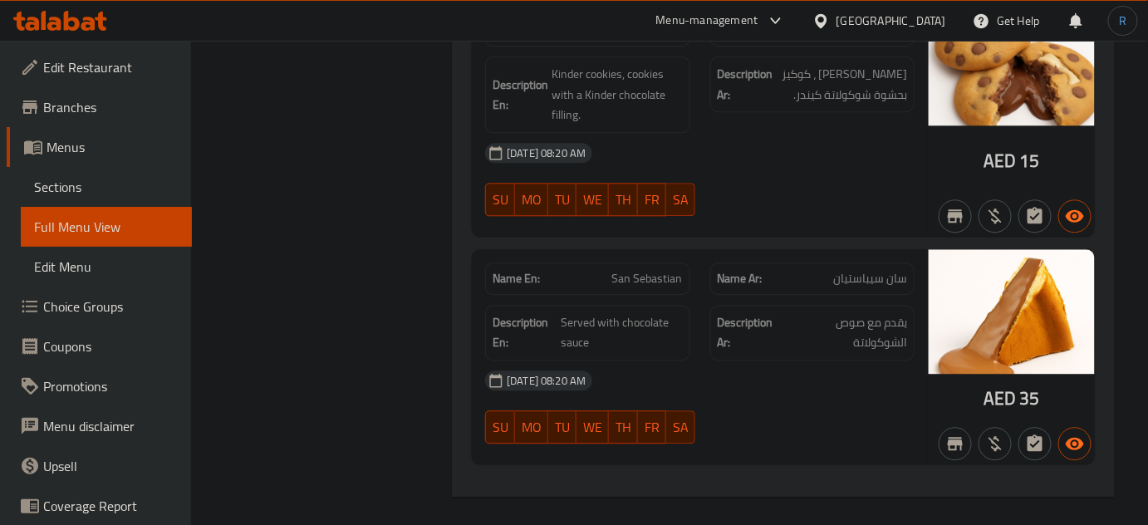
click at [875, 411] on div "15-09-2025 08:20 AM SU MO TU WE TH FR SA" at bounding box center [699, 407] width 449 height 93
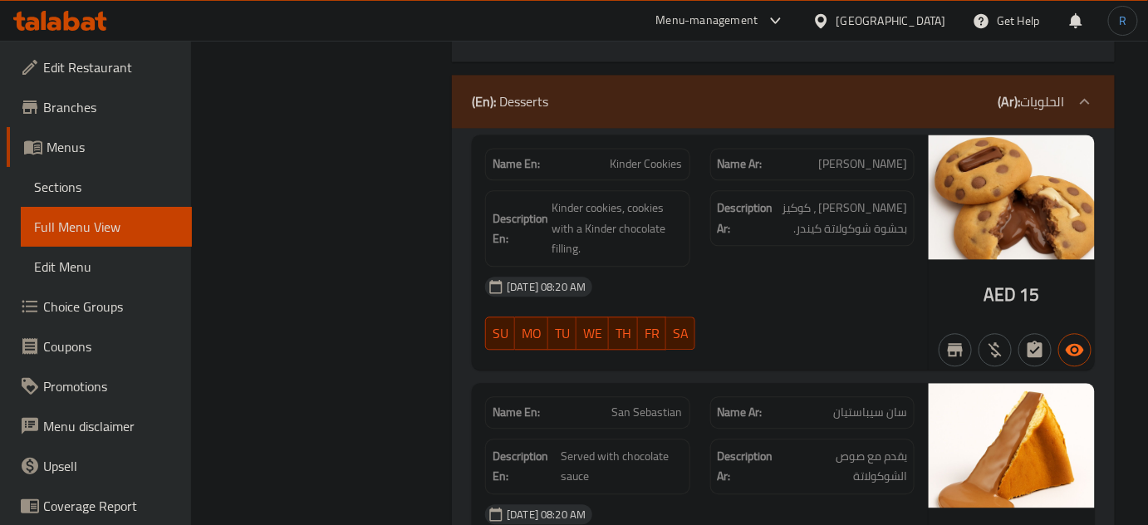
scroll to position [1139, 0]
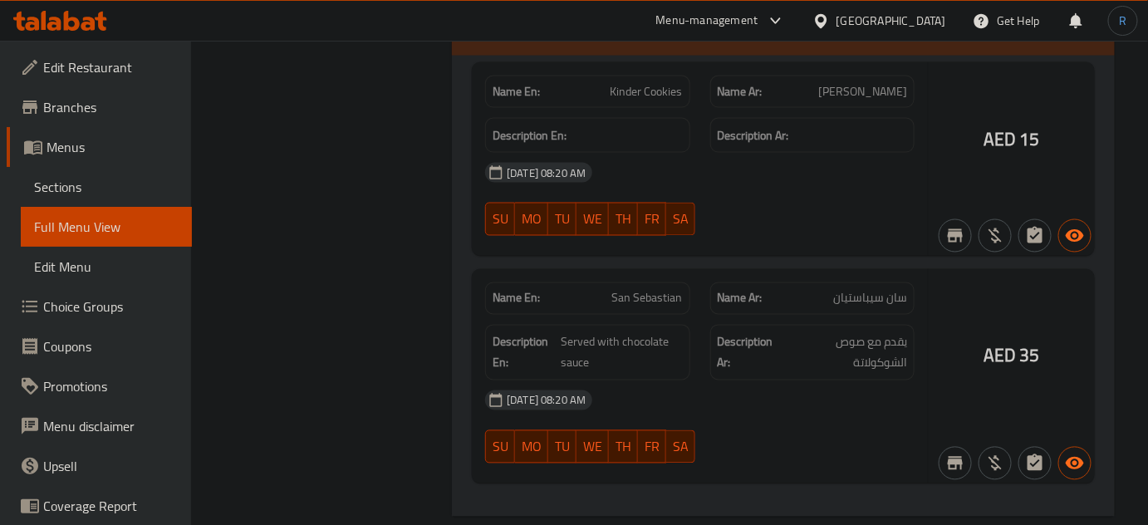
scroll to position [7188, 0]
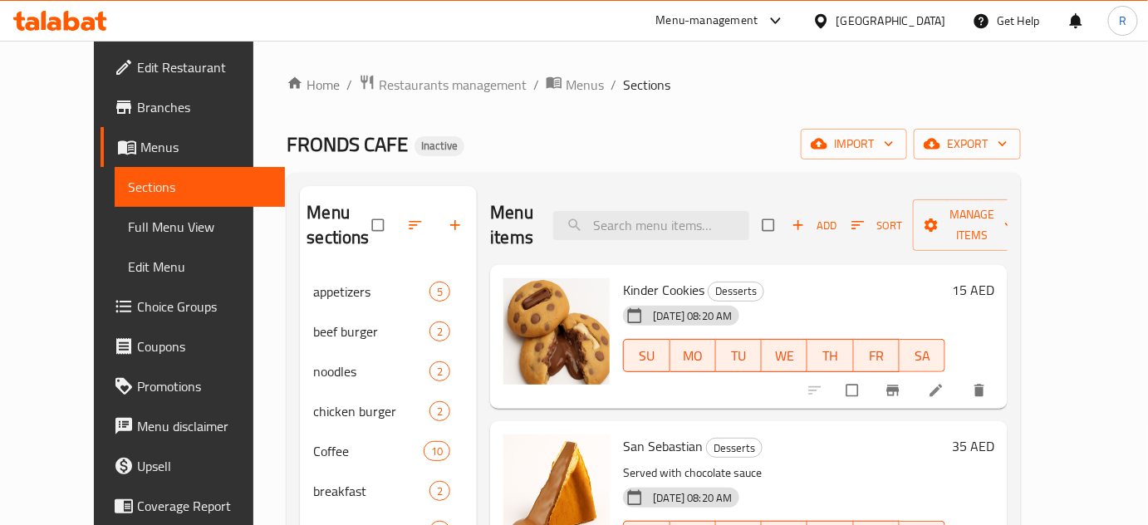
click at [758, 94] on ol "Home / Restaurants management / Menus / Sections" at bounding box center [654, 85] width 734 height 22
click at [1008, 146] on span "export" at bounding box center [967, 144] width 81 height 21
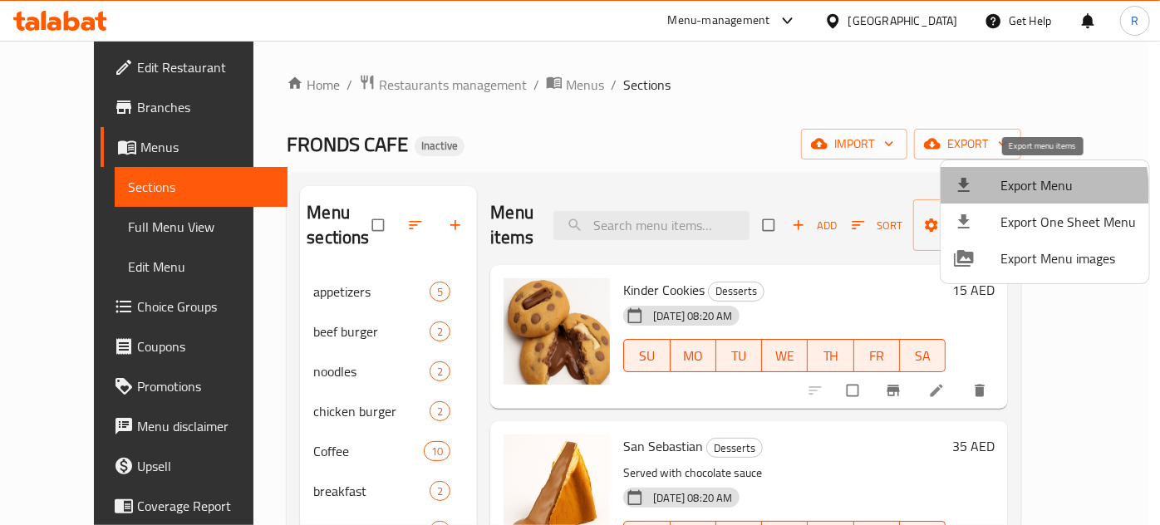
click at [1015, 190] on span "Export Menu" at bounding box center [1067, 185] width 135 height 20
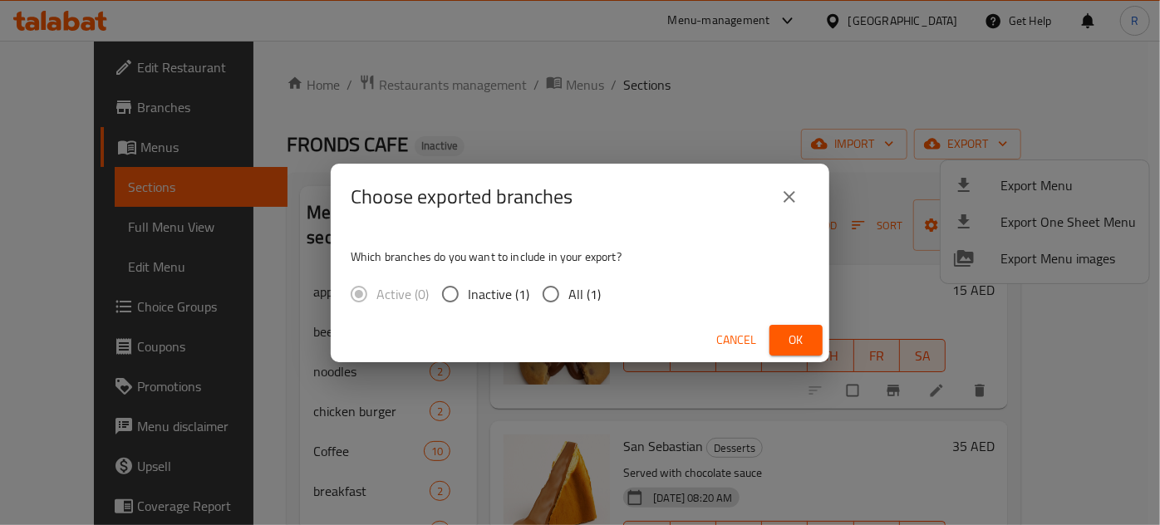
click at [547, 294] on input "All (1)" at bounding box center [550, 294] width 35 height 35
radio input "true"
click at [795, 331] on span "Ok" at bounding box center [796, 340] width 27 height 21
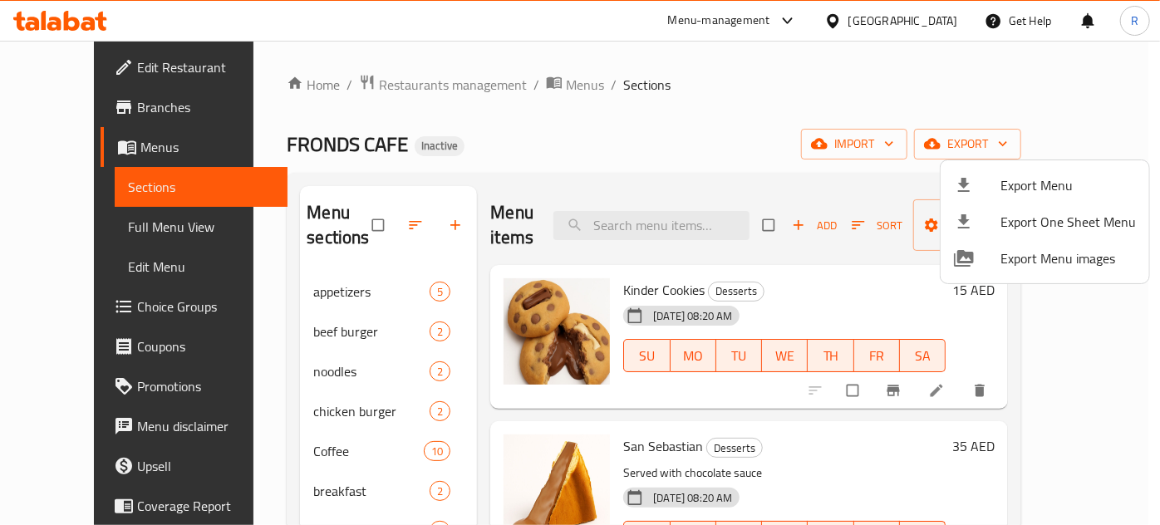
click at [515, 81] on div at bounding box center [580, 262] width 1160 height 525
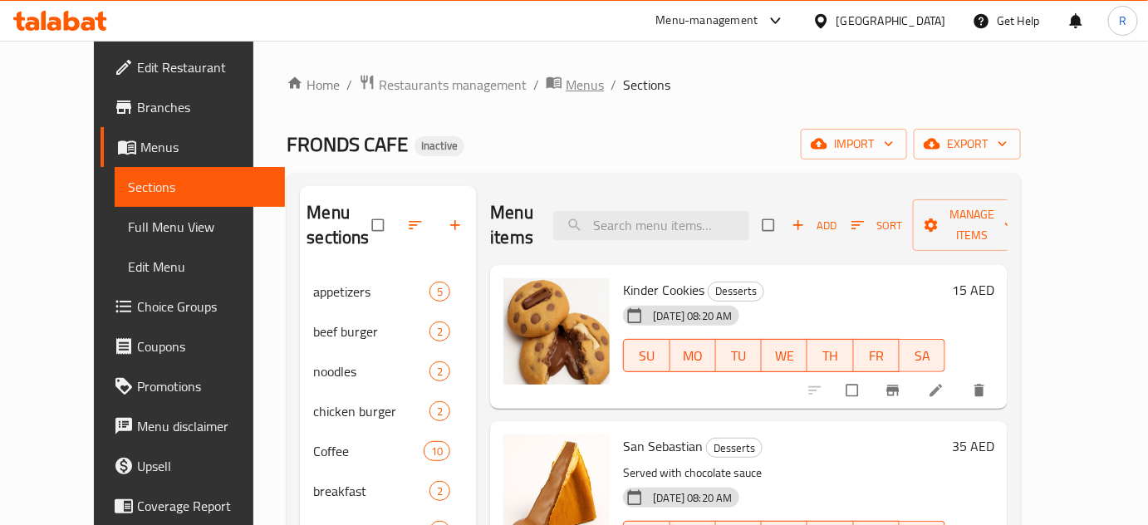
click at [566, 81] on span "Menus" at bounding box center [585, 85] width 38 height 20
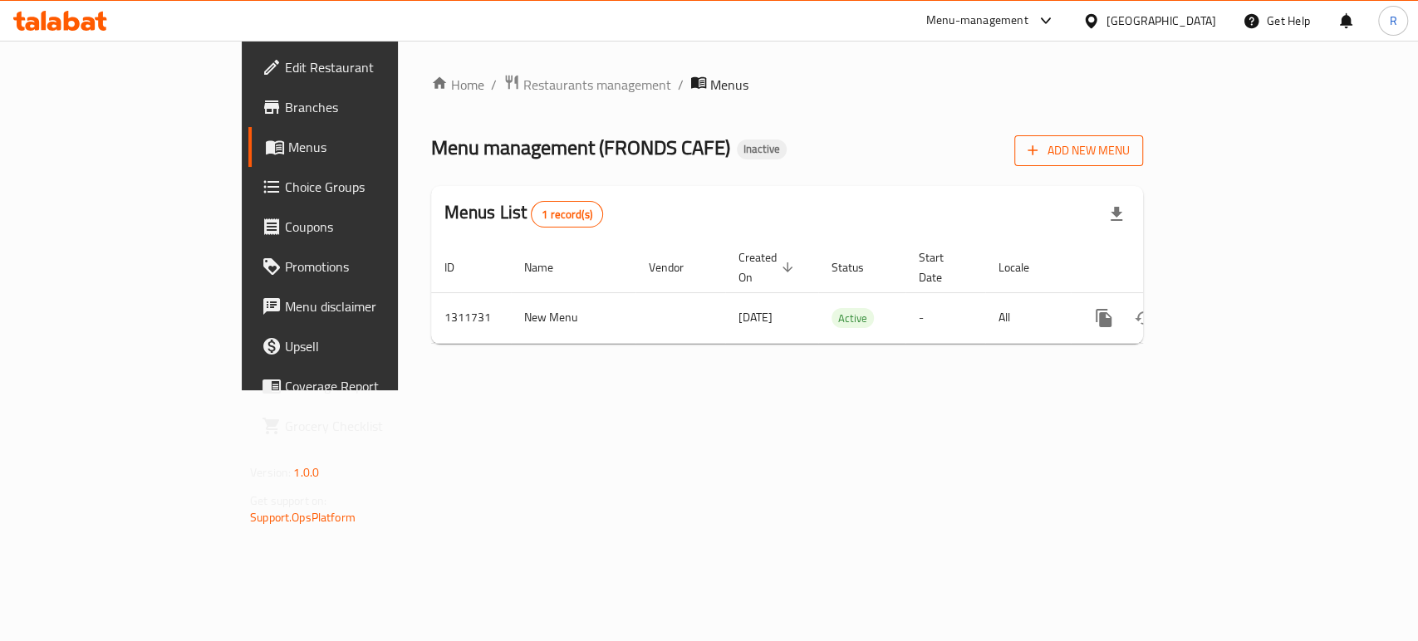
click at [1130, 147] on span "Add New Menu" at bounding box center [1079, 150] width 102 height 21
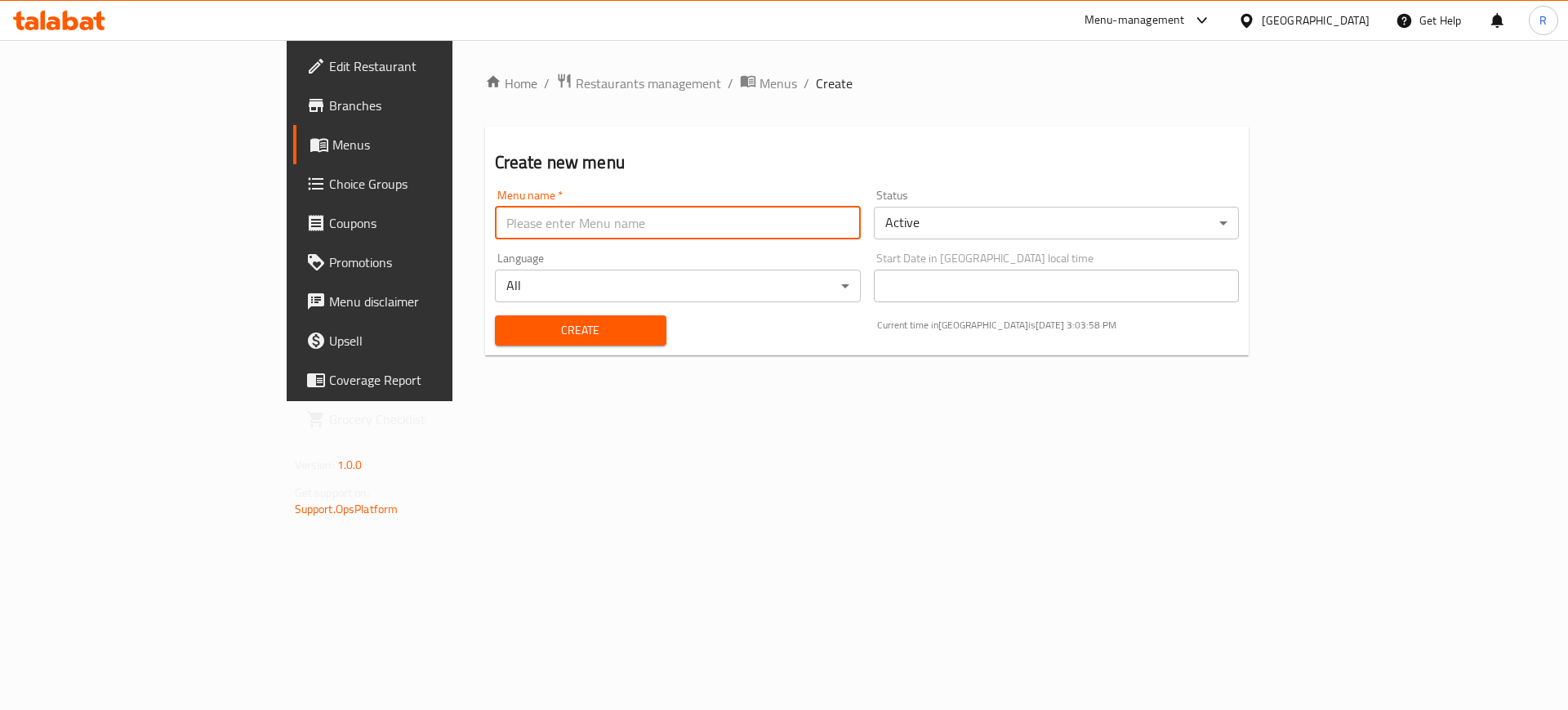
click at [500, 222] on input "text" at bounding box center [677, 222] width 366 height 32
type input "Updated"
click at [494, 220] on input "Updated" at bounding box center [677, 222] width 366 height 32
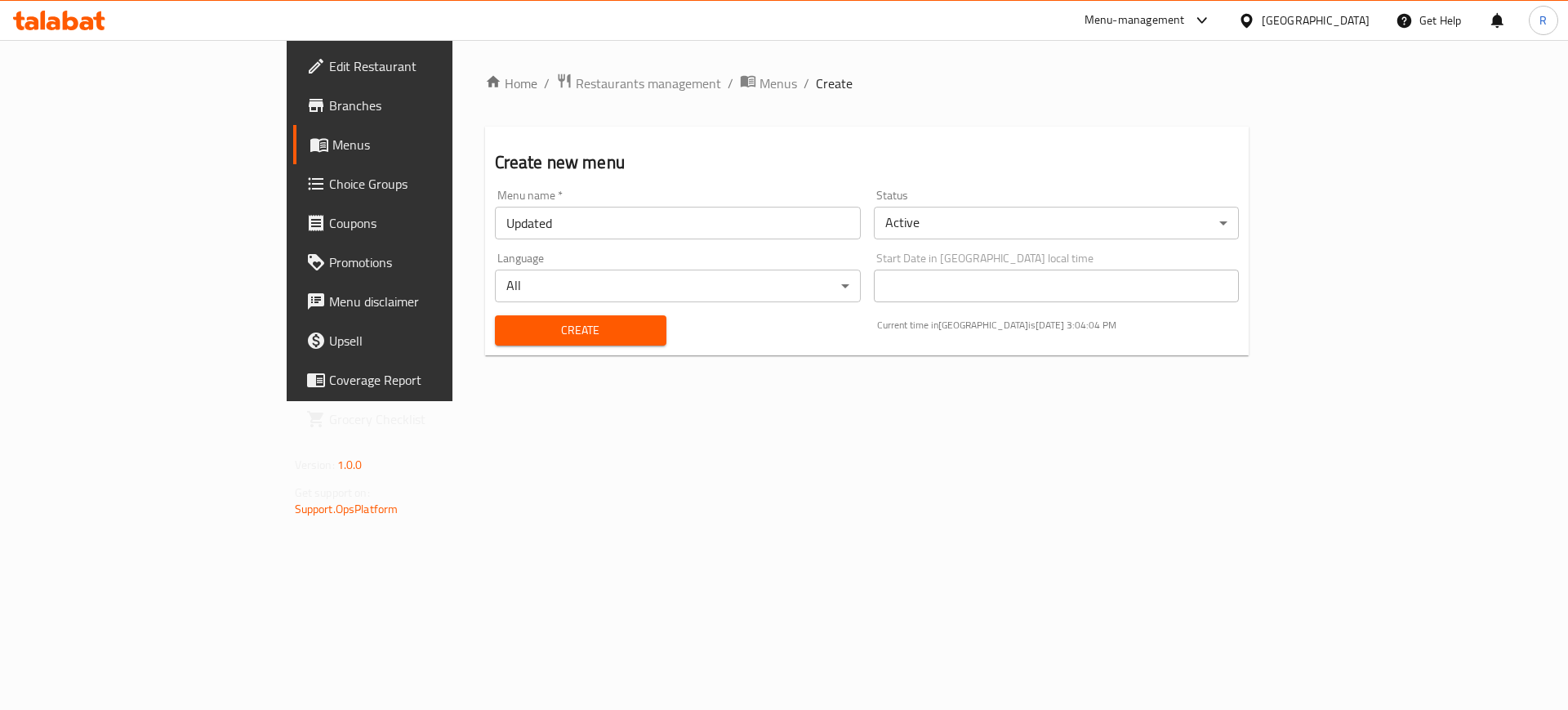
click at [611, 397] on div "Home / Restaurants management / Menus / Create Create new menu Menu name   * Up…" at bounding box center [867, 220] width 830 height 361
click at [510, 335] on span "Create" at bounding box center [581, 330] width 145 height 21
click at [760, 74] on span "Menus" at bounding box center [779, 84] width 37 height 20
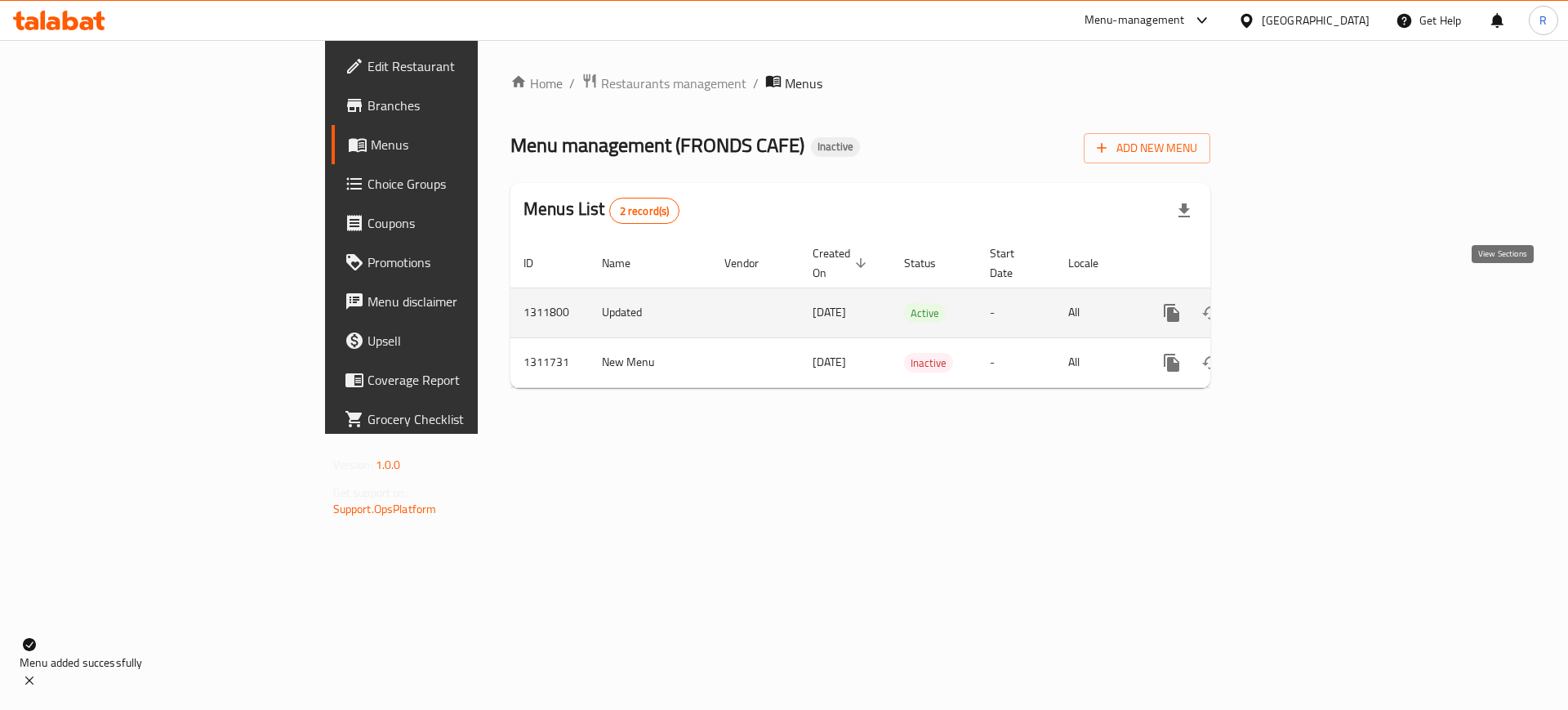
click at [1139, 303] on icon "enhanced table" at bounding box center [1290, 313] width 20 height 20
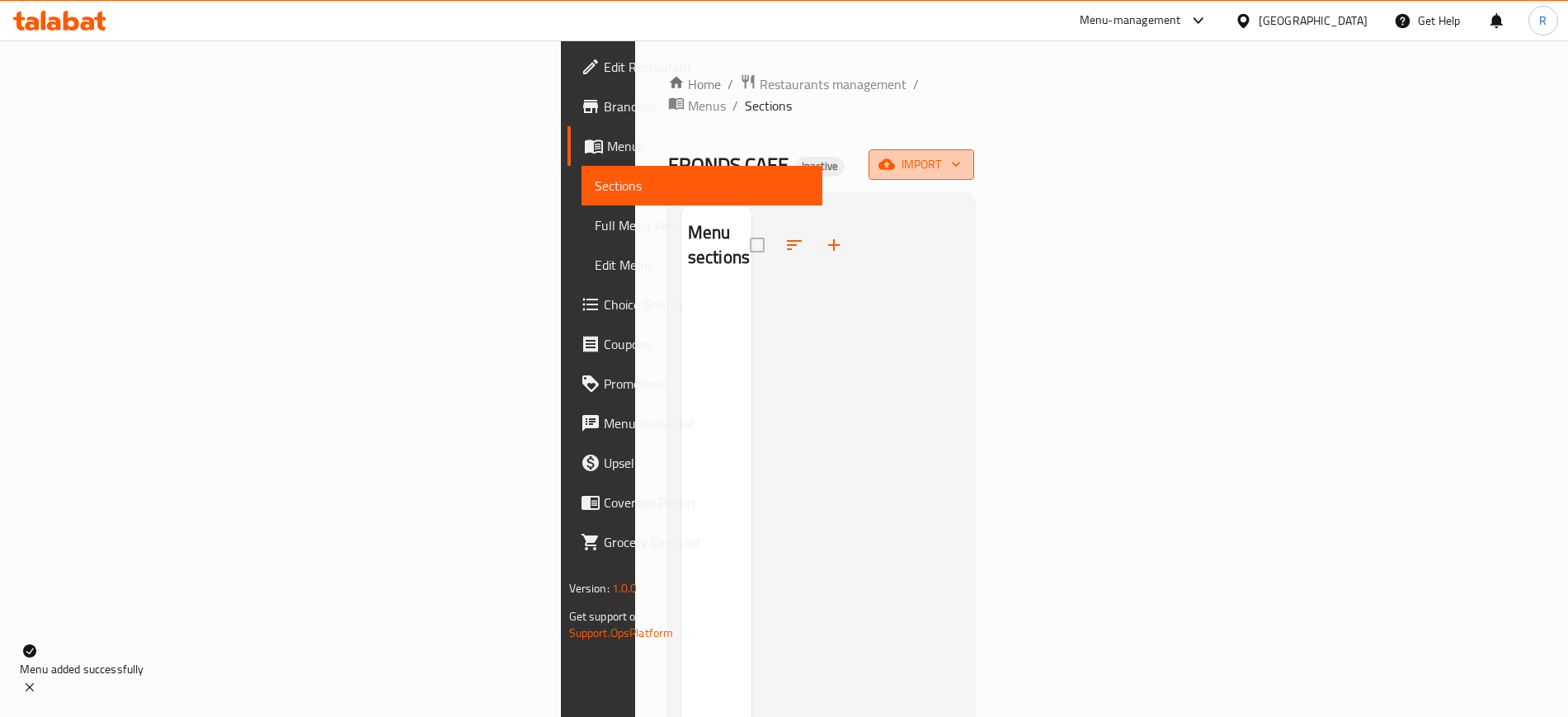
click at [961, 154] on span "import" at bounding box center [922, 164] width 79 height 21
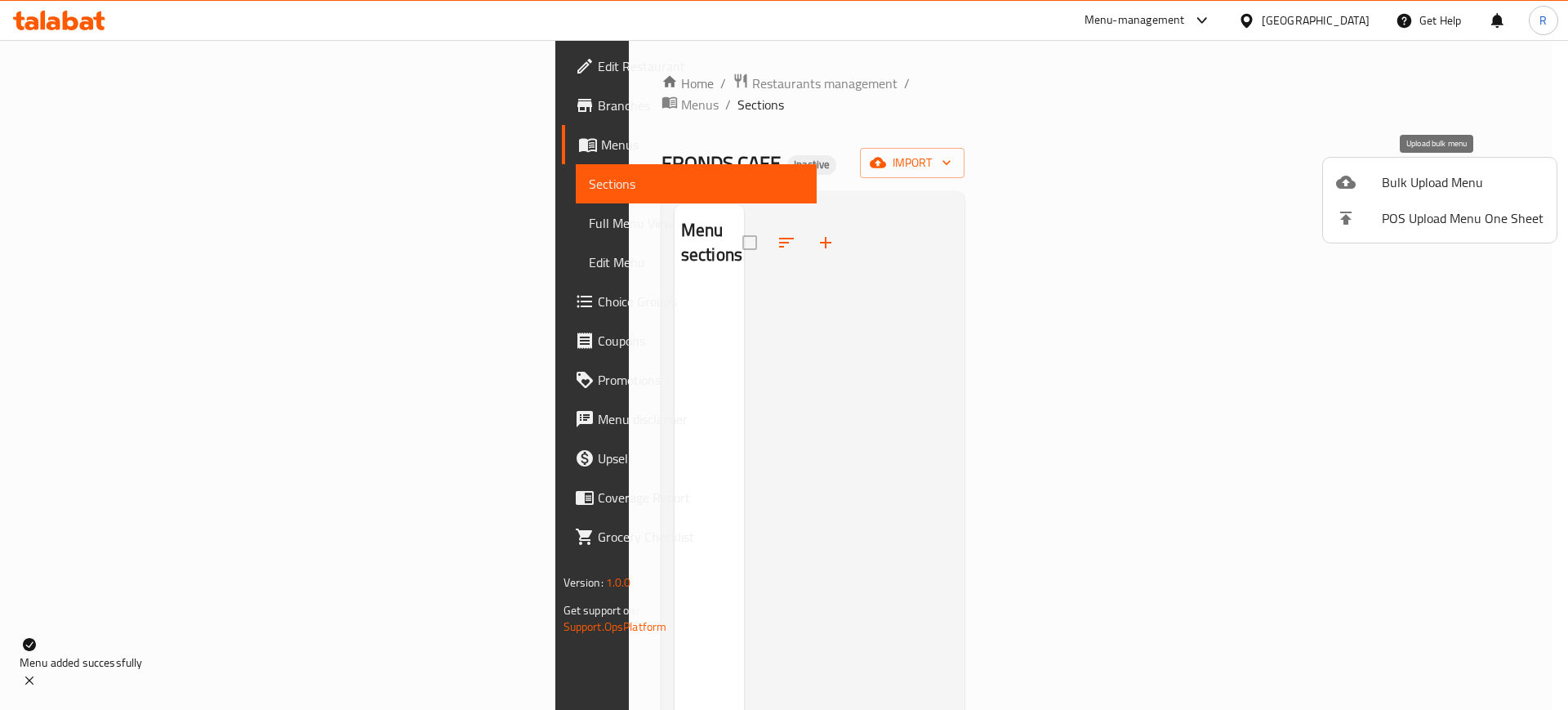
click at [1139, 172] on span "Bulk Upload Menu" at bounding box center [1463, 182] width 161 height 20
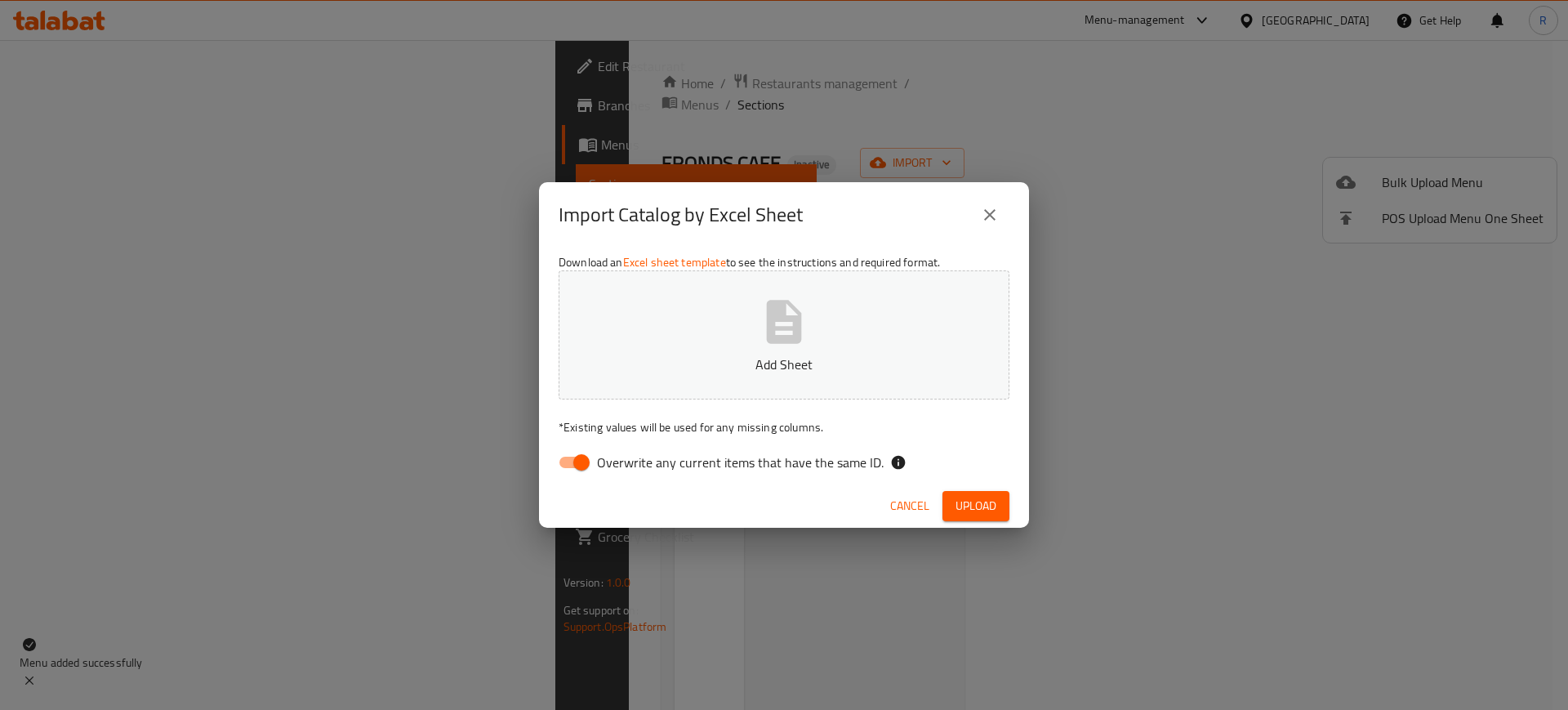
click at [705, 466] on span "Overwrite any current items that have the same ID." at bounding box center [740, 462] width 287 height 20
click at [628, 466] on input "Overwrite any current items that have the same ID." at bounding box center [581, 462] width 93 height 31
checkbox input "false"
click at [965, 501] on span "Upload" at bounding box center [976, 505] width 41 height 21
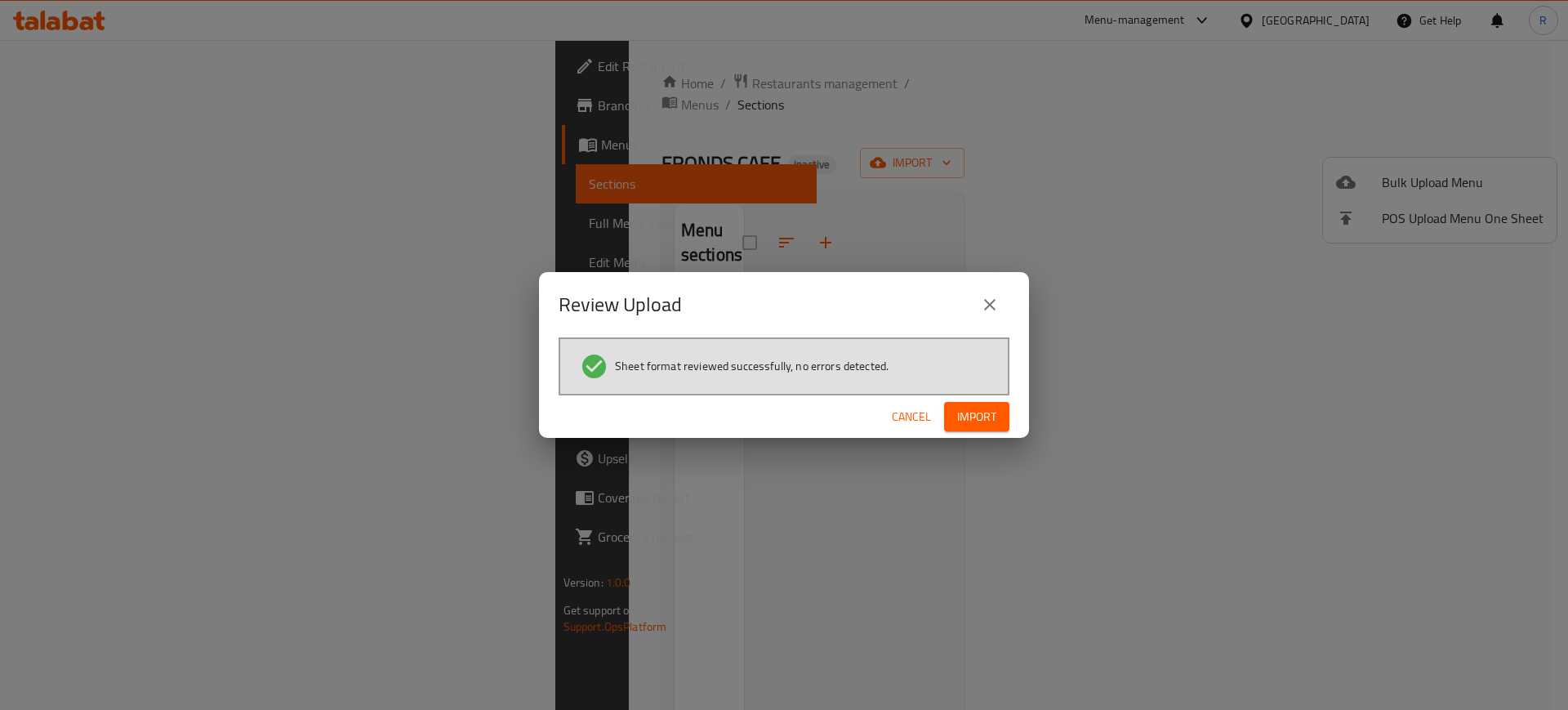
click at [960, 398] on div "Cancel Import" at bounding box center [784, 417] width 490 height 43
click at [960, 420] on span "Import" at bounding box center [977, 417] width 39 height 21
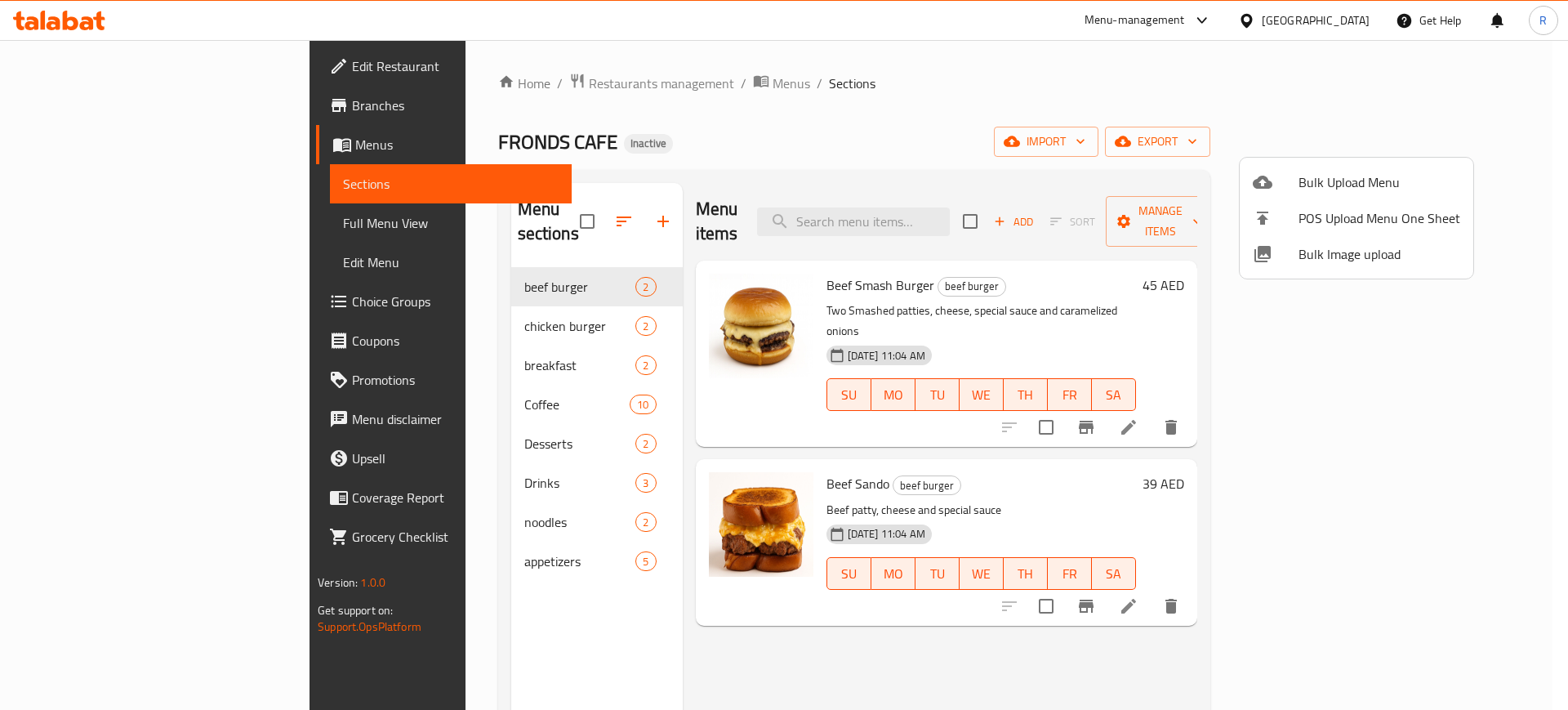
click at [543, 209] on div at bounding box center [784, 355] width 1568 height 710
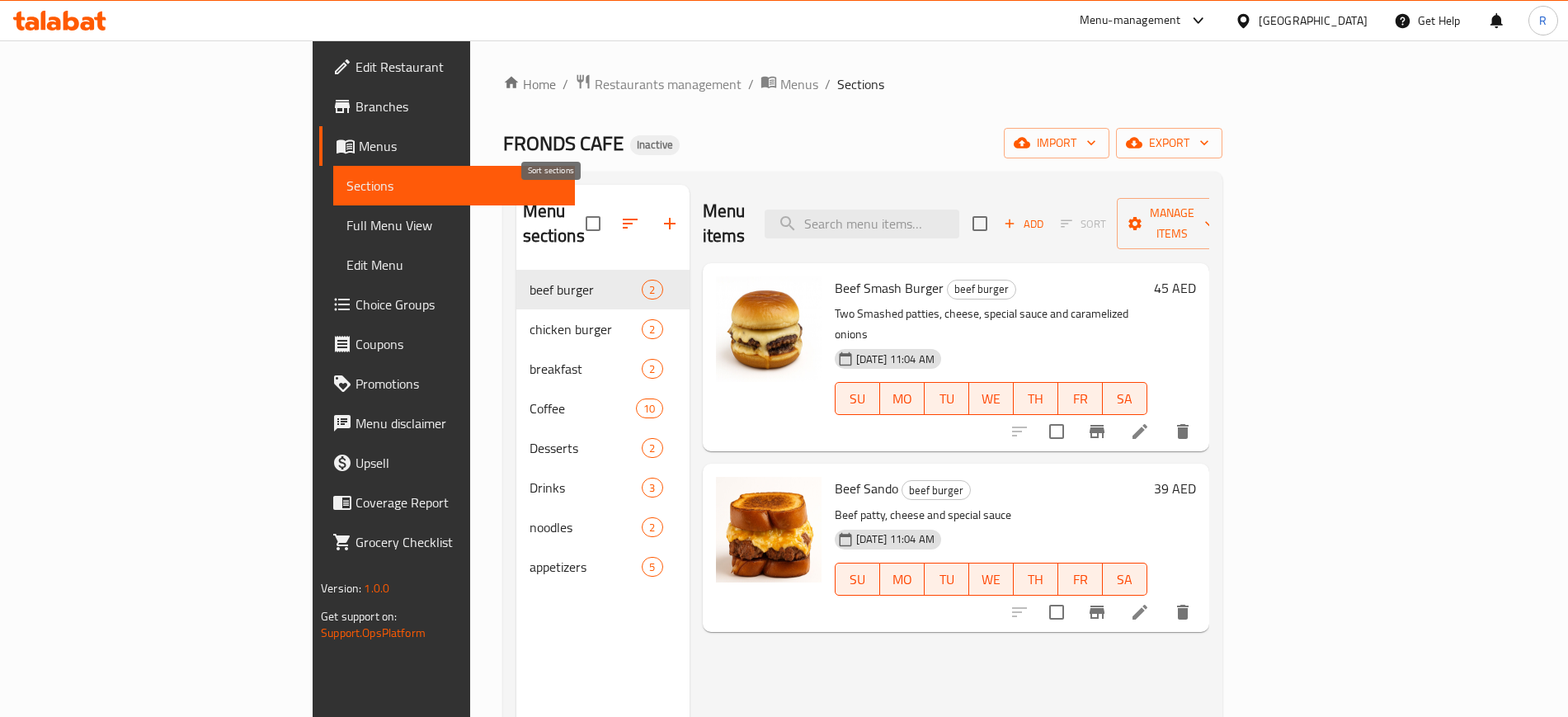
click at [621, 214] on icon "button" at bounding box center [631, 223] width 20 height 20
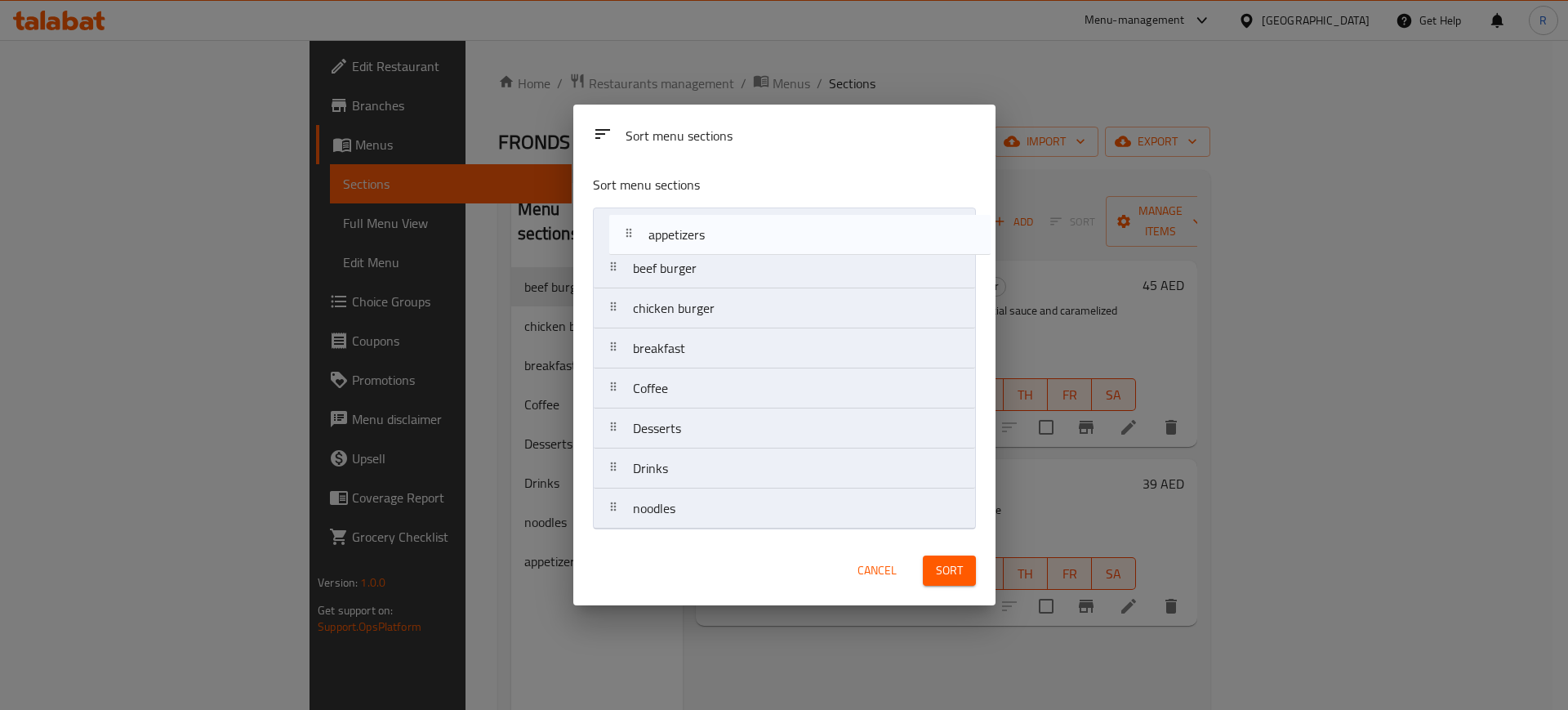
drag, startPoint x: 731, startPoint y: 516, endPoint x: 741, endPoint y: 232, distance: 284.2
click at [741, 232] on nav "beef burger chicken burger breakfast Coffee Desserts Drinks noodles appetizers" at bounding box center [784, 368] width 383 height 322
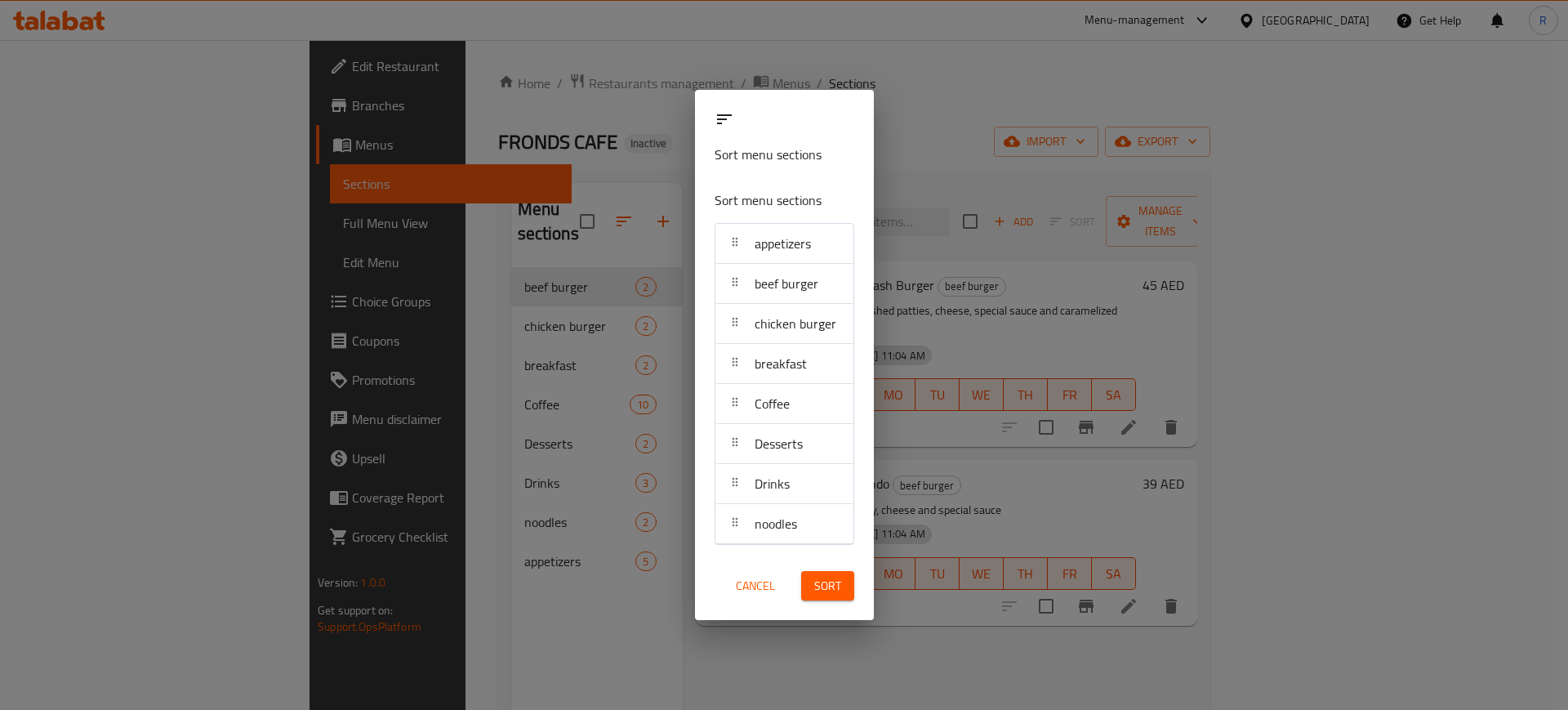
click at [838, 156] on div "Sort menu sections" at bounding box center [784, 133] width 179 height 88
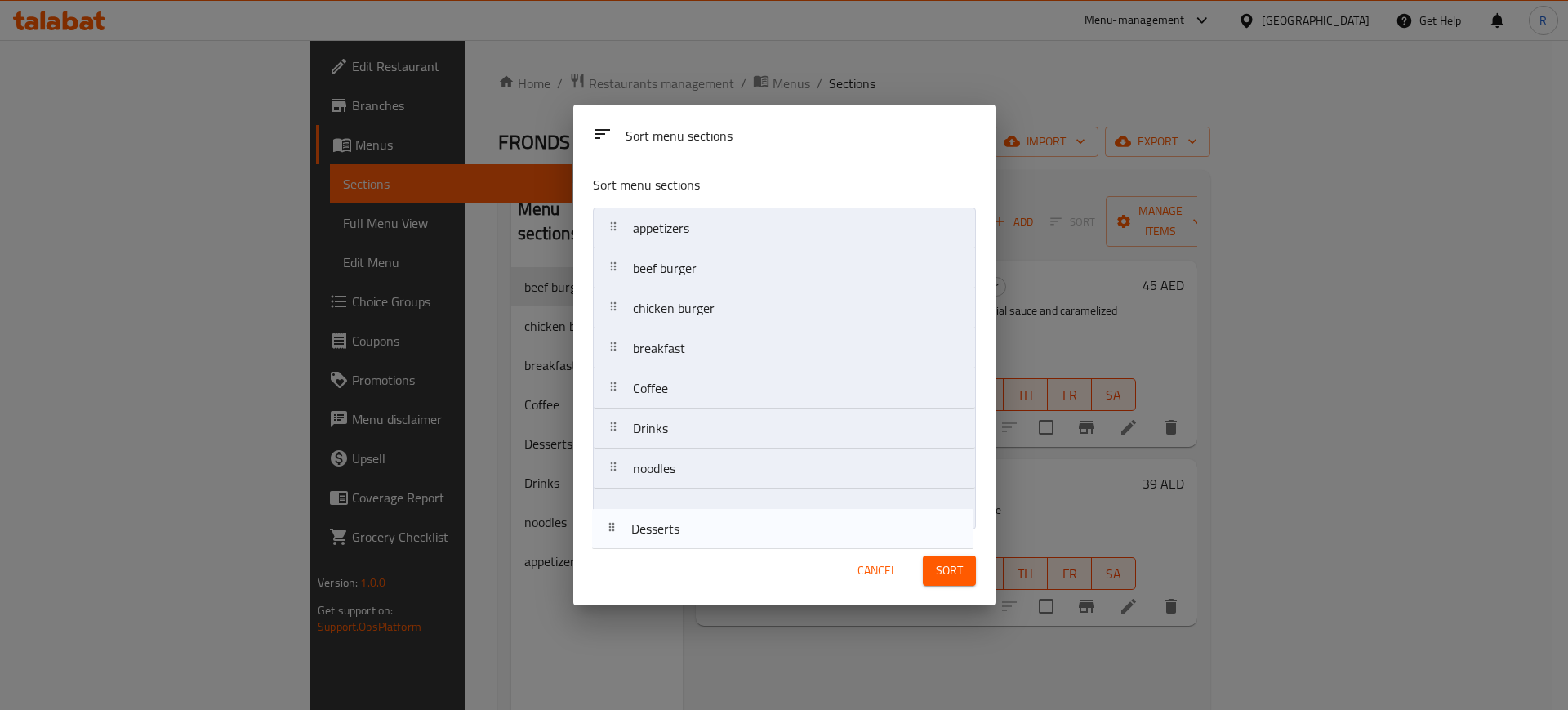
drag, startPoint x: 700, startPoint y: 438, endPoint x: 698, endPoint y: 543, distance: 105.0
click at [698, 515] on div "Sort menu sections Sort menu sections appetizers beef burger chicken burger bre…" at bounding box center [784, 354] width 422 height 501
drag, startPoint x: 700, startPoint y: 432, endPoint x: 700, endPoint y: 509, distance: 77.0
click at [700, 509] on nav "appetizers beef burger chicken burger breakfast Coffee Drinks noodles Desserts" at bounding box center [784, 368] width 383 height 322
drag, startPoint x: 791, startPoint y: 482, endPoint x: 790, endPoint y: 525, distance: 43.0
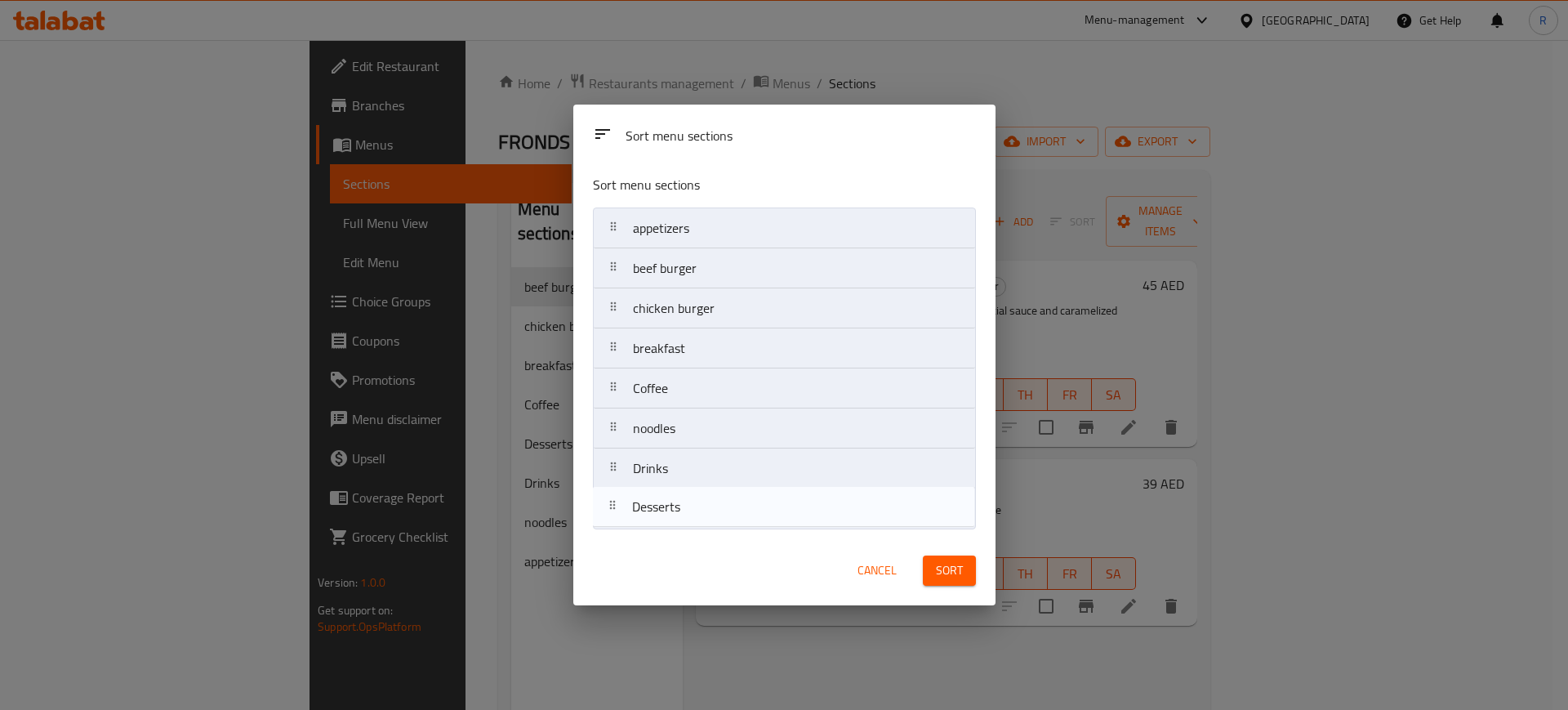
click at [790, 515] on nav "appetizers beef burger chicken burger breakfast Coffee noodles Desserts Drinks" at bounding box center [784, 368] width 383 height 322
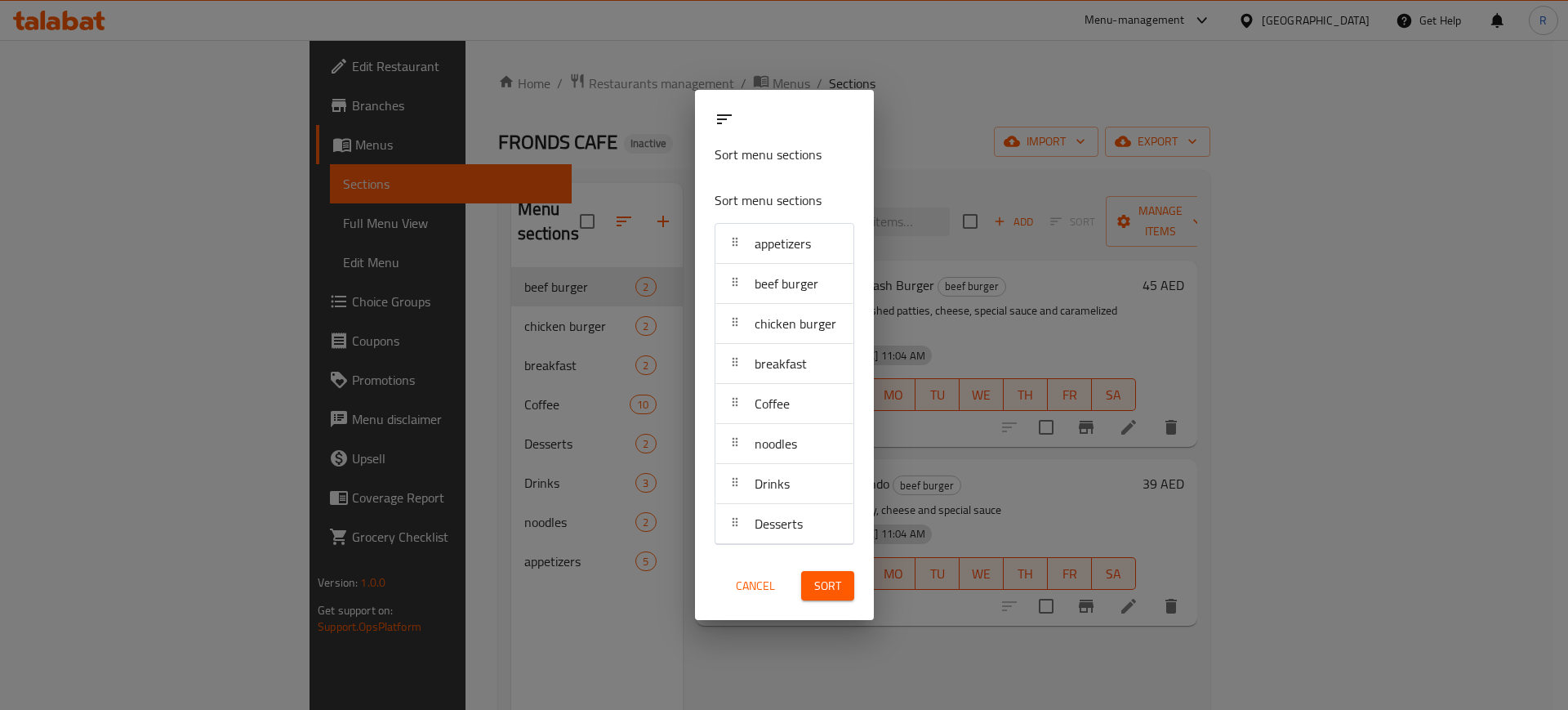
click at [827, 177] on div "Sort menu sections" at bounding box center [784, 203] width 152 height 52
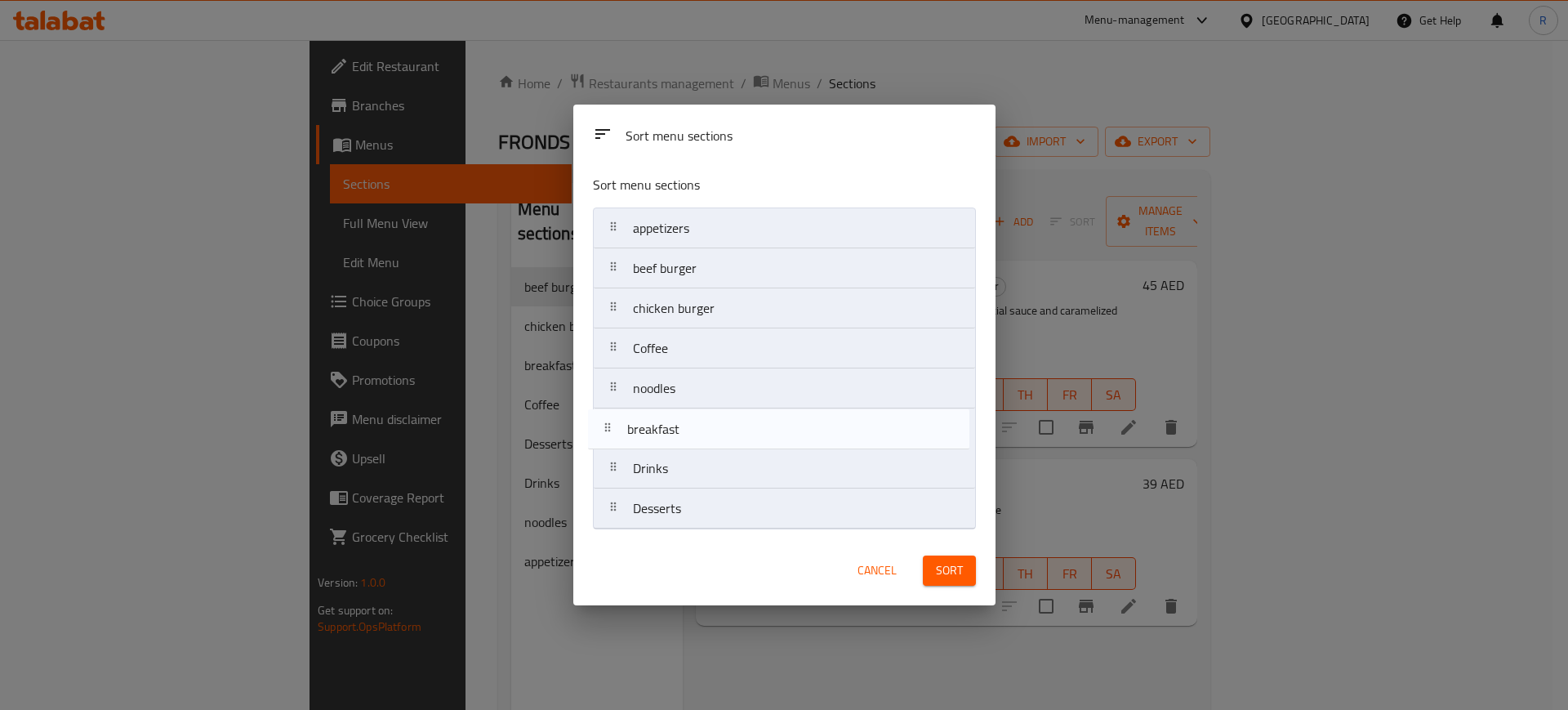
drag, startPoint x: 703, startPoint y: 353, endPoint x: 697, endPoint y: 449, distance: 96.2
click at [697, 449] on nav "appetizers beef burger chicken burger breakfast Coffee noodles Drinks Desserts" at bounding box center [784, 368] width 383 height 322
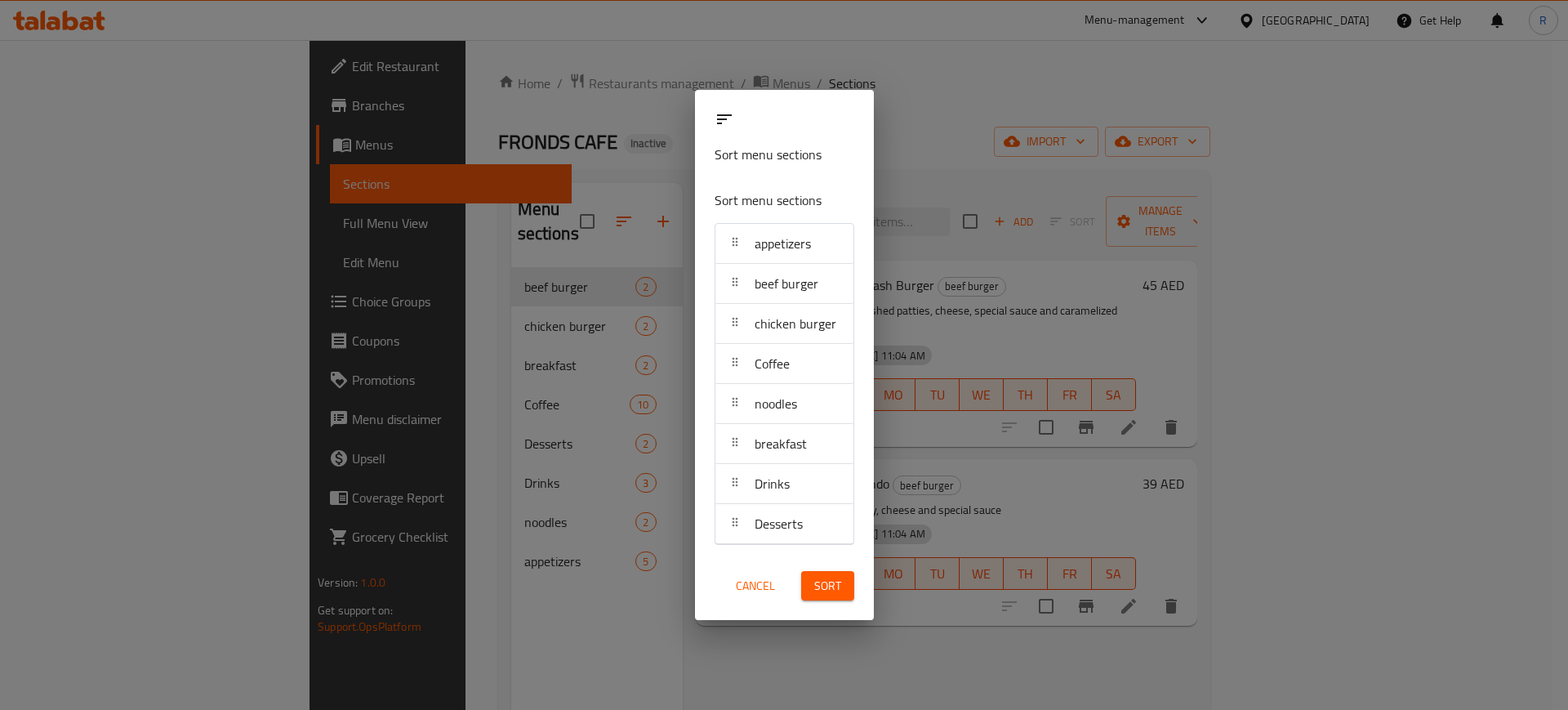
click at [818, 177] on div "Sort menu sections" at bounding box center [784, 203] width 152 height 52
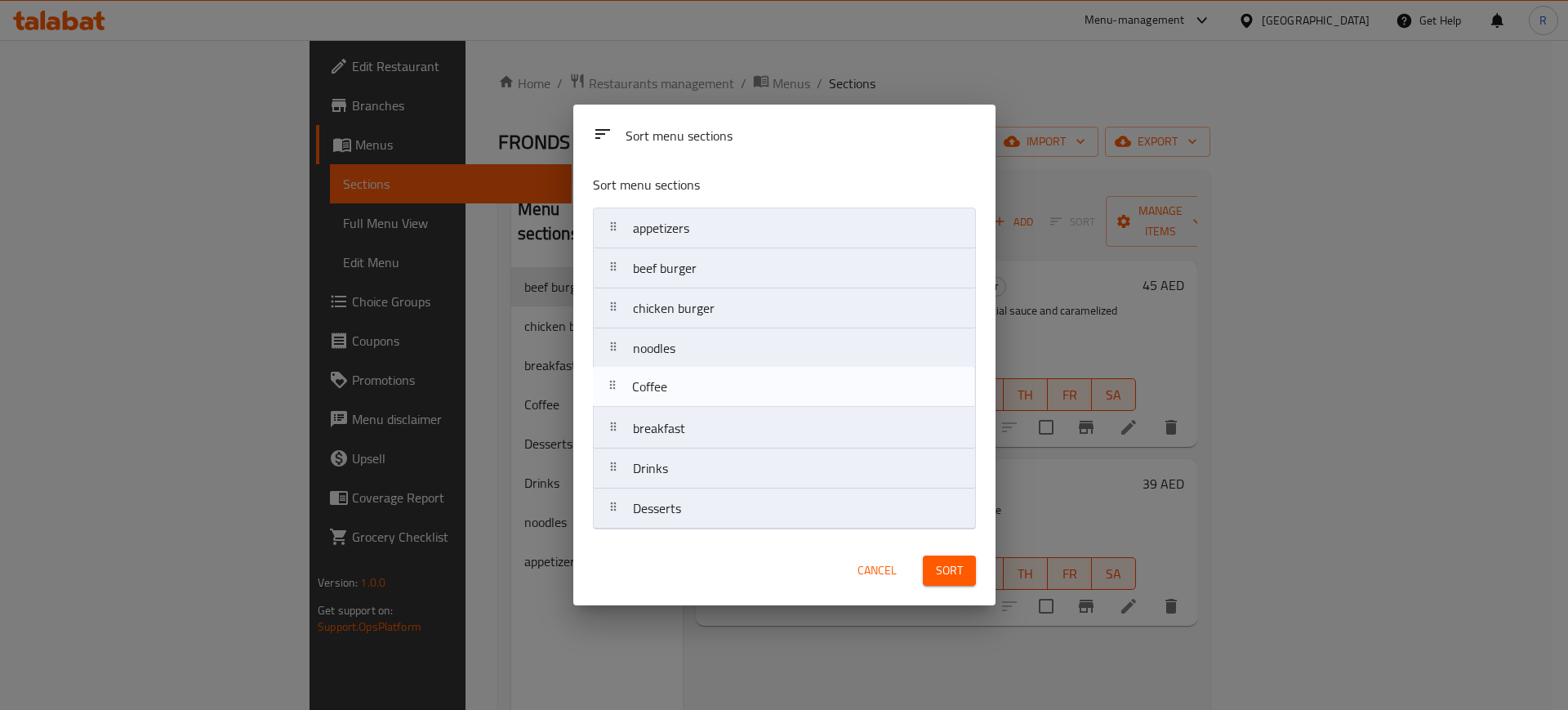
drag, startPoint x: 701, startPoint y: 347, endPoint x: 700, endPoint y: 392, distance: 45.0
click at [700, 392] on nav "appetizers beef burger chicken burger Coffee noodles breakfast Drinks Desserts" at bounding box center [784, 368] width 383 height 322
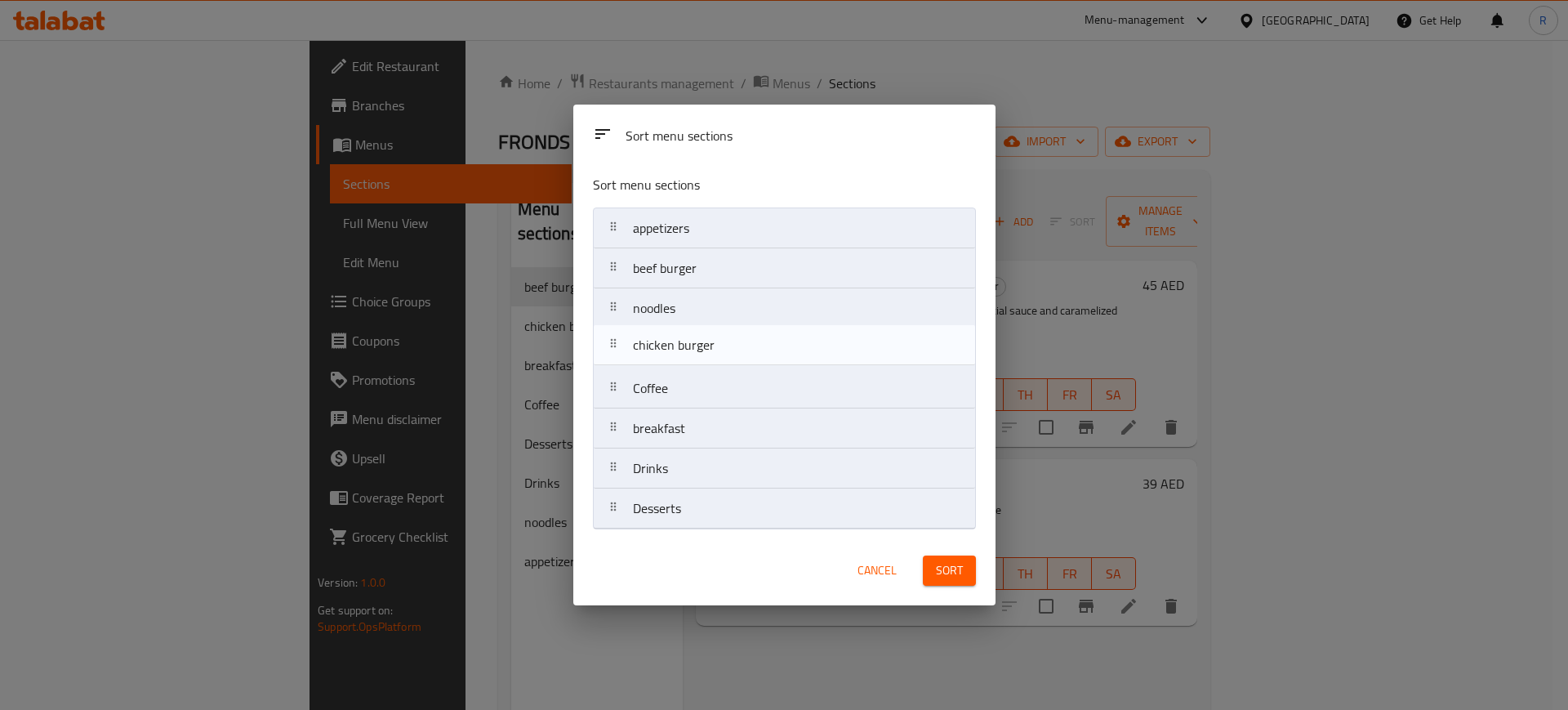
drag, startPoint x: 714, startPoint y: 320, endPoint x: 714, endPoint y: 359, distance: 39.0
click at [714, 359] on nav "appetizers beef burger chicken burger noodles Coffee breakfast Drinks Desserts" at bounding box center [784, 368] width 383 height 322
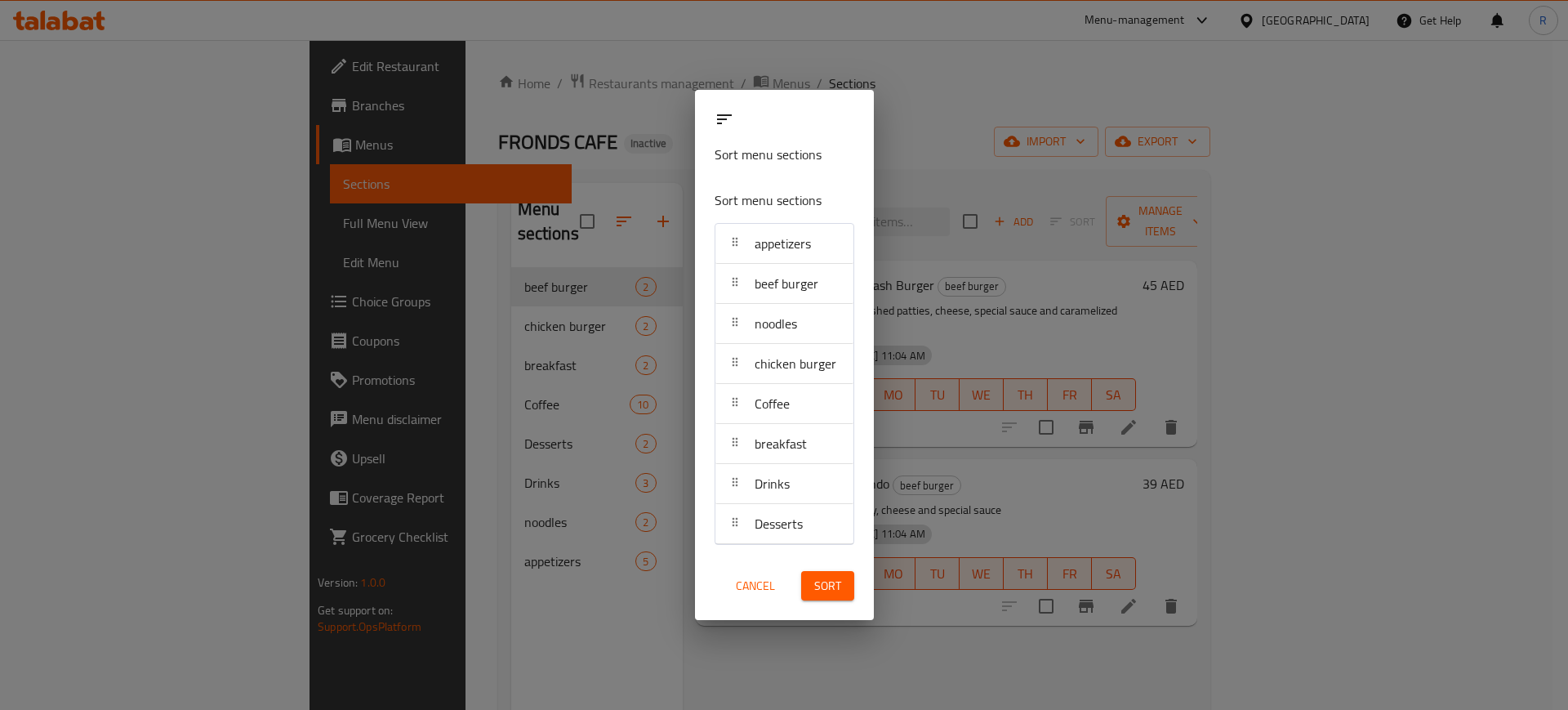
click at [854, 515] on button "Sort" at bounding box center [828, 586] width 53 height 30
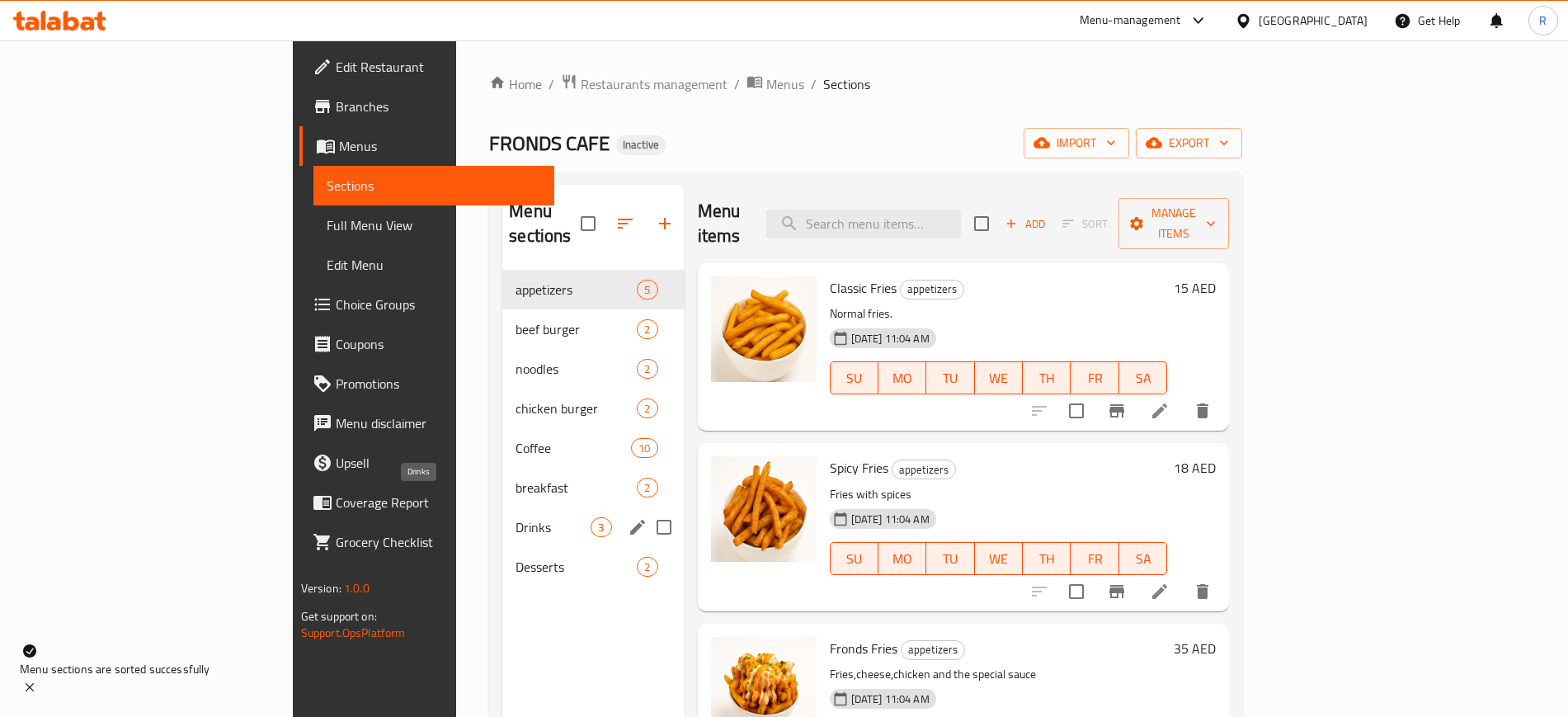
click at [515, 517] on span "Drinks" at bounding box center [553, 527] width 75 height 20
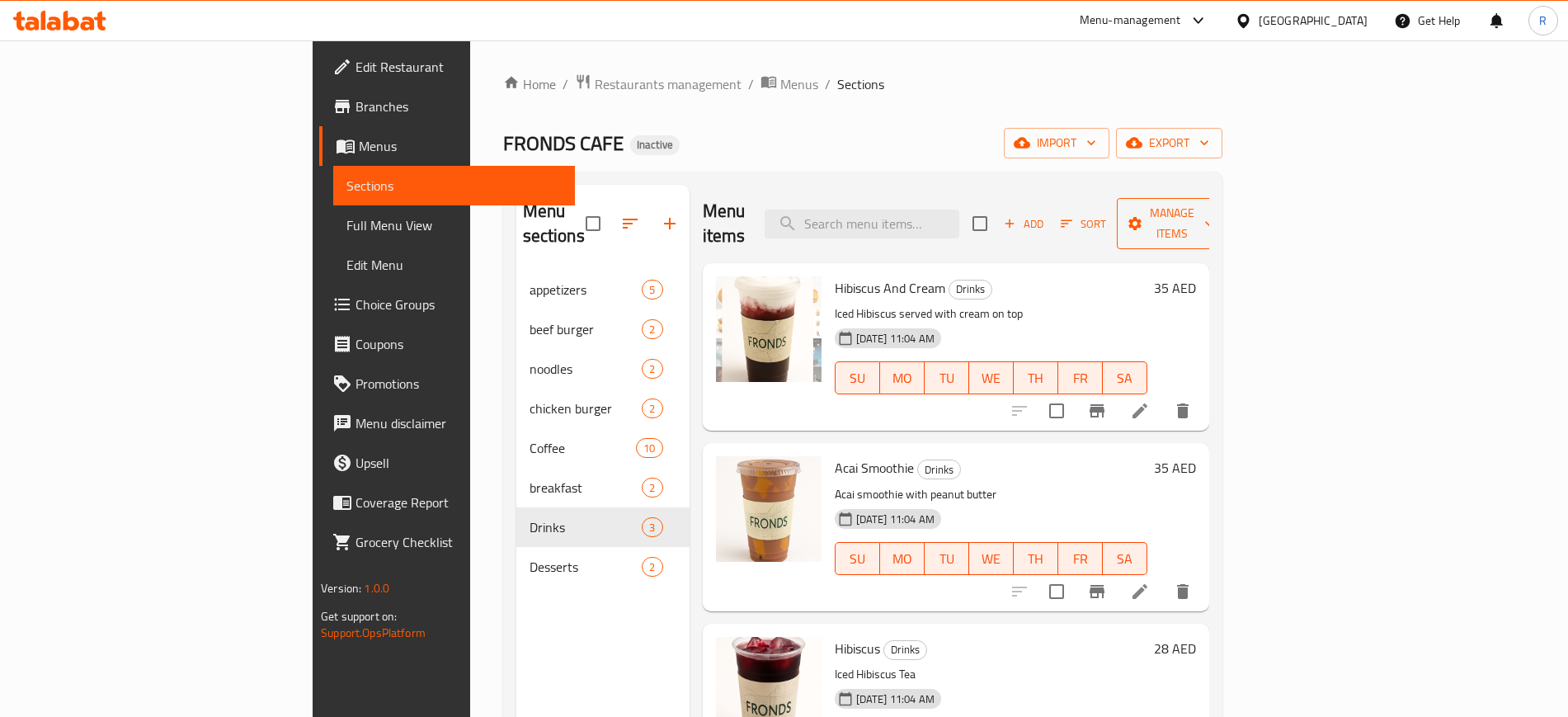
click at [1151, 208] on span "Manage items" at bounding box center [1172, 223] width 84 height 42
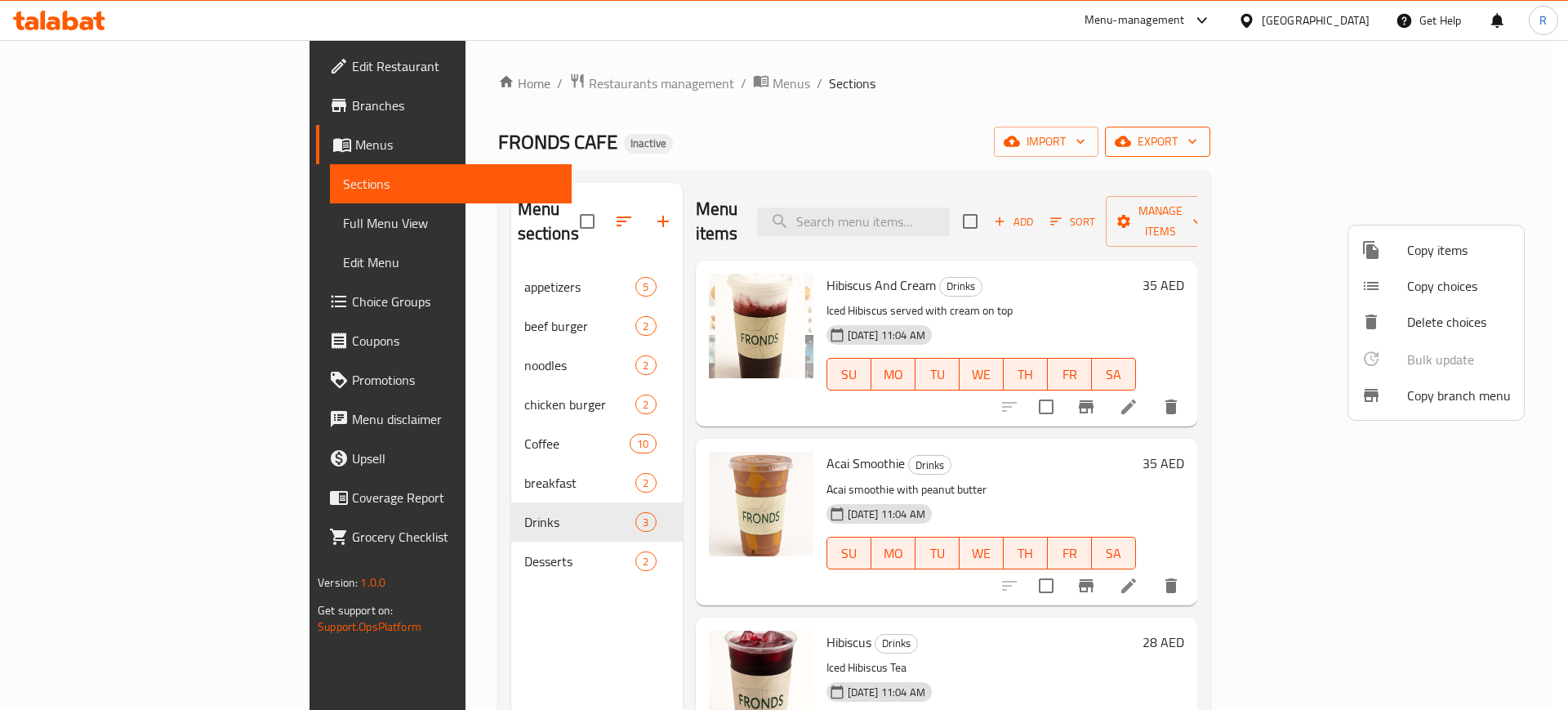
click at [1139, 139] on div at bounding box center [784, 355] width 1568 height 710
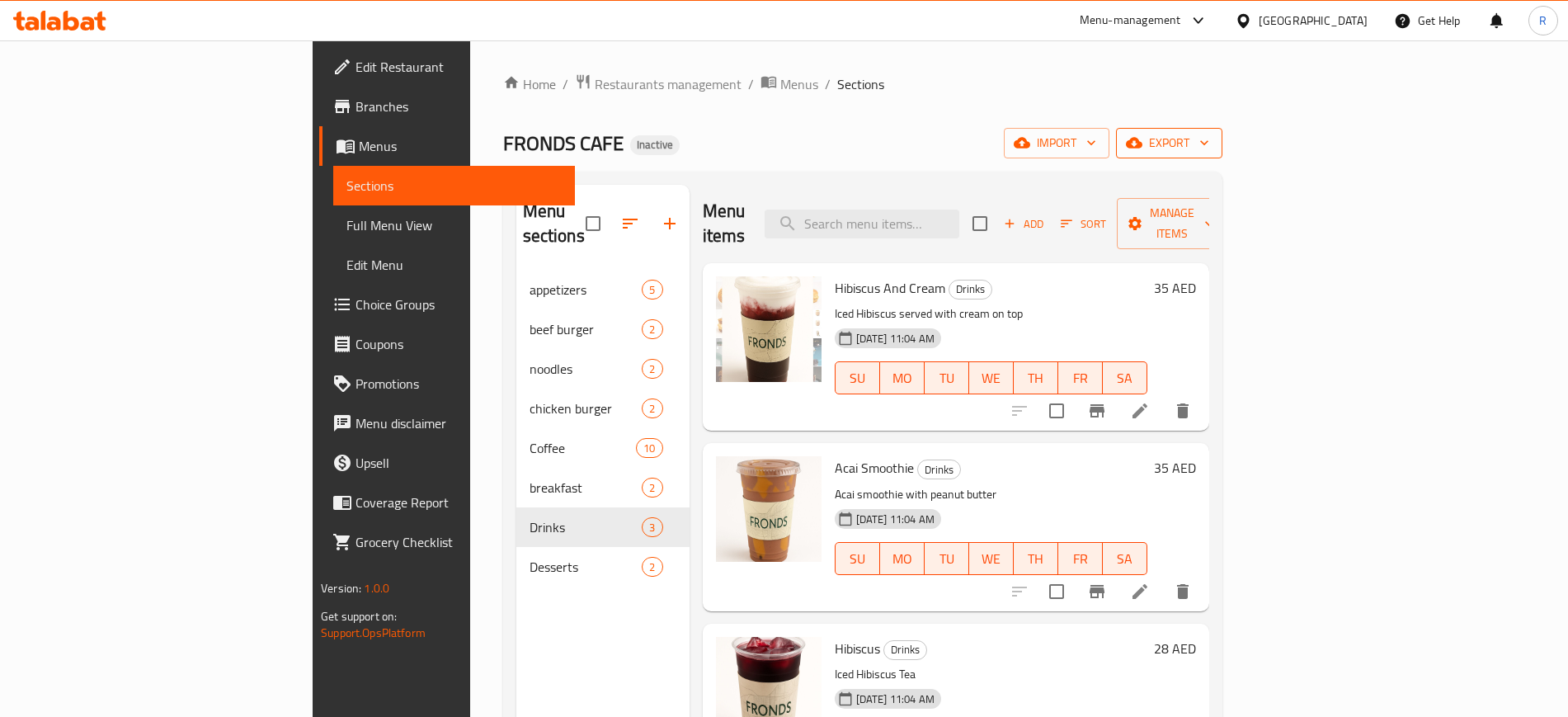
click at [1151, 141] on span "export" at bounding box center [1169, 143] width 80 height 21
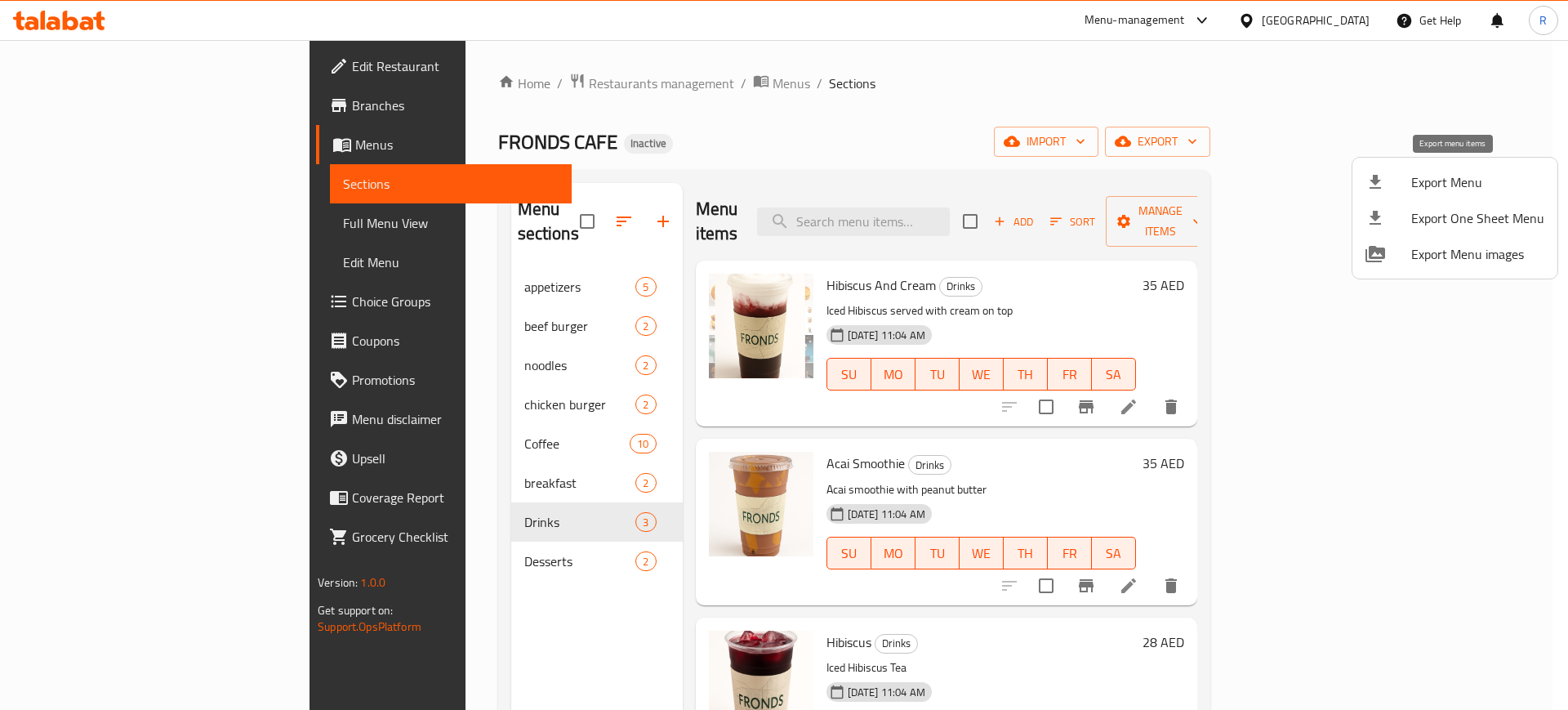
click at [1139, 180] on span "Export Menu" at bounding box center [1477, 182] width 133 height 20
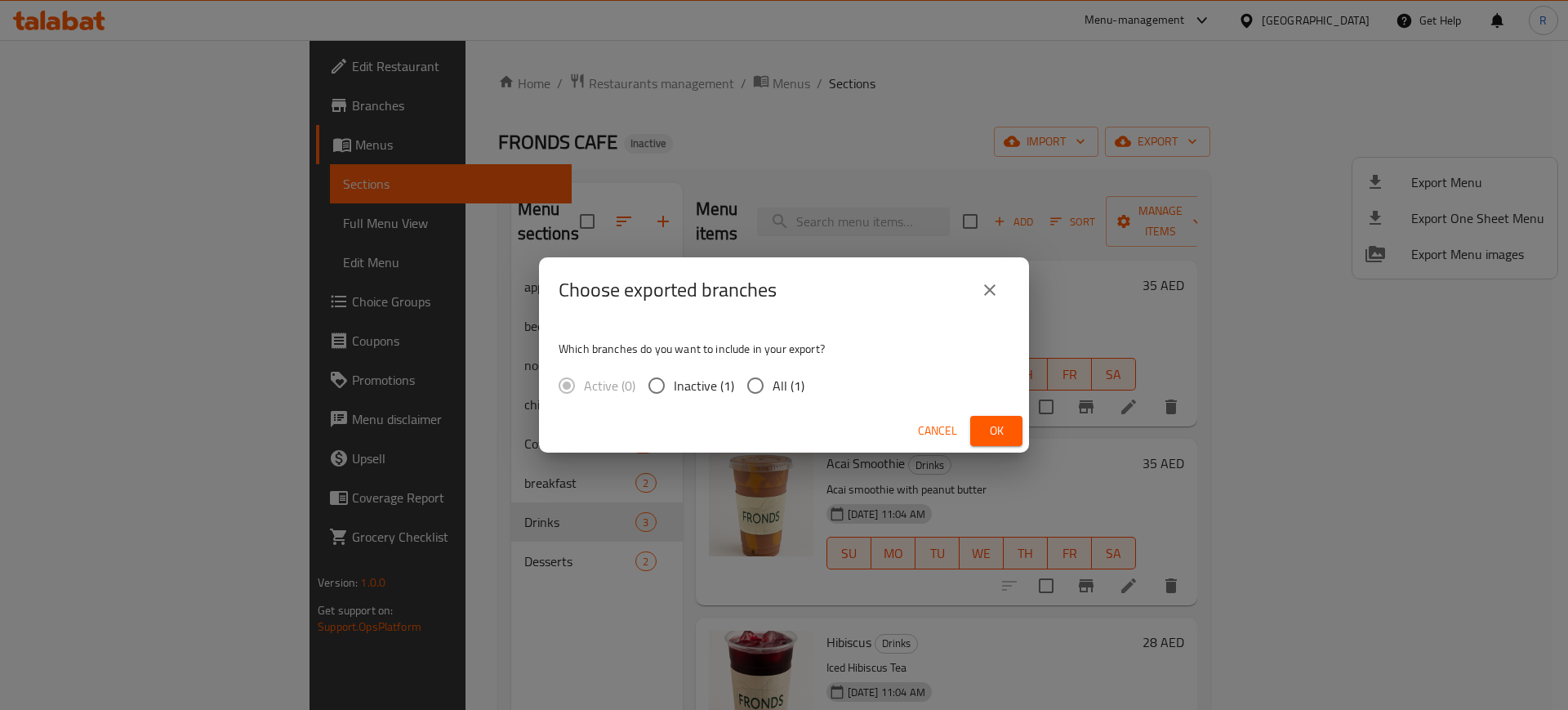
click at [749, 393] on input "All (1)" at bounding box center [755, 385] width 34 height 34
radio input "true"
click at [1000, 436] on span "Ok" at bounding box center [996, 431] width 27 height 21
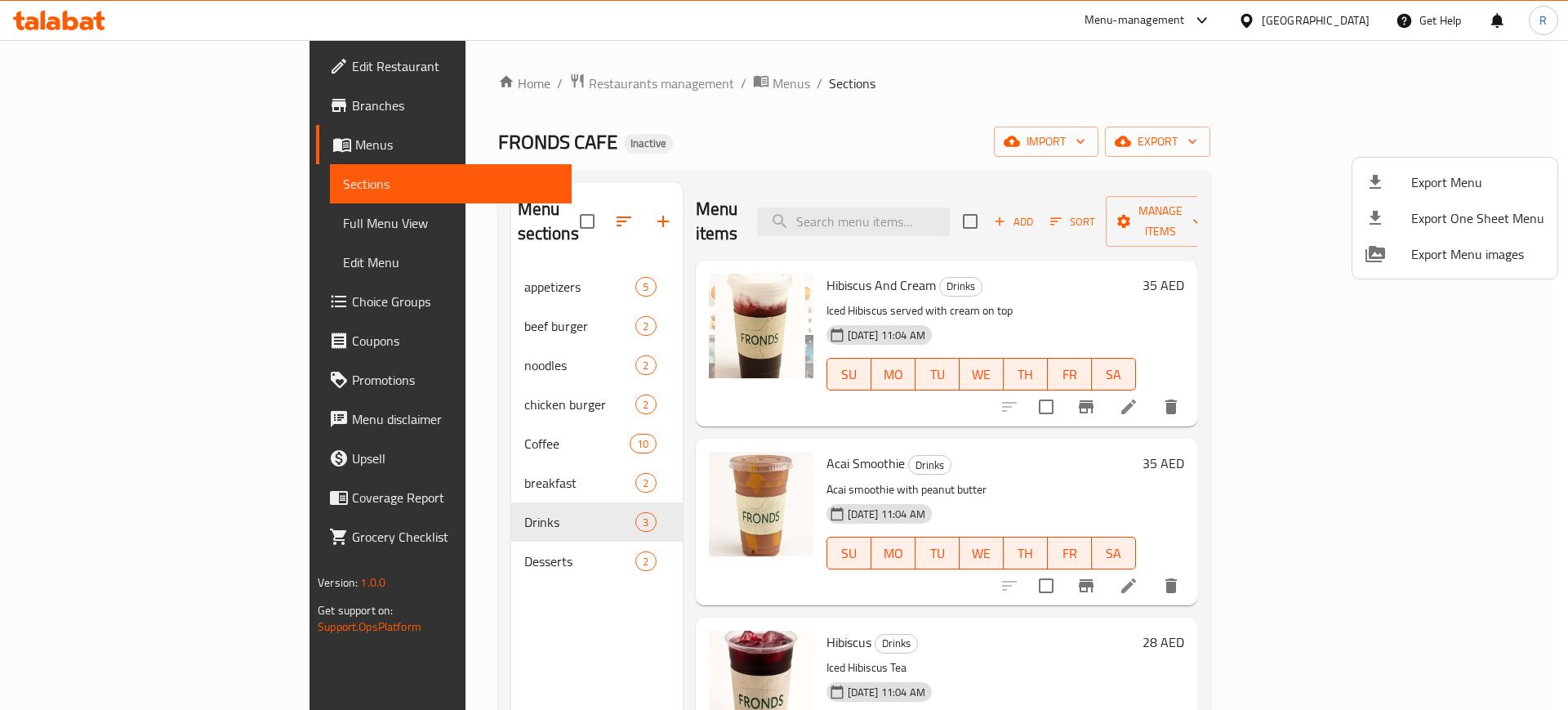
click at [65, 103] on div at bounding box center [784, 355] width 1568 height 710
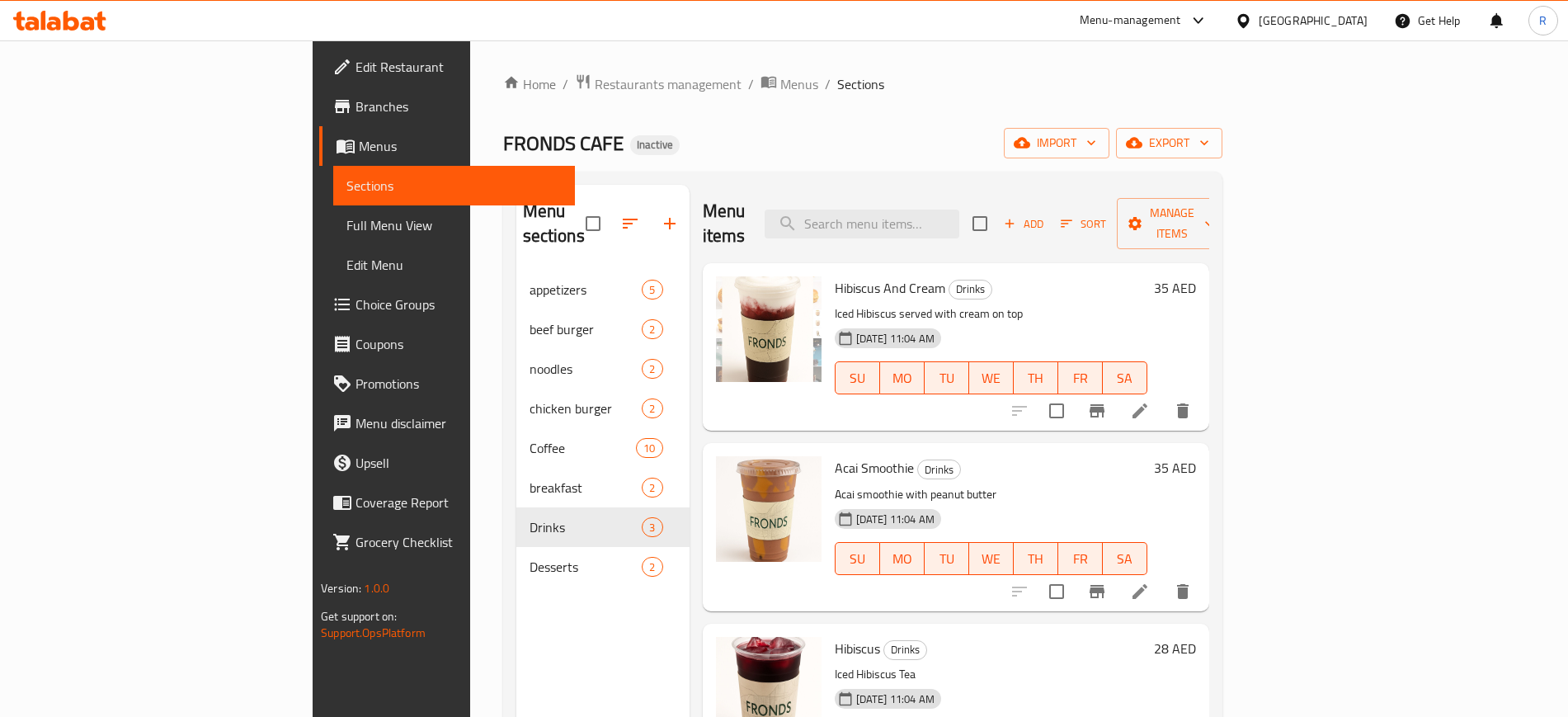
click at [356, 104] on span "Branches" at bounding box center [458, 106] width 206 height 20
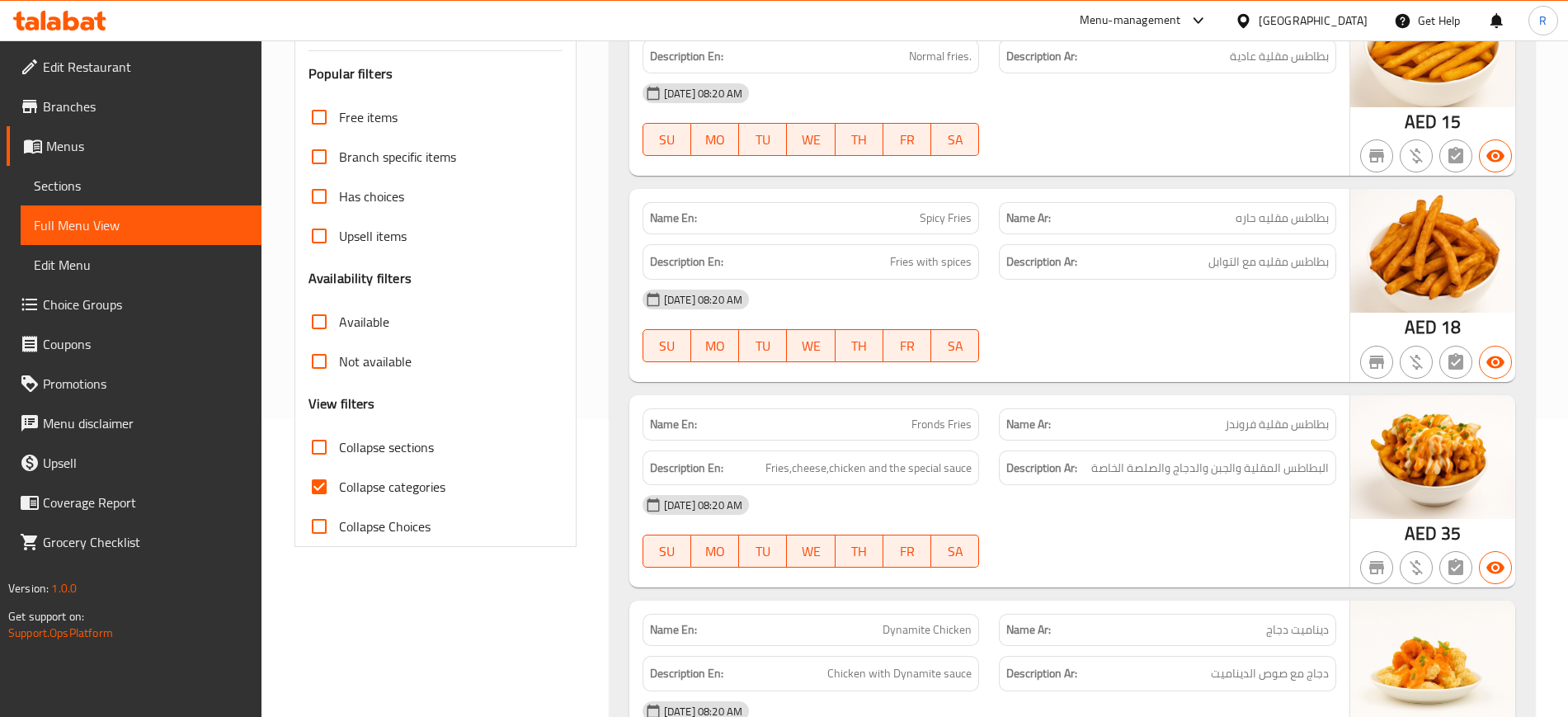
scroll to position [310, 0]
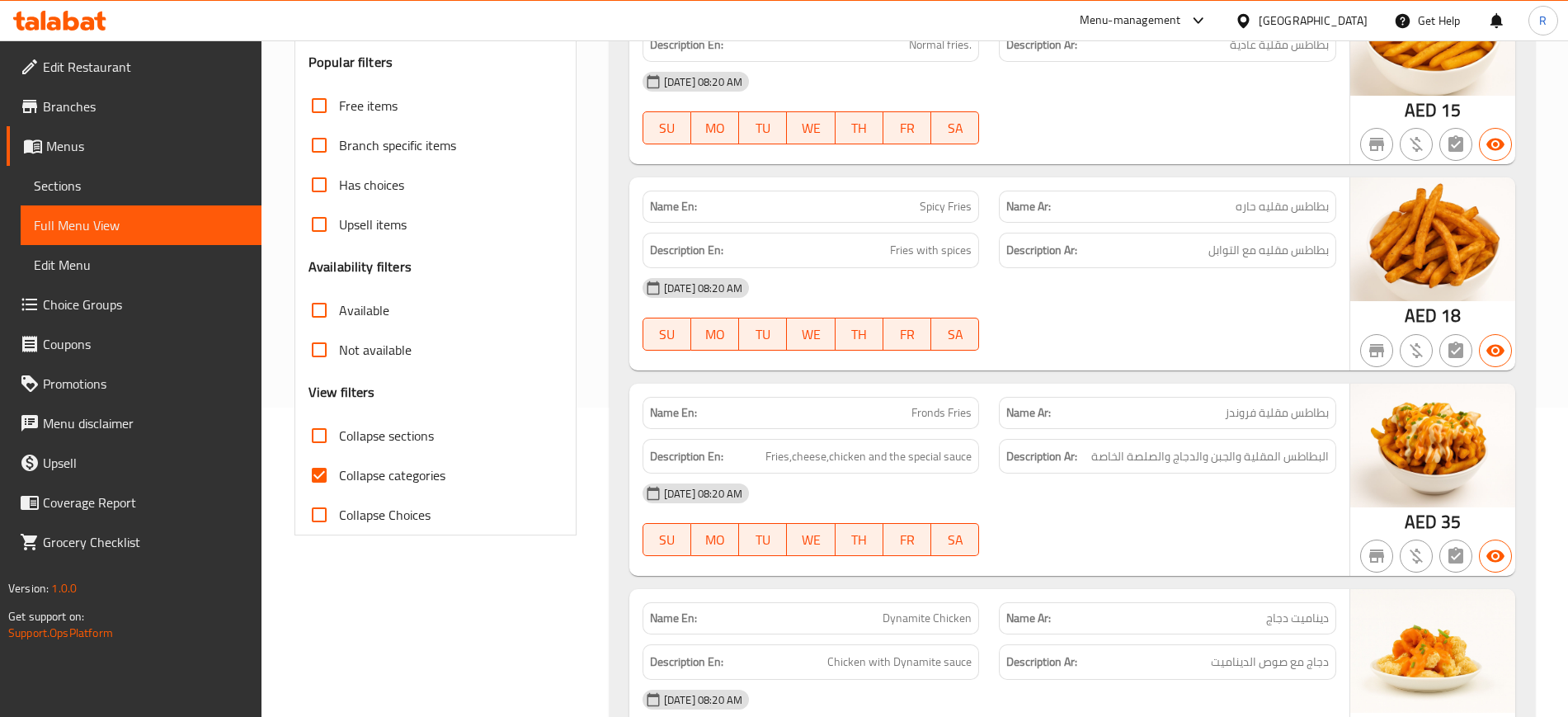
click at [370, 470] on span "Collapse categories" at bounding box center [391, 476] width 106 height 20
click at [339, 470] on input "Collapse categories" at bounding box center [320, 476] width 40 height 40
checkbox input "false"
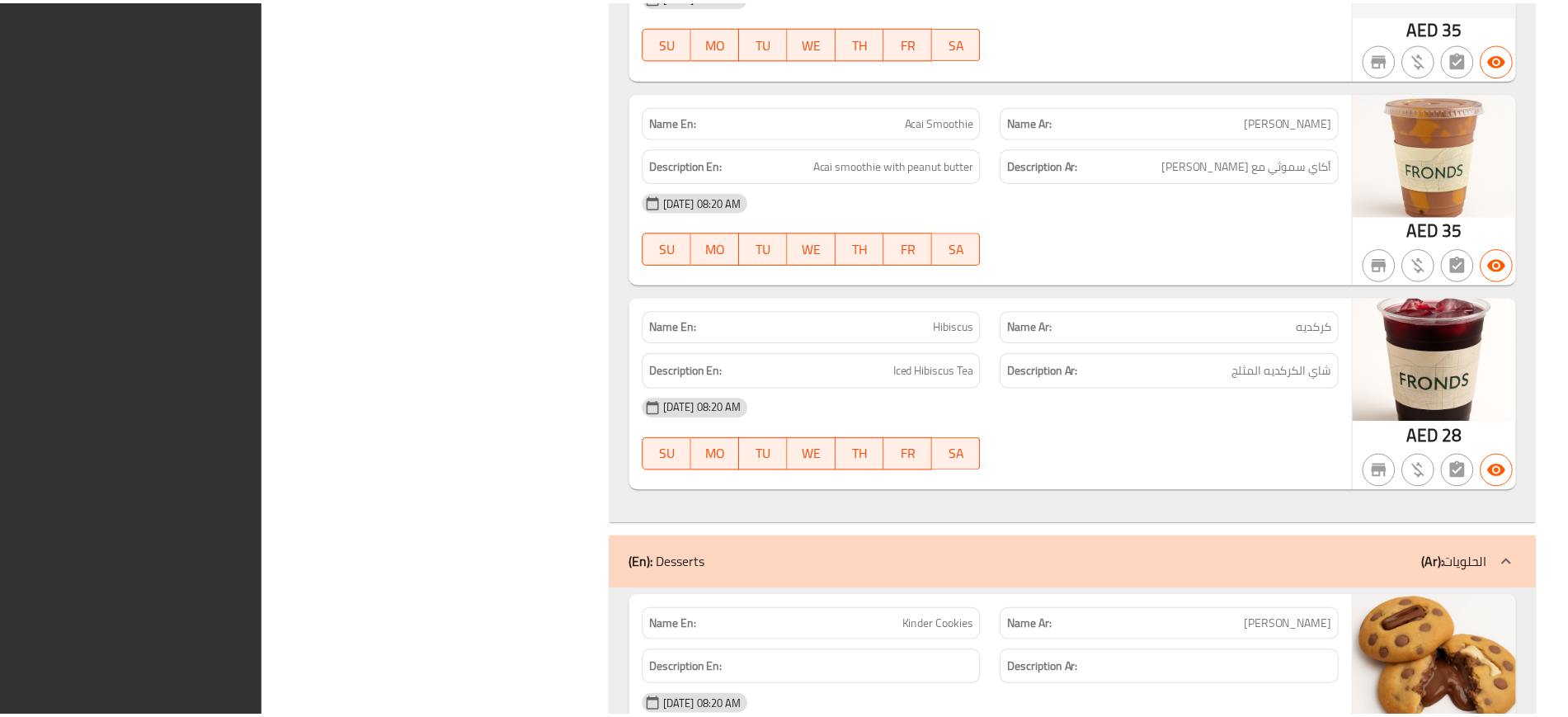
scroll to position [7508, 0]
